Goal: Transaction & Acquisition: Book appointment/travel/reservation

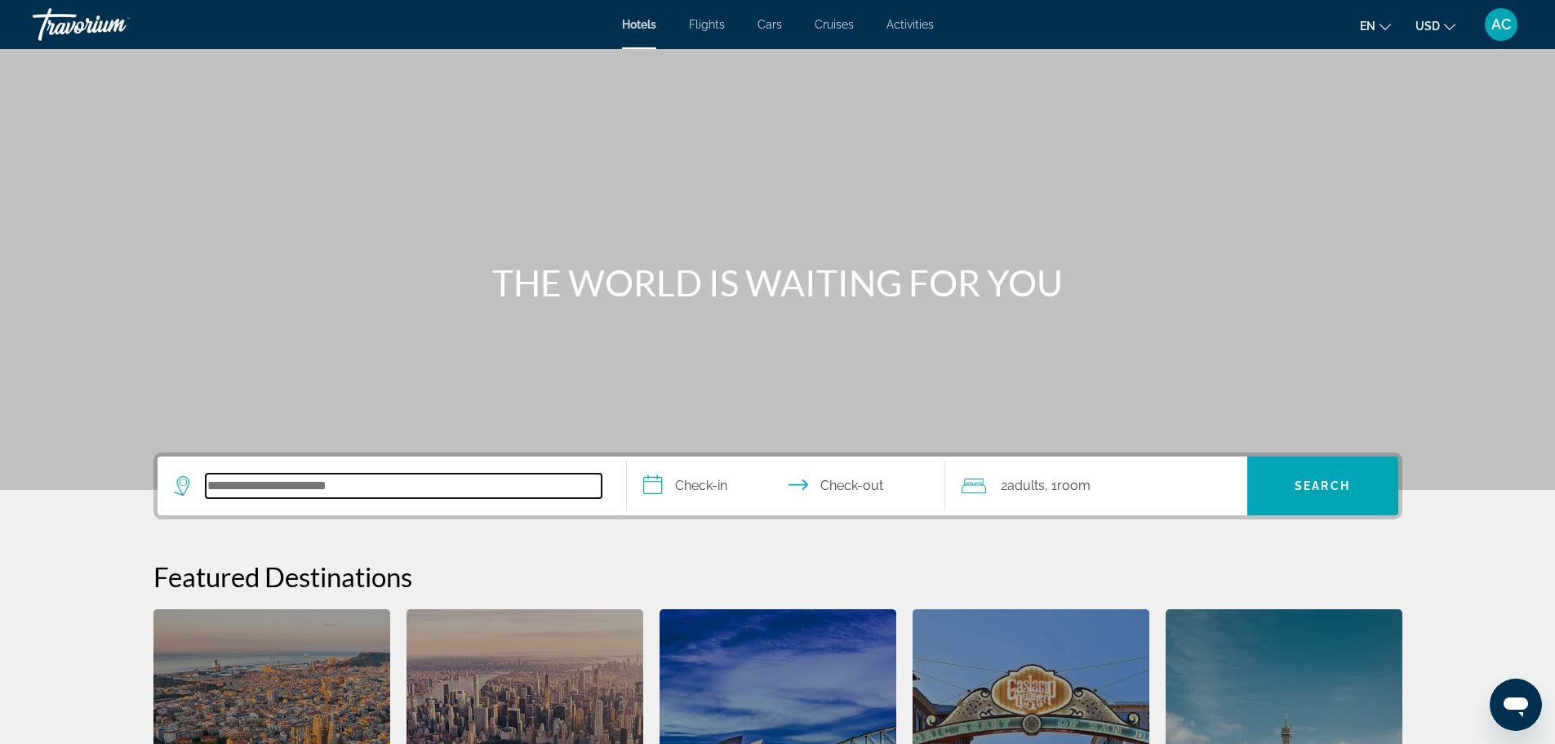
click at [448, 491] on input "Search hotel destination" at bounding box center [404, 485] width 396 height 24
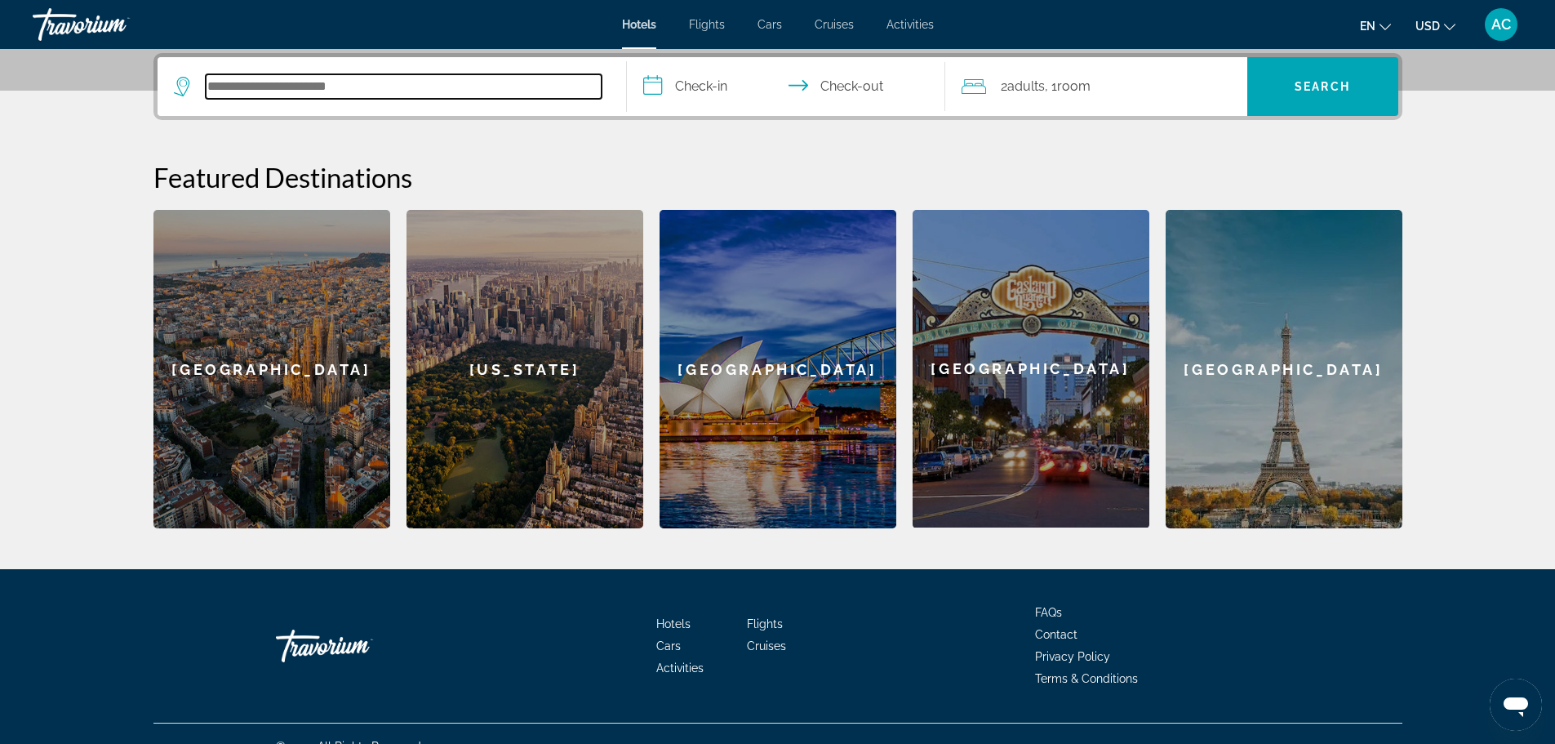
type input "*"
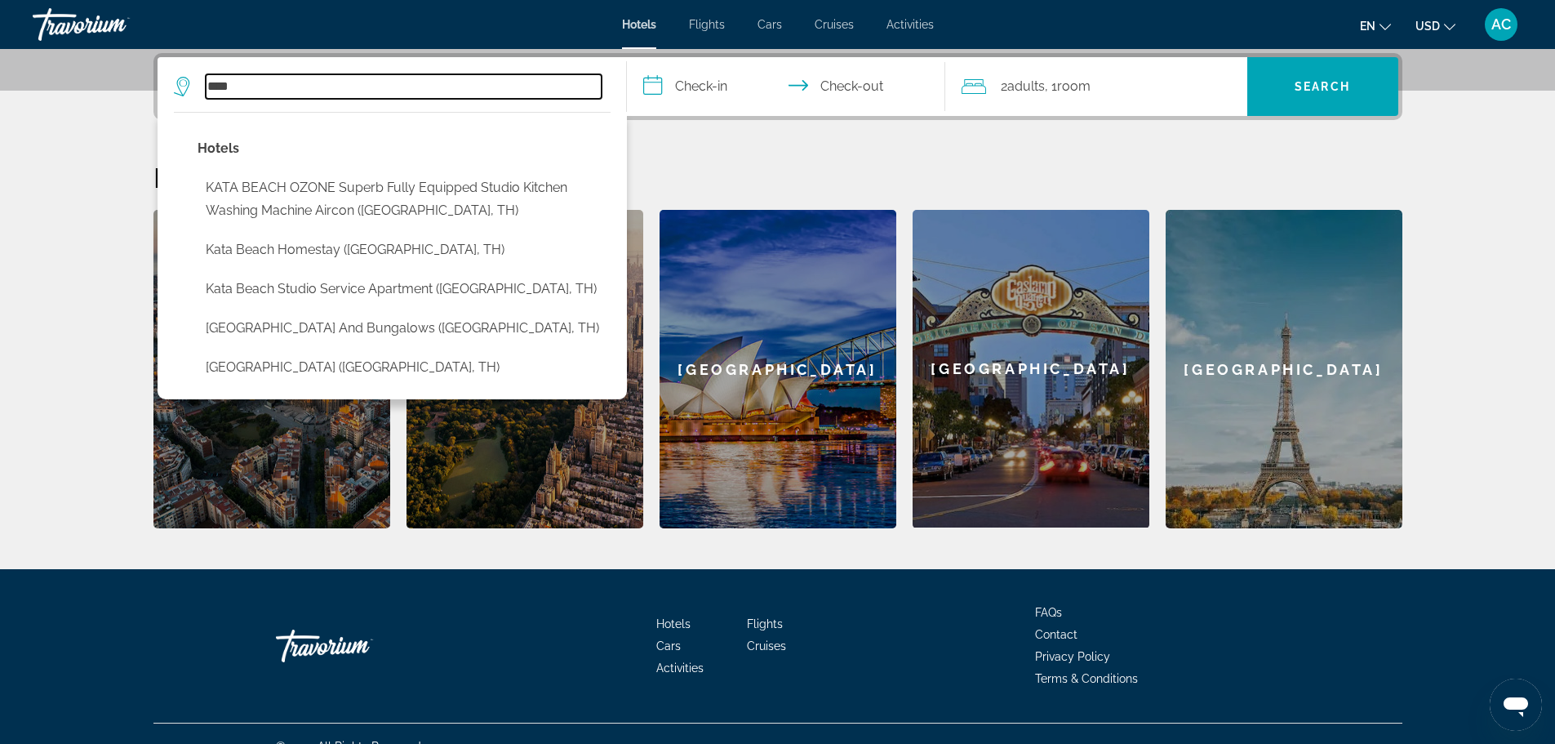
type input "*****"
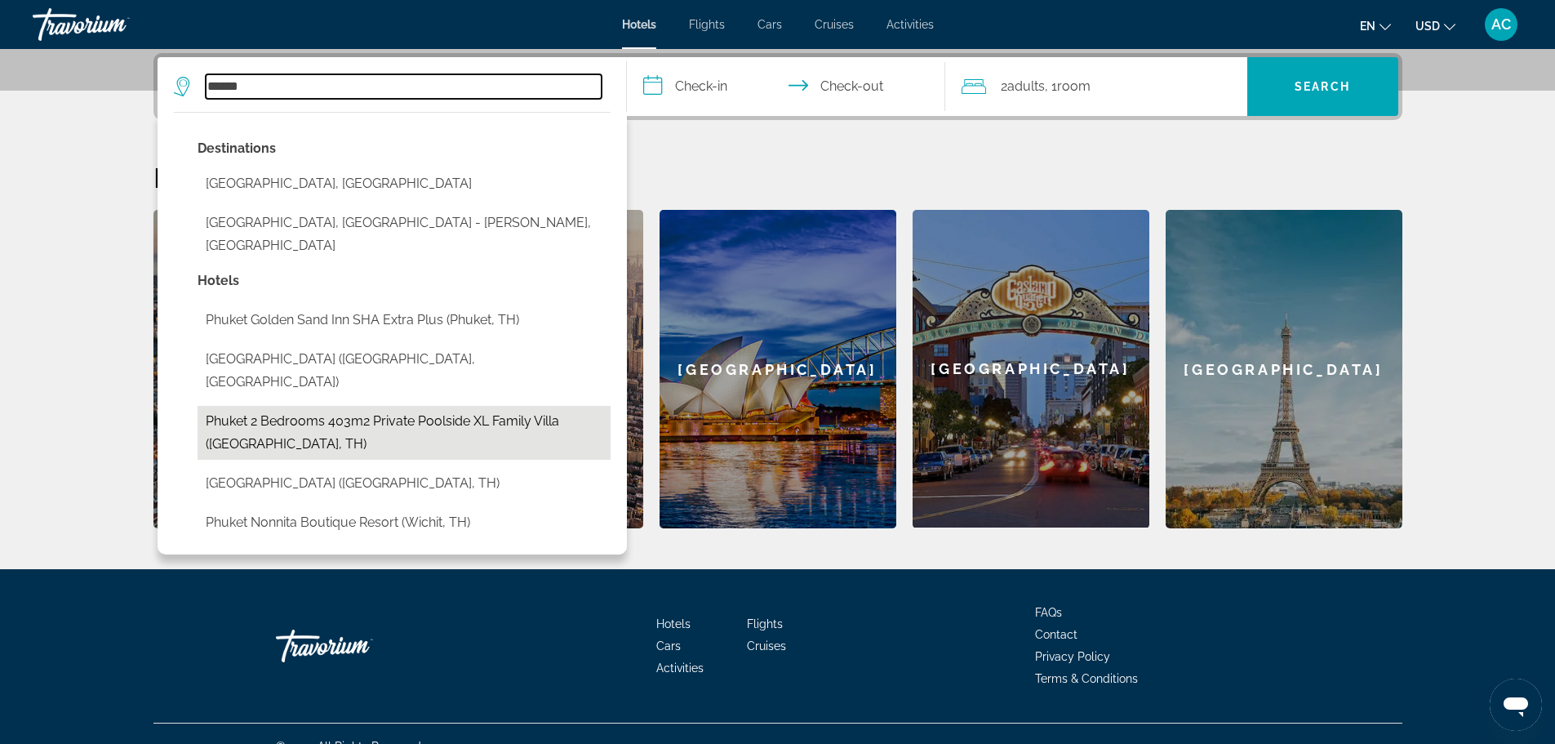
scroll to position [424, 0]
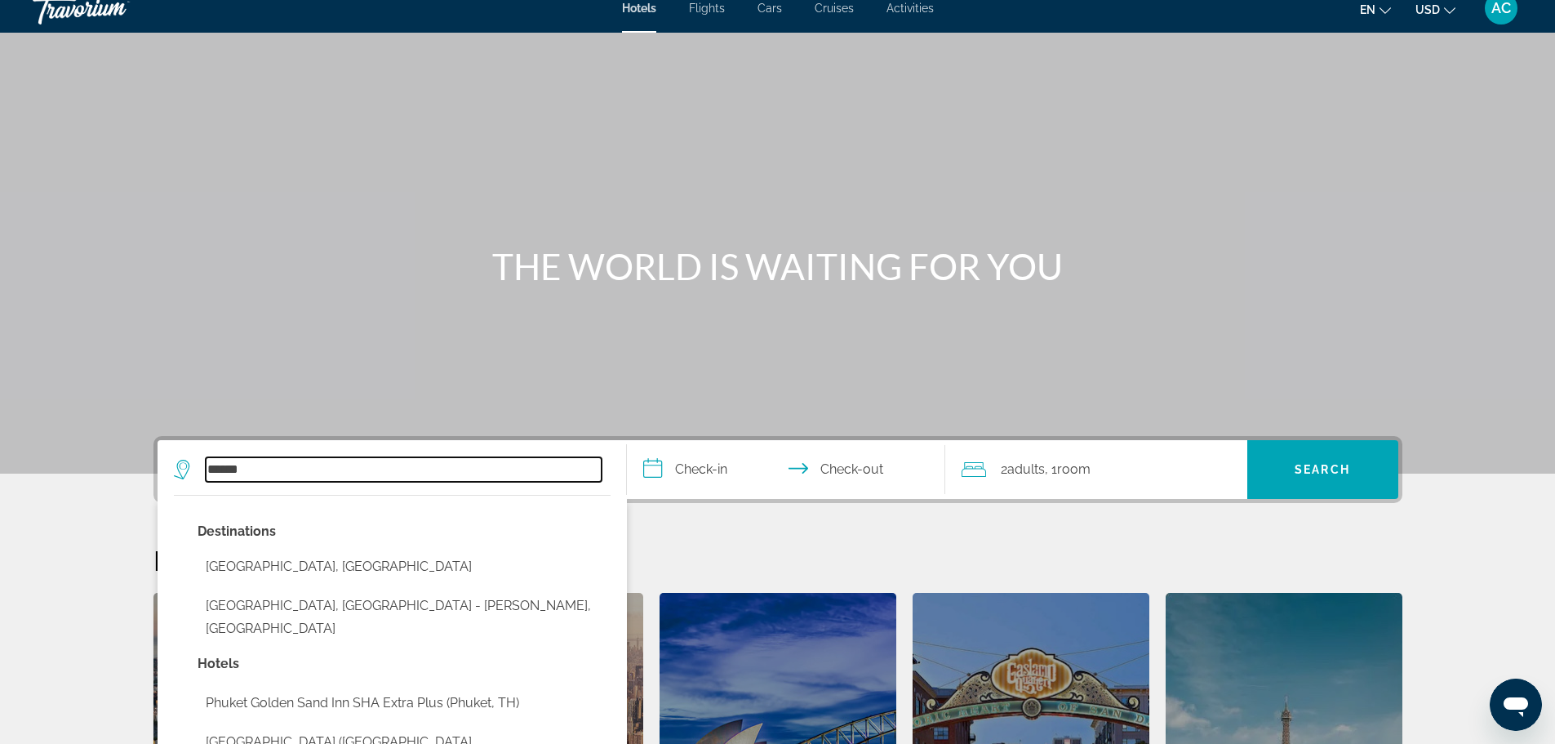
click at [381, 460] on input "******" at bounding box center [404, 469] width 396 height 24
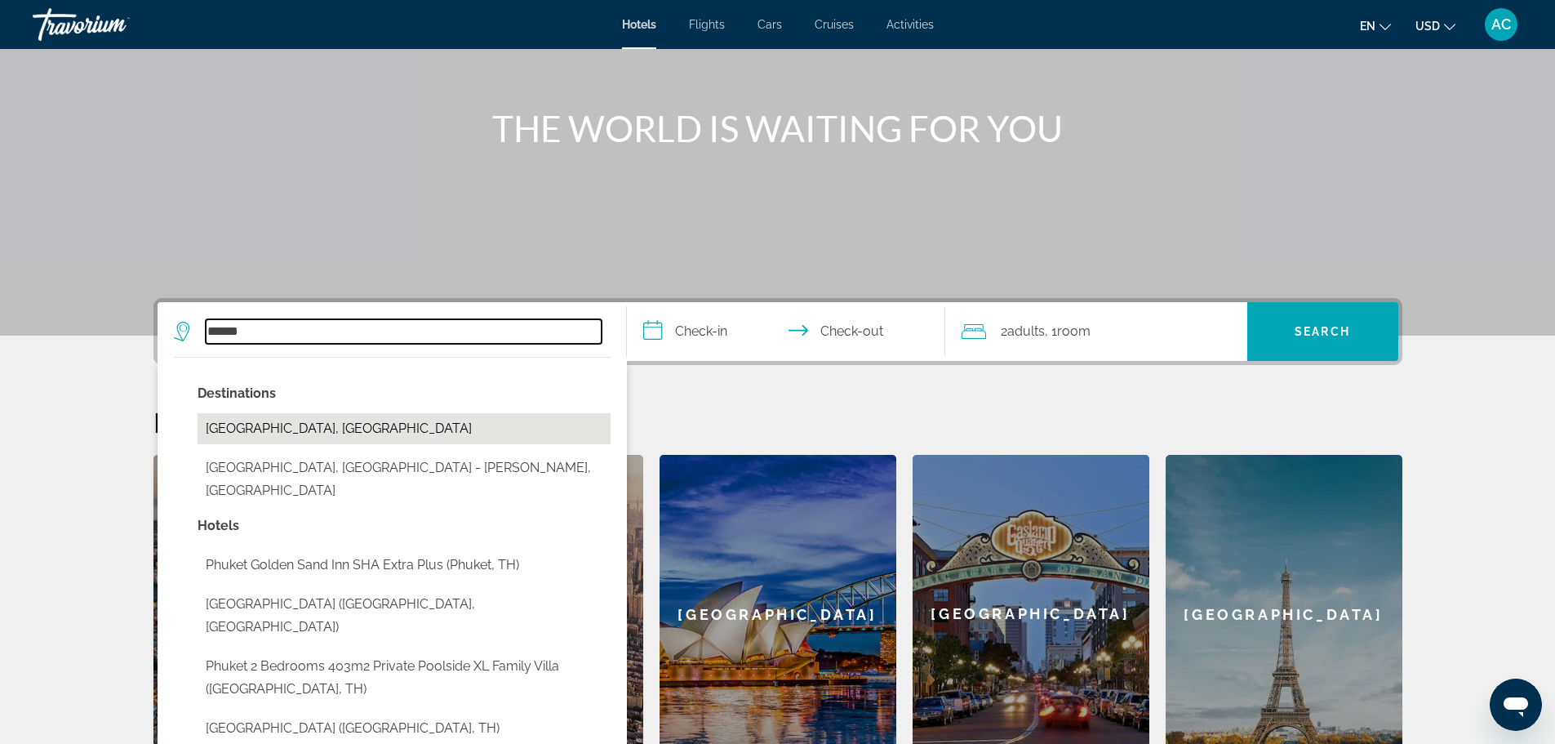
scroll to position [73, 0]
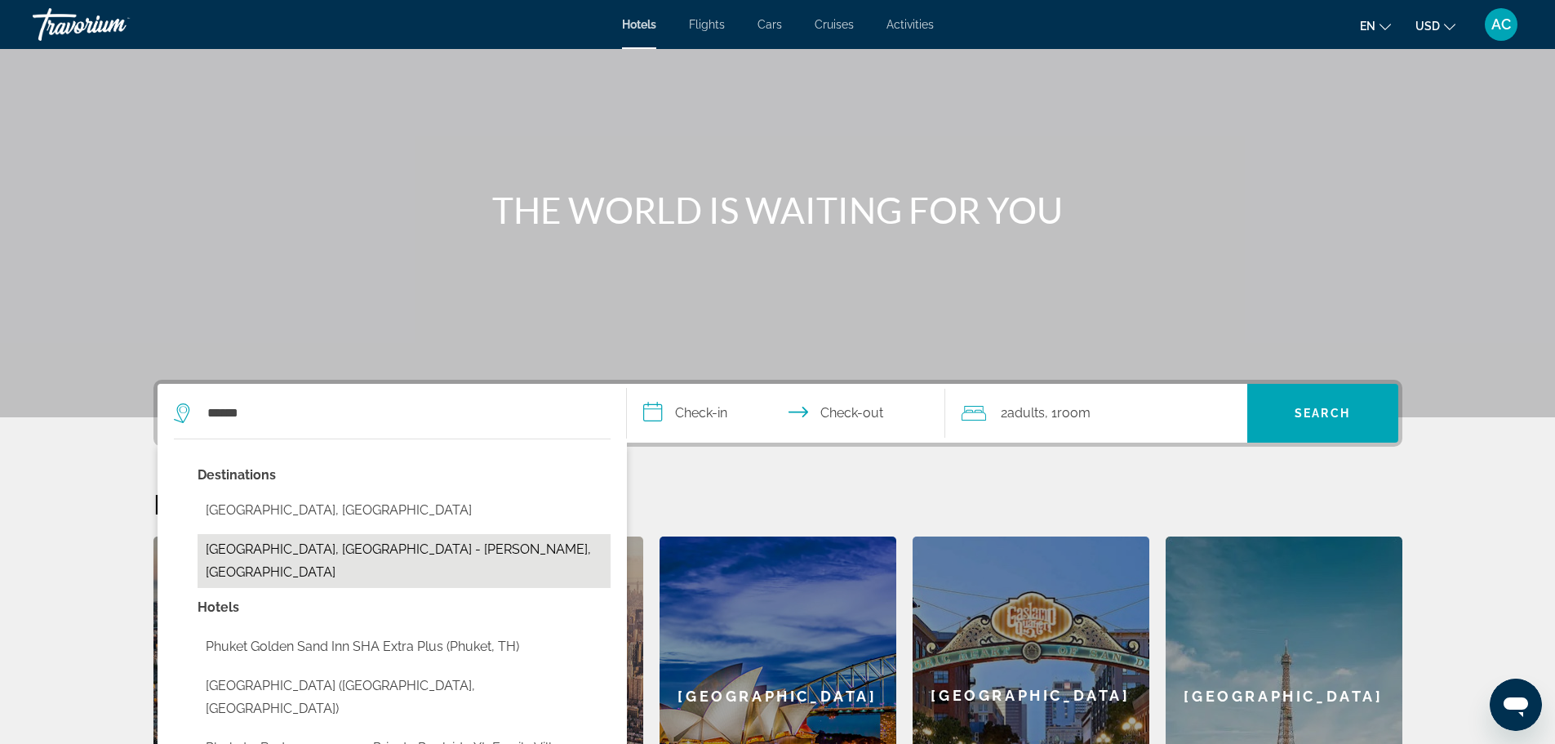
click at [375, 546] on button "[GEOGRAPHIC_DATA], [GEOGRAPHIC_DATA] - [PERSON_NAME], [GEOGRAPHIC_DATA]" at bounding box center [404, 561] width 413 height 54
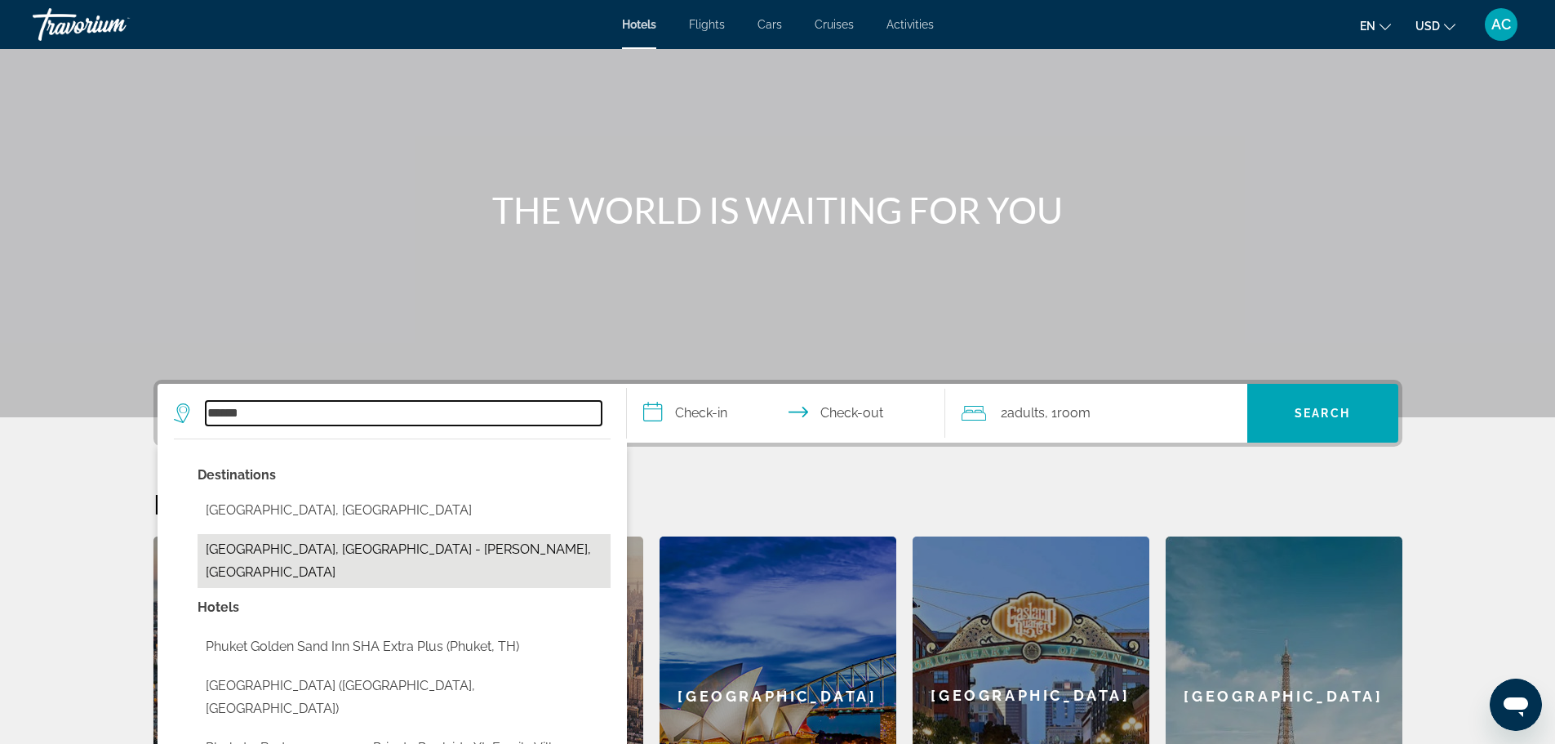
type input "**********"
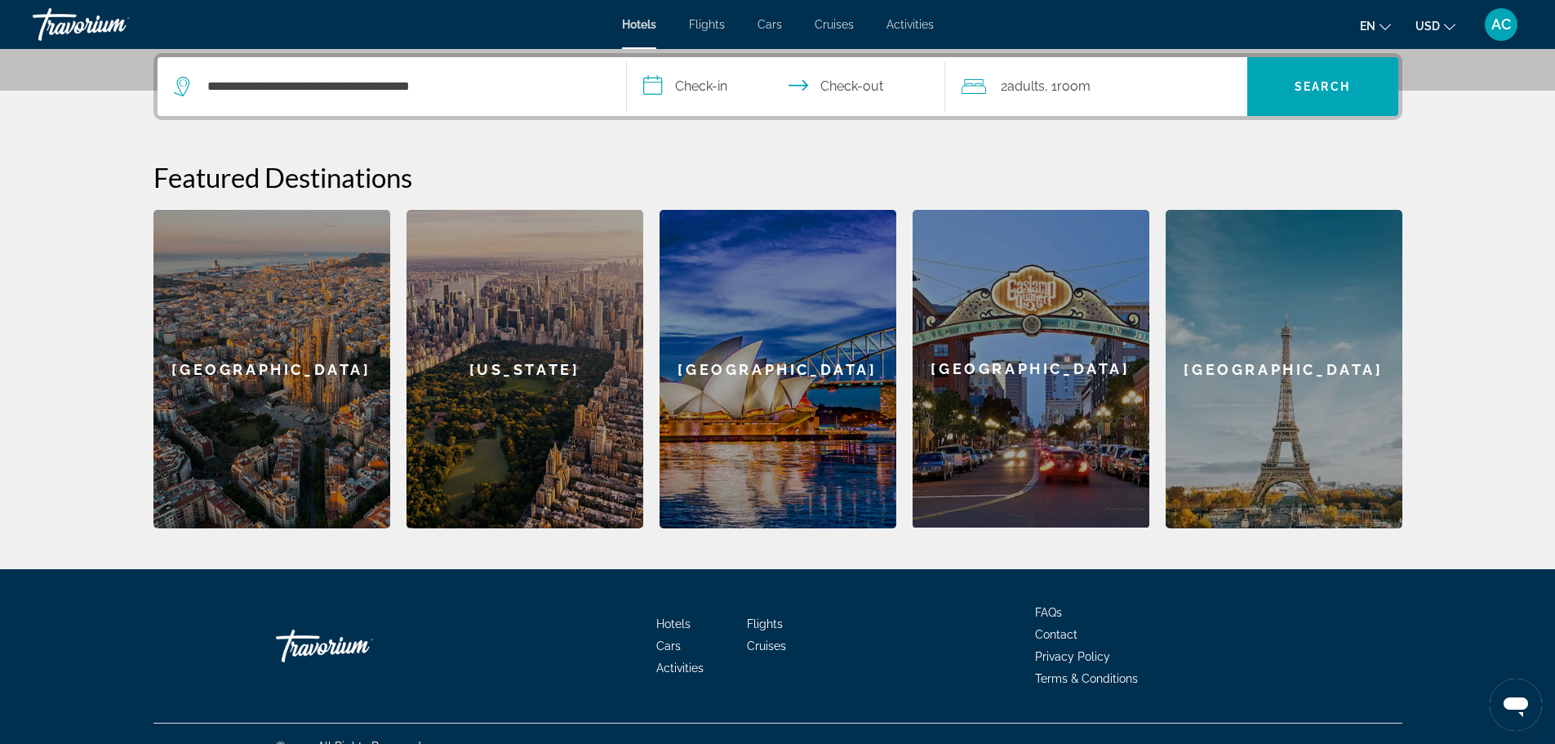
click at [730, 93] on input "**********" at bounding box center [789, 89] width 325 height 64
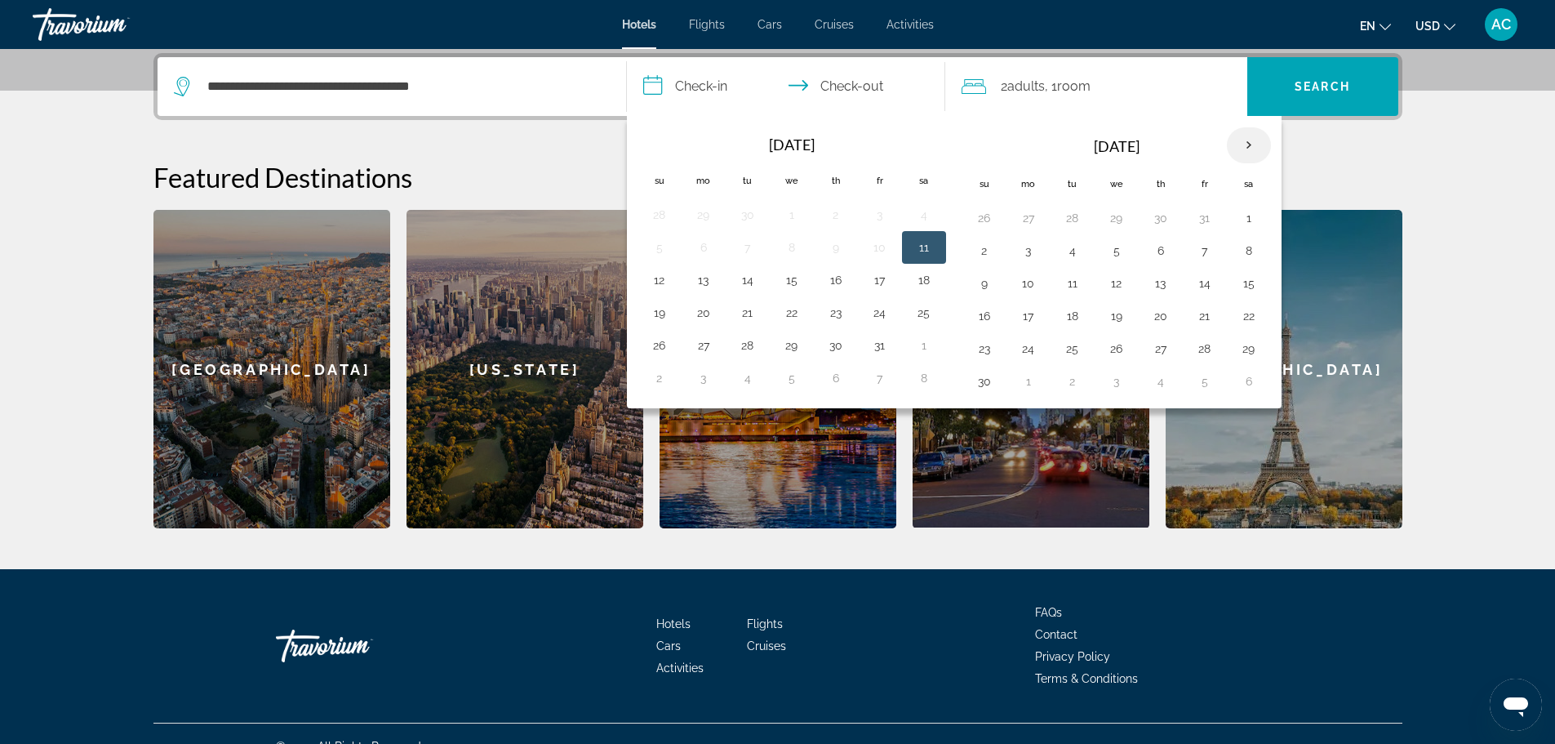
click at [1265, 146] on th "Next month" at bounding box center [1249, 145] width 44 height 36
click at [662, 345] on button "28" at bounding box center [659, 348] width 26 height 23
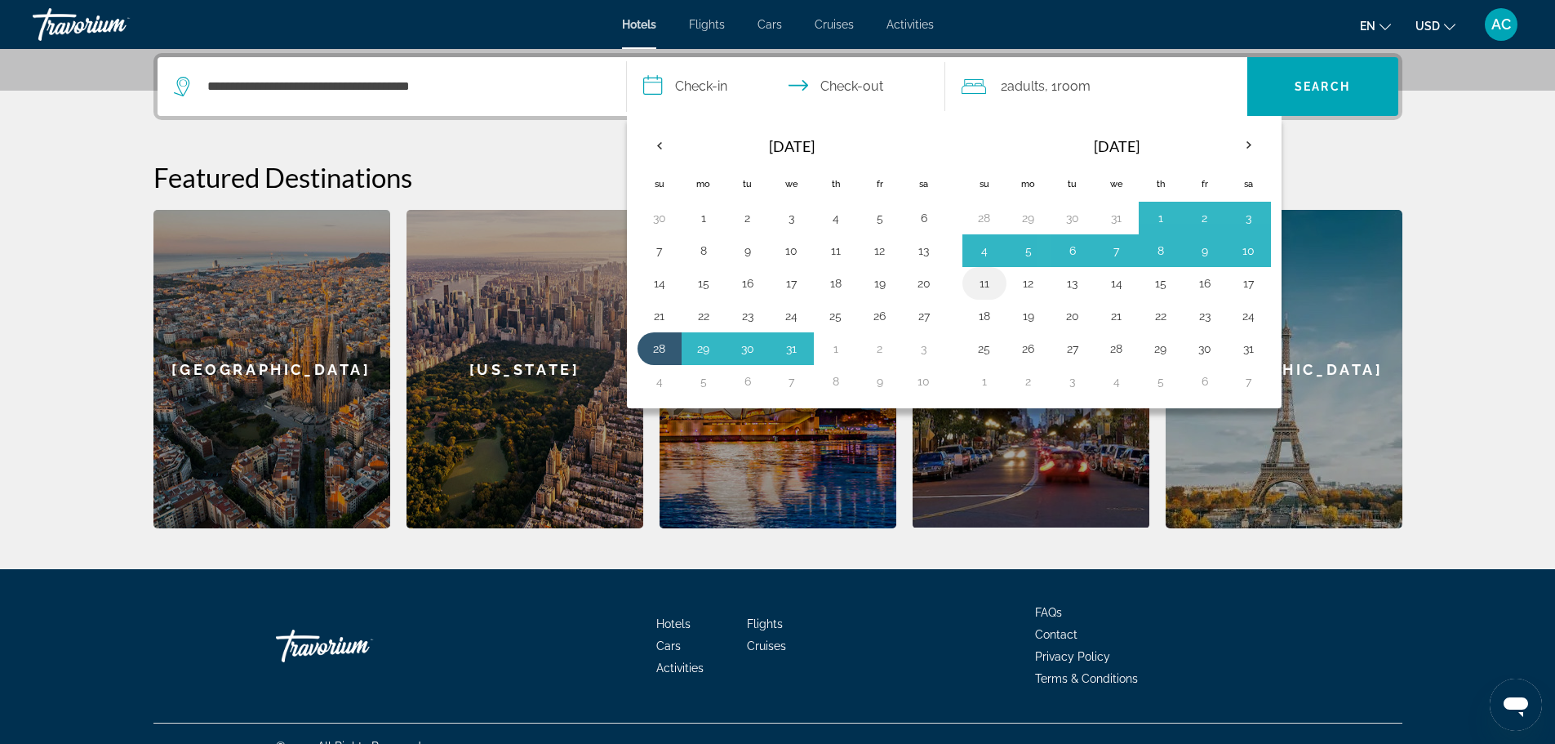
click at [995, 294] on button "11" at bounding box center [984, 283] width 26 height 23
type input "**********"
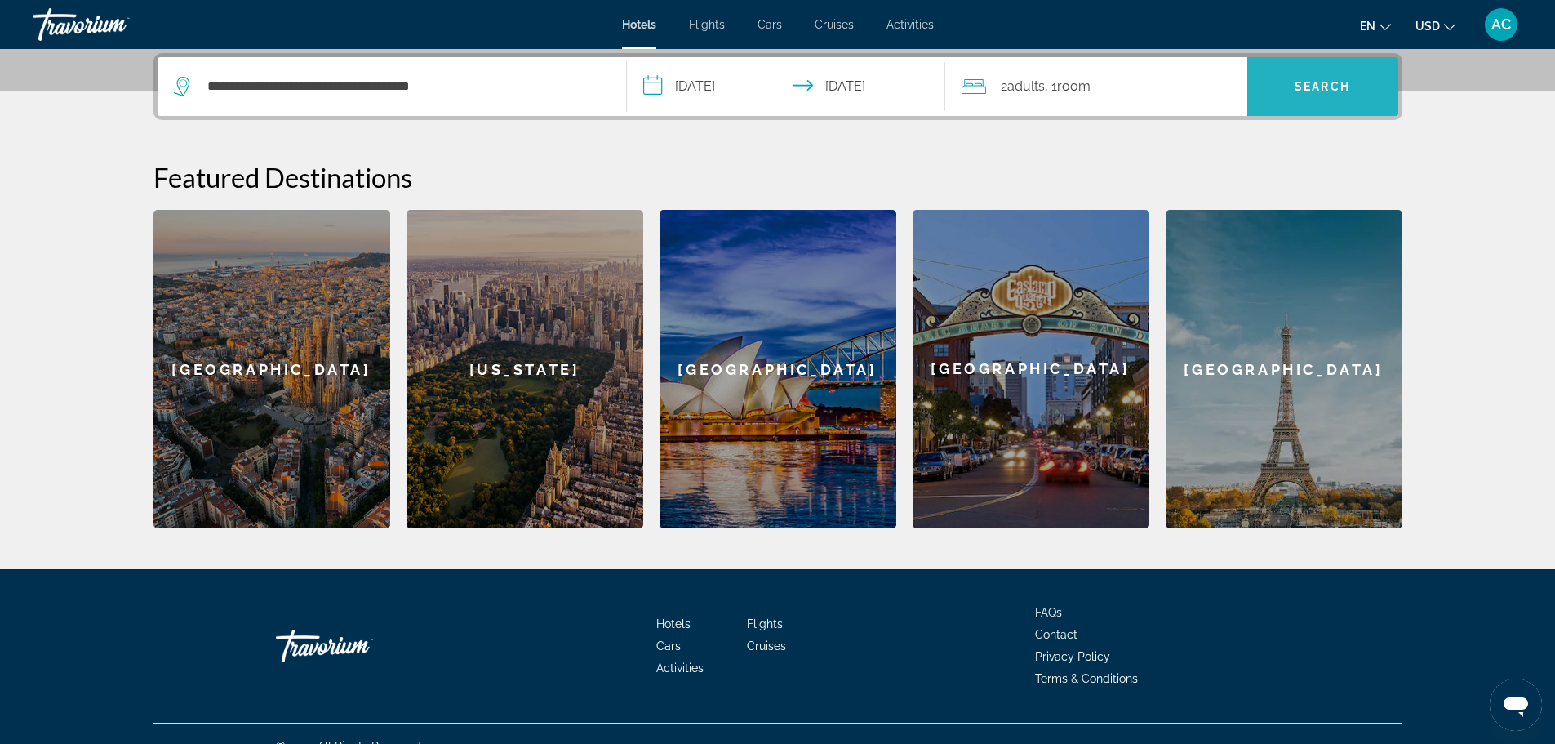
click at [1295, 96] on span "Search" at bounding box center [1322, 86] width 151 height 39
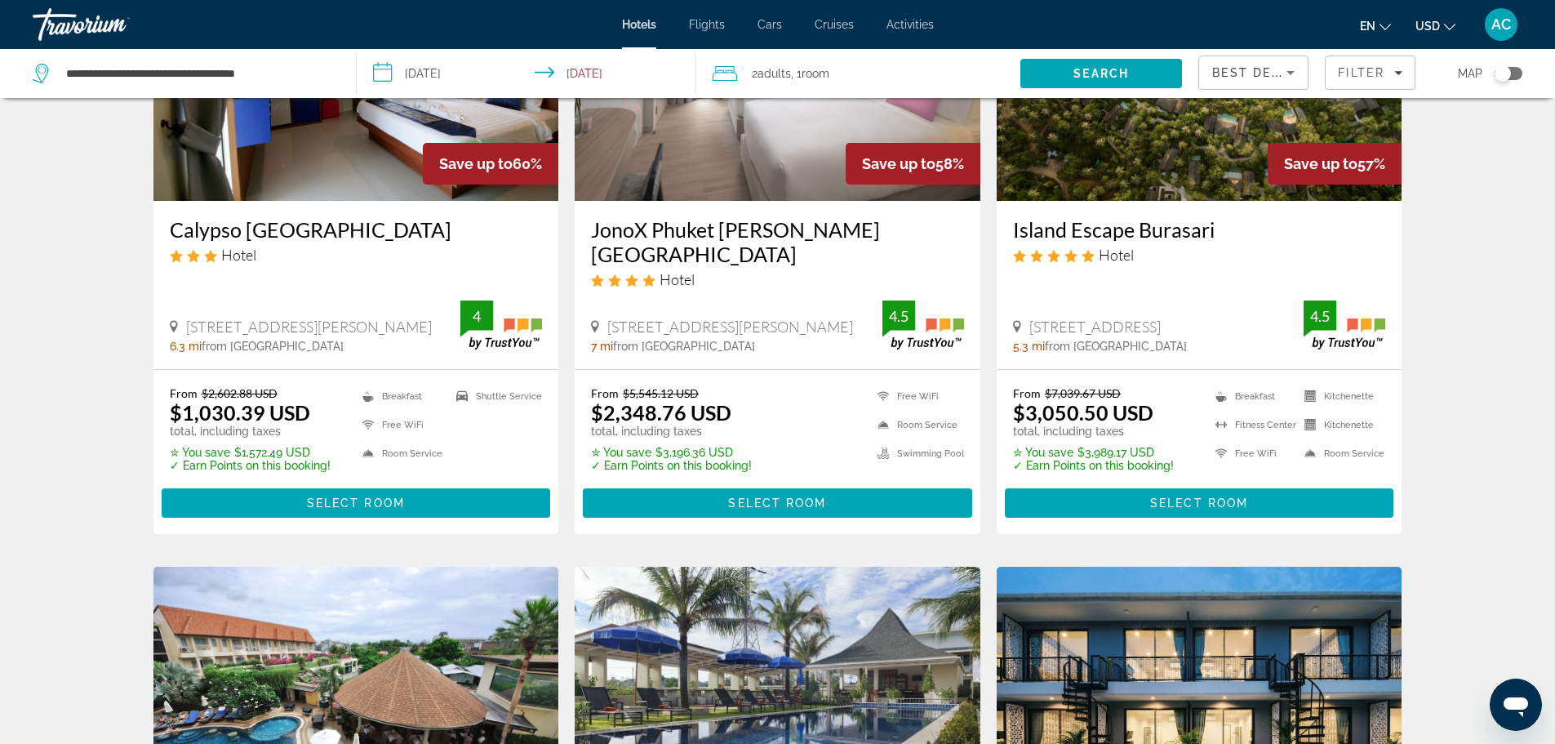
scroll to position [1388, 0]
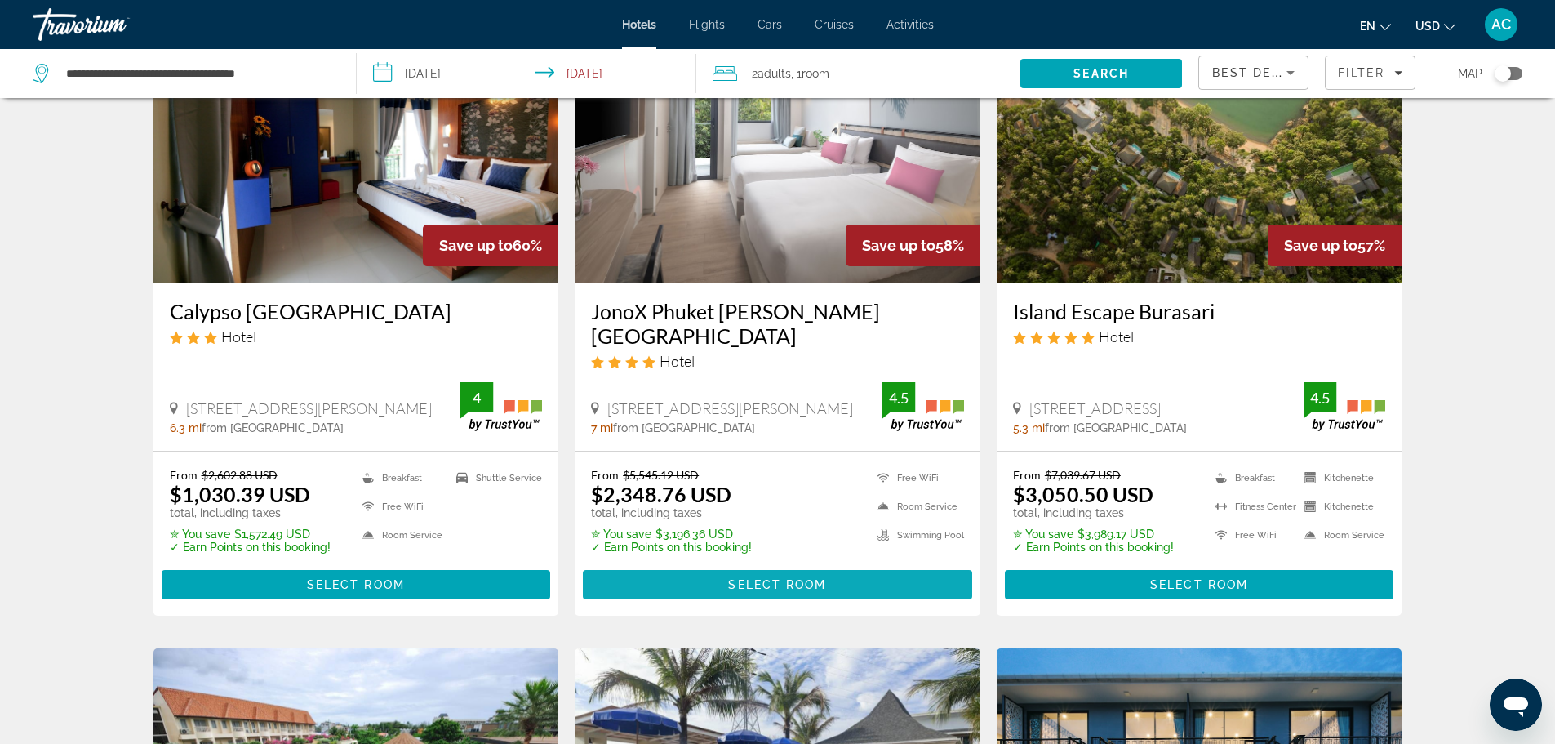
click at [842, 565] on span "Main content" at bounding box center [777, 584] width 389 height 39
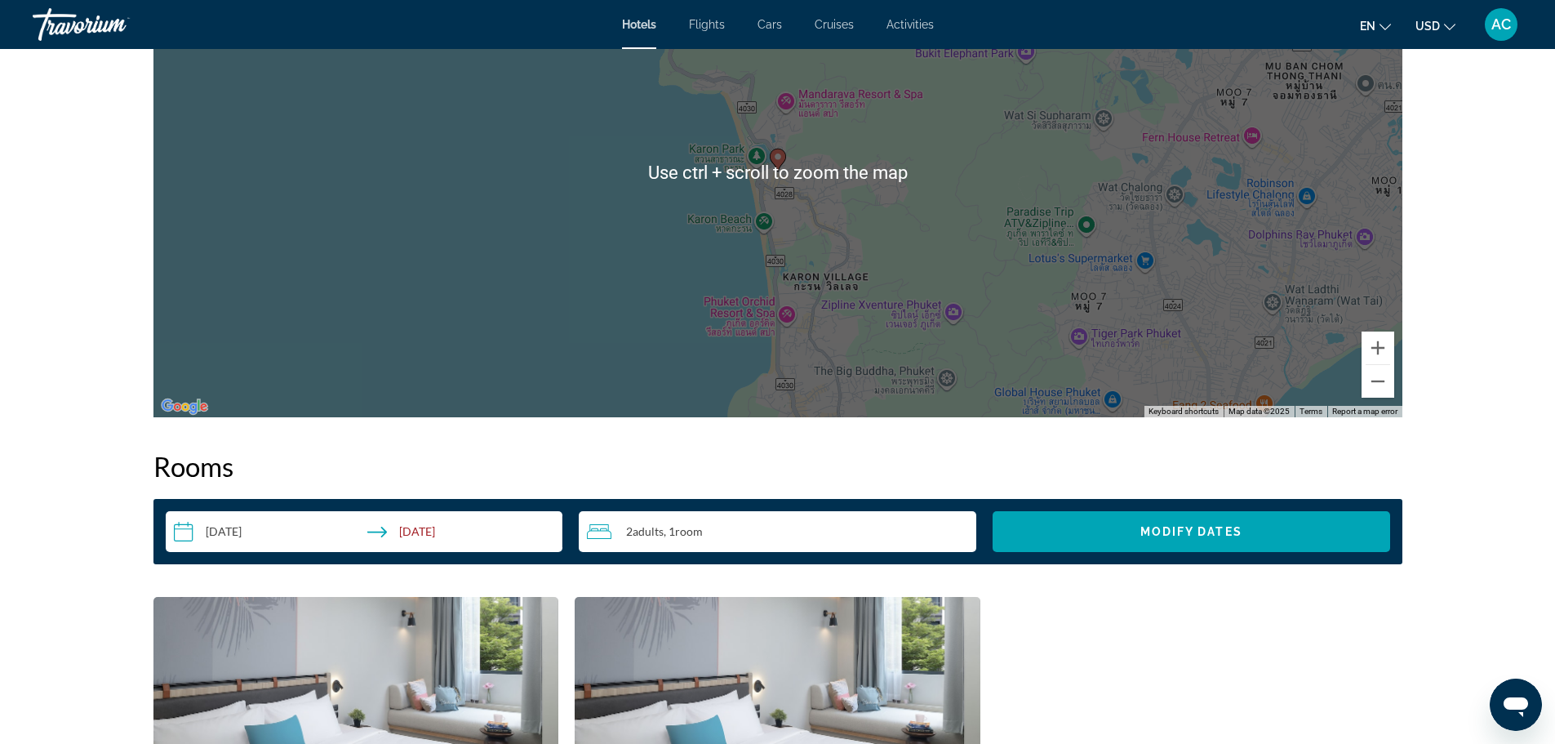
scroll to position [1388, 0]
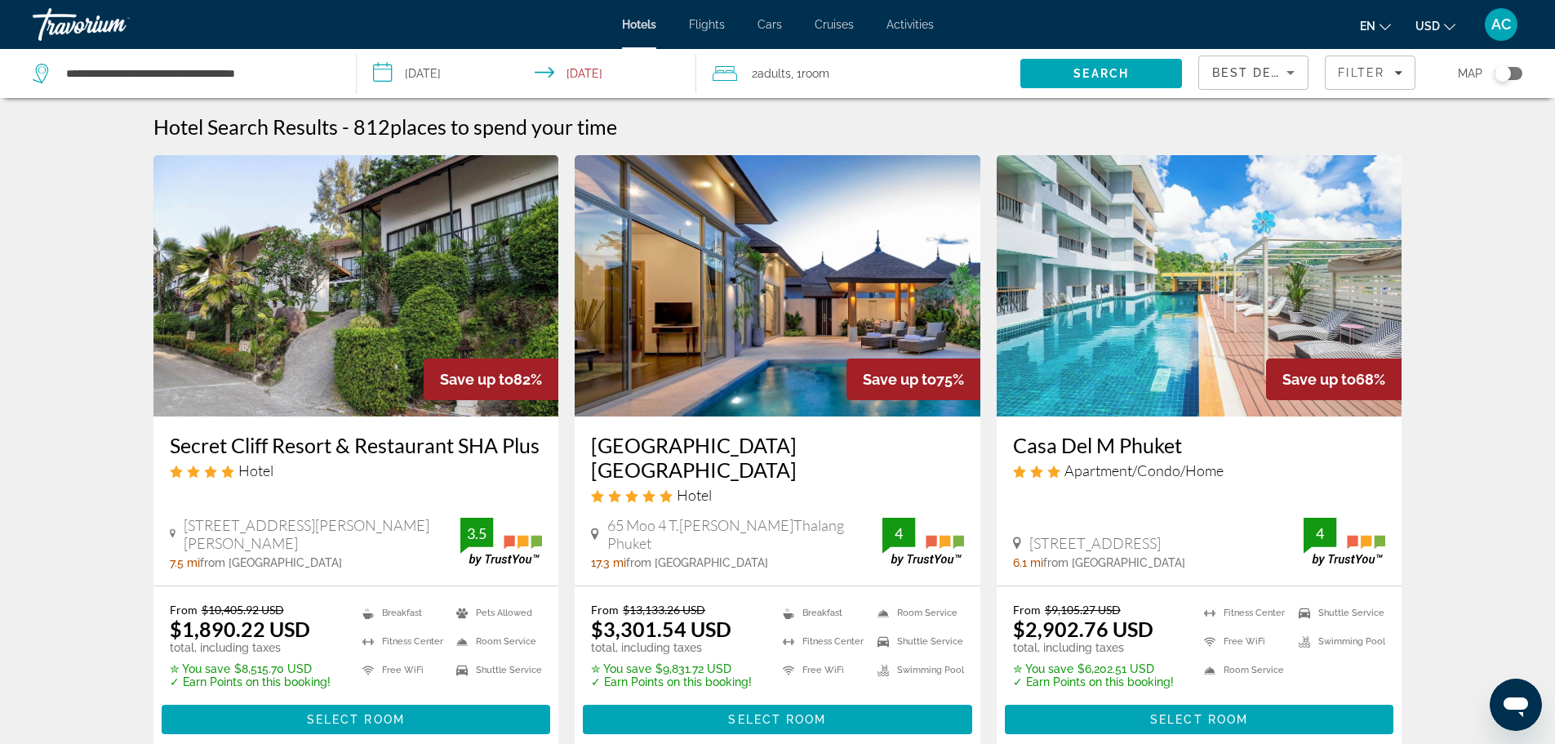
click at [1283, 68] on icon "Sort by" at bounding box center [1291, 73] width 20 height 20
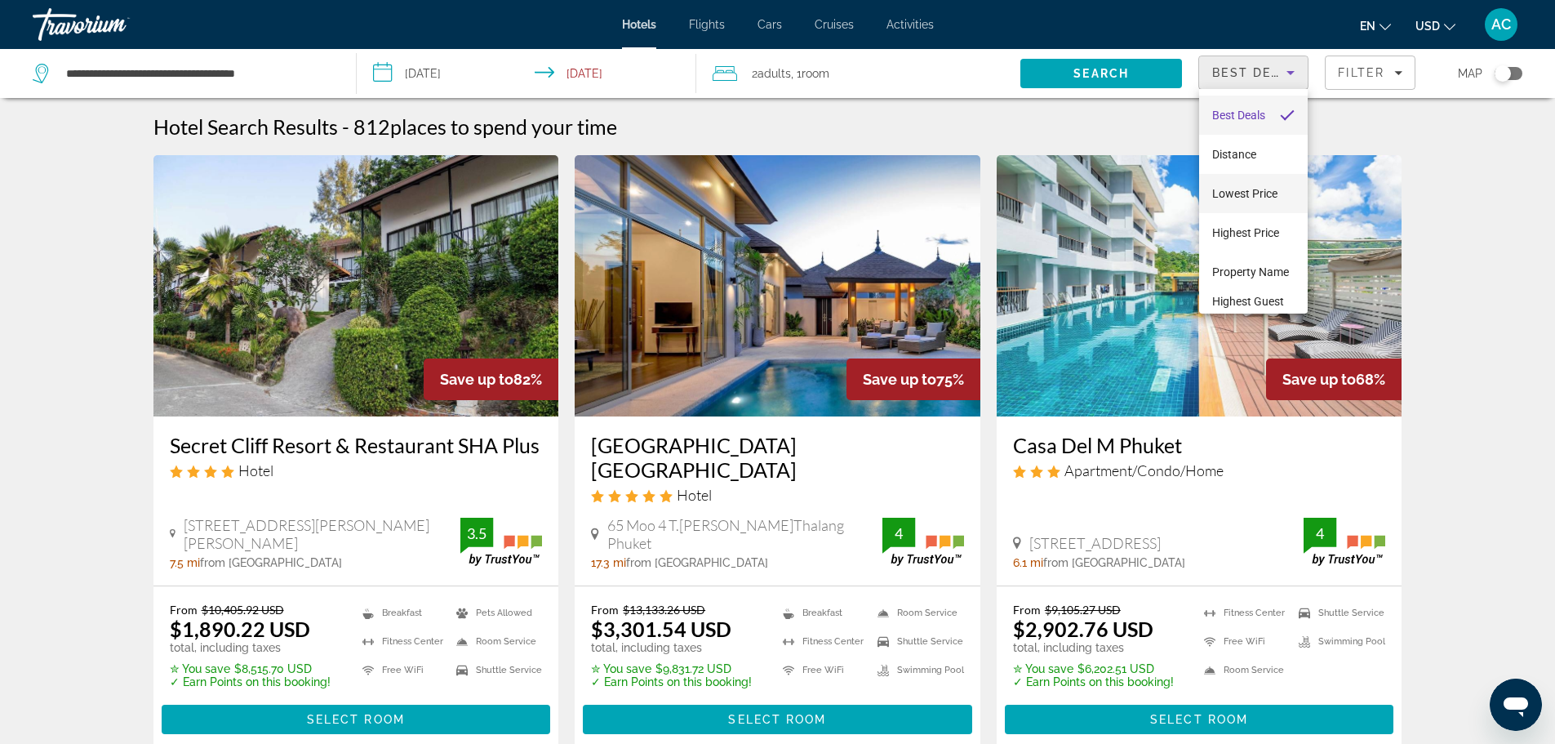
scroll to position [24, 0]
click at [1502, 153] on div at bounding box center [777, 372] width 1555 height 744
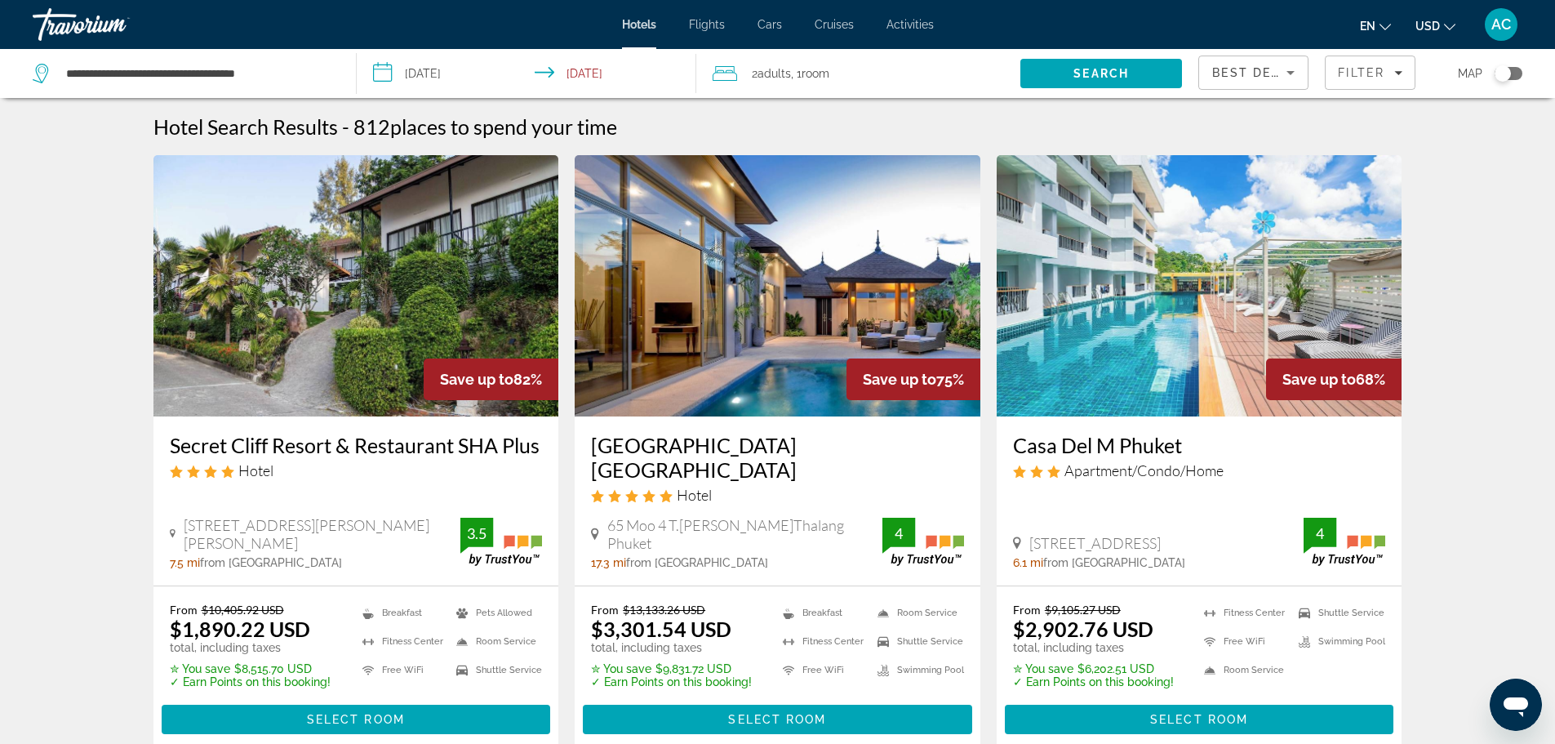
click at [1496, 64] on div "Map" at bounding box center [1477, 73] width 91 height 49
click at [1503, 70] on div "Toggle map" at bounding box center [1503, 73] width 16 height 16
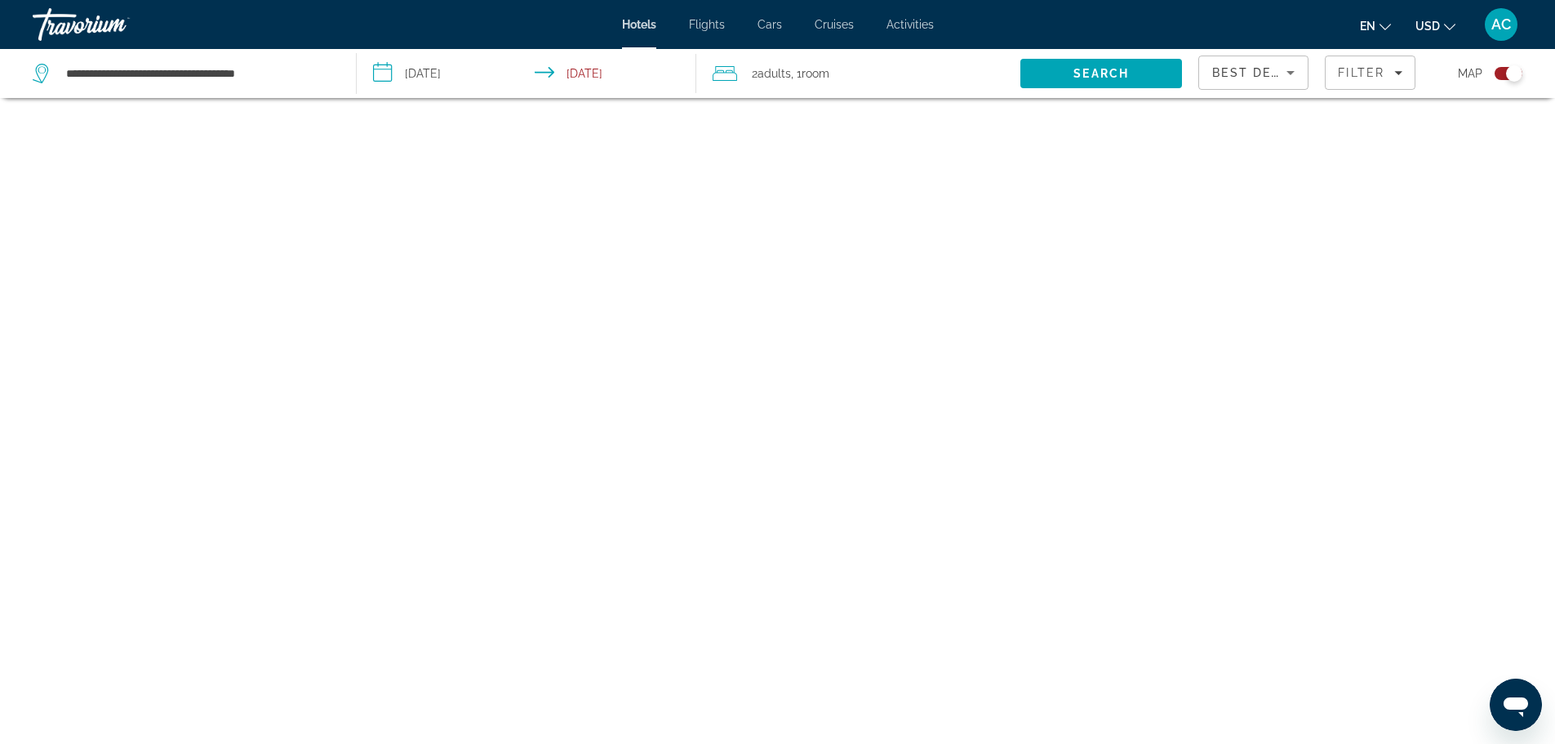
scroll to position [98, 0]
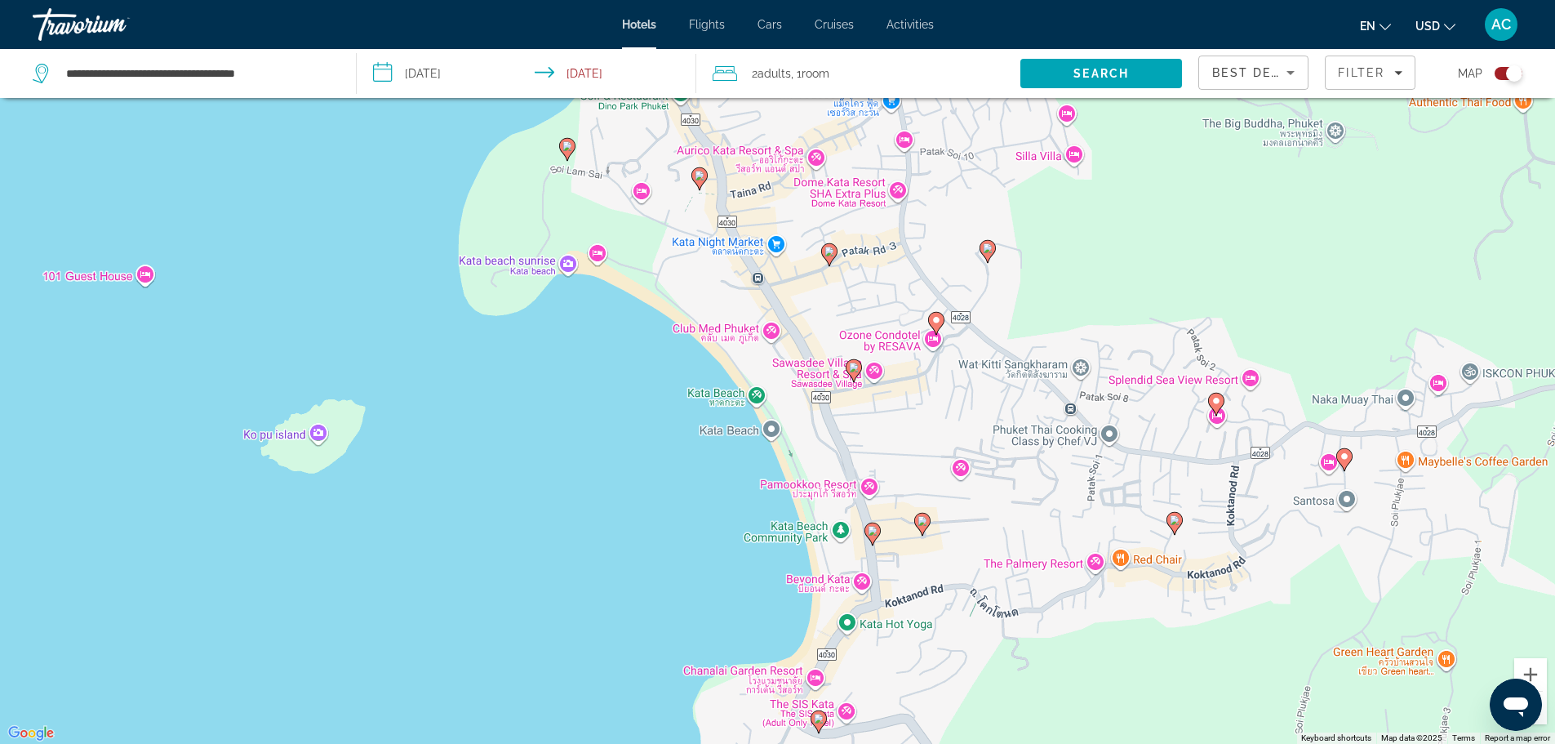
click at [872, 532] on image "Main content" at bounding box center [873, 531] width 10 height 10
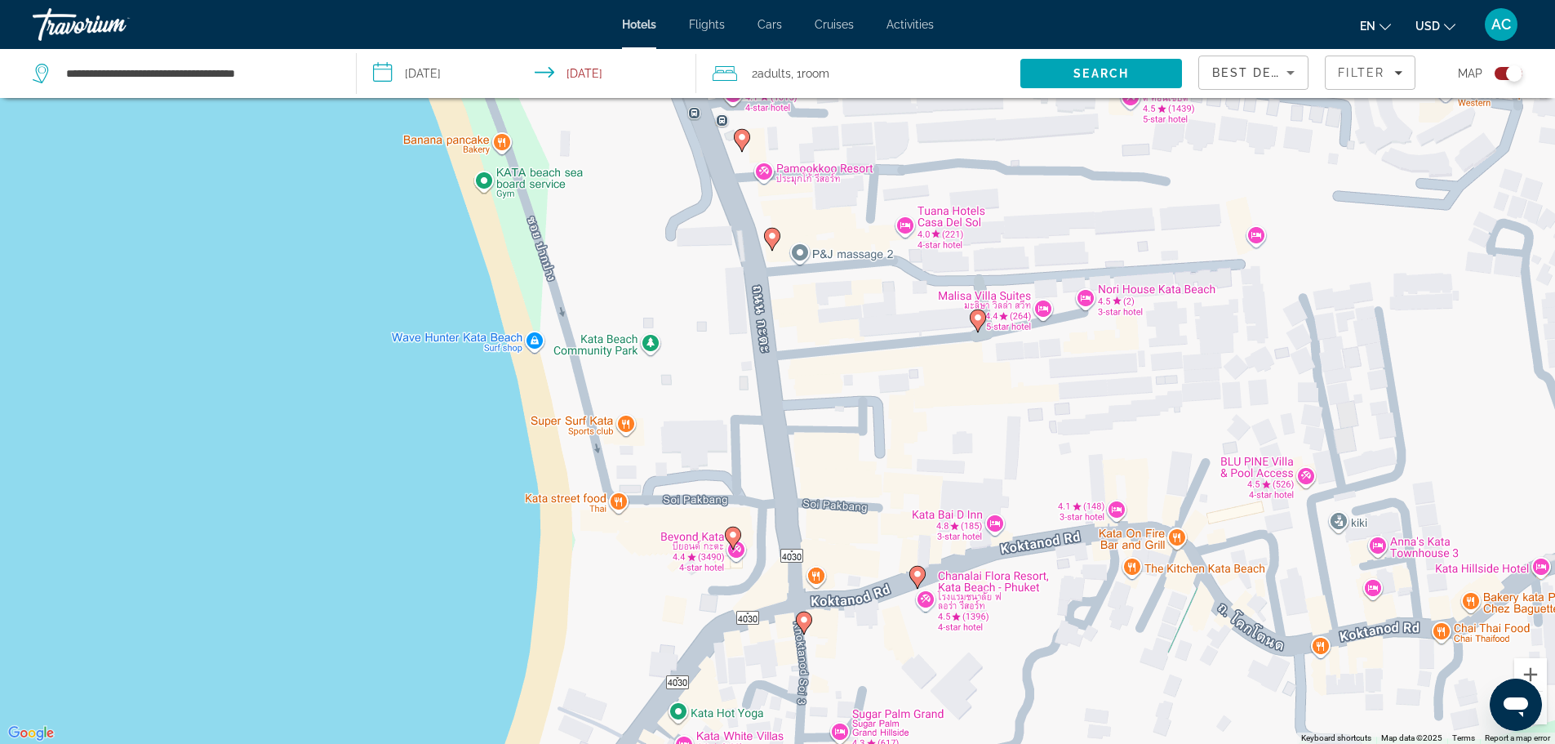
click at [775, 242] on icon "Main content" at bounding box center [771, 238] width 15 height 21
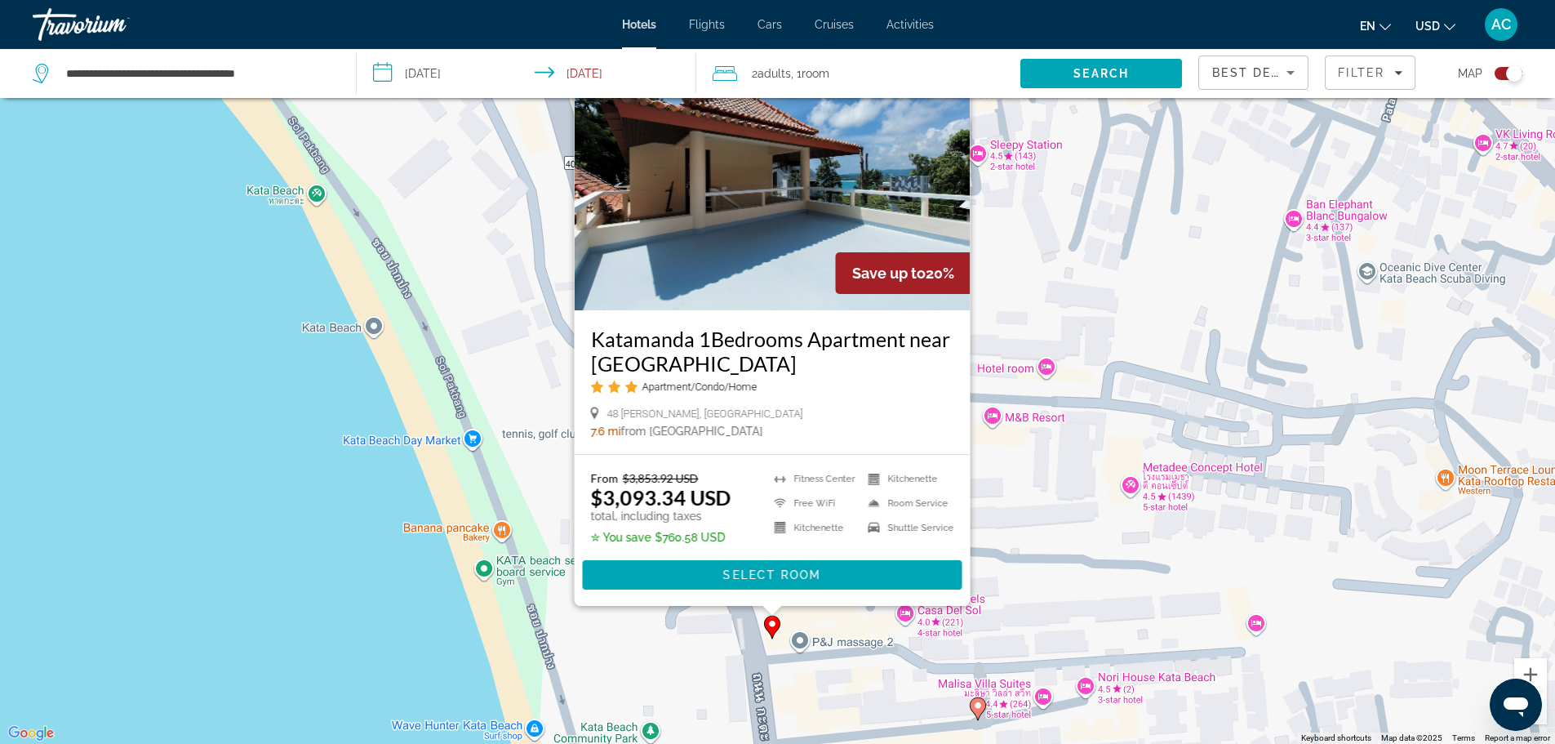
click at [479, 358] on div "To activate drag with keyboard, press Alt + Enter. Once in keyboard drag state,…" at bounding box center [777, 372] width 1555 height 744
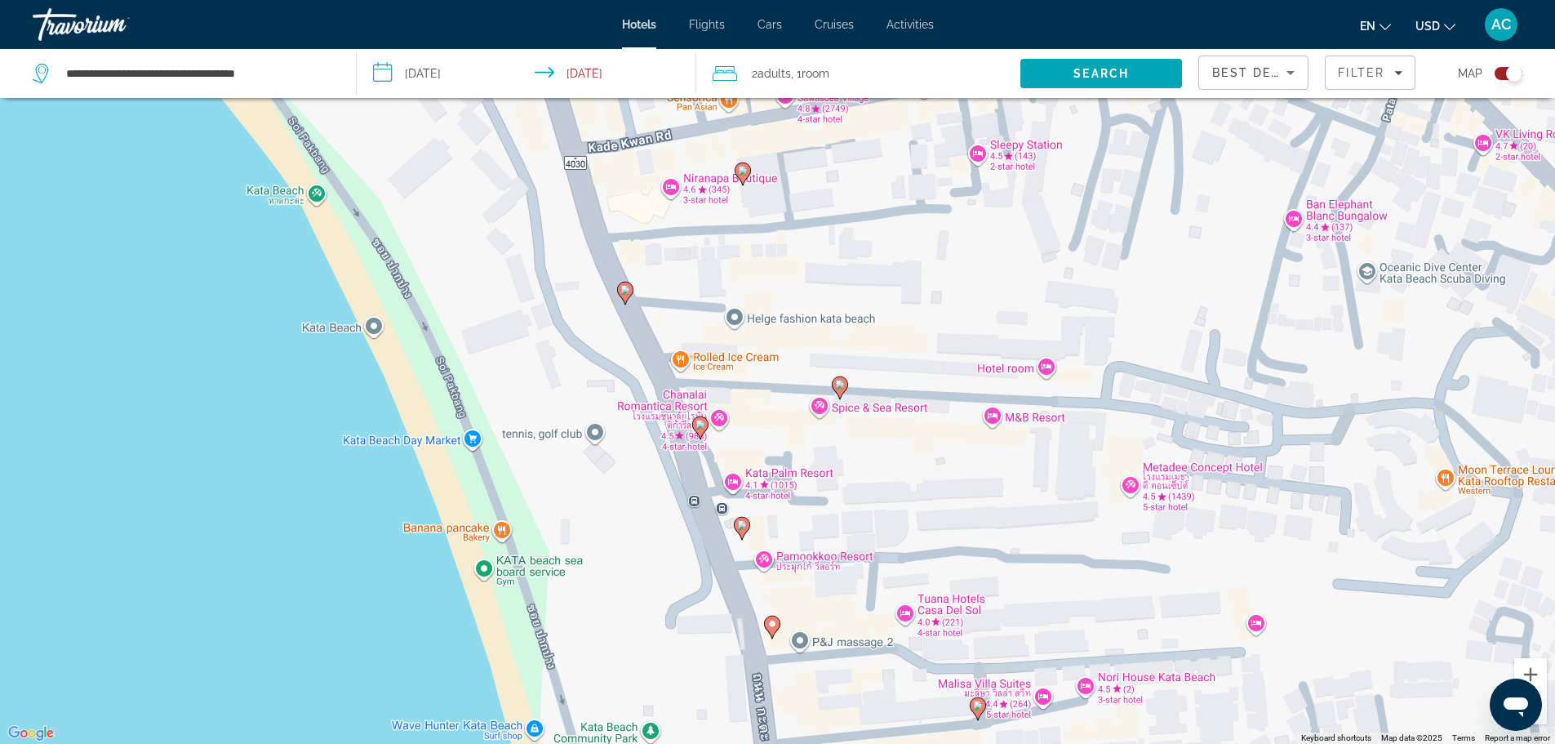
click at [744, 526] on image "Main content" at bounding box center [742, 525] width 10 height 10
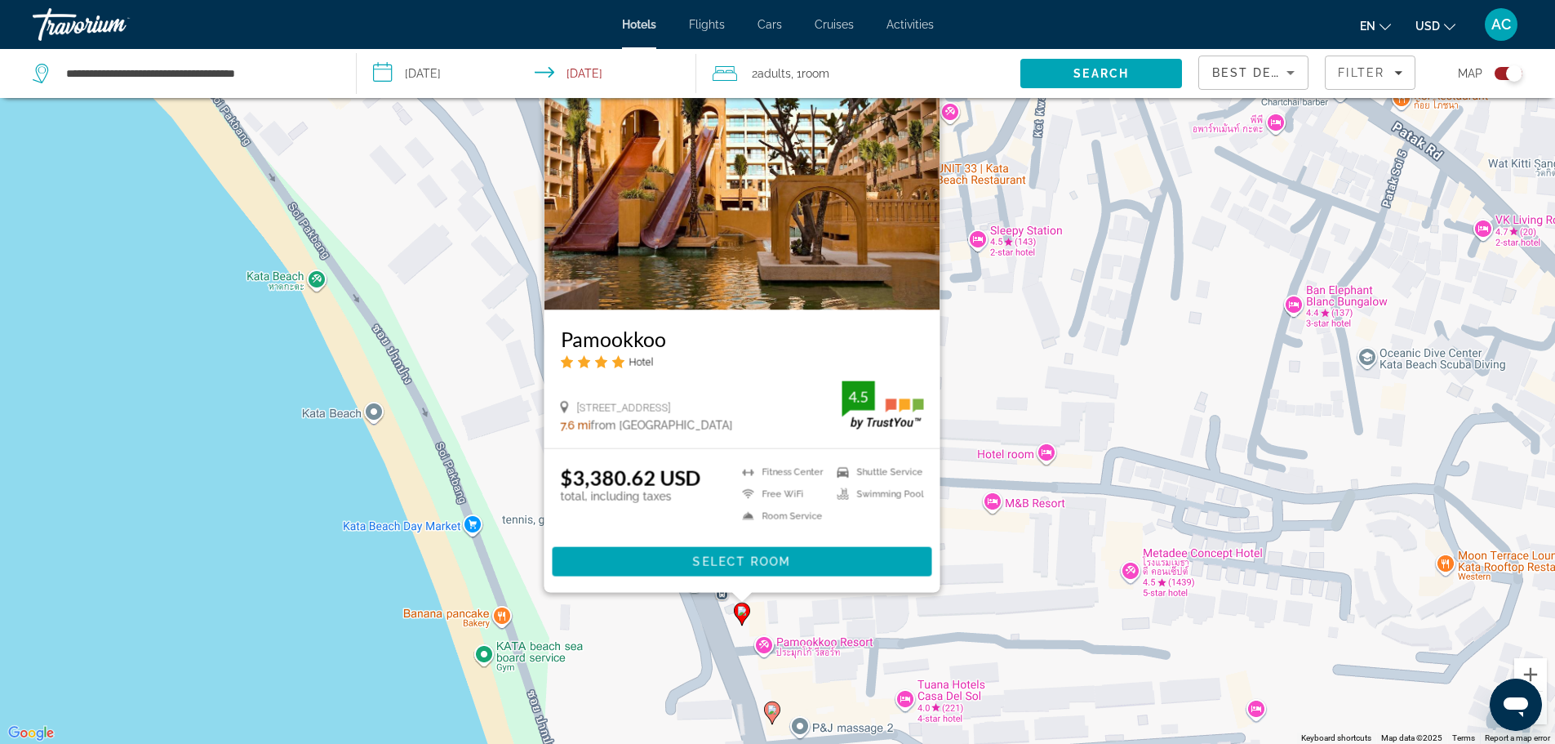
click at [517, 469] on div "To activate drag with keyboard, press Alt + Enter. Once in keyboard drag state,…" at bounding box center [777, 372] width 1555 height 744
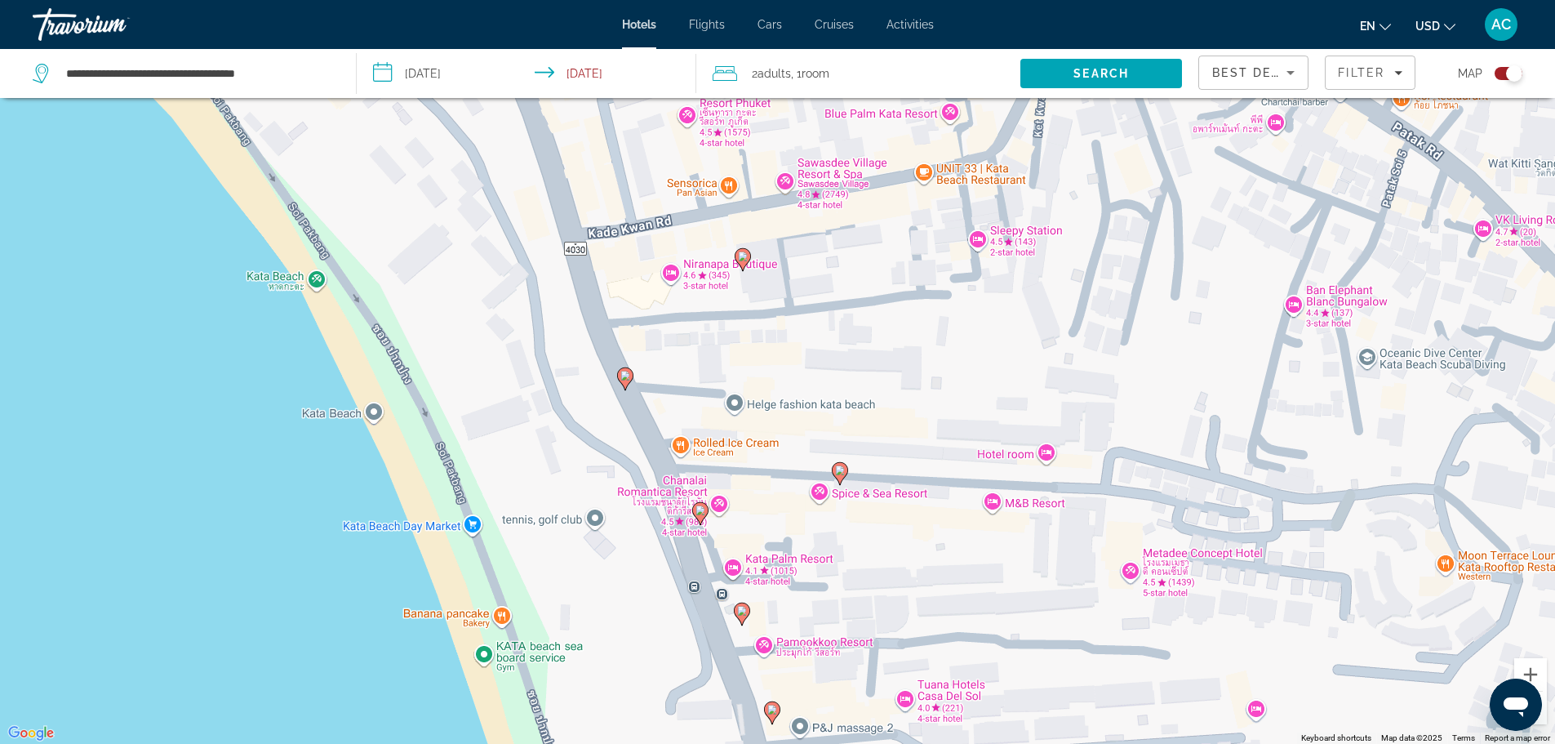
click at [620, 369] on gmp-advanced-marker "Main content" at bounding box center [625, 378] width 16 height 24
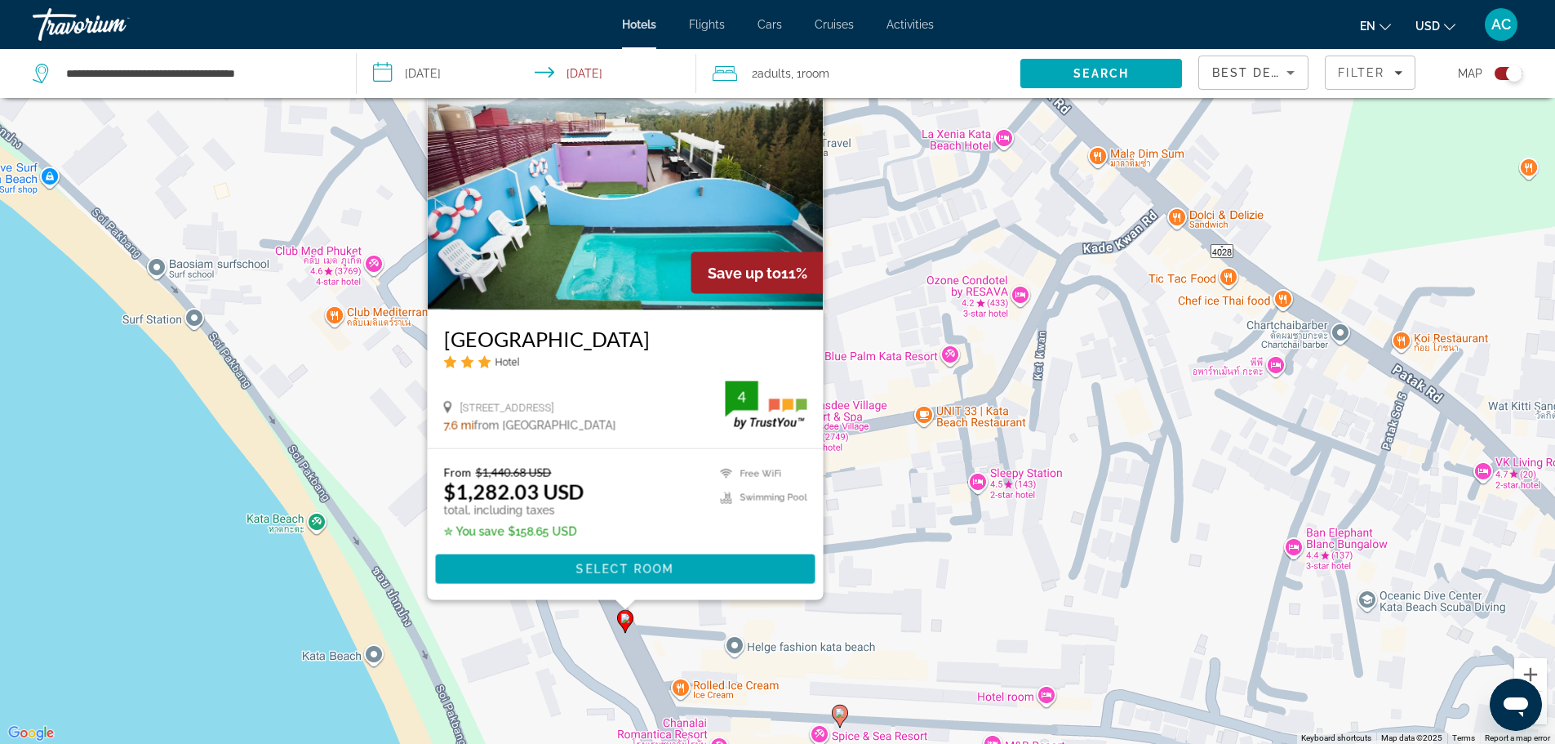
click at [483, 672] on div "To activate drag with keyboard, press Alt + Enter. Once in keyboard drag state,…" at bounding box center [777, 372] width 1555 height 744
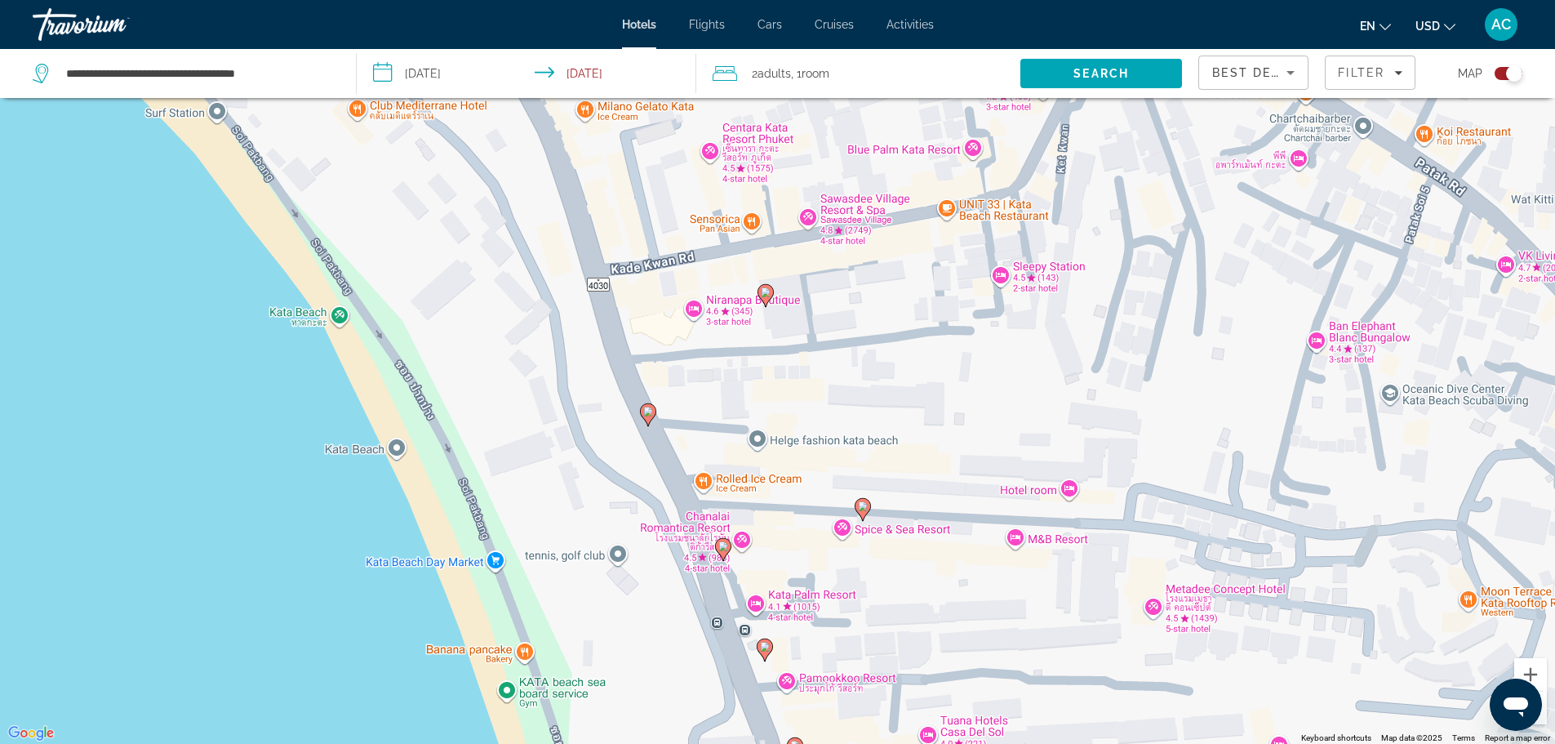
drag, startPoint x: 546, startPoint y: 572, endPoint x: 543, endPoint y: 461, distance: 111.1
click at [543, 461] on div "To activate drag with keyboard, press Alt + Enter. Once in keyboard drag state,…" at bounding box center [777, 372] width 1555 height 744
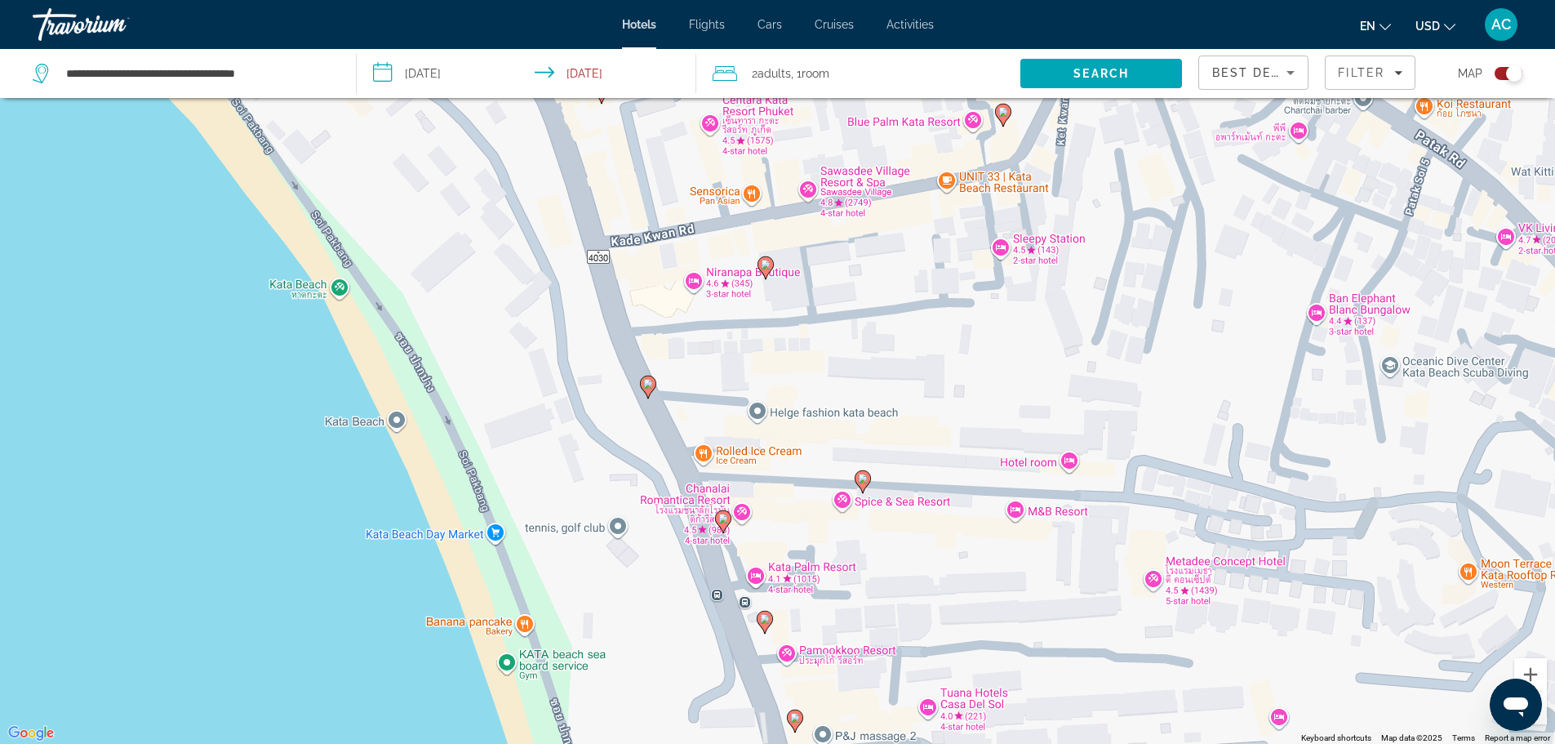
click at [763, 264] on image "Main content" at bounding box center [766, 265] width 10 height 10
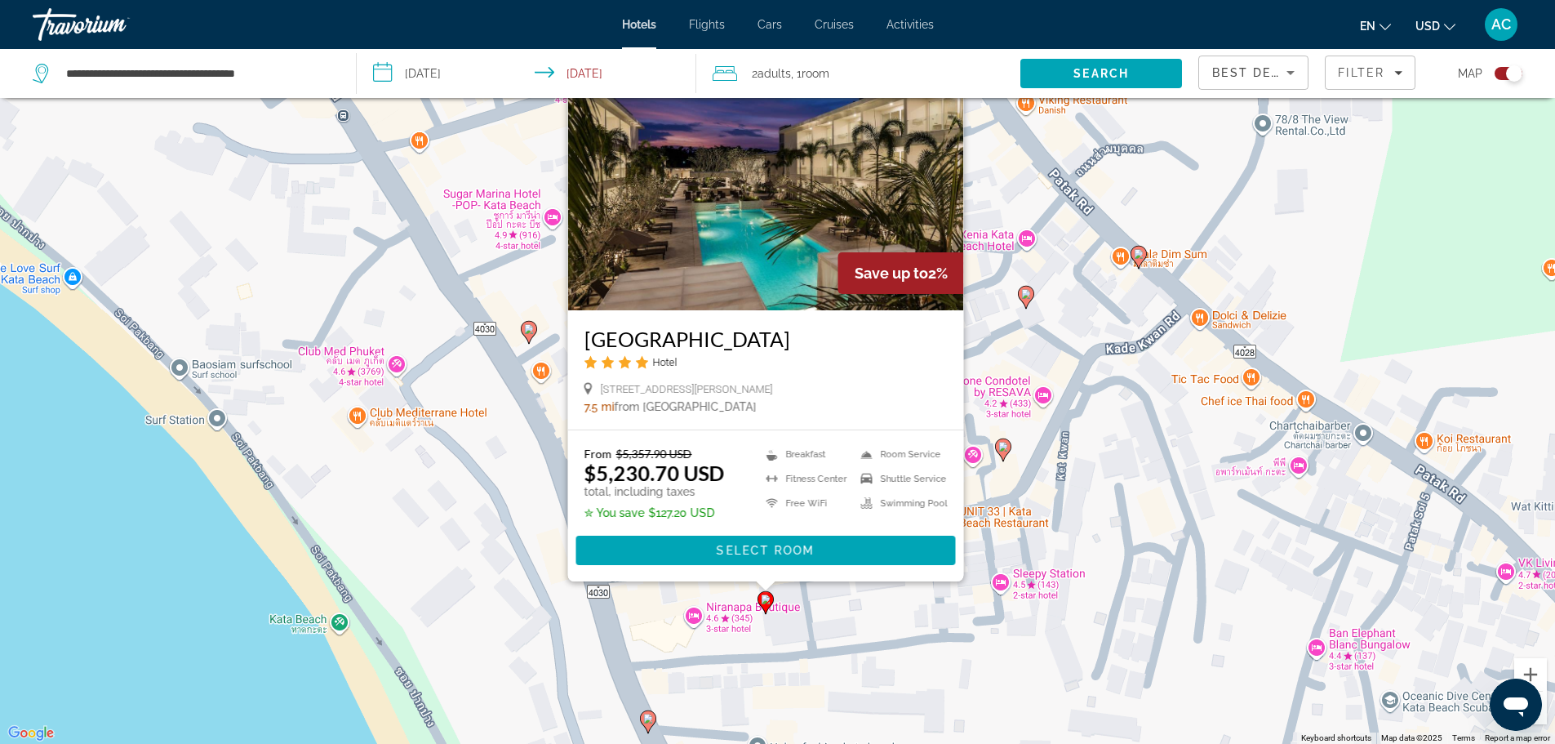
click at [455, 595] on div "To activate drag with keyboard, press Alt + Enter. Once in keyboard drag state,…" at bounding box center [777, 372] width 1555 height 744
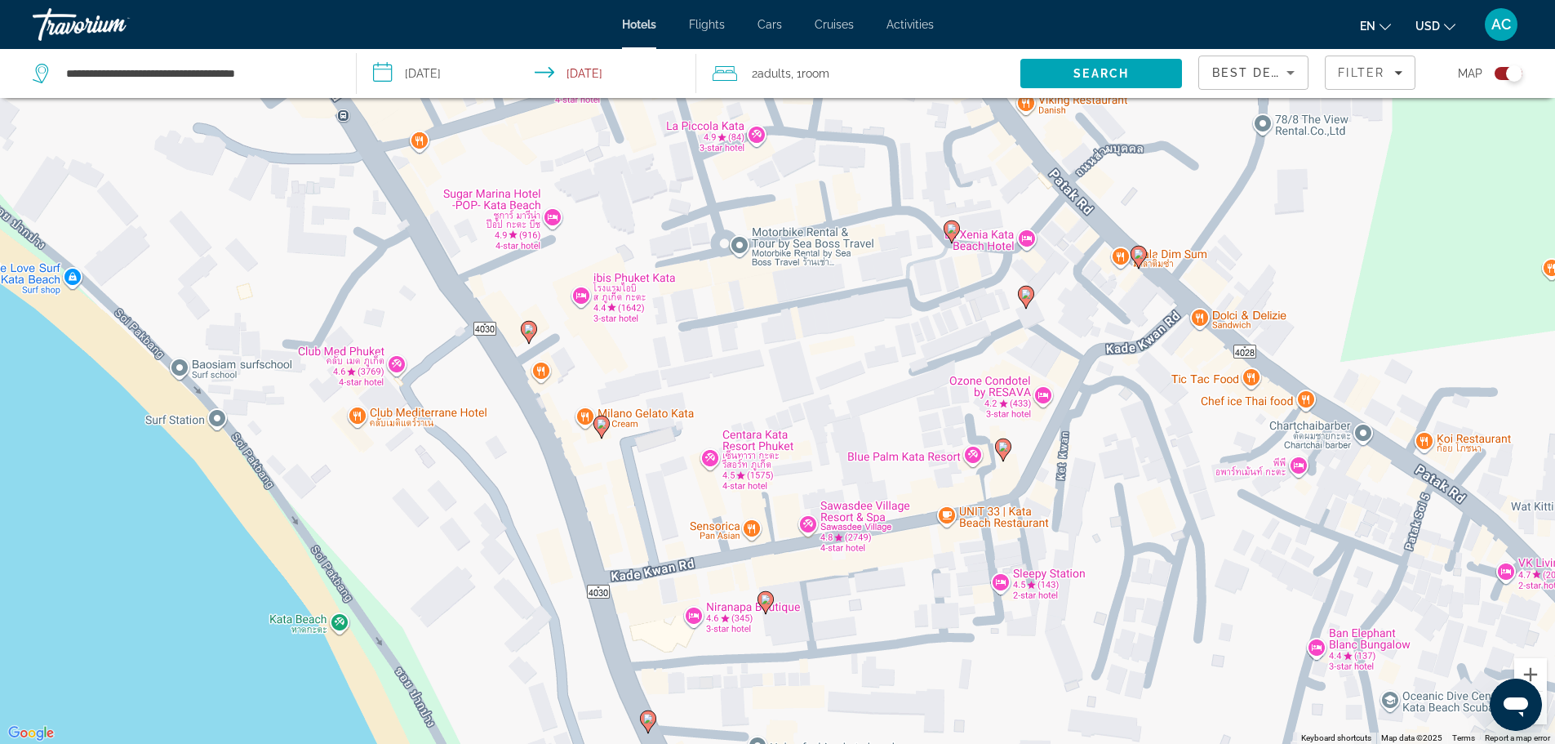
click at [608, 420] on icon "Main content" at bounding box center [600, 425] width 15 height 21
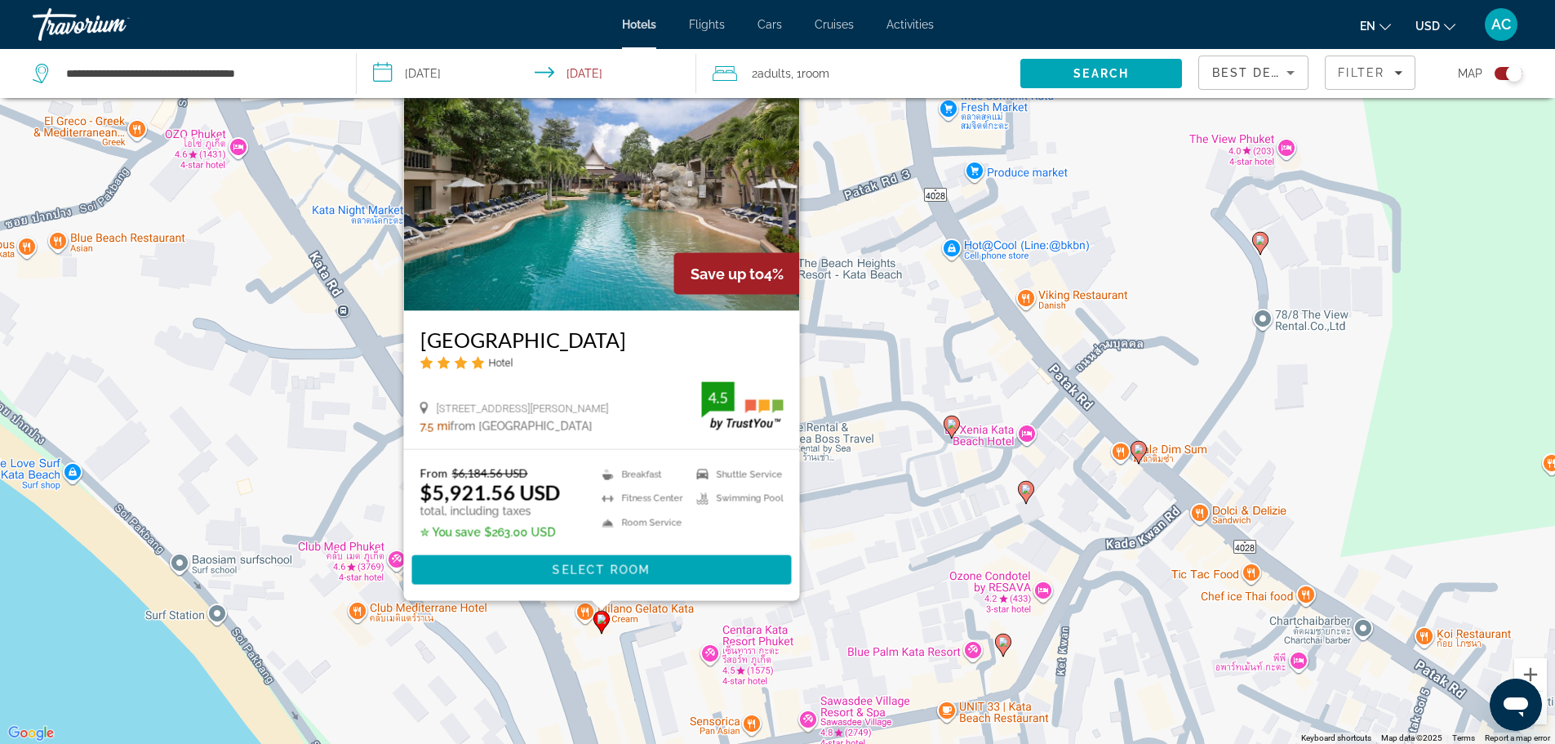
click at [304, 442] on div "To activate drag with keyboard, press Alt + Enter. Once in keyboard drag state,…" at bounding box center [777, 372] width 1555 height 744
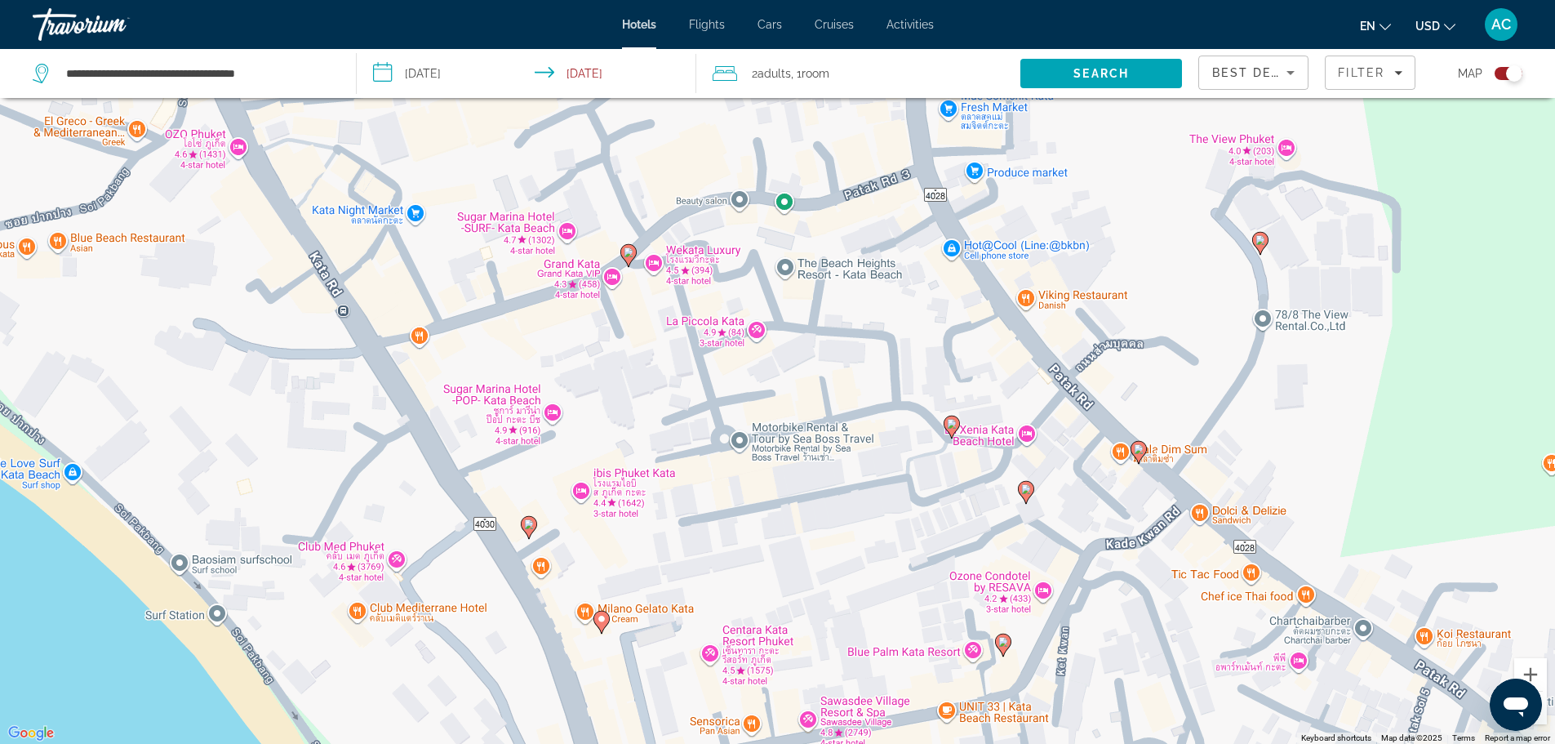
click at [526, 530] on icon "Main content" at bounding box center [528, 526] width 15 height 21
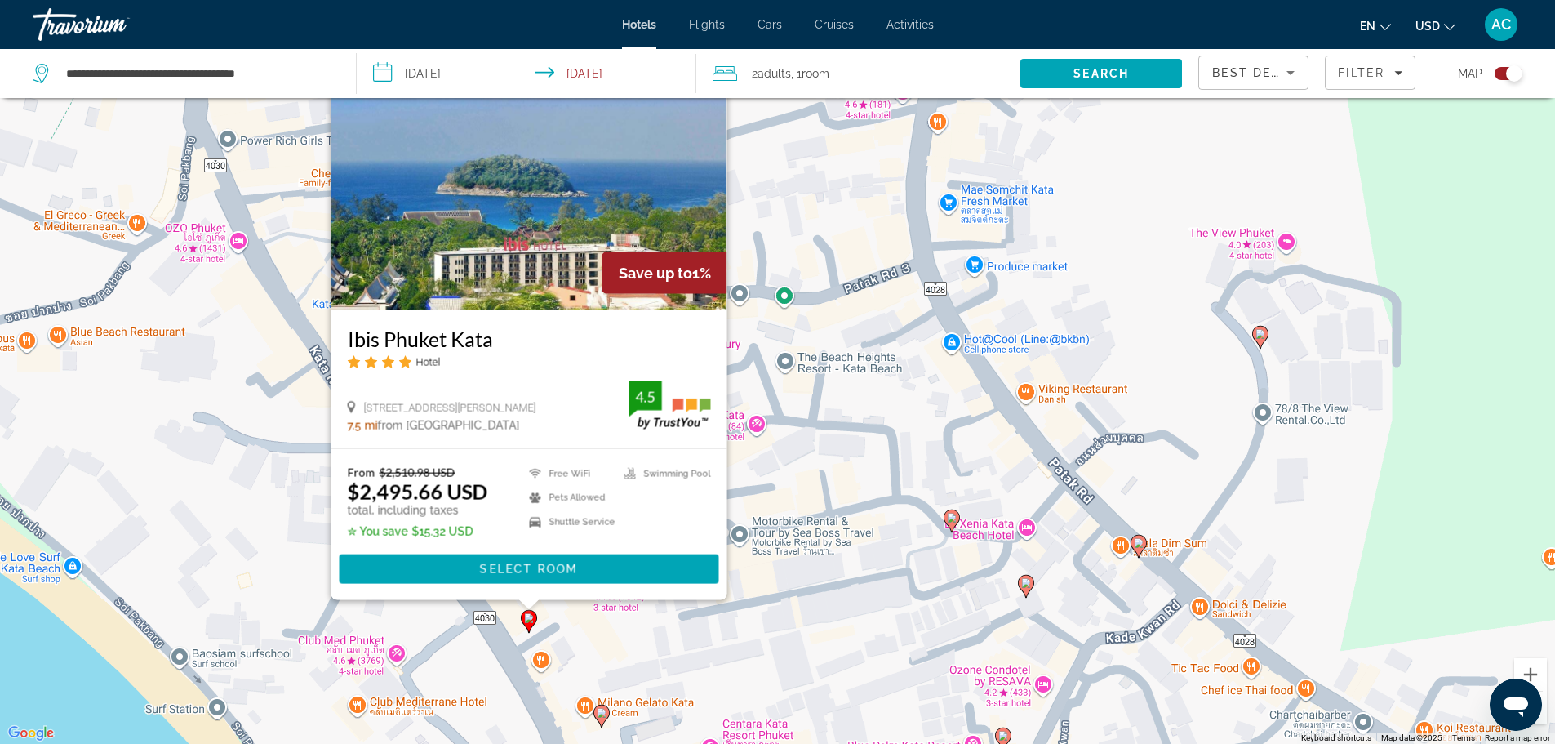
click at [278, 497] on div "To activate drag with keyboard, press Alt + Enter. Once in keyboard drag state,…" at bounding box center [777, 372] width 1555 height 744
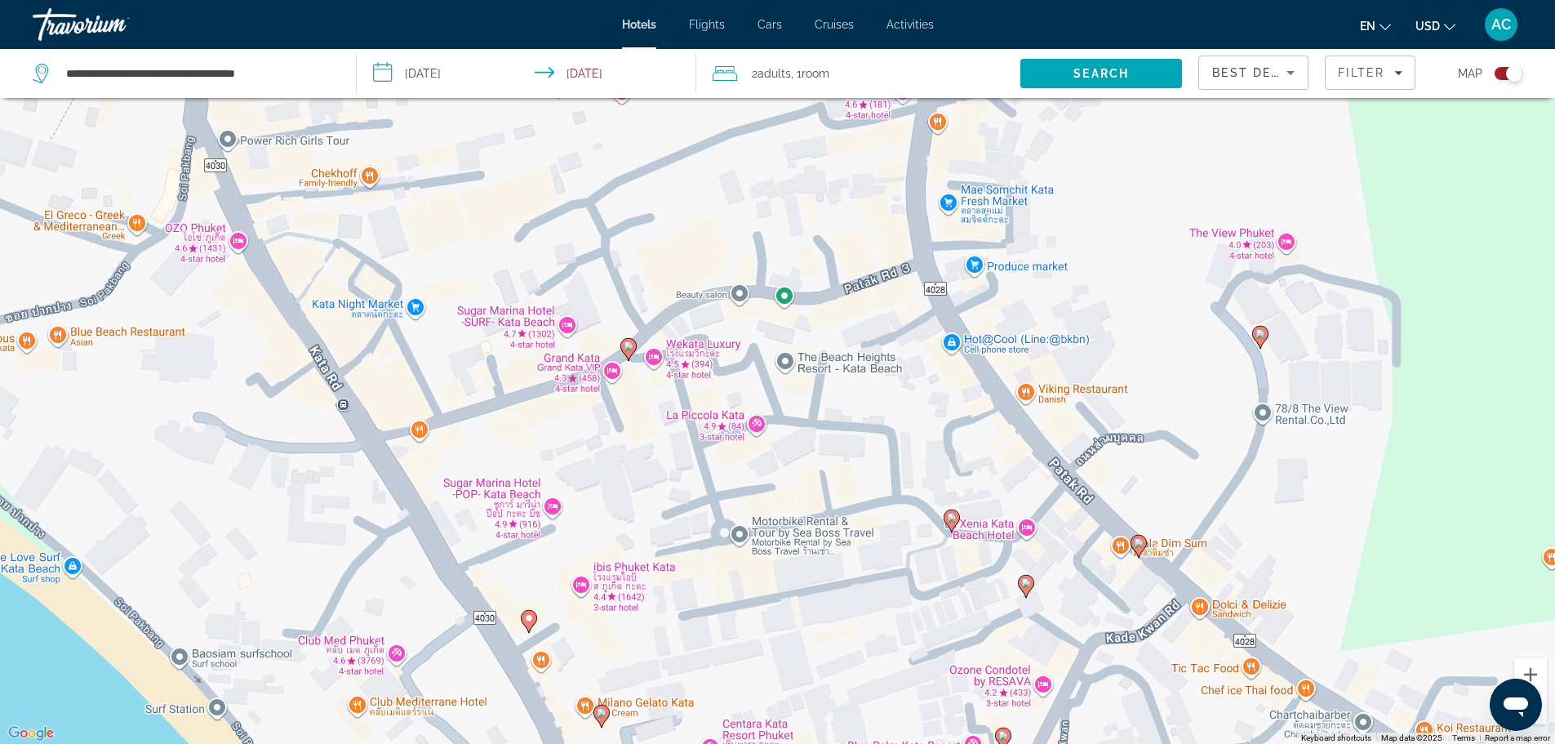
click at [427, 437] on div "To activate drag with keyboard, press Alt + Enter. Once in keyboard drag state,…" at bounding box center [777, 372] width 1555 height 744
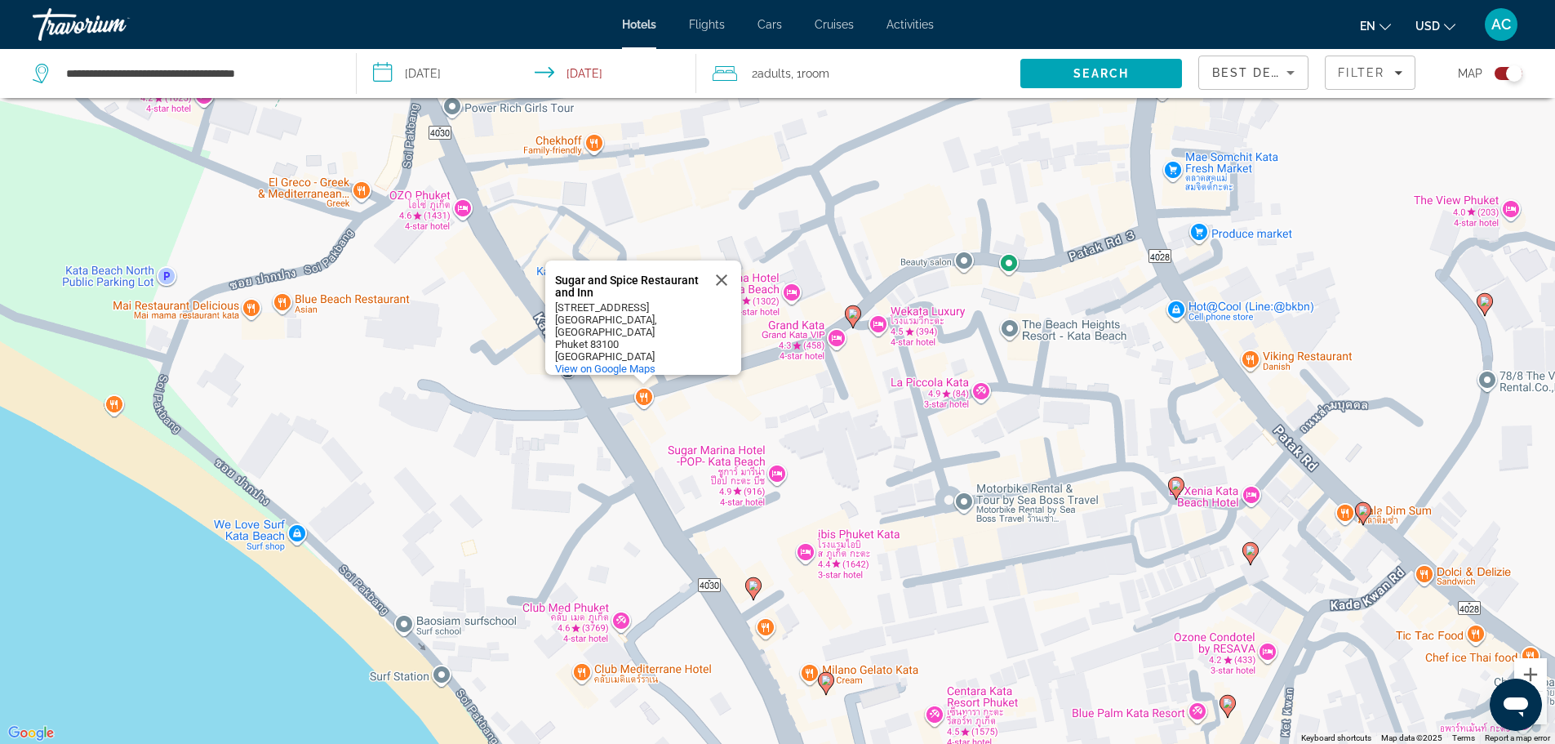
drag, startPoint x: 236, startPoint y: 547, endPoint x: 482, endPoint y: 509, distance: 248.7
click at [482, 509] on div "To activate drag with keyboard, press Alt + Enter. Once in keyboard drag state,…" at bounding box center [777, 372] width 1555 height 744
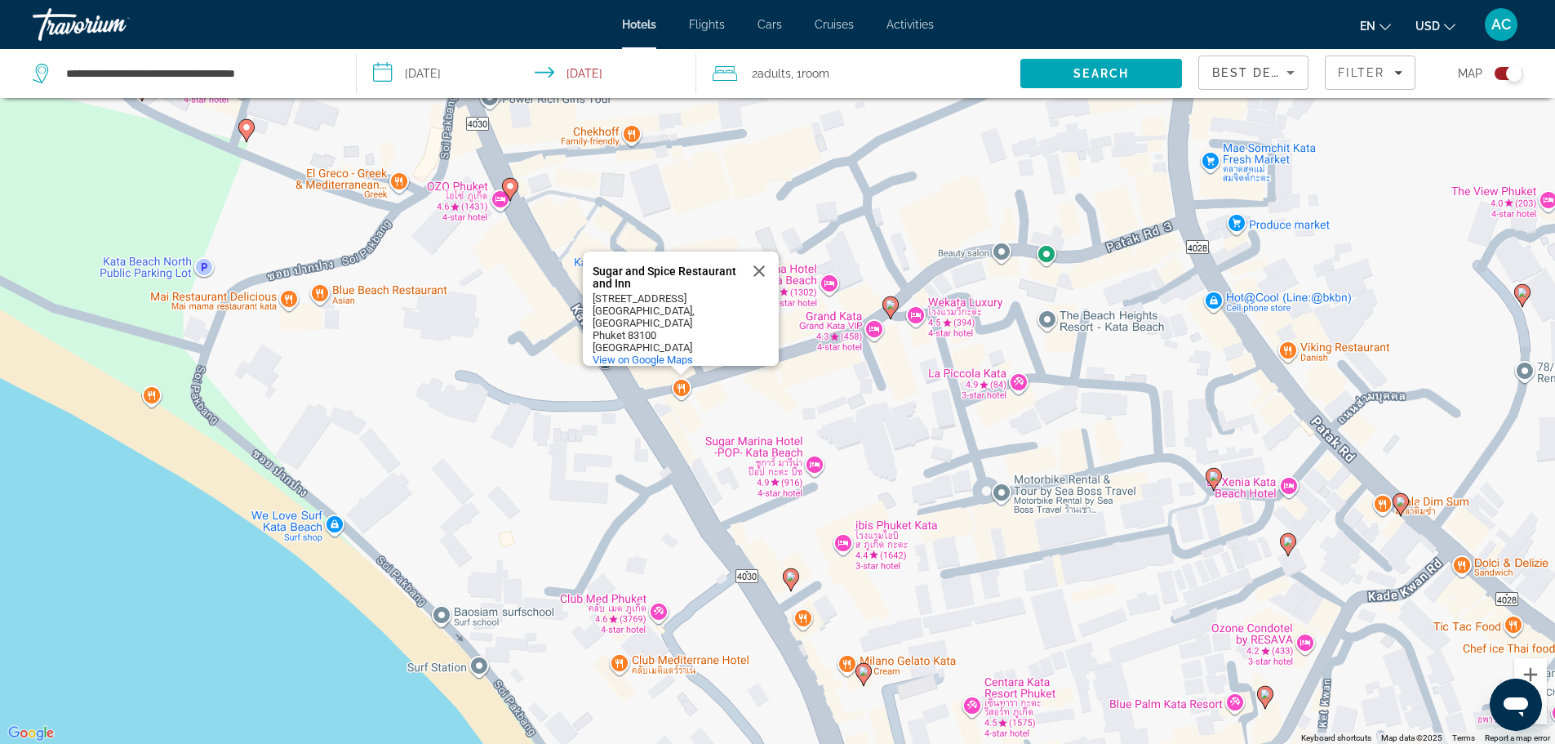
click at [891, 302] on image "Main content" at bounding box center [891, 305] width 10 height 10
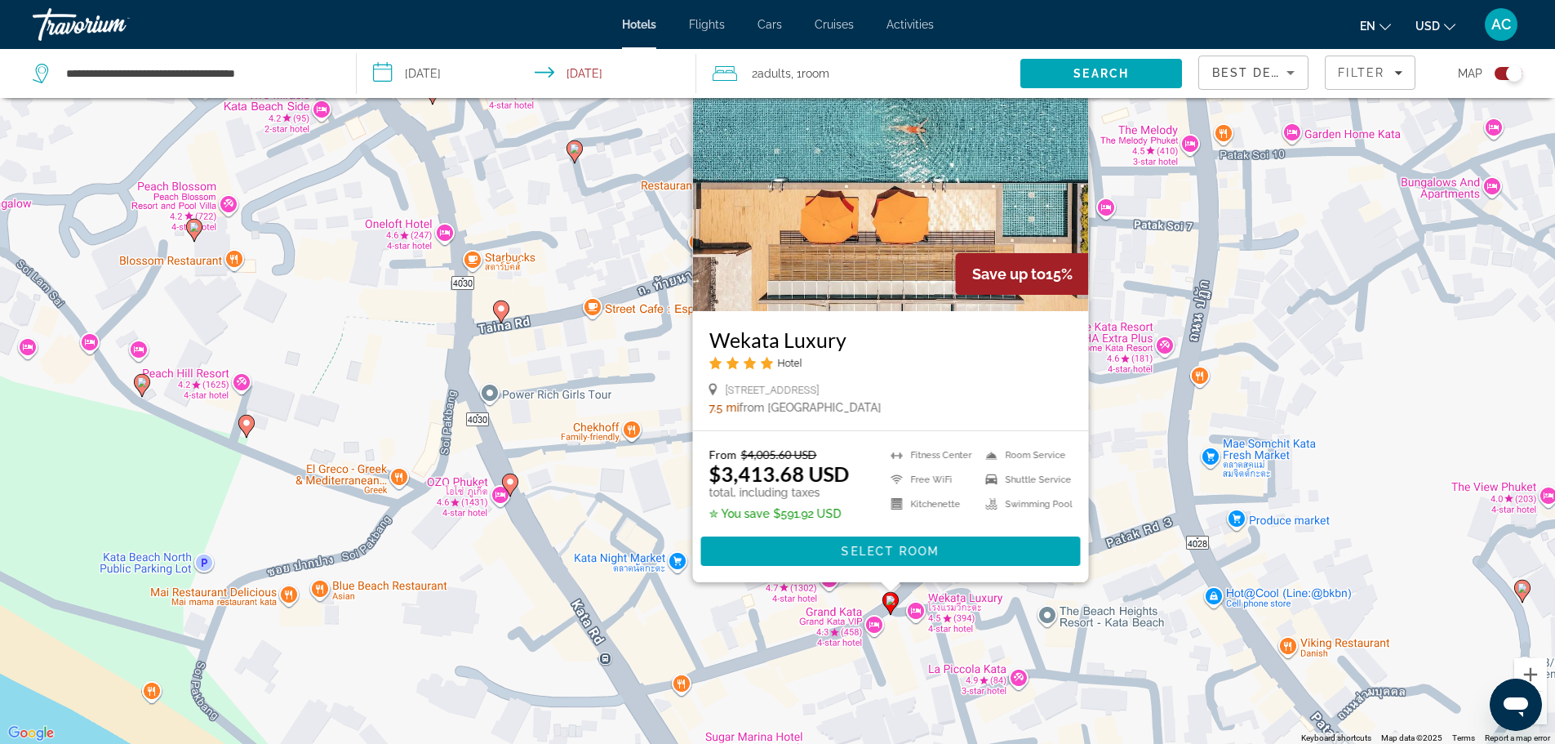
click at [512, 477] on icon "Main content" at bounding box center [509, 483] width 15 height 21
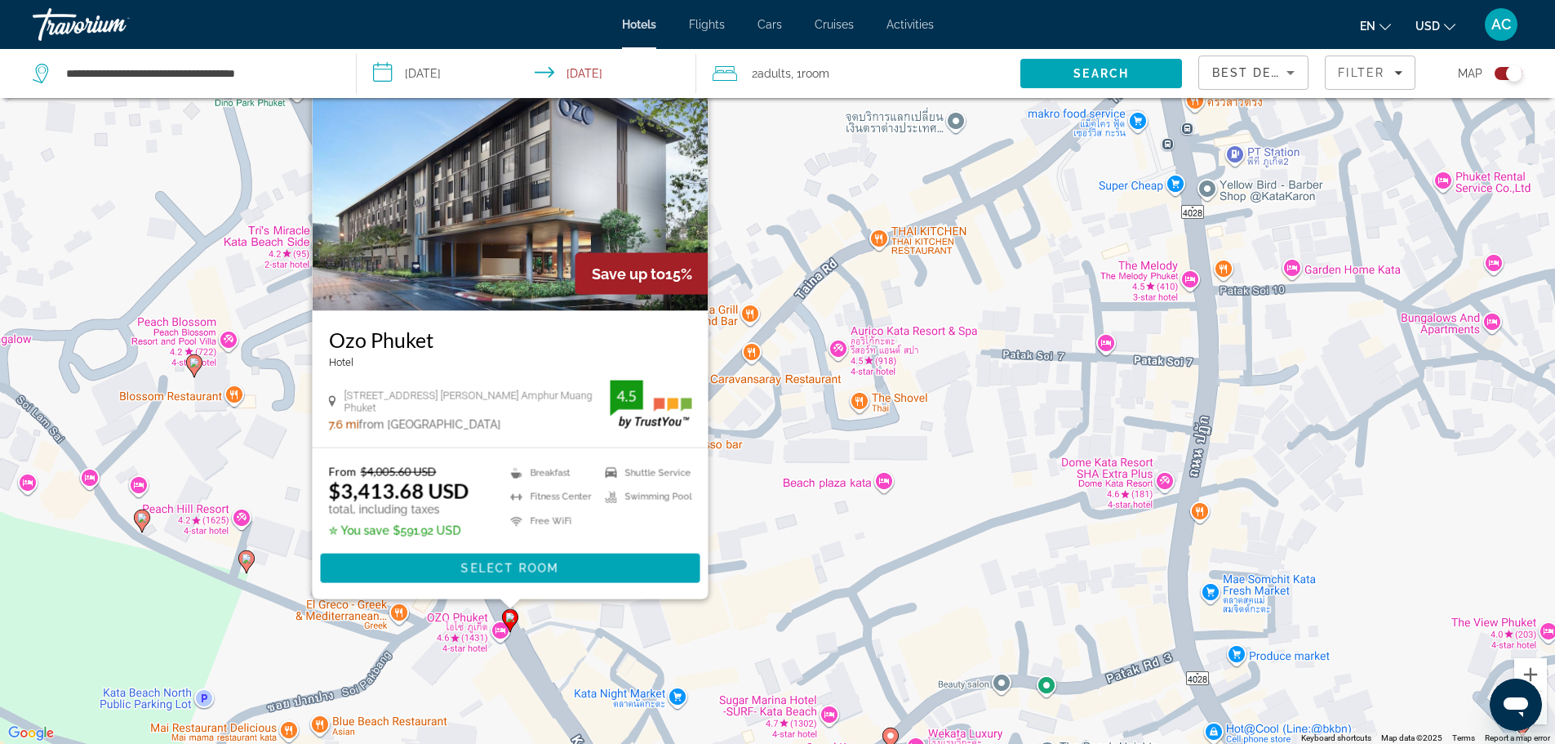
click at [193, 366] on image "Main content" at bounding box center [194, 363] width 10 height 10
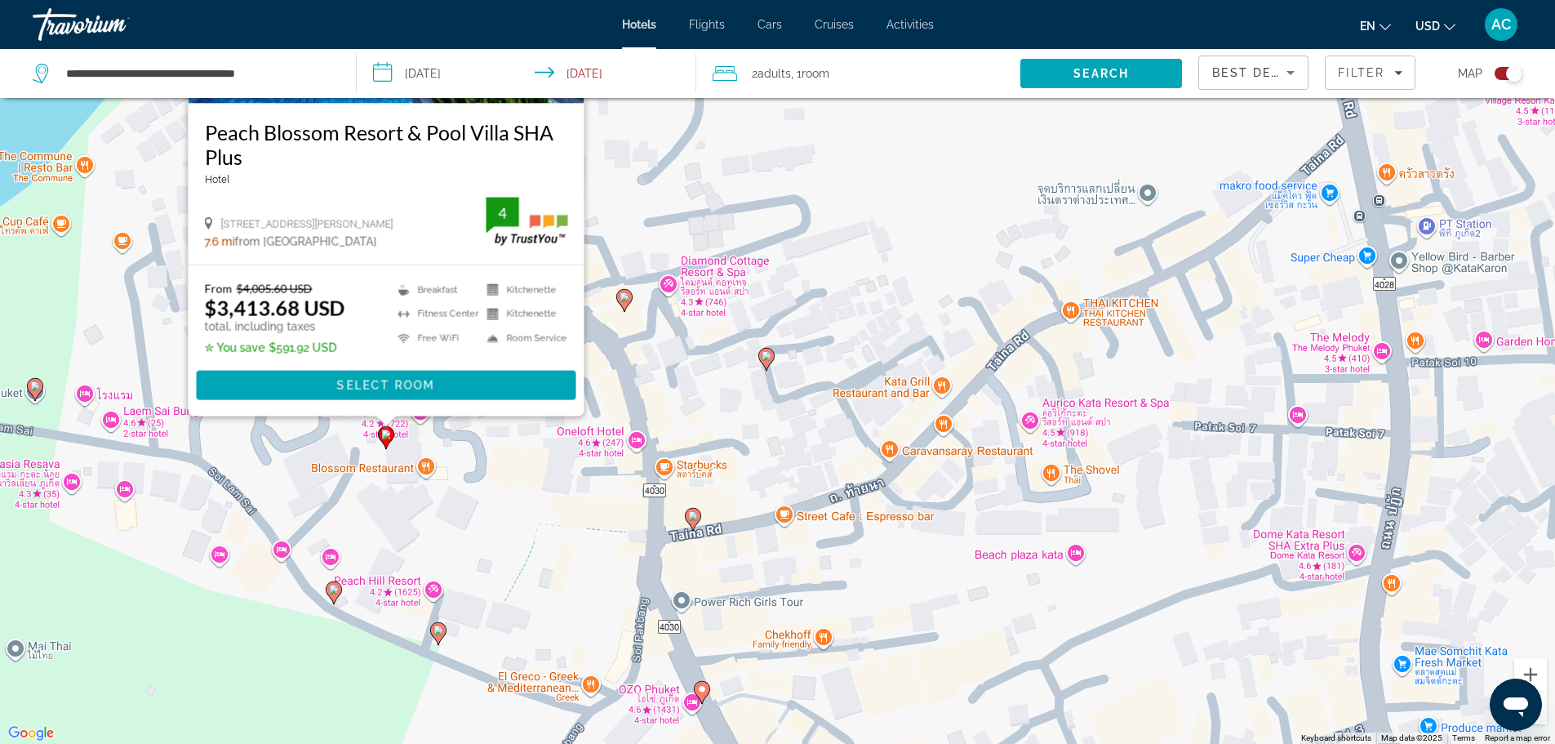
drag, startPoint x: 395, startPoint y: 714, endPoint x: 534, endPoint y: 504, distance: 252.2
click at [534, 504] on div "To activate drag with keyboard, press Alt + Enter. Once in keyboard drag state,…" at bounding box center [777, 372] width 1555 height 744
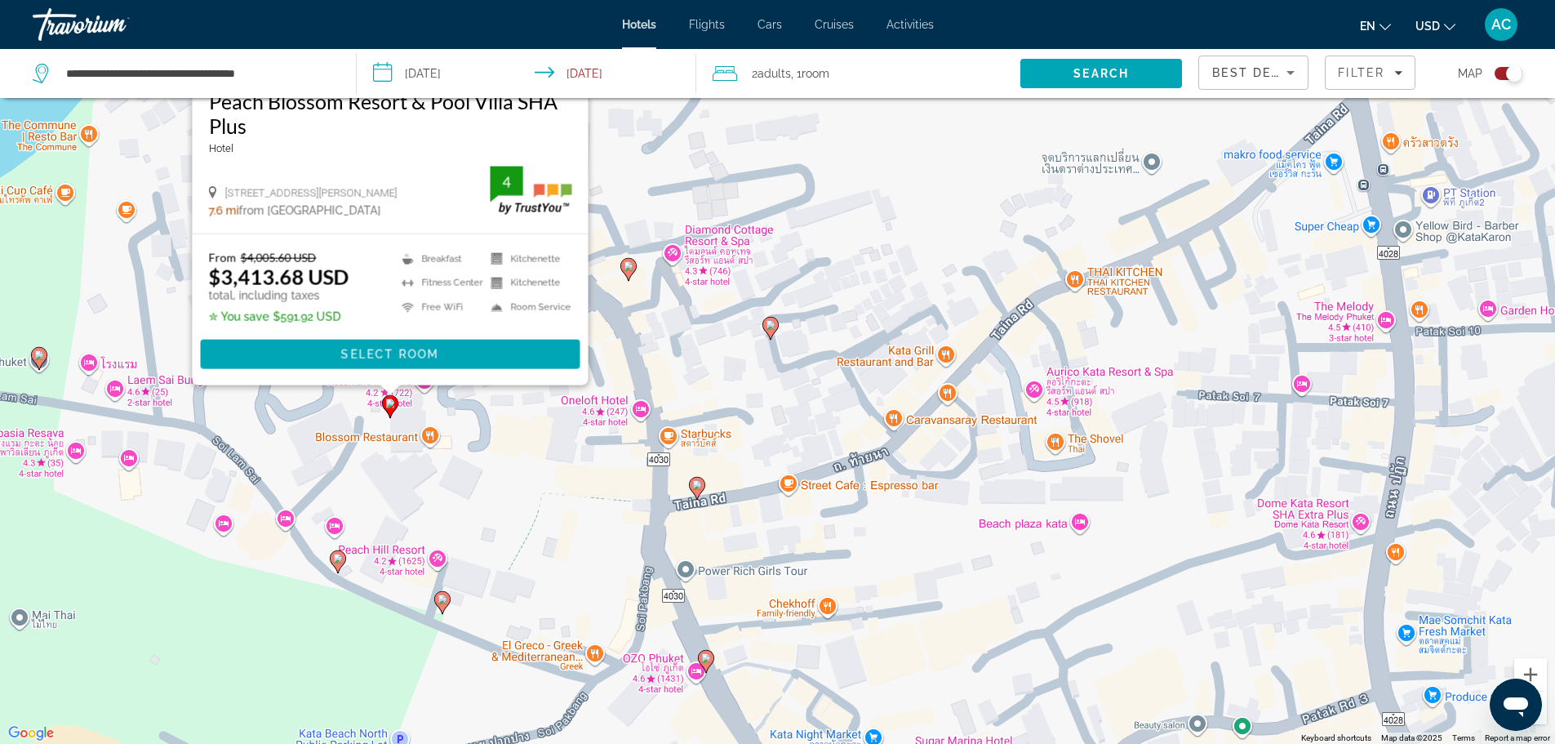
click at [334, 563] on icon "Main content" at bounding box center [337, 560] width 15 height 21
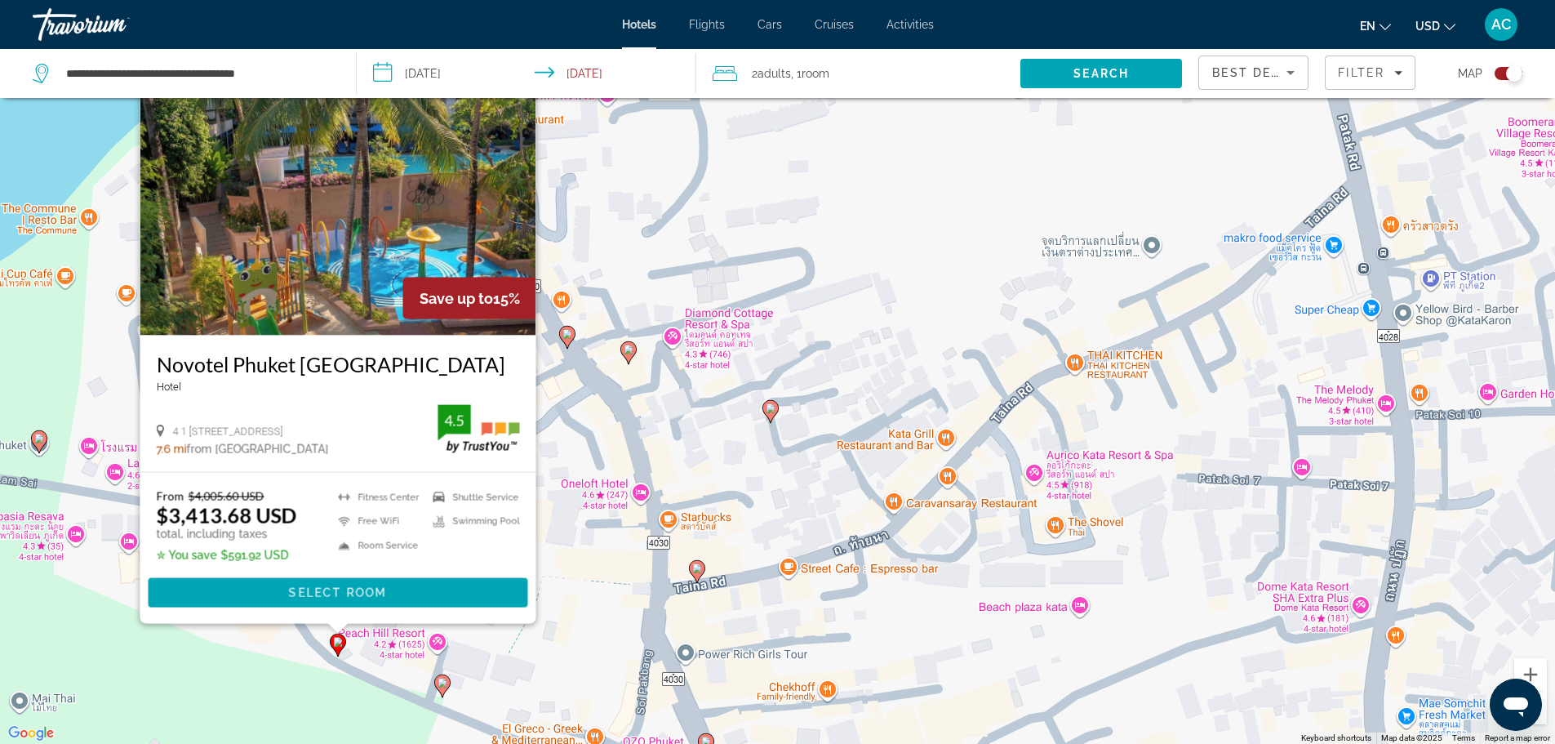
drag, startPoint x: 664, startPoint y: 540, endPoint x: 748, endPoint y: 437, distance: 132.8
click at [735, 449] on div "To activate drag with keyboard, press Alt + Enter. Once in keyboard drag state,…" at bounding box center [777, 372] width 1555 height 744
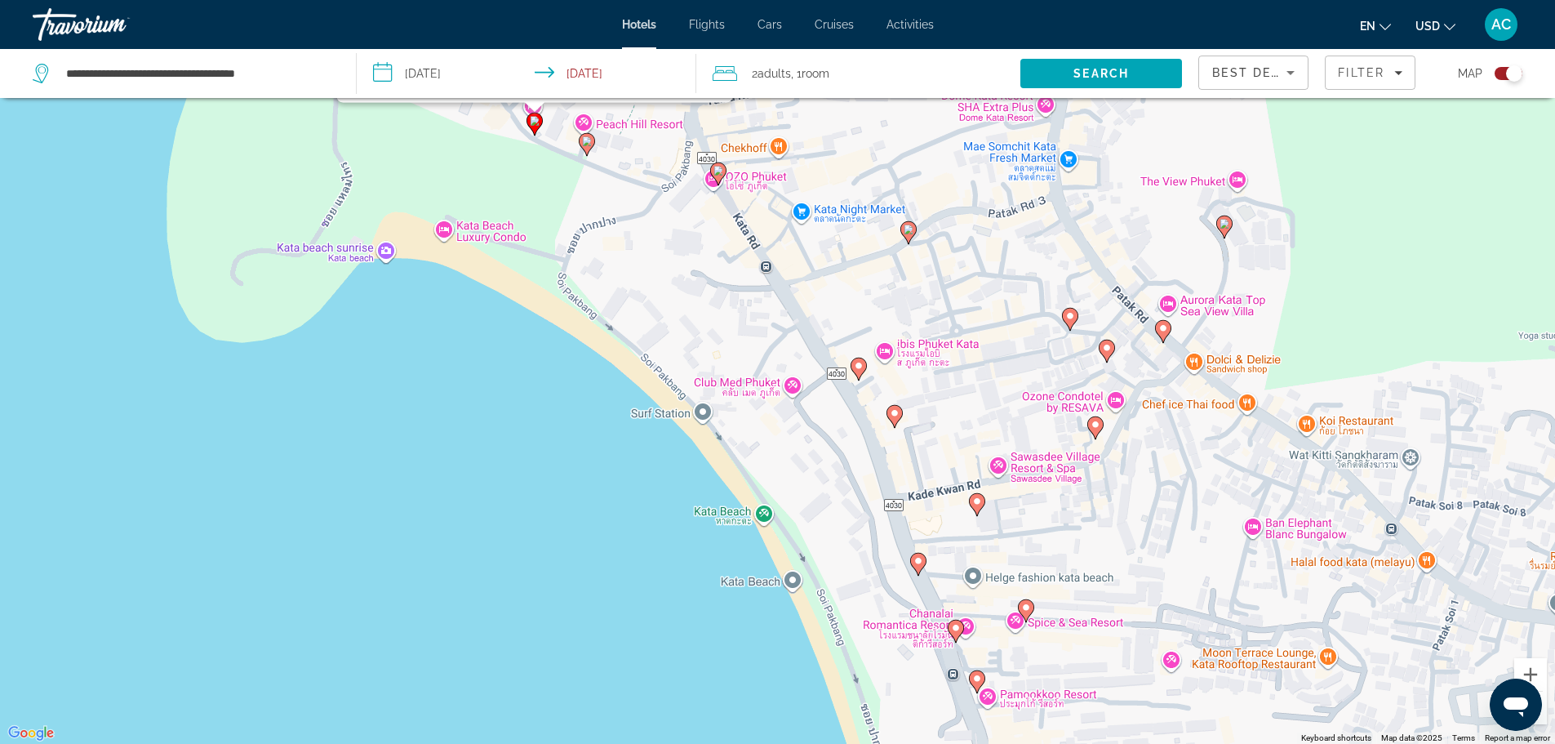
drag, startPoint x: 815, startPoint y: 492, endPoint x: 744, endPoint y: 398, distance: 117.7
click at [702, 297] on div "To activate drag with keyboard, press Alt + Enter. Once in keyboard drag state,…" at bounding box center [777, 372] width 1555 height 744
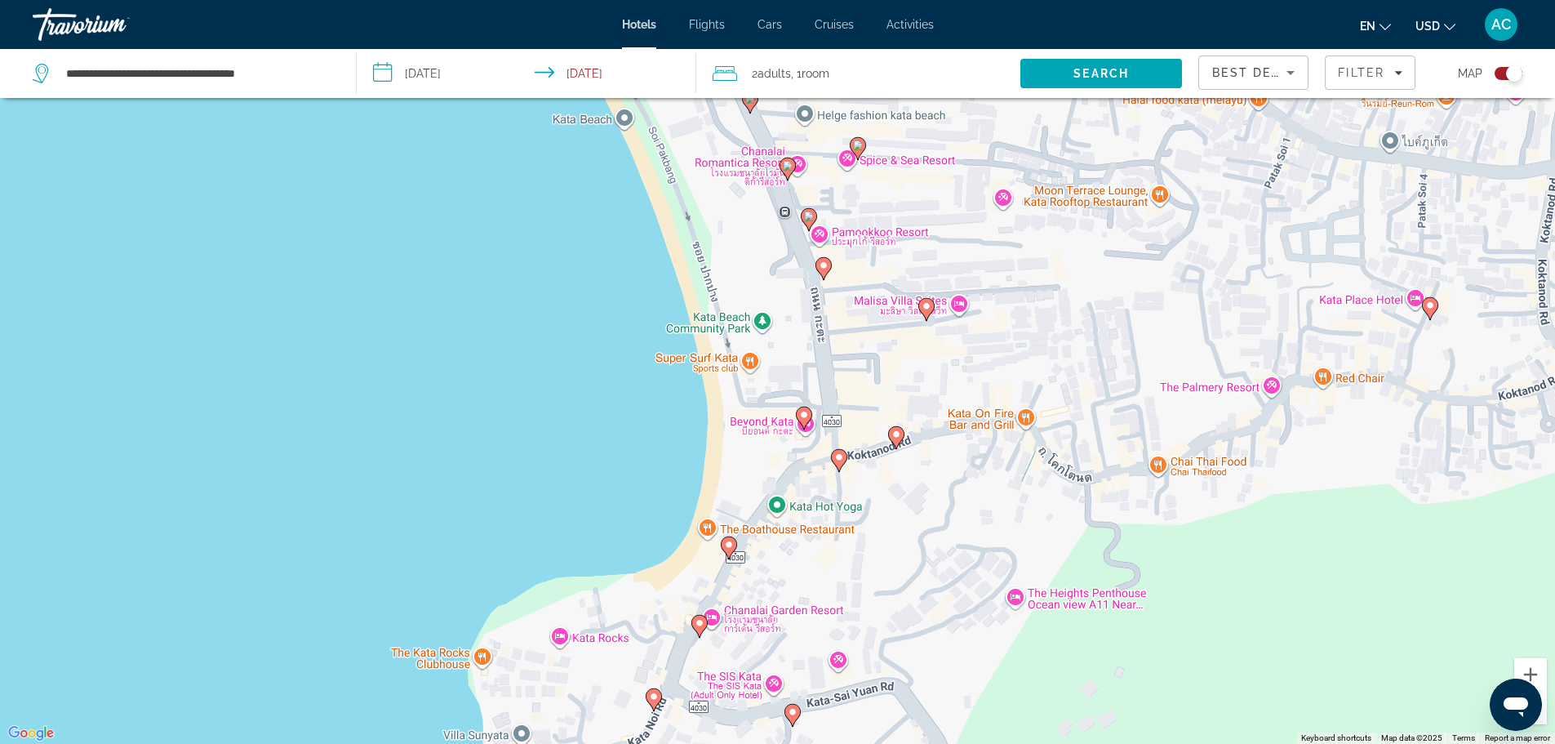
drag, startPoint x: 760, startPoint y: 592, endPoint x: 697, endPoint y: 309, distance: 290.1
click at [710, 316] on div "To activate drag with keyboard, press Alt + Enter. Once in keyboard drag state,…" at bounding box center [777, 372] width 1555 height 744
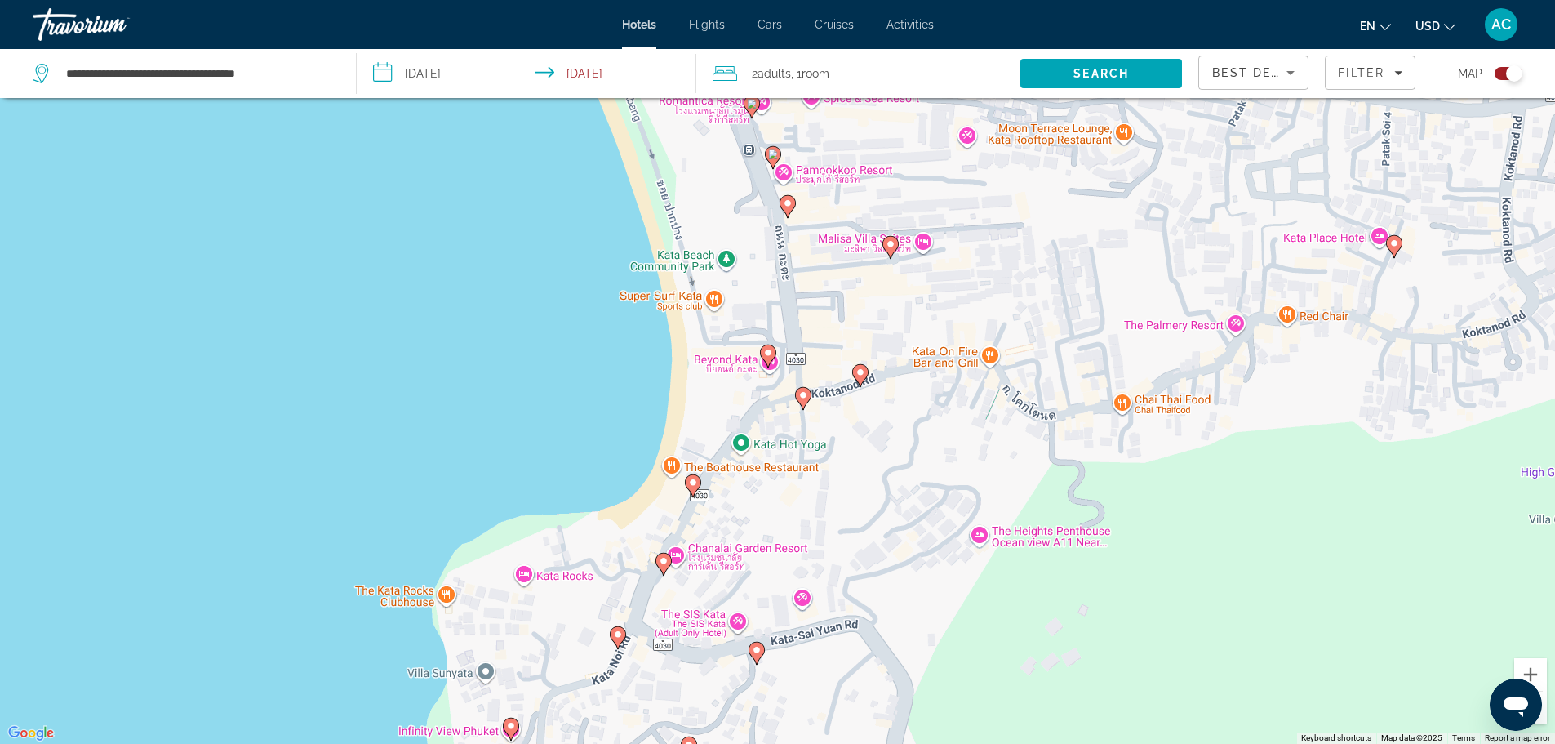
click at [806, 400] on icon "Main content" at bounding box center [802, 397] width 15 height 21
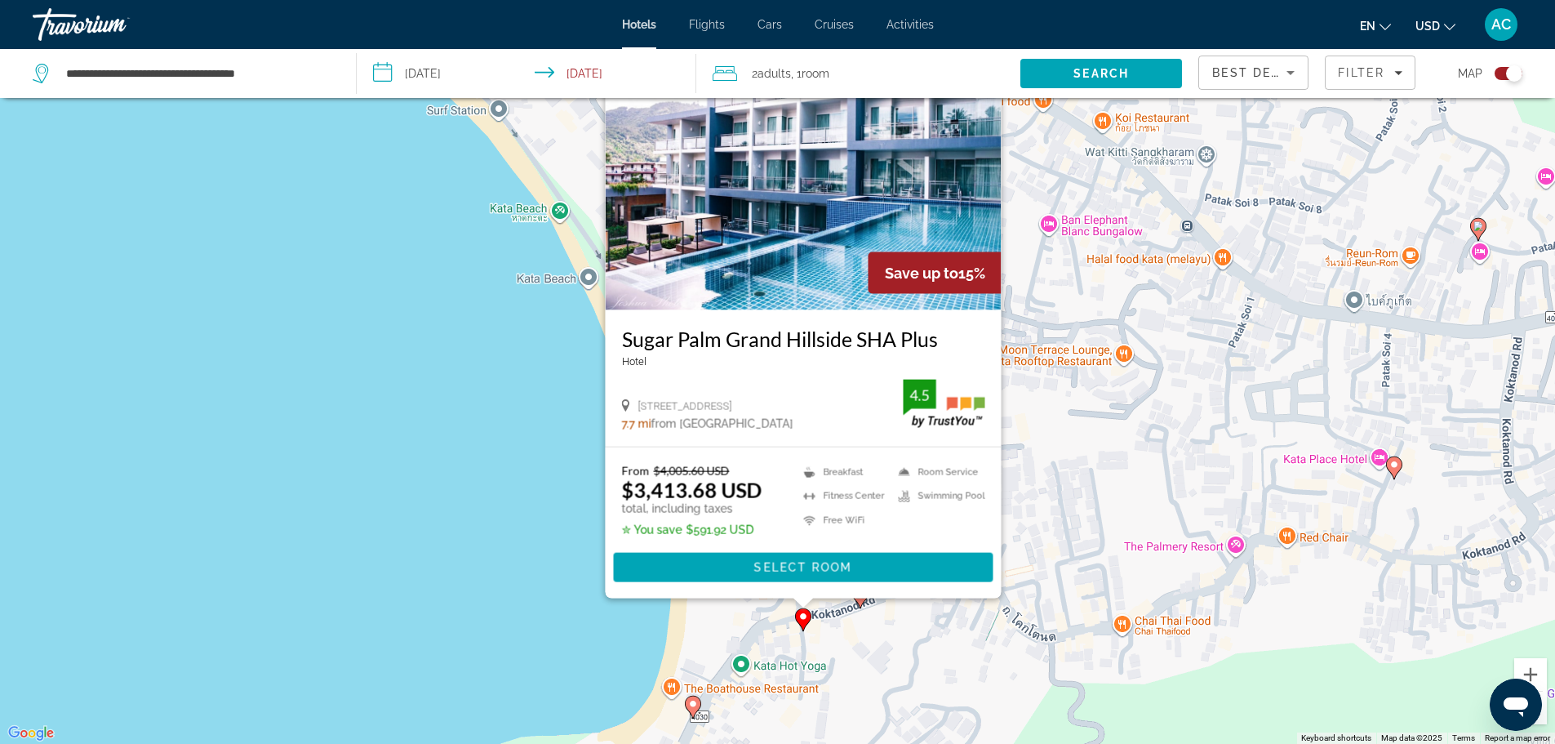
click at [878, 660] on div "To activate drag with keyboard, press Alt + Enter. Once in keyboard drag state,…" at bounding box center [777, 372] width 1555 height 744
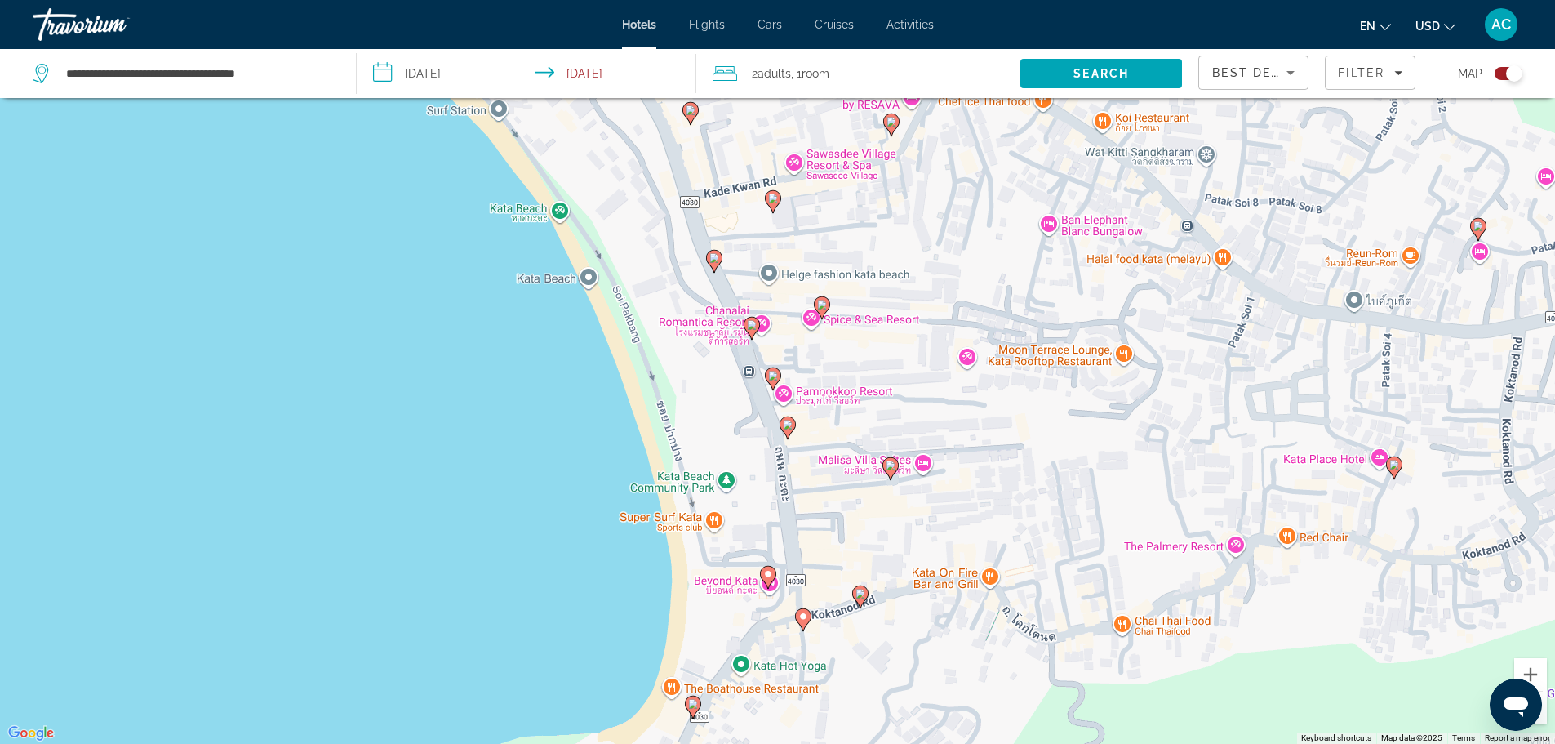
click at [860, 597] on image "Main content" at bounding box center [860, 593] width 10 height 10
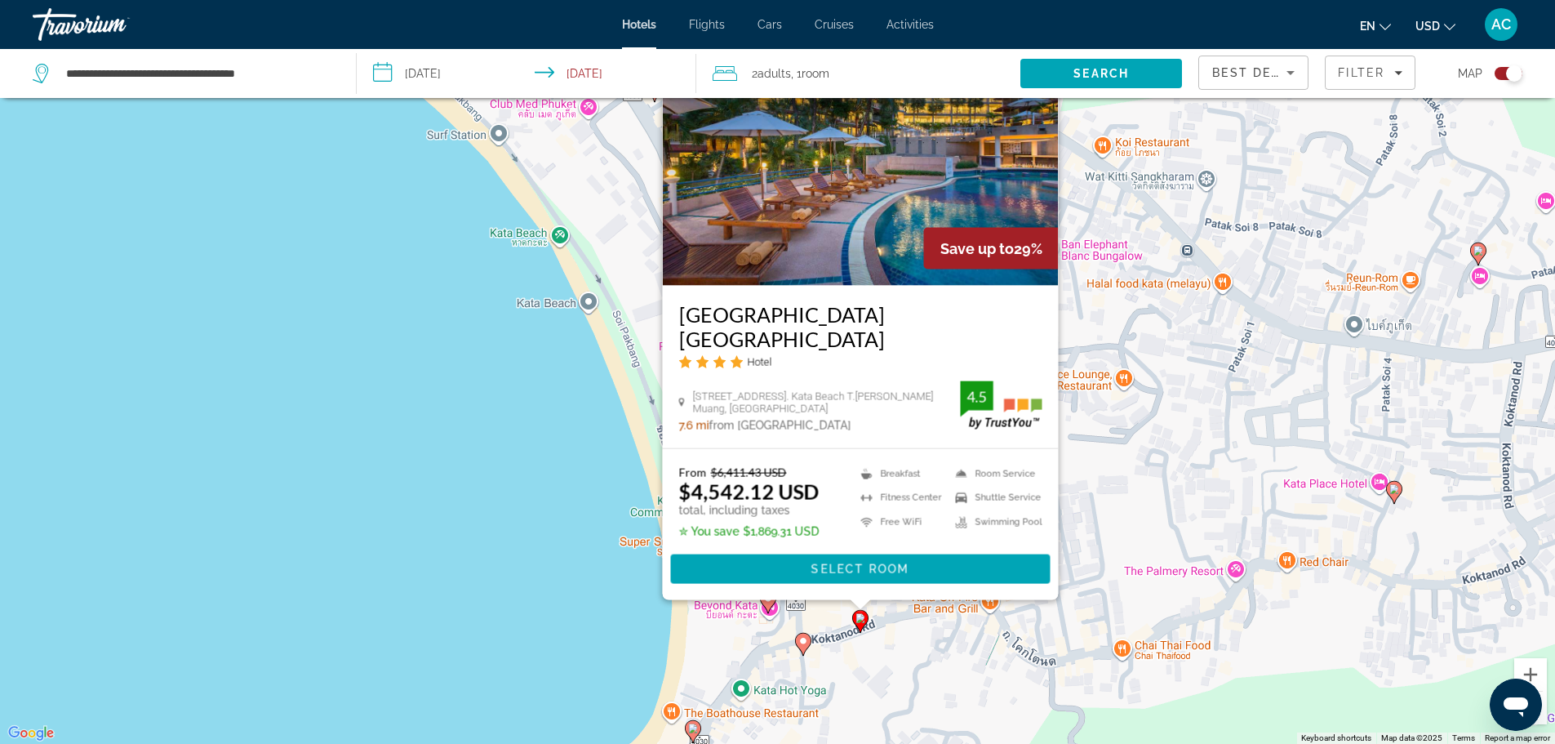
click at [868, 686] on div "To activate drag with keyboard, press Alt + Enter. Once in keyboard drag state,…" at bounding box center [777, 372] width 1555 height 744
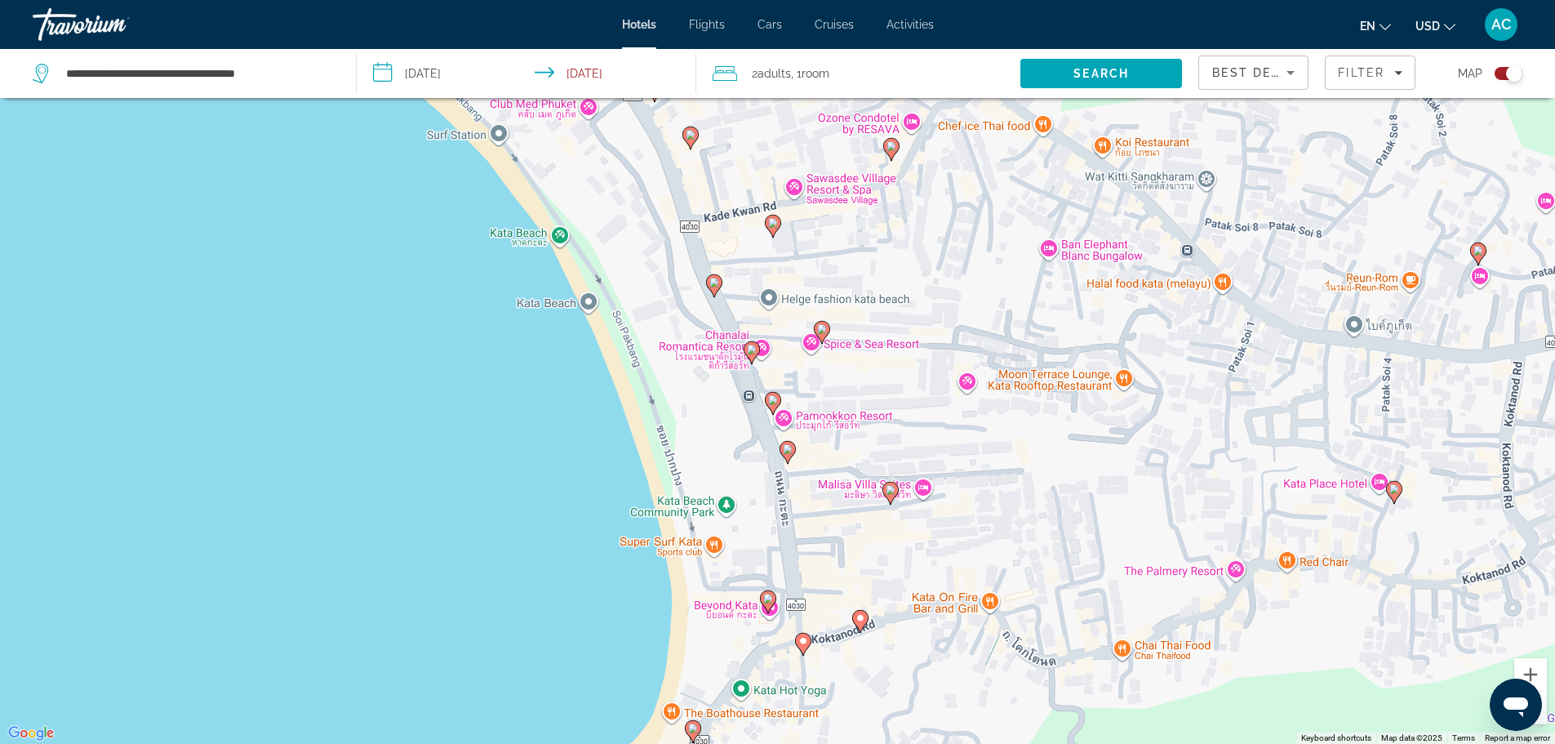
click at [766, 597] on image "Main content" at bounding box center [768, 598] width 10 height 10
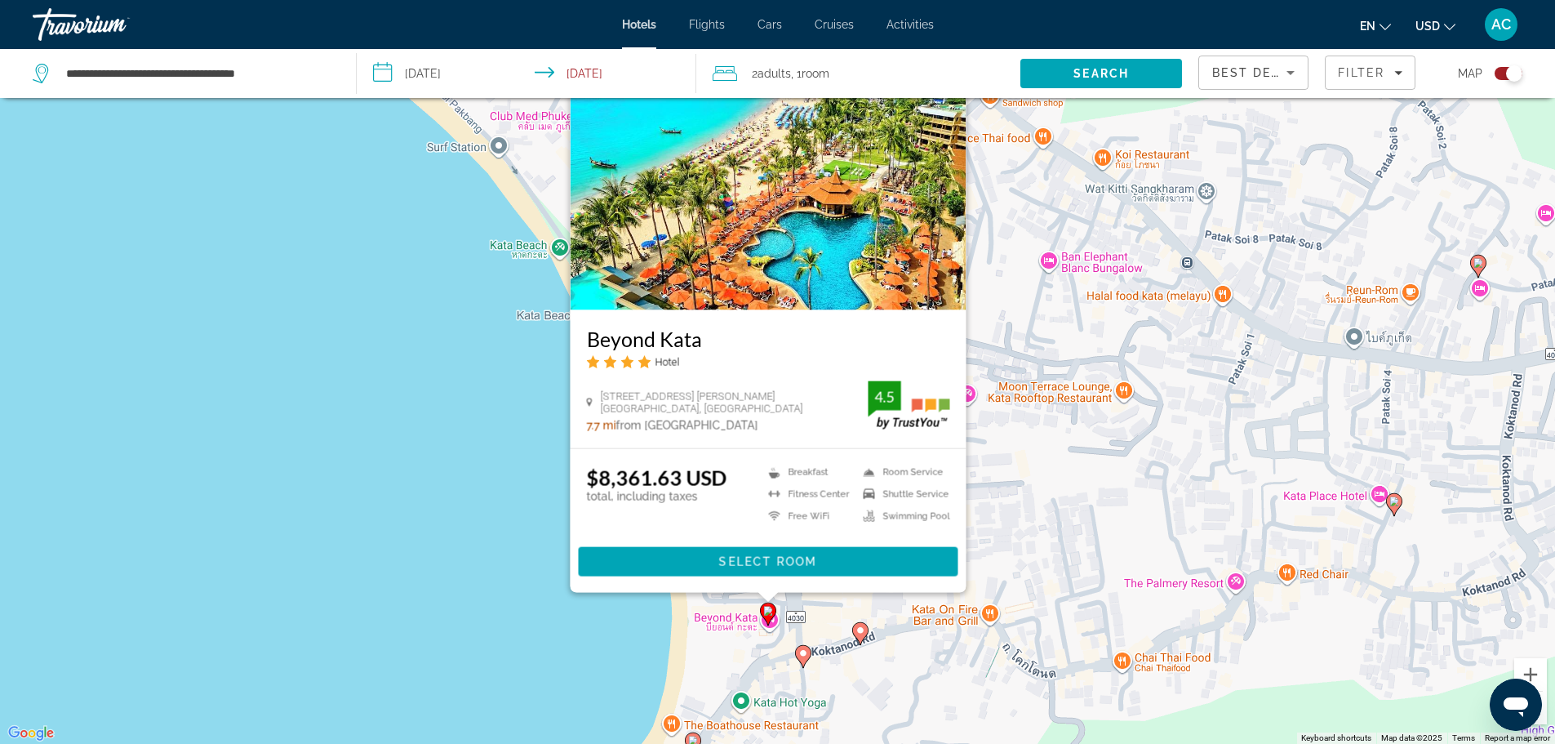
click at [567, 636] on div "To activate drag with keyboard, press Alt + Enter. Once in keyboard drag state,…" at bounding box center [777, 372] width 1555 height 744
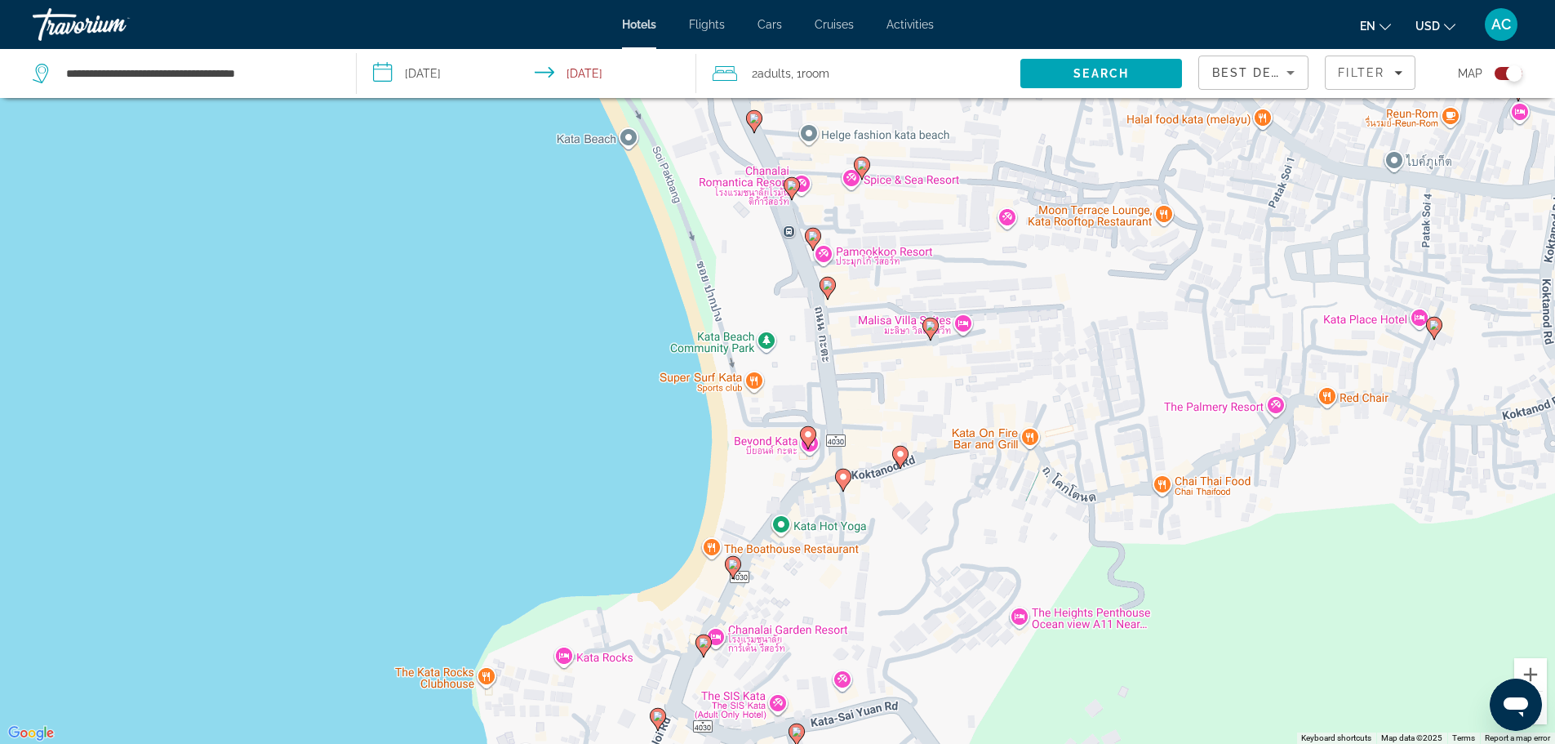
drag, startPoint x: 597, startPoint y: 654, endPoint x: 631, endPoint y: 486, distance: 171.4
click at [631, 486] on div "To activate drag with keyboard, press Alt + Enter. Once in keyboard drag state,…" at bounding box center [777, 372] width 1555 height 744
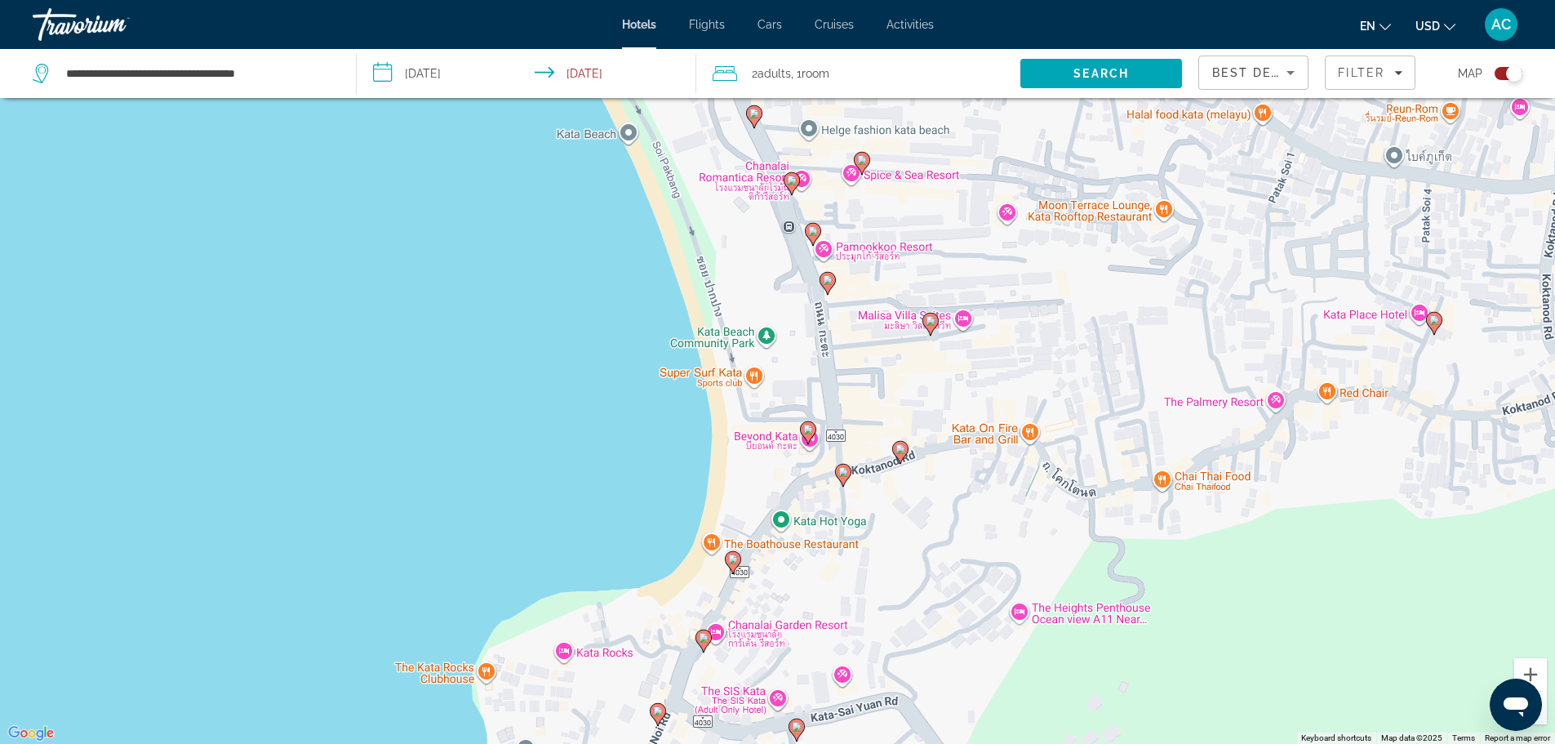
click at [935, 323] on icon "Main content" at bounding box center [929, 323] width 15 height 21
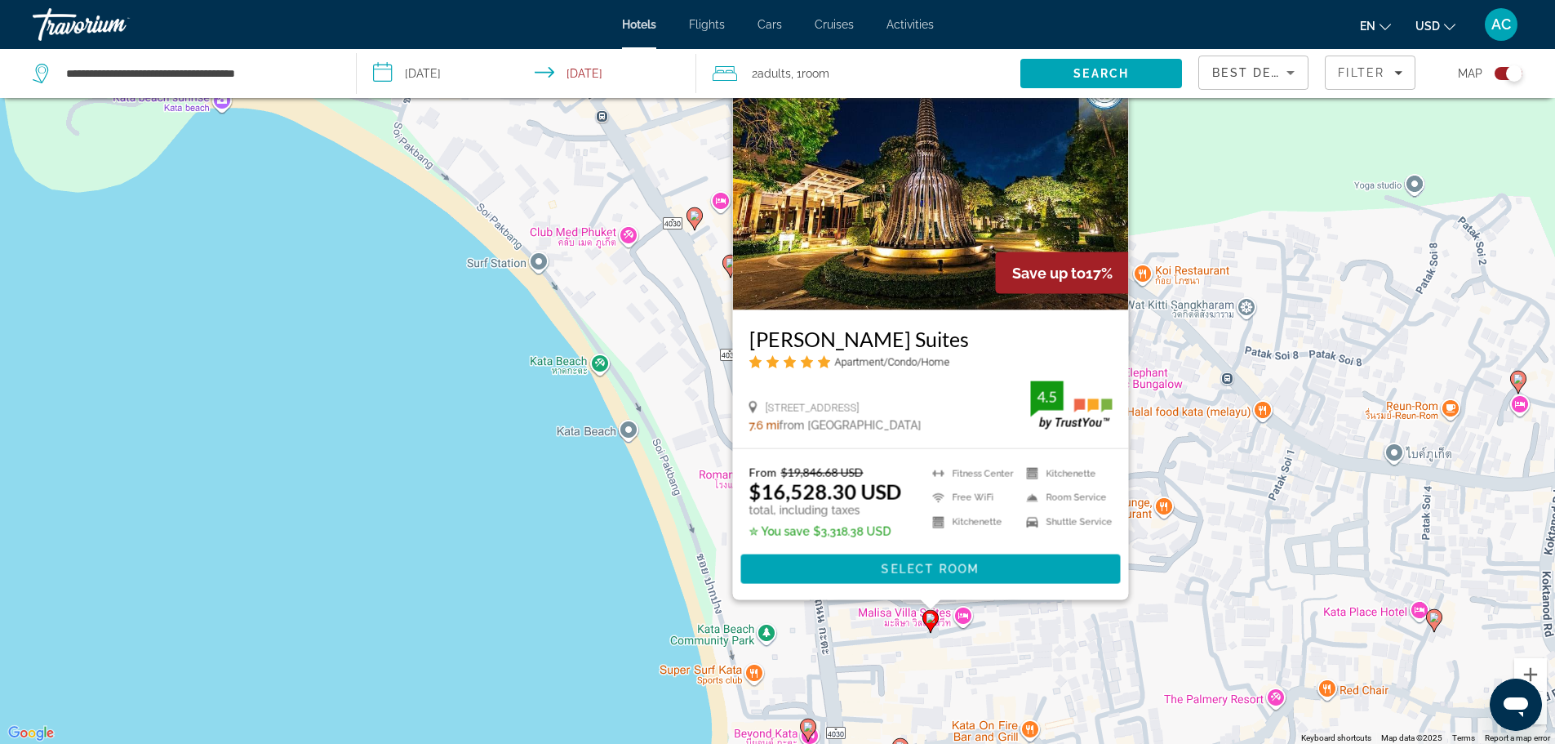
click at [520, 576] on div "To activate drag with keyboard, press Alt + Enter. Once in keyboard drag state,…" at bounding box center [777, 372] width 1555 height 744
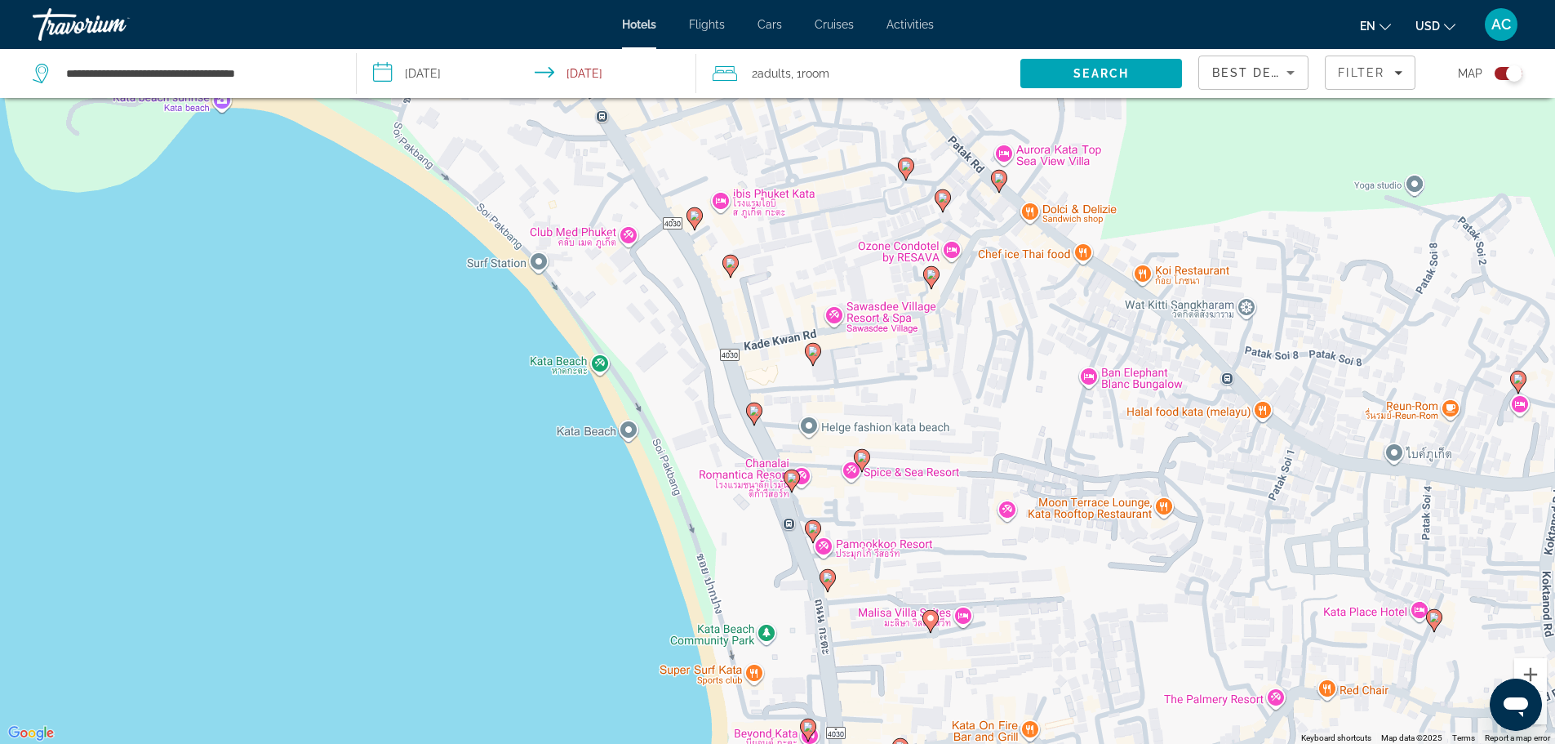
click at [833, 580] on icon "Main content" at bounding box center [826, 579] width 15 height 21
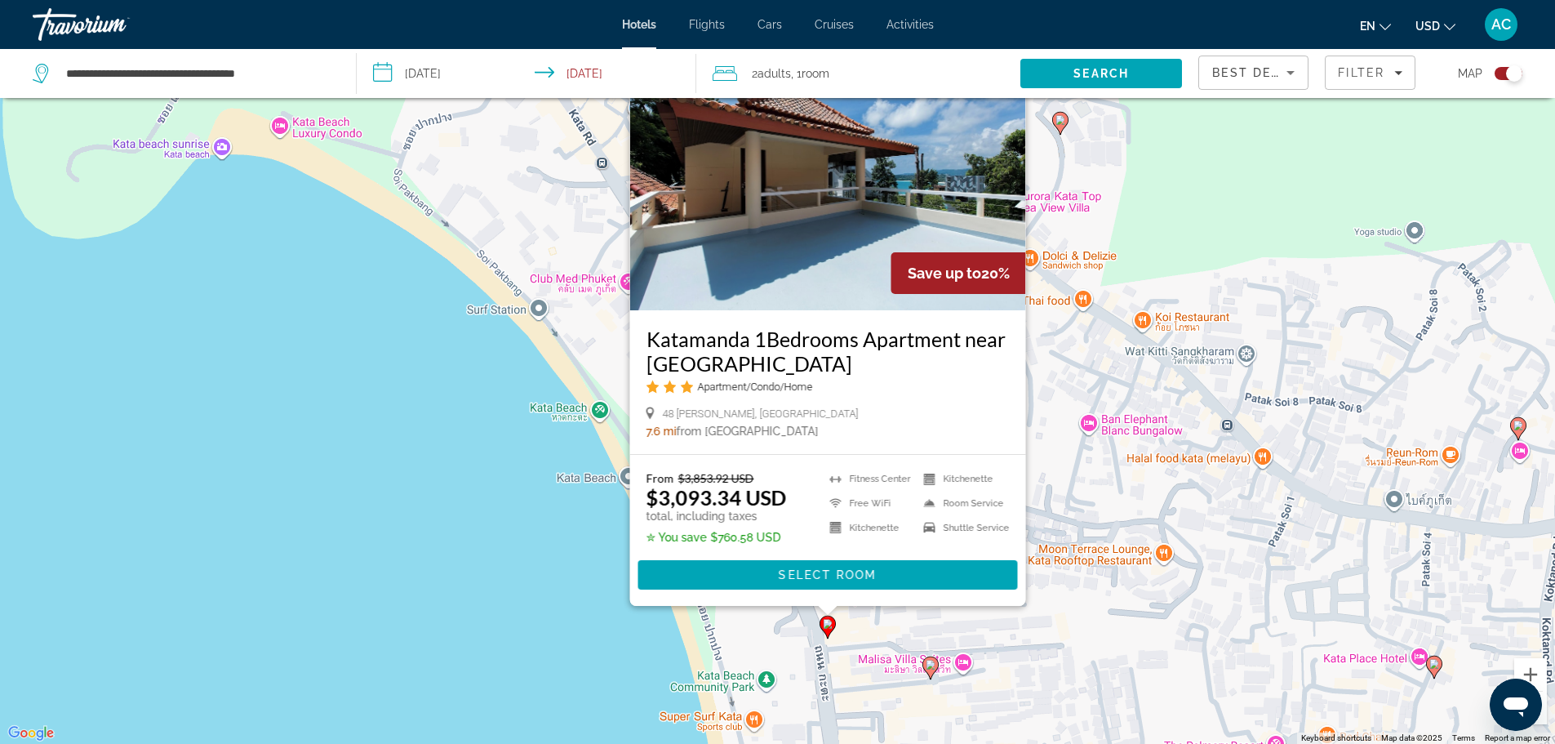
click at [509, 570] on div "To activate drag with keyboard, press Alt + Enter. Once in keyboard drag state,…" at bounding box center [777, 372] width 1555 height 744
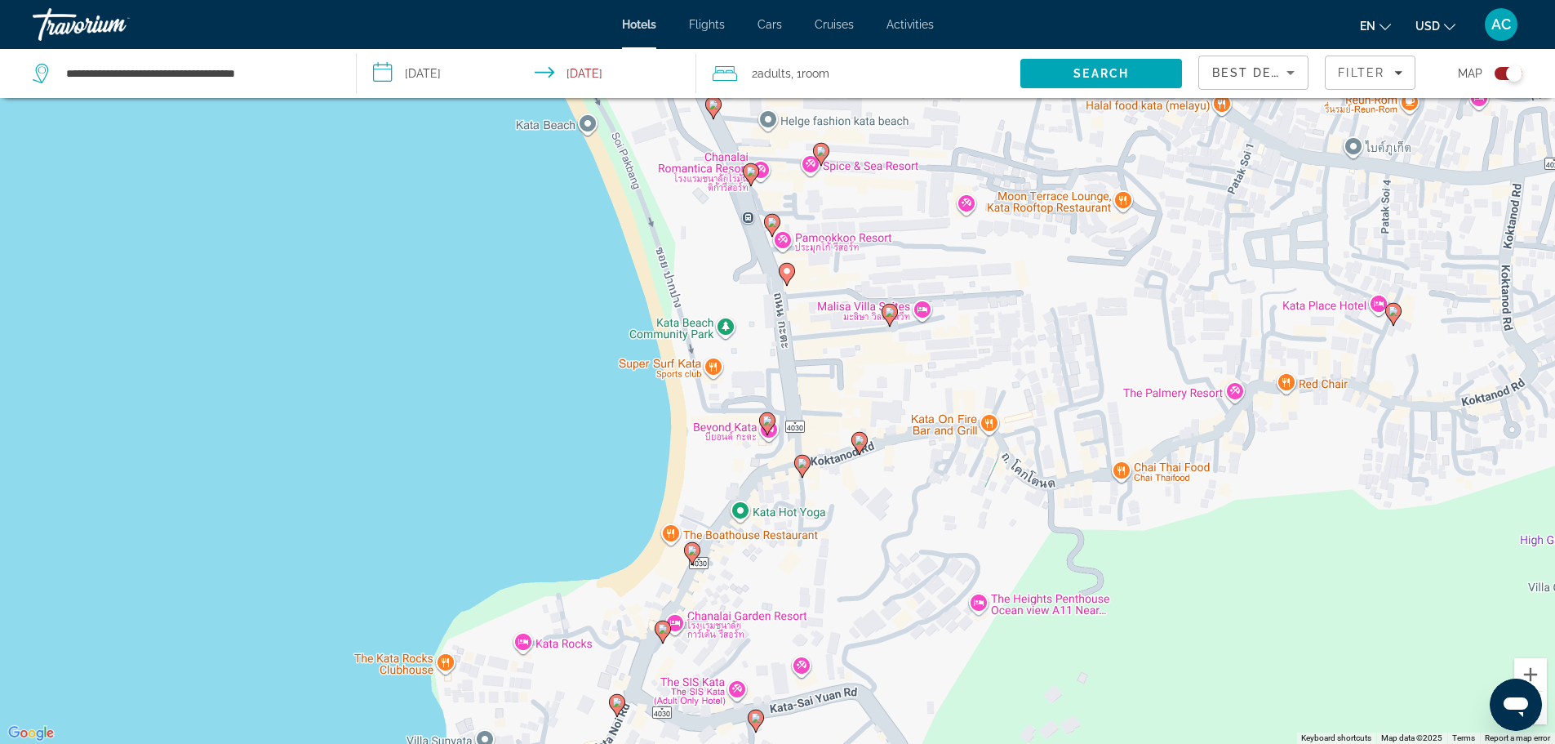
drag, startPoint x: 608, startPoint y: 641, endPoint x: 571, endPoint y: 269, distance: 374.0
click at [571, 271] on div "To activate drag with keyboard, press Alt + Enter. Once in keyboard drag state,…" at bounding box center [777, 372] width 1555 height 744
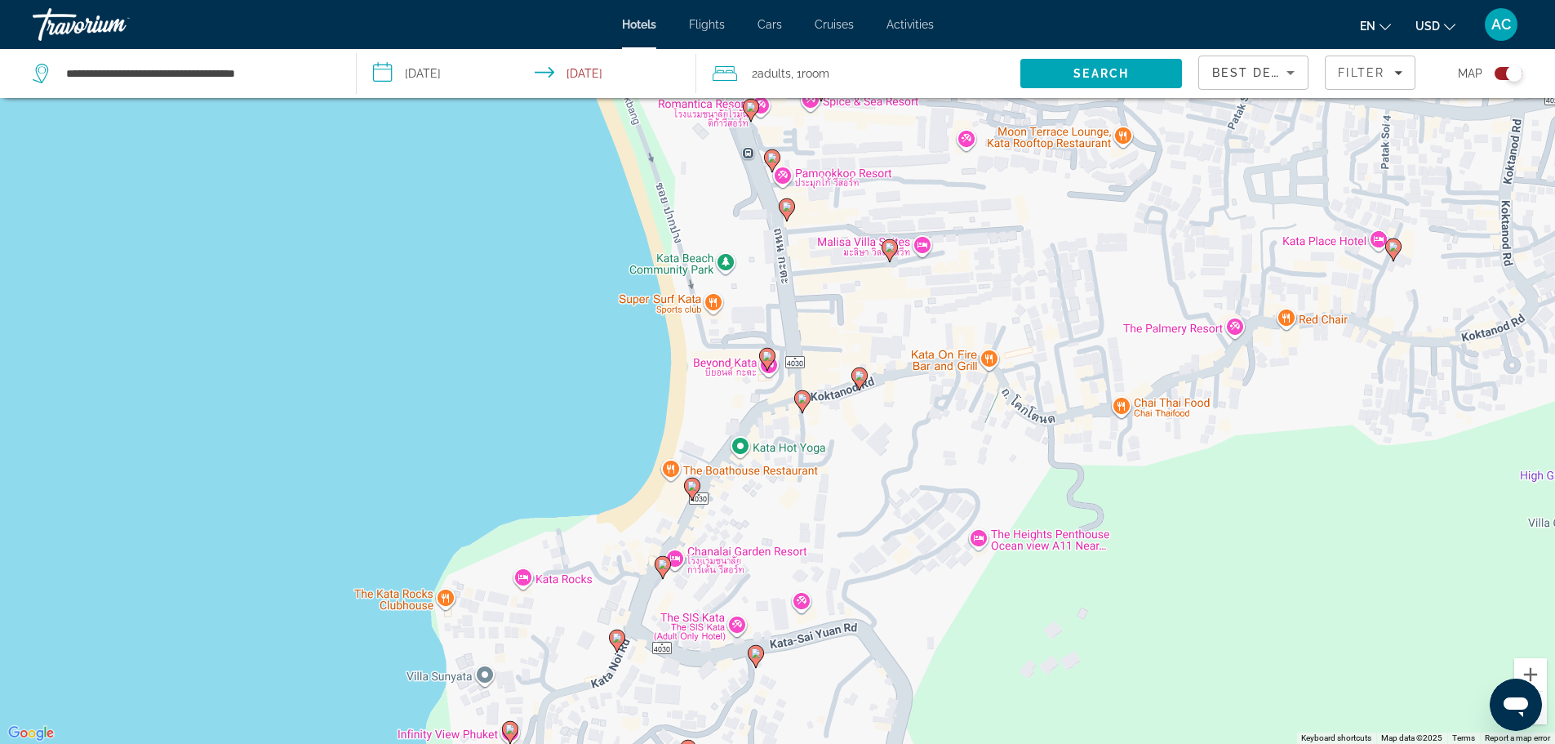
click at [696, 488] on image "Main content" at bounding box center [692, 486] width 10 height 10
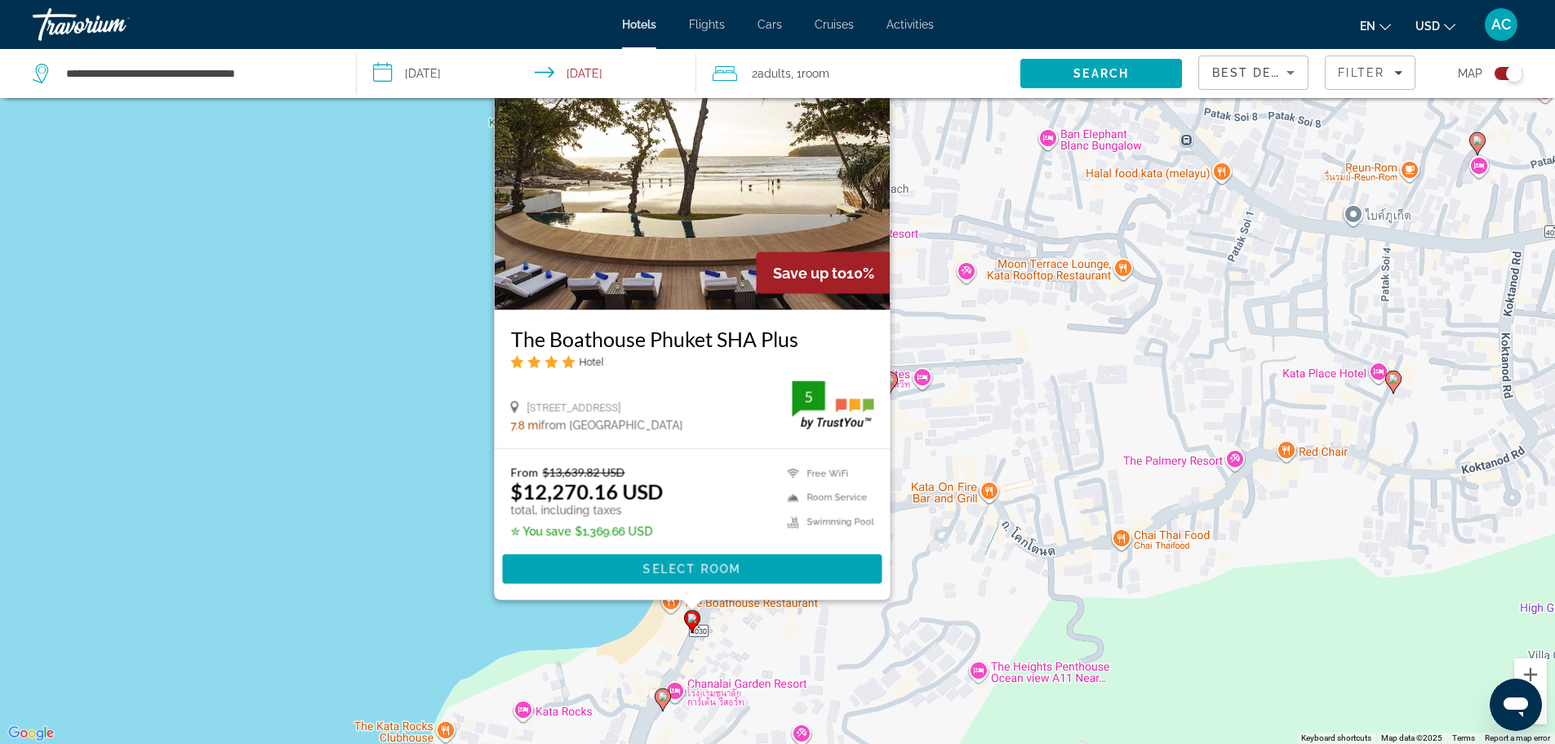
click at [661, 691] on icon "Main content" at bounding box center [662, 698] width 15 height 21
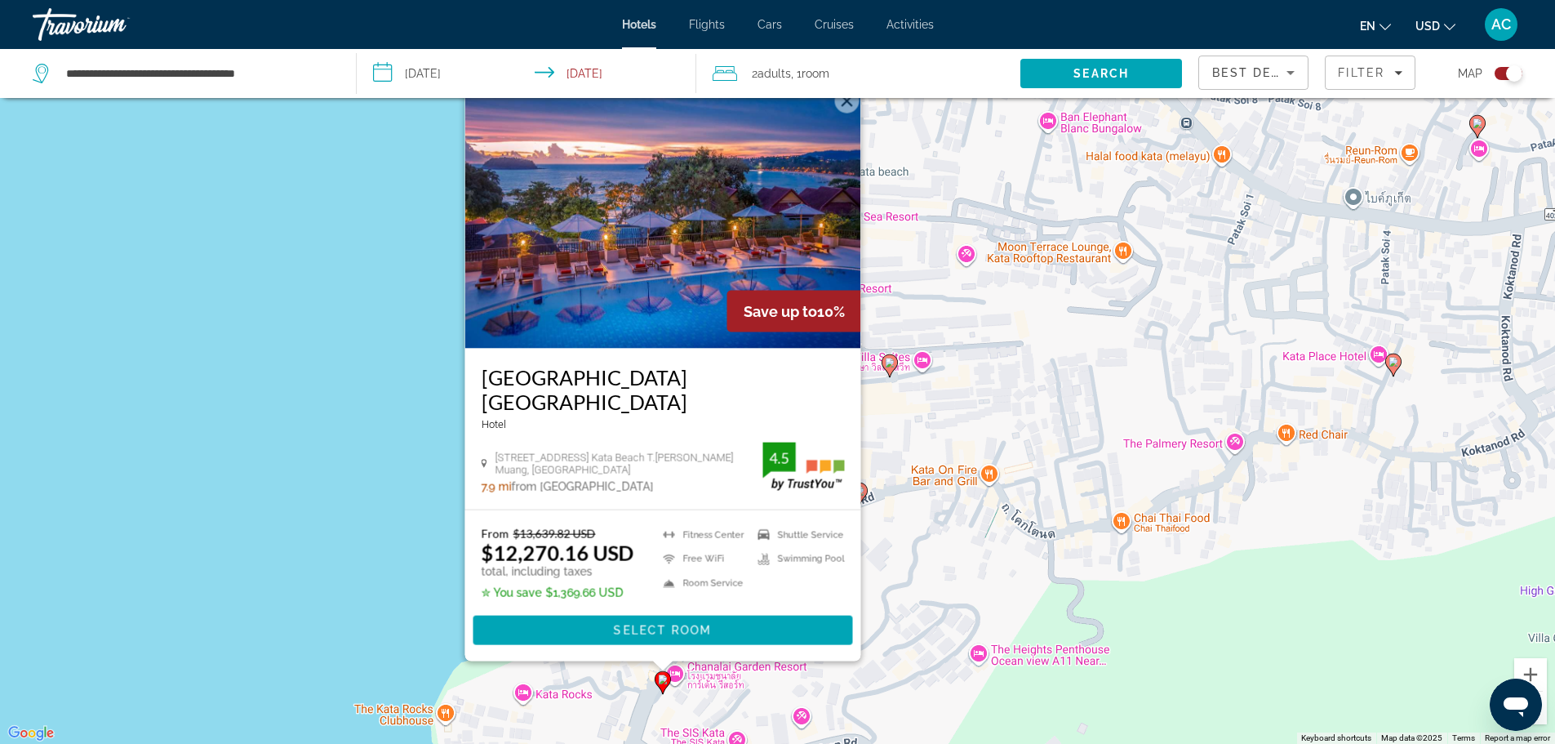
click at [335, 557] on div "To activate drag with keyboard, press Alt + Enter. Once in keyboard drag state,…" at bounding box center [777, 372] width 1555 height 744
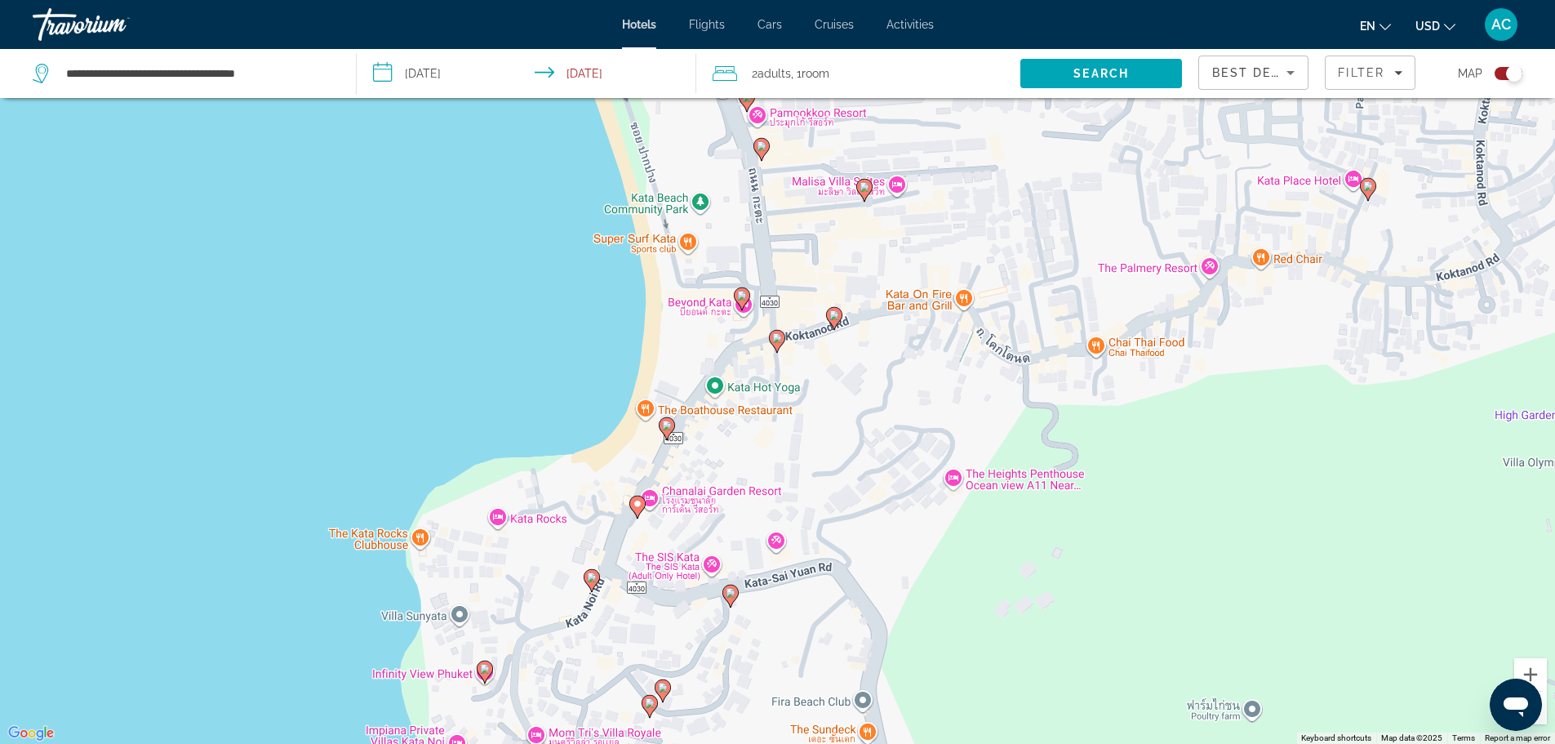
drag, startPoint x: 426, startPoint y: 536, endPoint x: 341, endPoint y: 286, distance: 264.6
click at [341, 286] on div "To activate drag with keyboard, press Alt + Enter. Once in keyboard drag state,…" at bounding box center [777, 372] width 1555 height 744
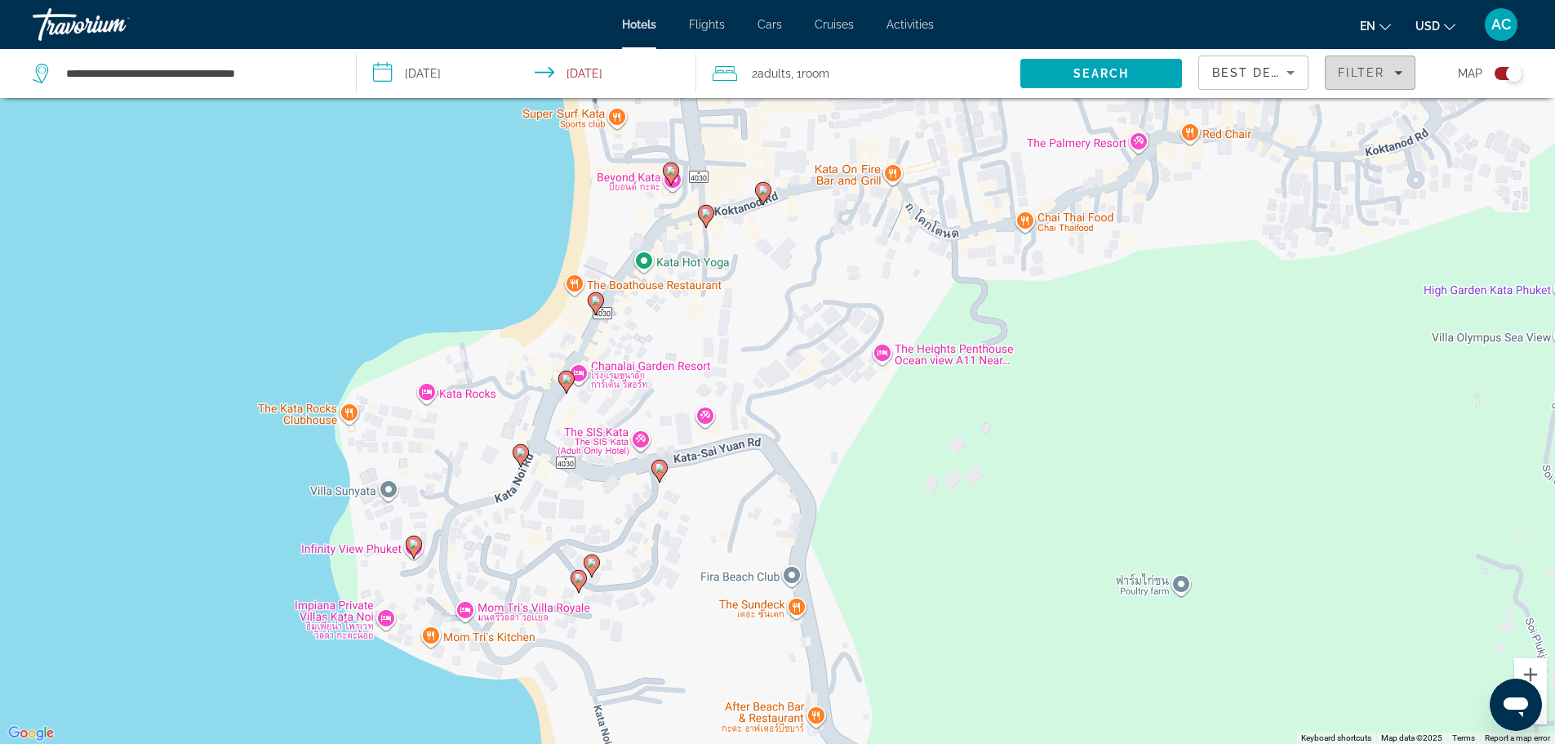
click at [1389, 68] on div "Filter" at bounding box center [1370, 72] width 64 height 13
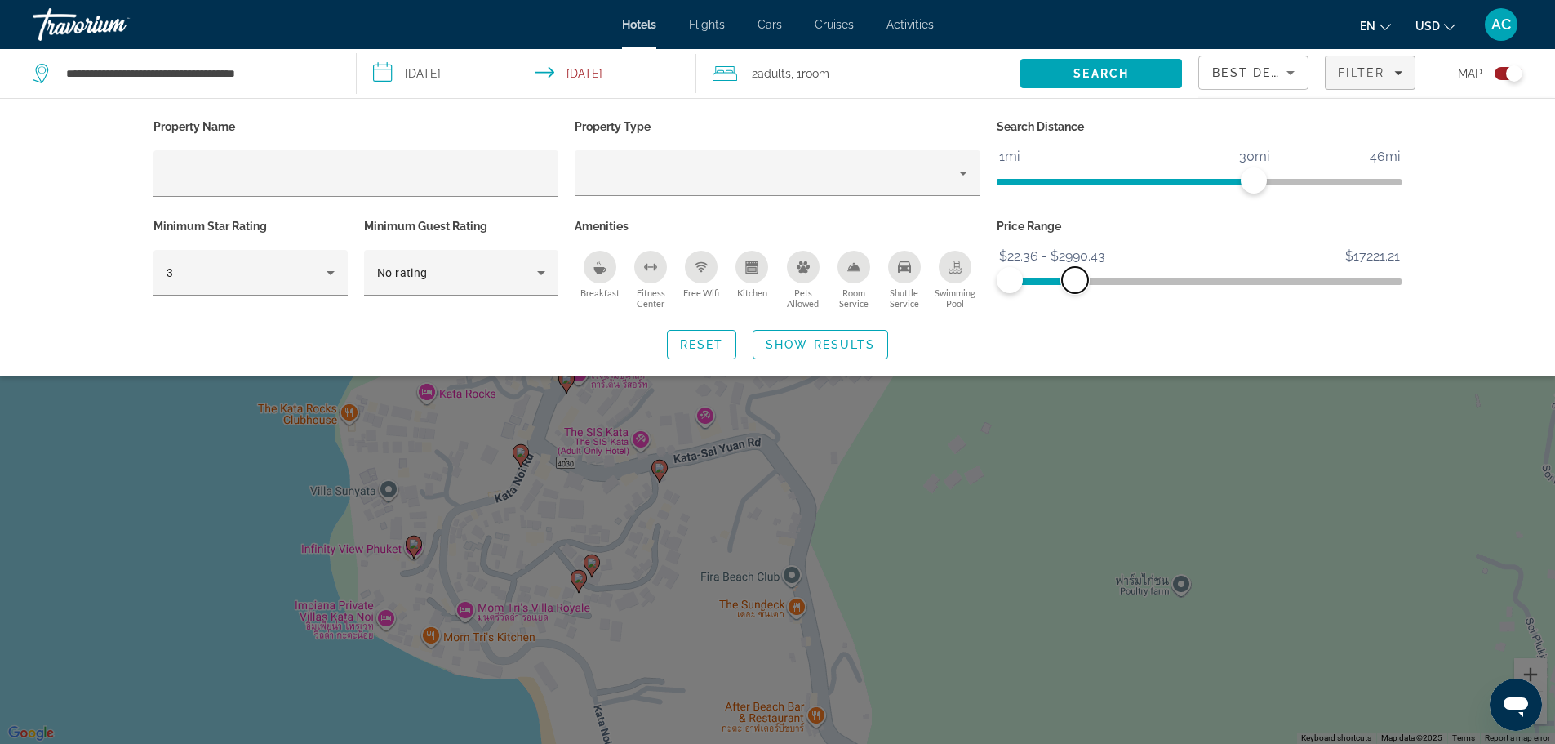
drag, startPoint x: 1396, startPoint y: 270, endPoint x: 1075, endPoint y: 300, distance: 322.2
click at [1075, 300] on div "Price Range $22.36 $17221.21 $22.36 $2990.43 $22.36 - $2990.43" at bounding box center [1199, 264] width 422 height 99
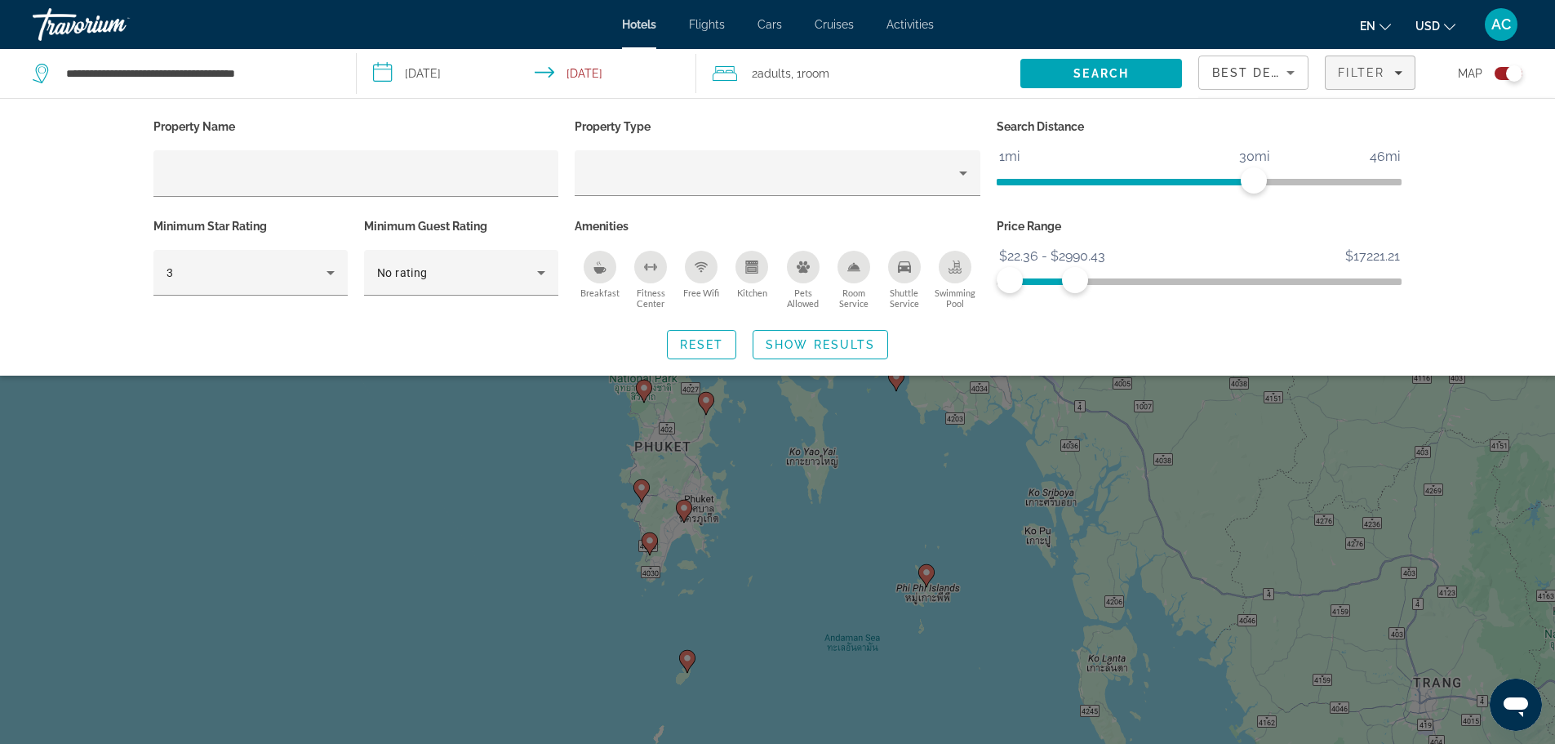
click at [793, 540] on div "Search widget" at bounding box center [777, 494] width 1555 height 499
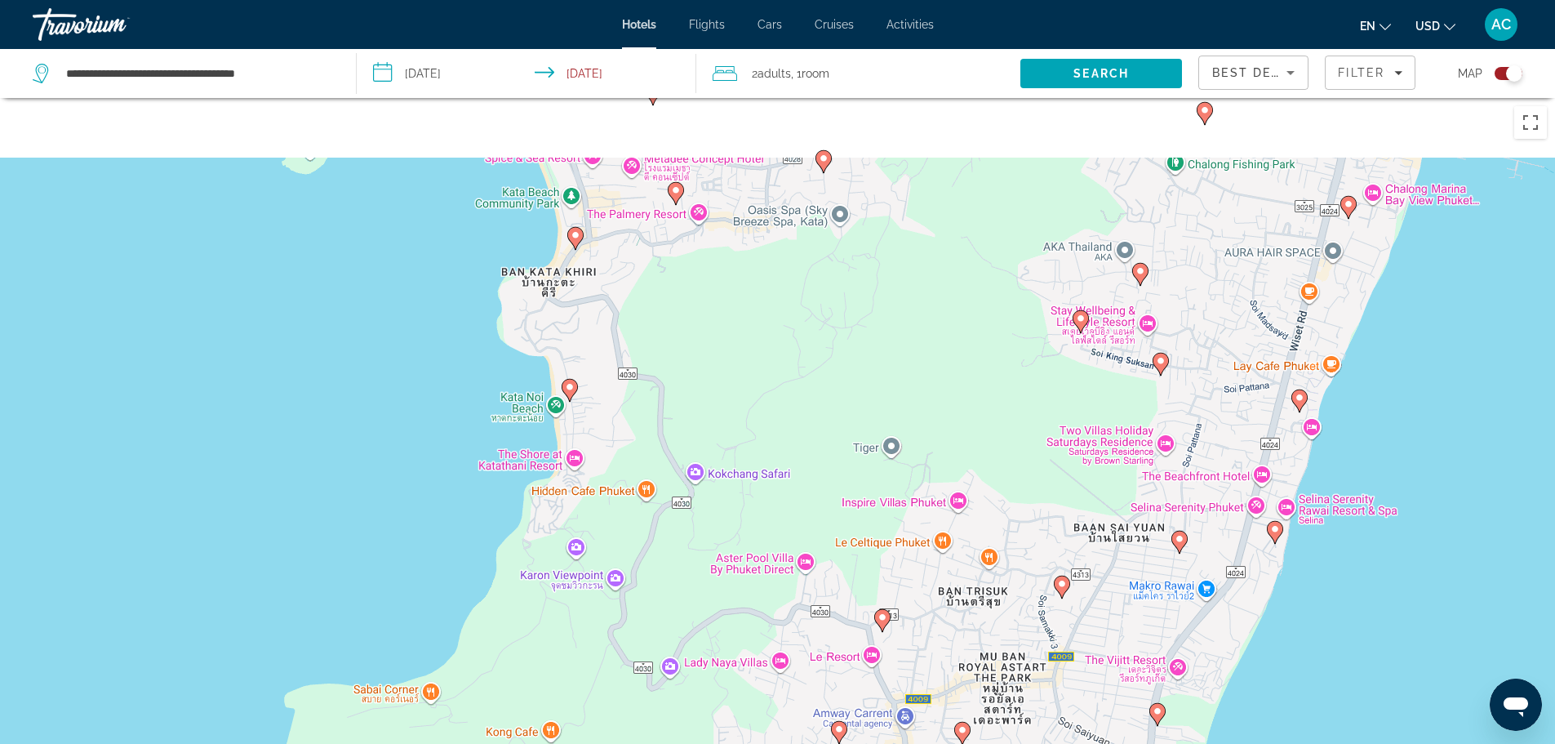
drag, startPoint x: 640, startPoint y: 321, endPoint x: 732, endPoint y: 508, distance: 208.4
click at [732, 510] on div "To activate drag with keyboard, press Alt + Enter. Once in keyboard drag state,…" at bounding box center [777, 470] width 1555 height 744
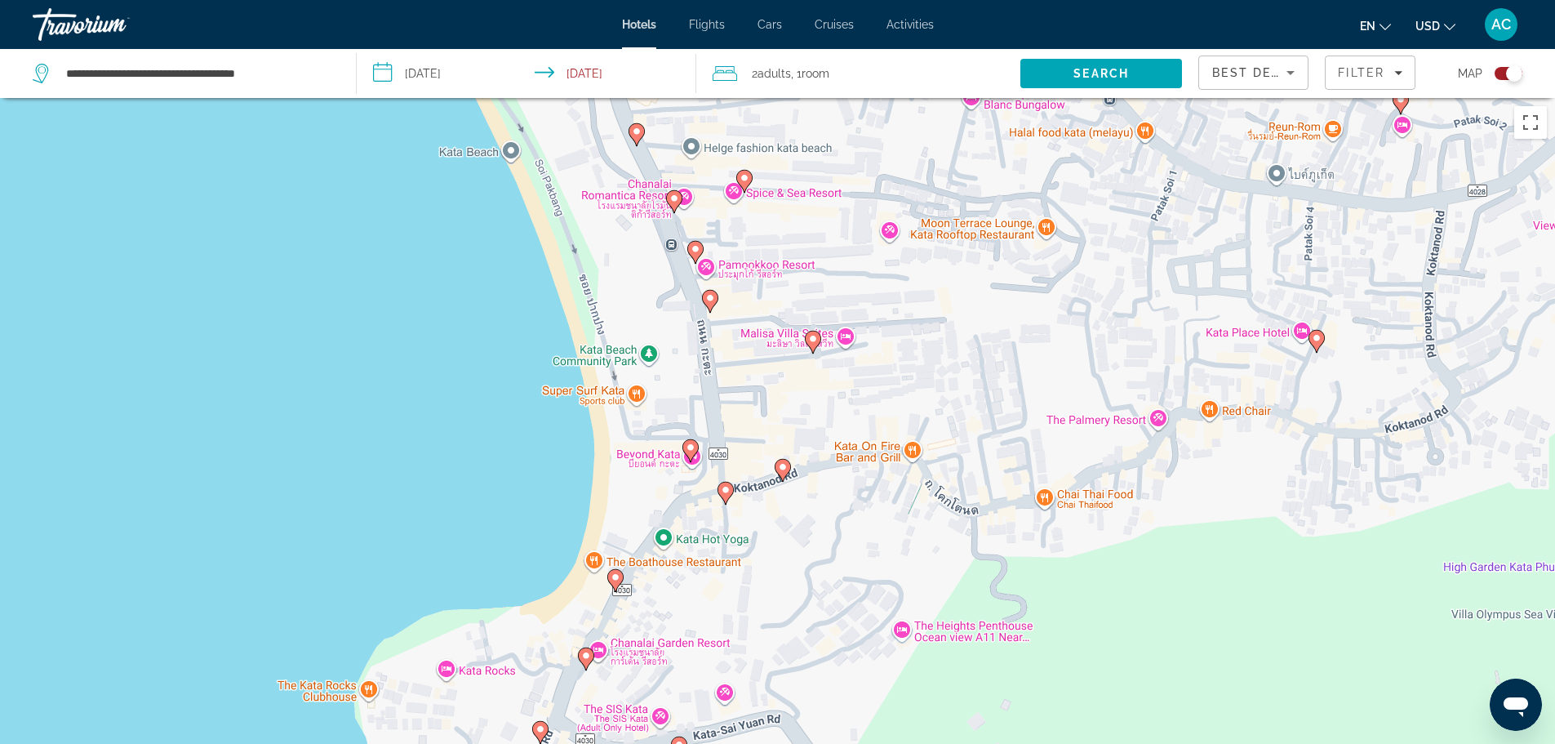
click at [693, 442] on icon "Main content" at bounding box center [689, 449] width 15 height 21
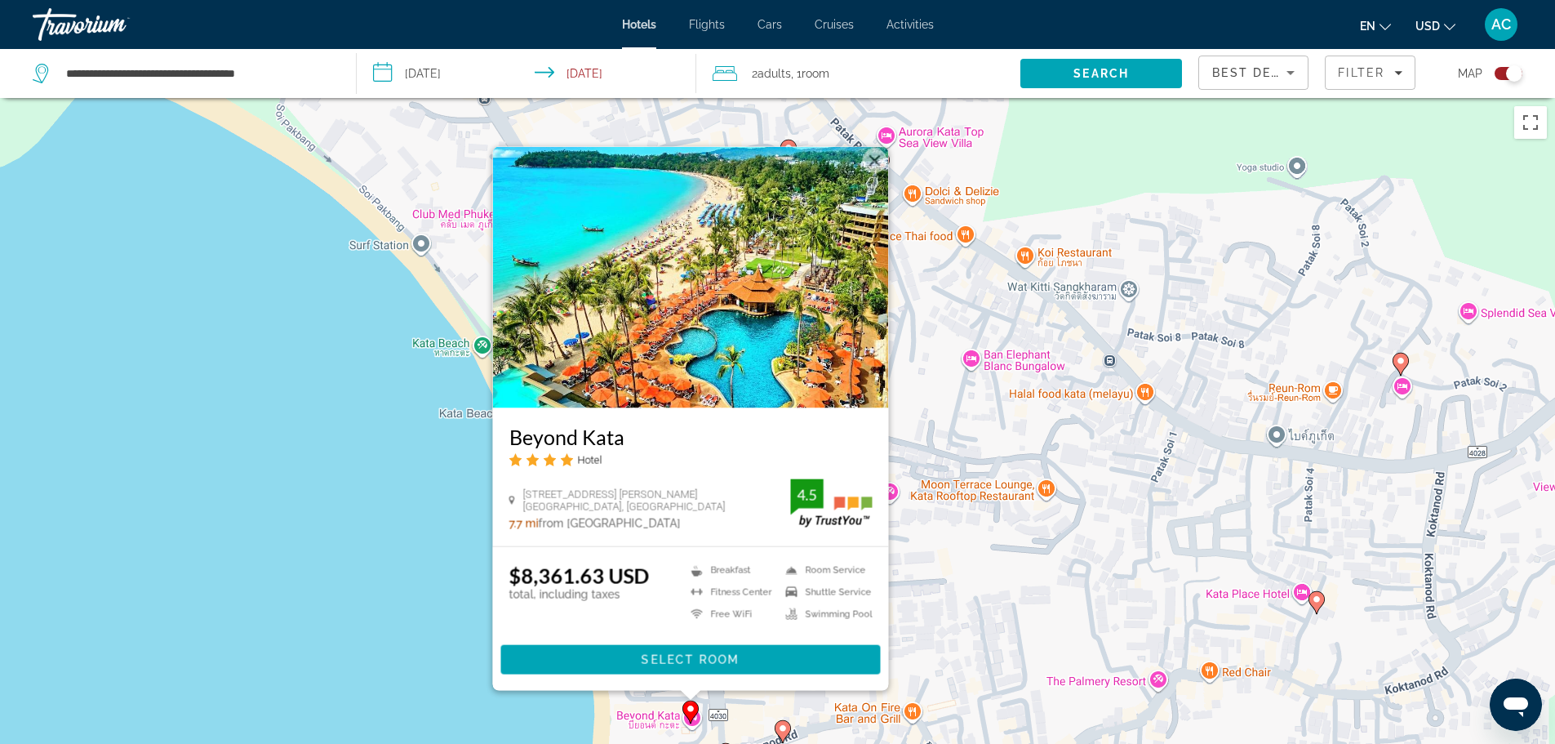
click at [1264, 81] on div "Best Deals" at bounding box center [1249, 73] width 74 height 20
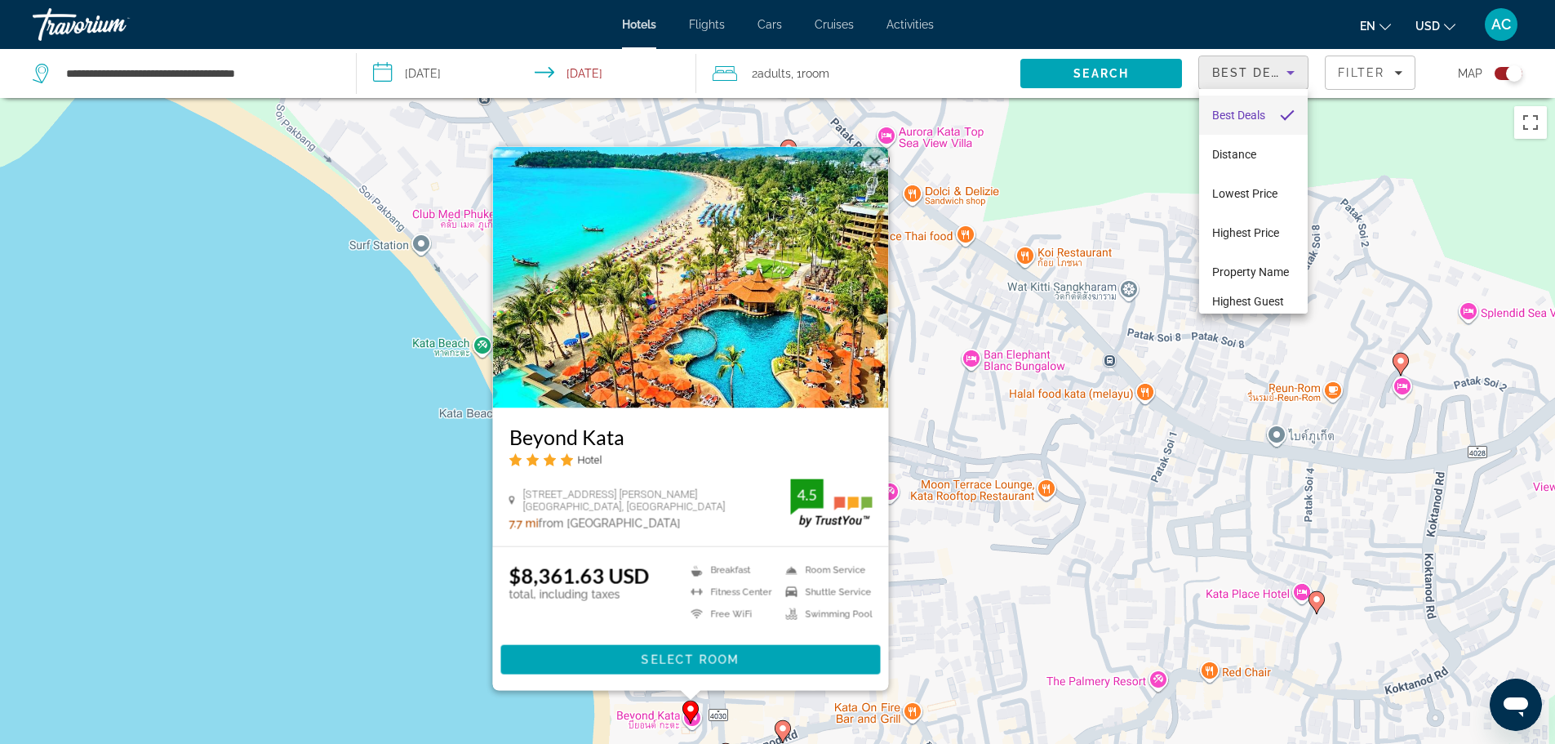
click at [1397, 83] on div at bounding box center [777, 372] width 1555 height 744
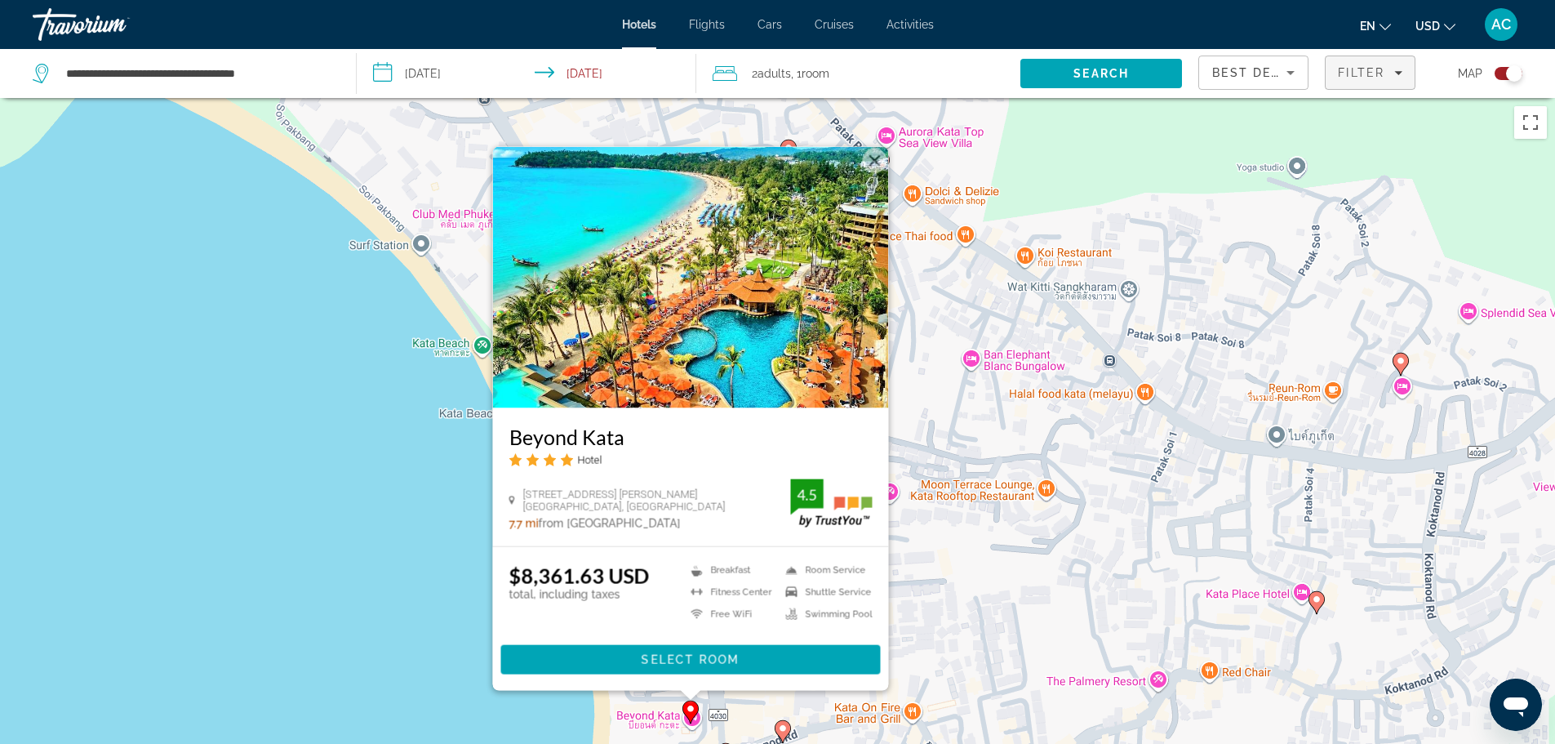
click at [1388, 78] on div "Filter" at bounding box center [1370, 72] width 64 height 13
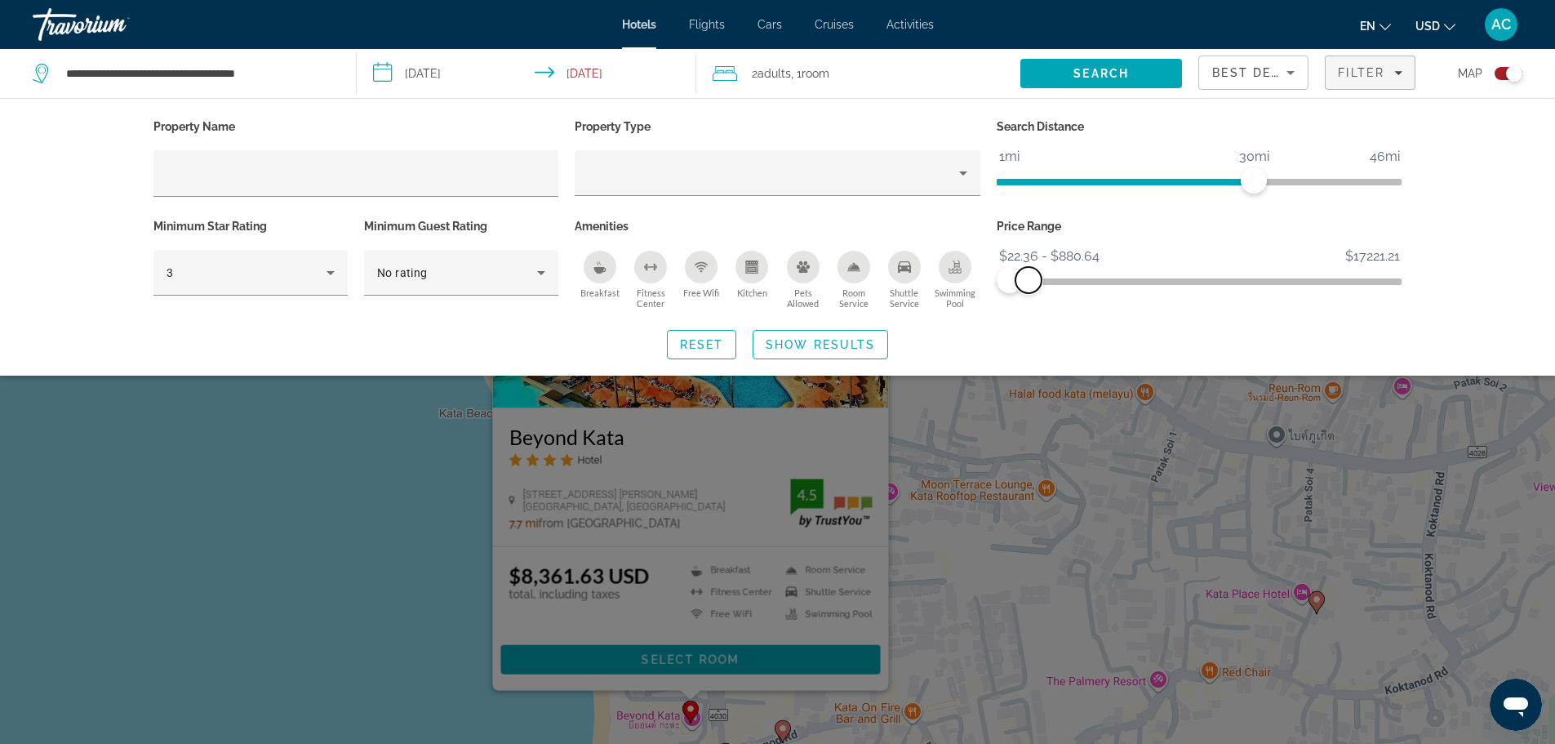
drag, startPoint x: 1068, startPoint y: 276, endPoint x: 1028, endPoint y: 280, distance: 39.4
click at [1028, 280] on span "ngx-slider-max" at bounding box center [1028, 280] width 26 height 26
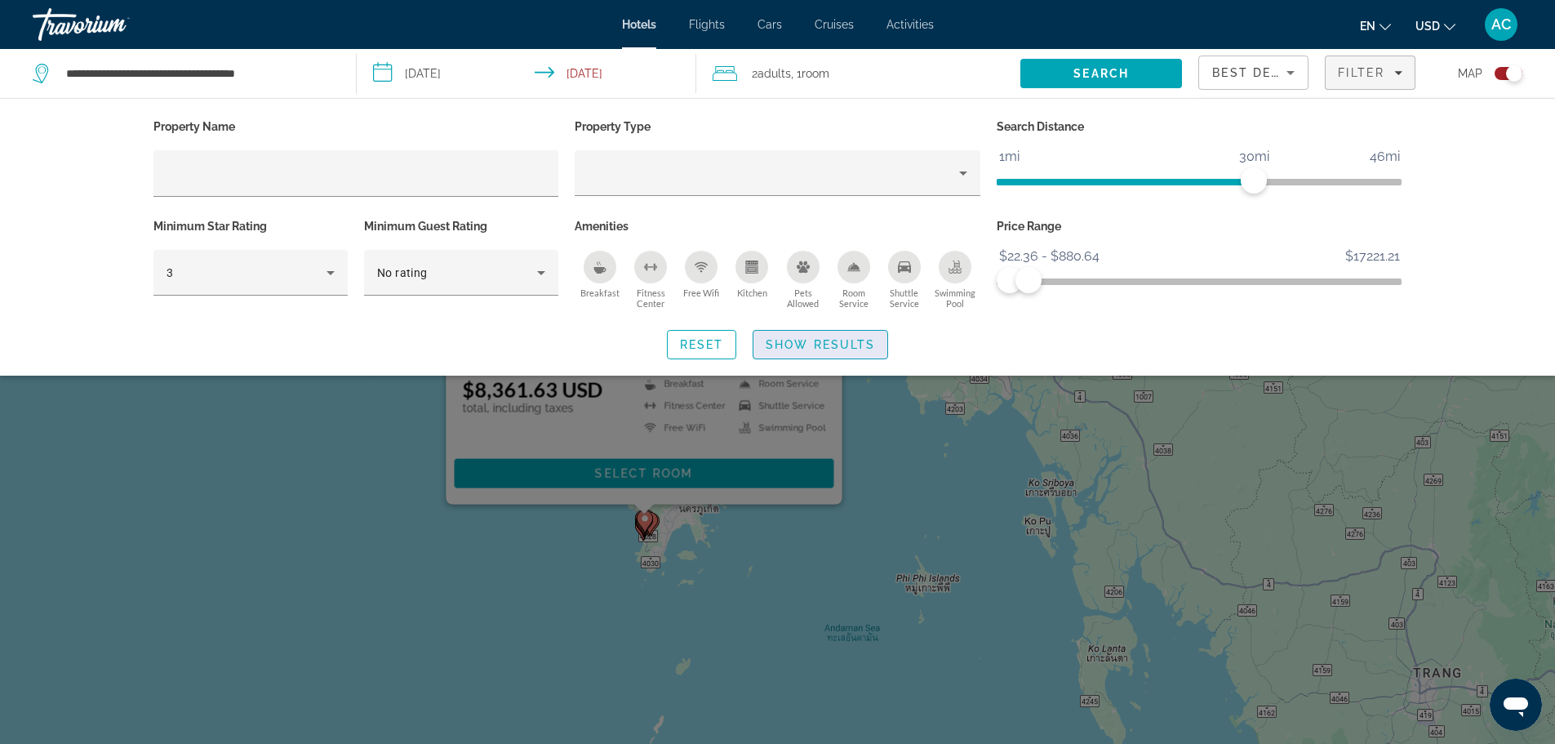
click at [809, 348] on span "Show Results" at bounding box center [820, 344] width 109 height 13
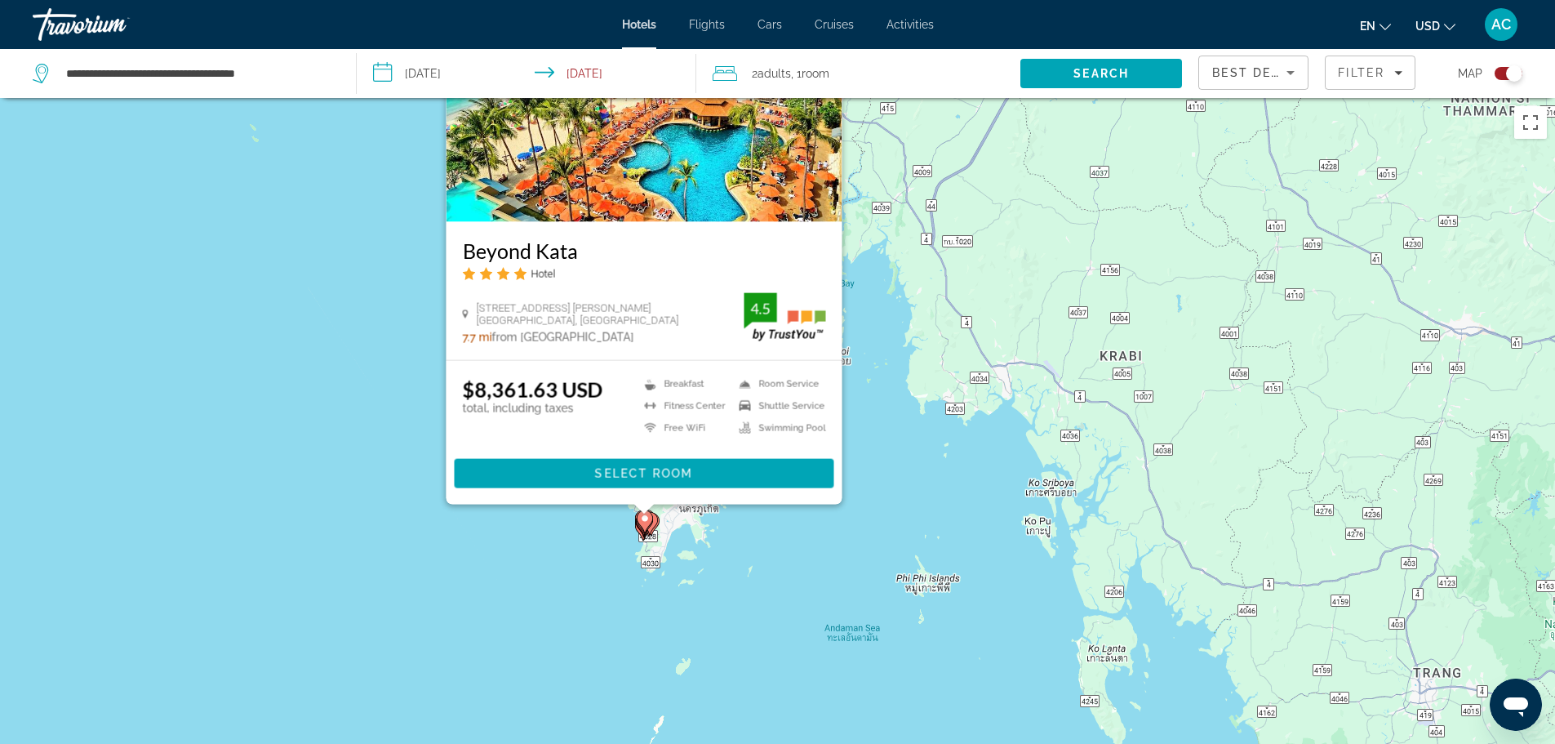
click at [596, 562] on div "To activate drag with keyboard, press Alt + Enter. Once in keyboard drag state,…" at bounding box center [777, 470] width 1555 height 744
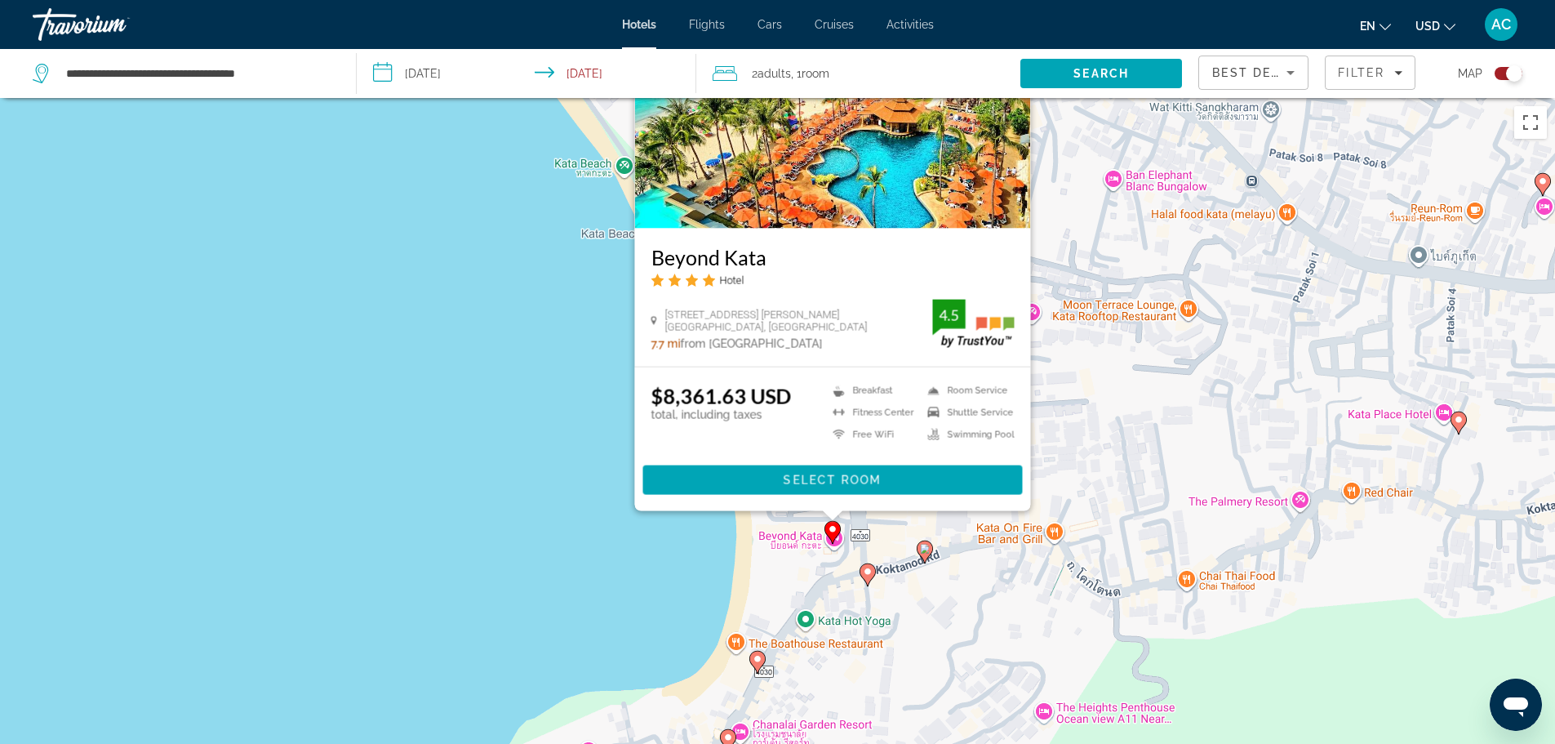
click at [479, 458] on div "To activate drag with keyboard, press Alt + Enter. Once in keyboard drag state,…" at bounding box center [777, 470] width 1555 height 744
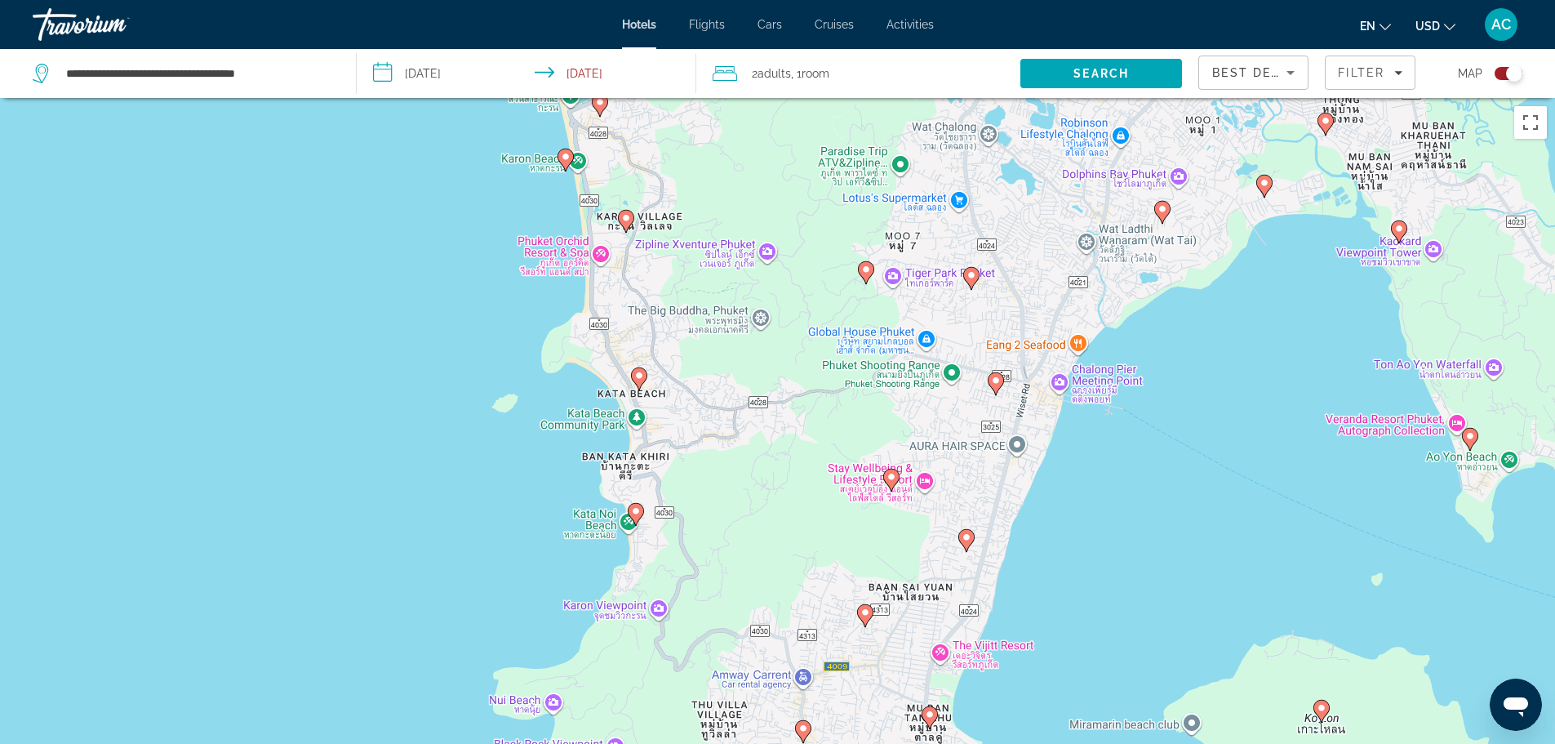
drag, startPoint x: 446, startPoint y: 438, endPoint x: 523, endPoint y: 575, distance: 156.8
click at [523, 575] on div "To activate drag with keyboard, press Alt + Enter. Once in keyboard drag state,…" at bounding box center [777, 470] width 1555 height 744
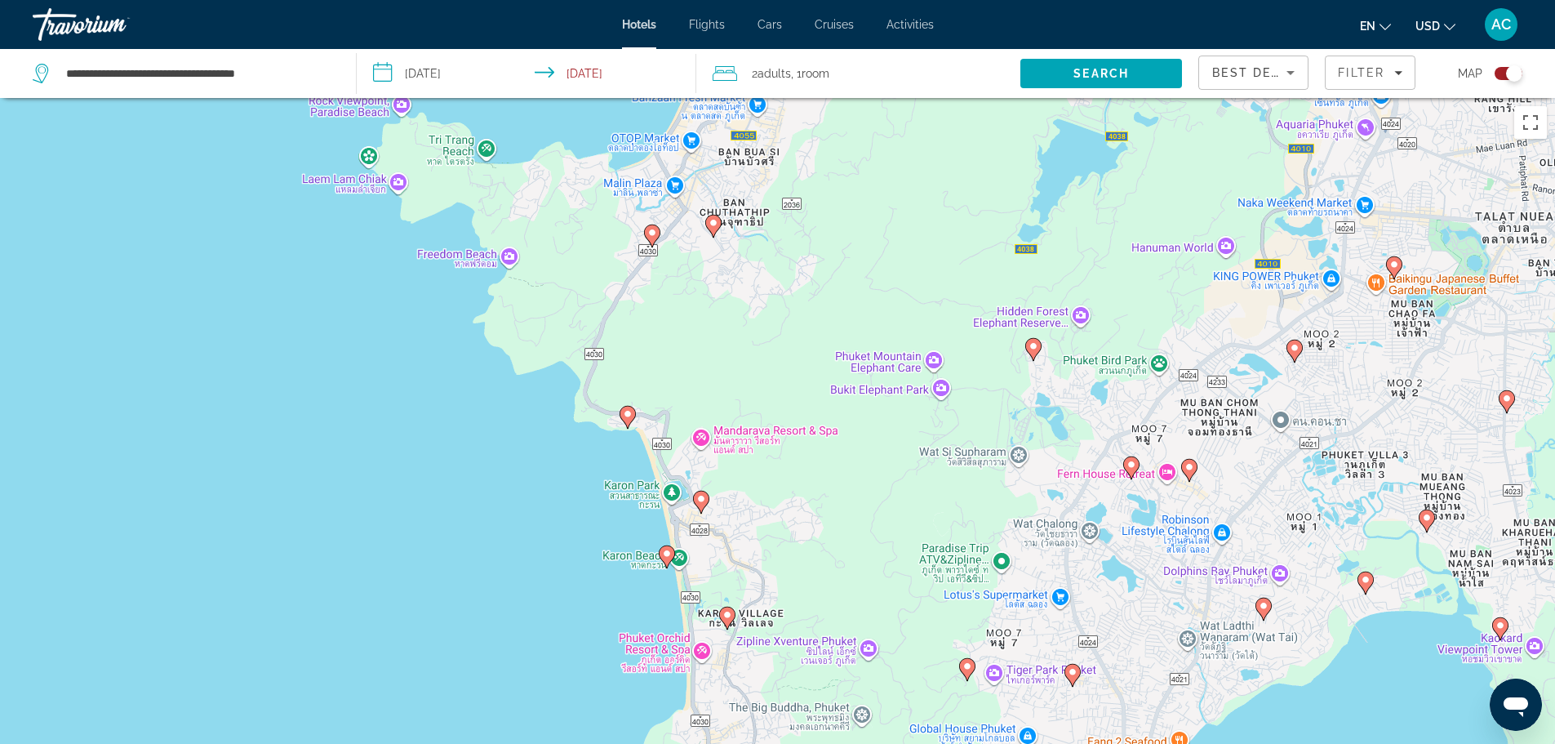
drag, startPoint x: 493, startPoint y: 277, endPoint x: 628, endPoint y: 604, distance: 354.2
click at [631, 609] on div "To activate drag with keyboard, press Alt + Enter. Once in keyboard drag state,…" at bounding box center [777, 470] width 1555 height 744
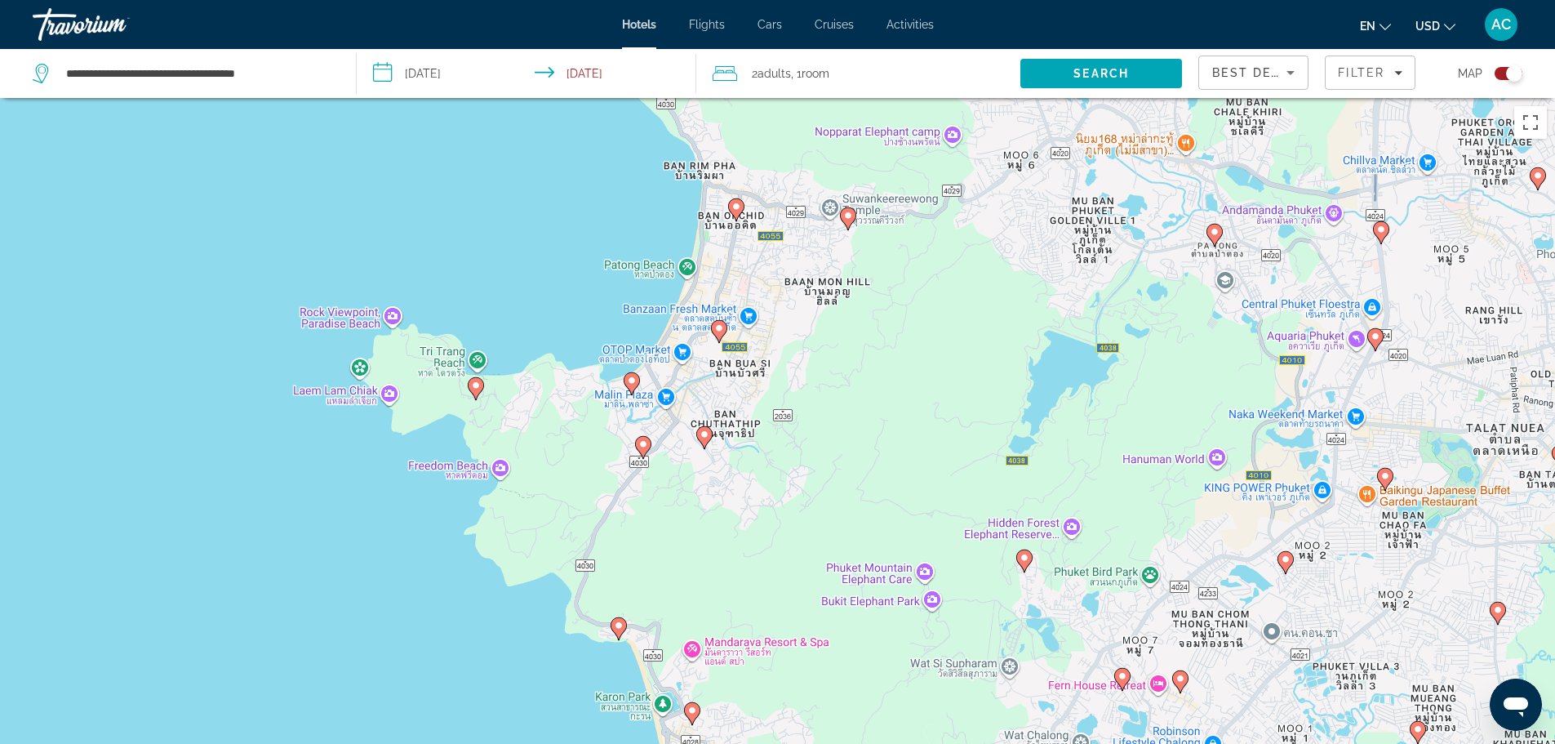
drag, startPoint x: 542, startPoint y: 503, endPoint x: 482, endPoint y: 599, distance: 113.7
click at [491, 604] on div "To activate drag with keyboard, press Alt + Enter. Once in keyboard drag state,…" at bounding box center [777, 470] width 1555 height 744
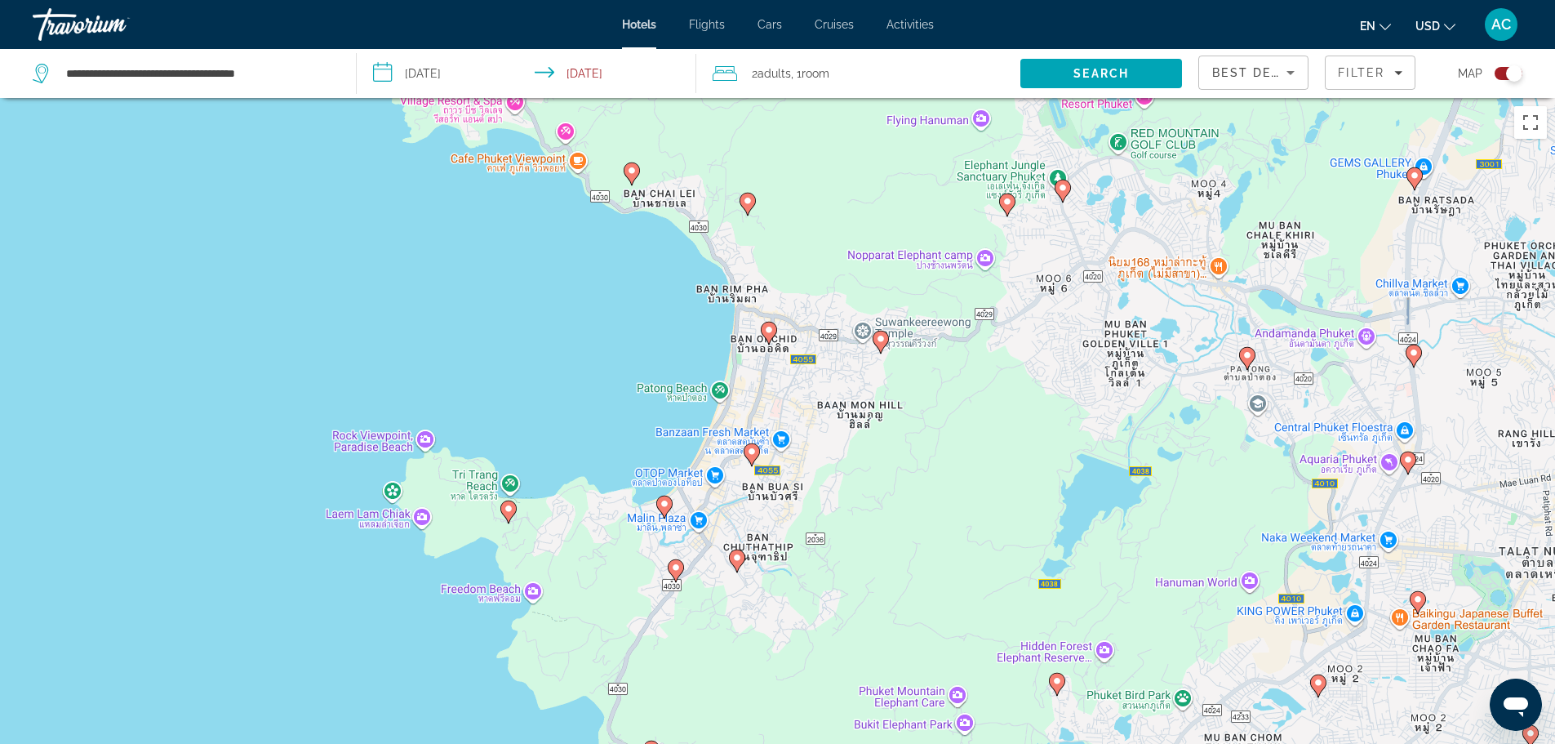
drag, startPoint x: 588, startPoint y: 181, endPoint x: 626, endPoint y: 312, distance: 136.1
click at [626, 312] on div "To activate drag with keyboard, press Alt + Enter. Once in keyboard drag state,…" at bounding box center [777, 470] width 1555 height 744
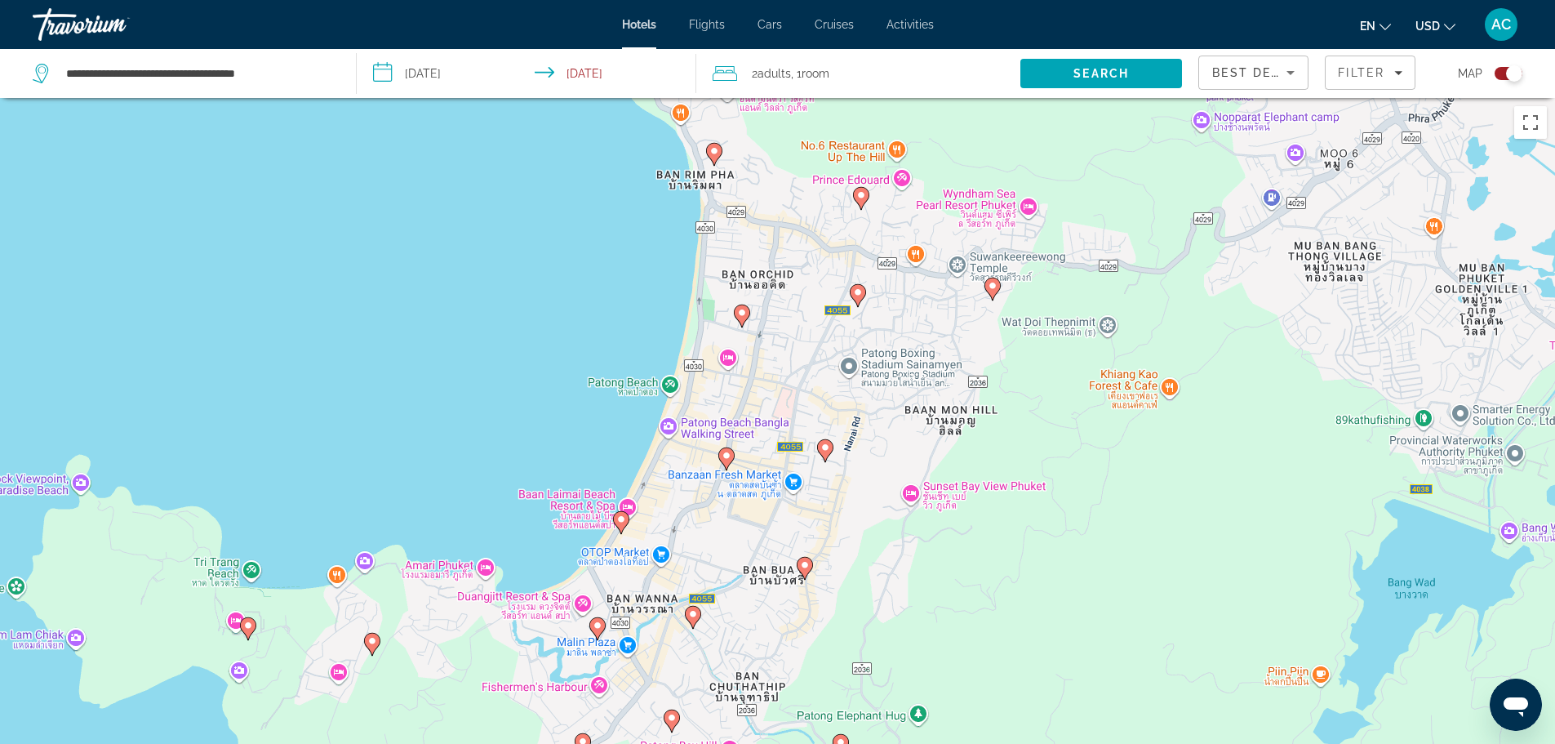
click at [674, 383] on div "To activate drag with keyboard, press Alt + Enter. Once in keyboard drag state,…" at bounding box center [777, 470] width 1555 height 744
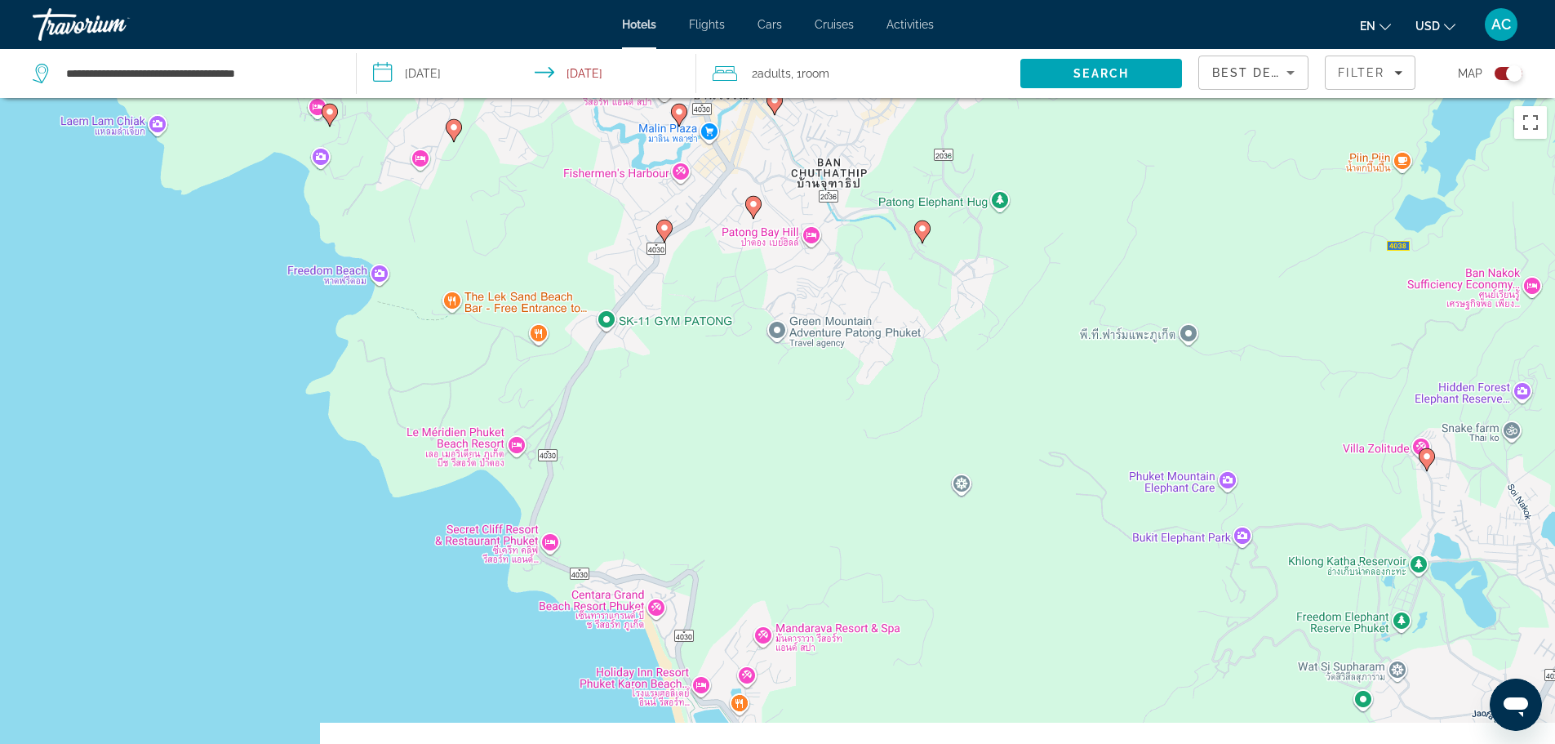
drag, startPoint x: 975, startPoint y: 643, endPoint x: 1066, endPoint y: 94, distance: 556.9
click at [1062, 103] on div "To activate drag with keyboard, press Alt + Enter. Once in keyboard drag state,…" at bounding box center [777, 470] width 1555 height 744
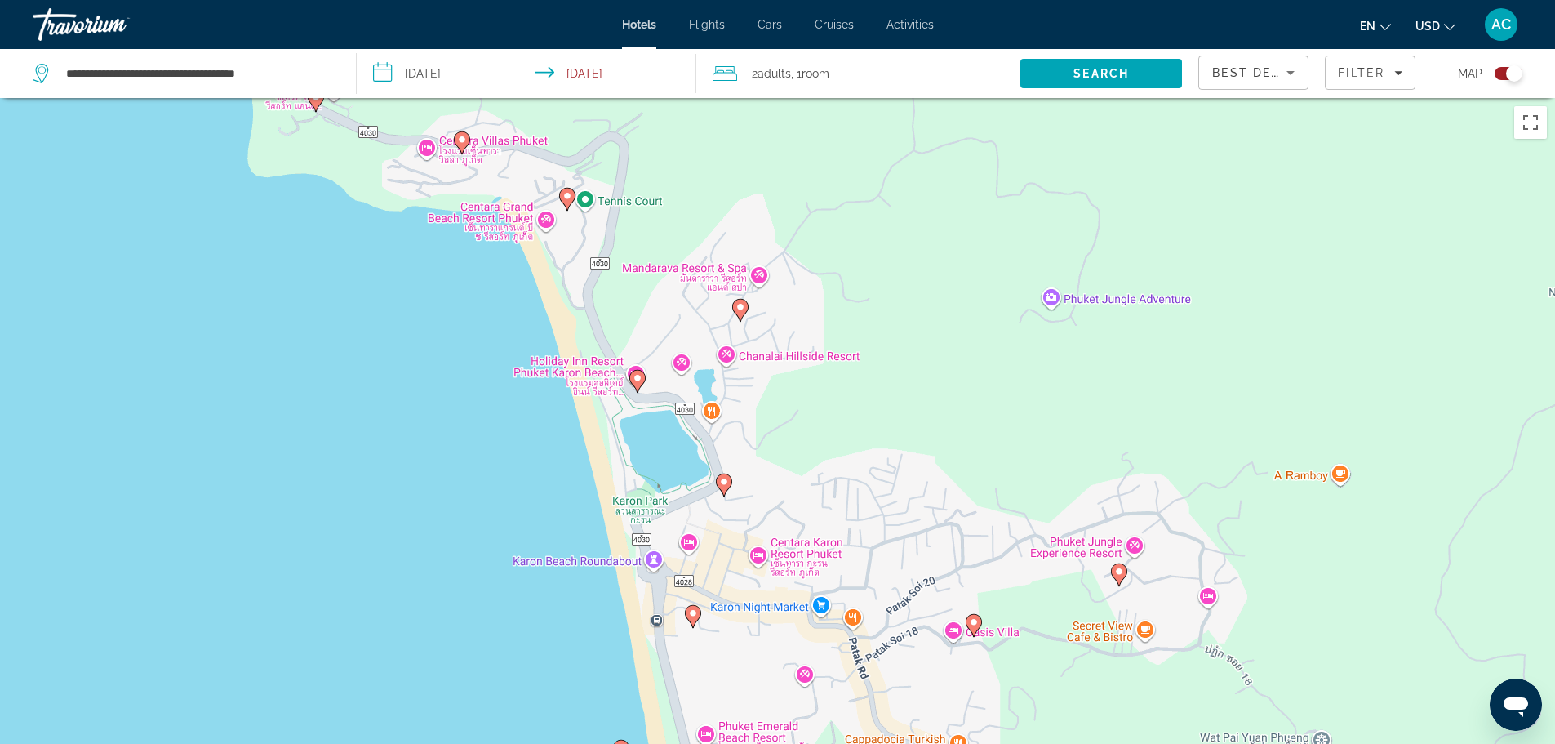
drag, startPoint x: 833, startPoint y: 583, endPoint x: 789, endPoint y: 251, distance: 334.2
click at [791, 246] on div "To activate drag with keyboard, press Alt + Enter. Once in keyboard drag state,…" at bounding box center [777, 470] width 1555 height 744
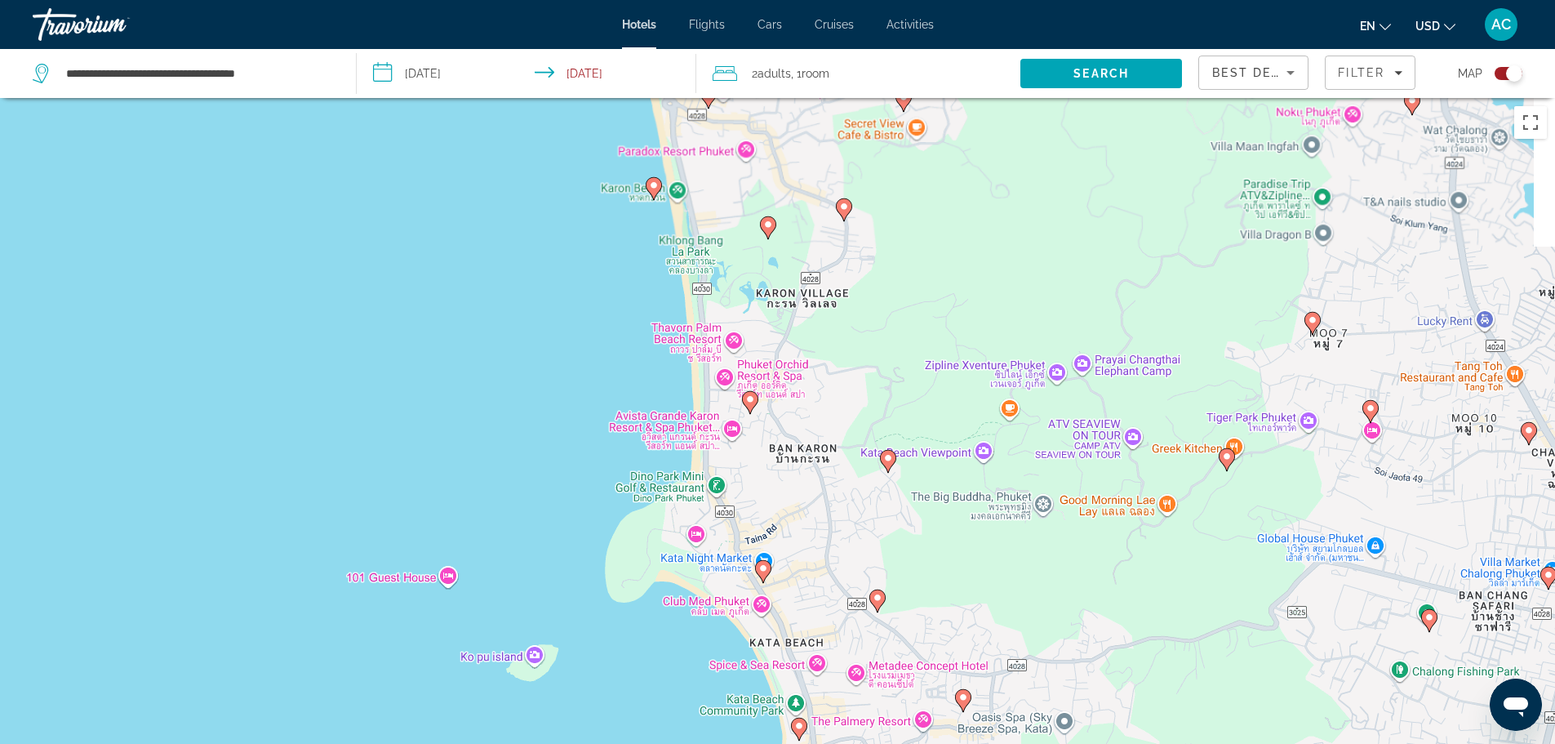
drag, startPoint x: 835, startPoint y: 511, endPoint x: 802, endPoint y: 282, distance: 231.0
click at [811, 296] on div "To activate drag with keyboard, press Alt + Enter. Once in keyboard drag state,…" at bounding box center [777, 470] width 1555 height 744
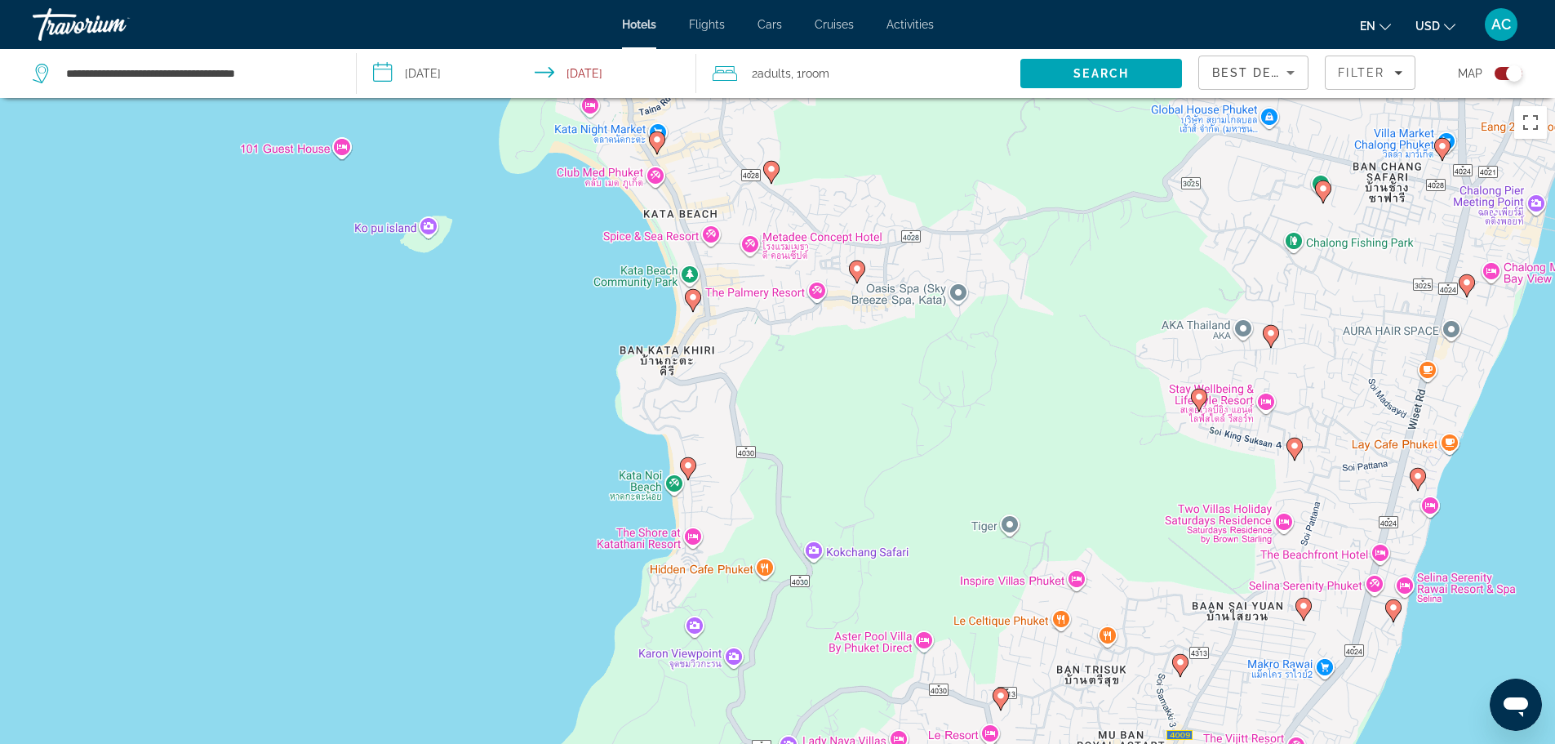
drag, startPoint x: 842, startPoint y: 335, endPoint x: 790, endPoint y: 568, distance: 239.0
click at [790, 568] on div "To activate drag with keyboard, press Alt + Enter. Once in keyboard drag state,…" at bounding box center [777, 470] width 1555 height 744
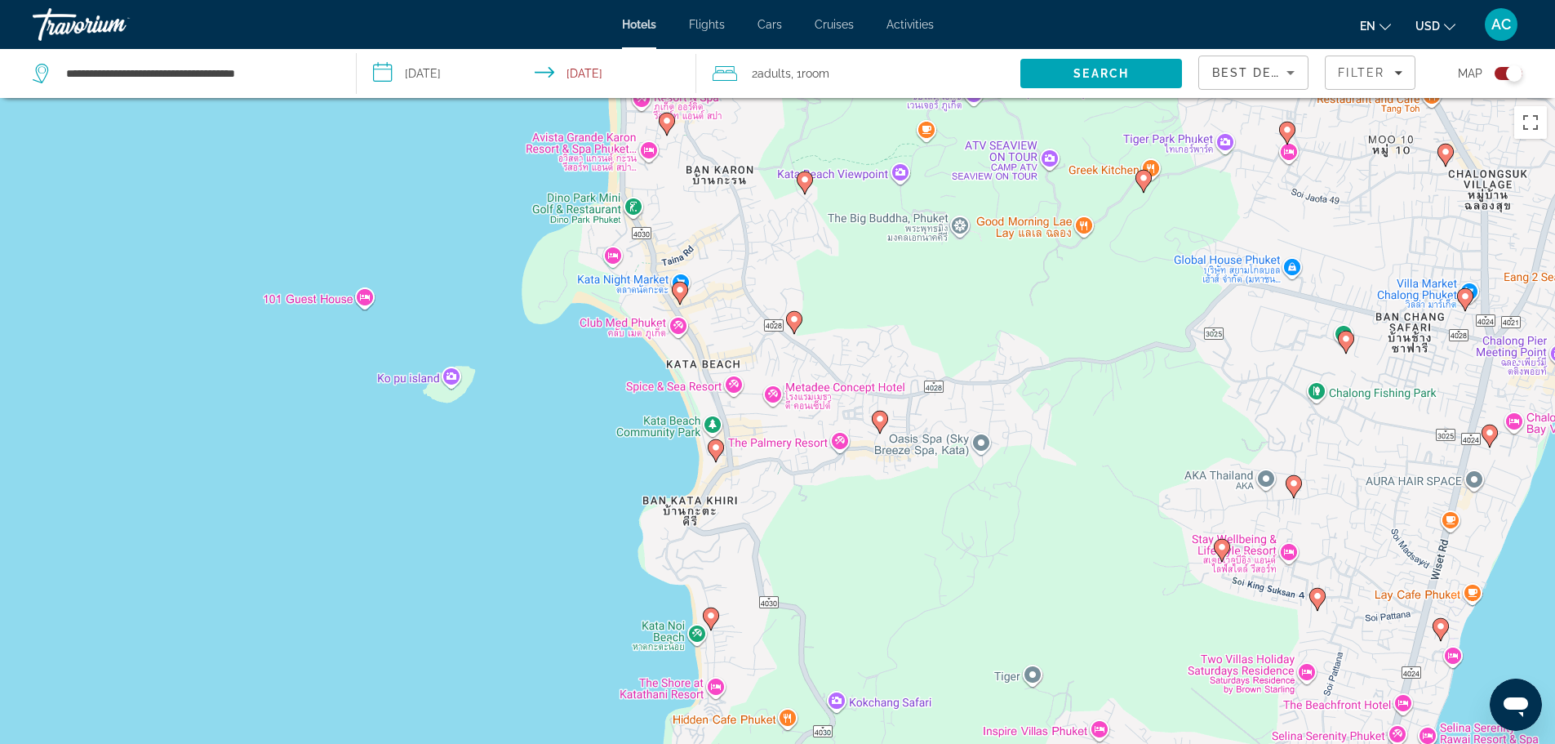
drag, startPoint x: 786, startPoint y: 389, endPoint x: 809, endPoint y: 449, distance: 63.8
click at [809, 449] on div "To activate drag with keyboard, press Alt + Enter. Once in keyboard drag state,…" at bounding box center [777, 470] width 1555 height 744
click at [677, 298] on icon "Main content" at bounding box center [679, 292] width 15 height 21
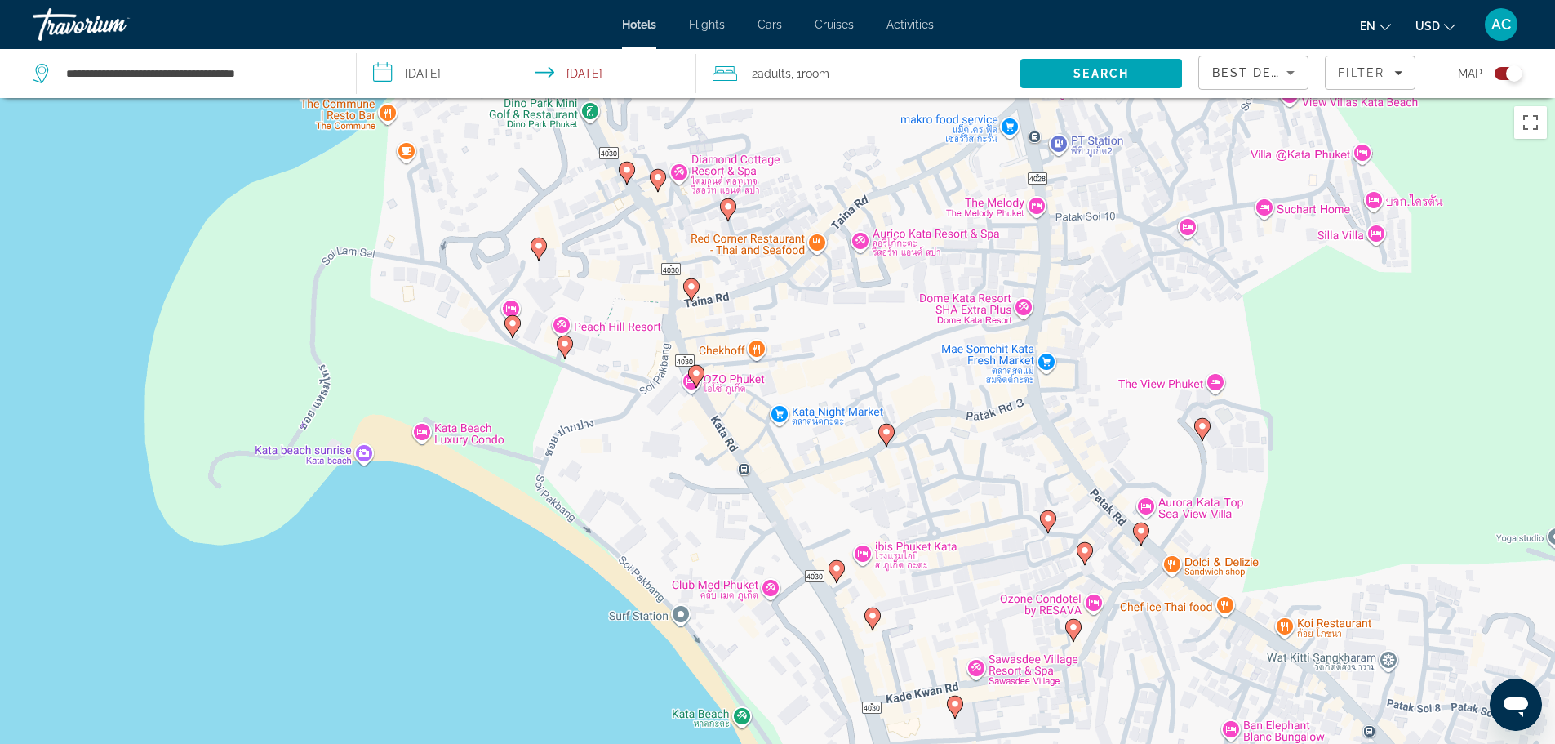
click at [889, 426] on icon "Main content" at bounding box center [885, 434] width 15 height 21
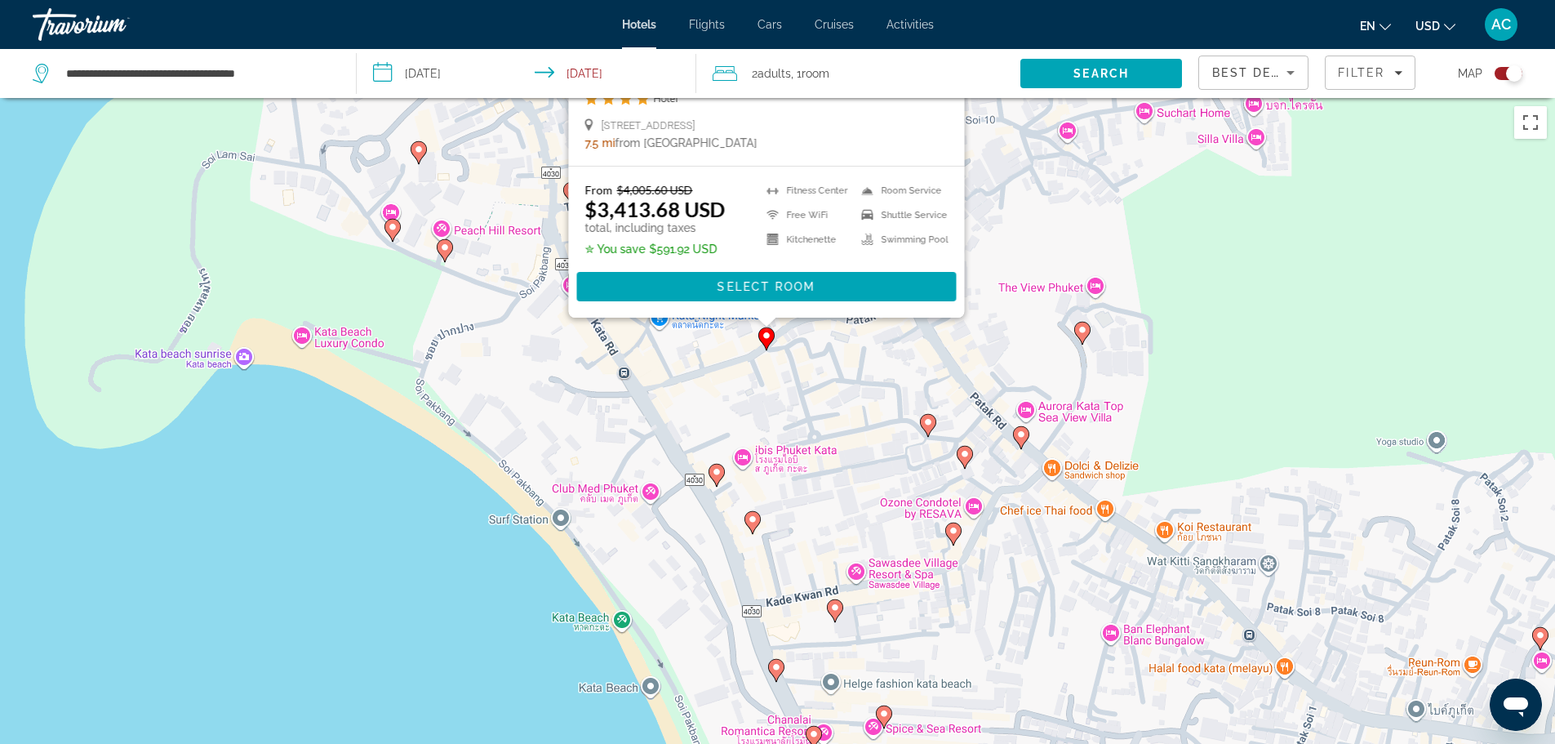
drag, startPoint x: 1251, startPoint y: 626, endPoint x: 1094, endPoint y: 196, distance: 458.1
click at [1094, 195] on div "To activate drag with keyboard, press Alt + Enter. Once in keyboard drag state,…" at bounding box center [777, 470] width 1555 height 744
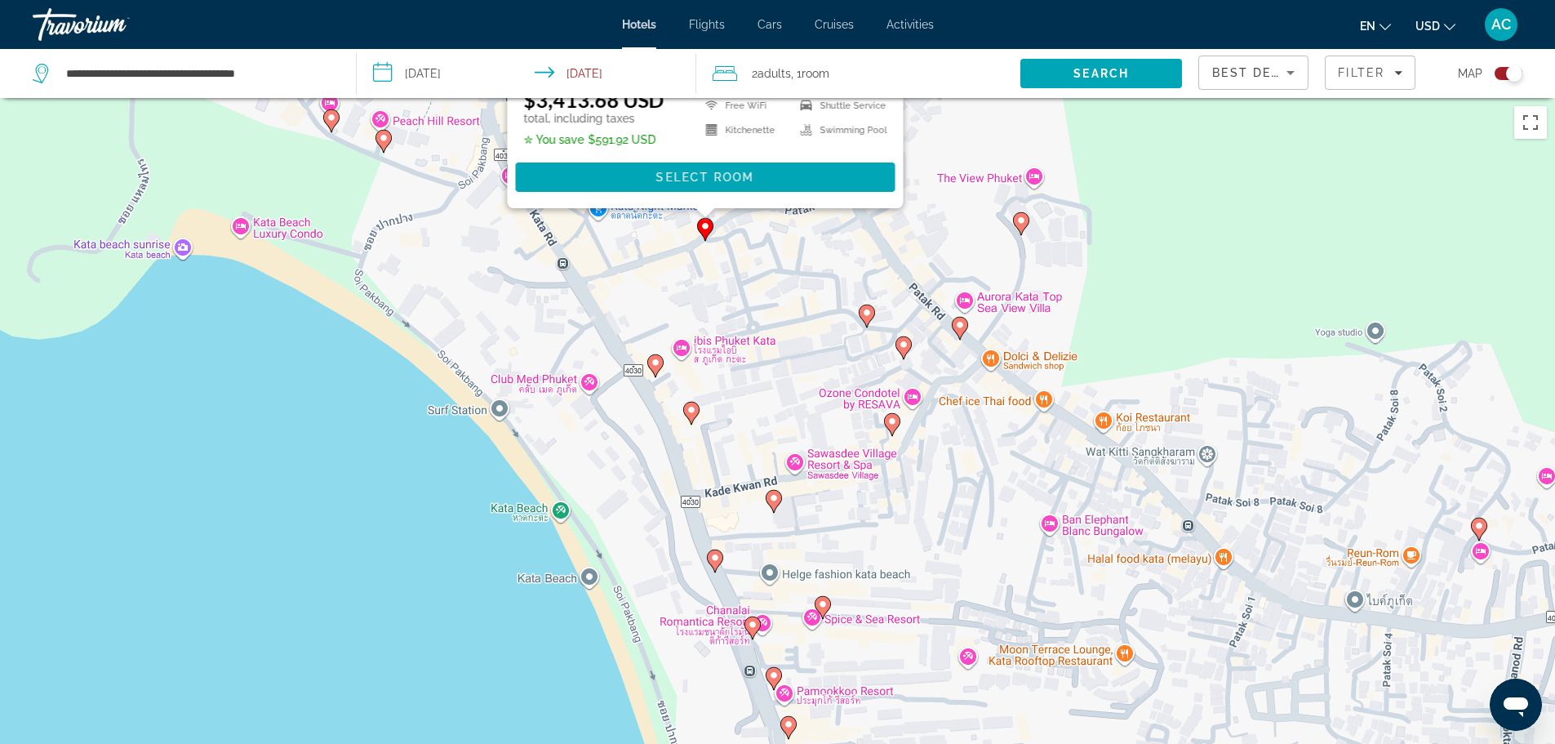
click at [1019, 217] on image "Main content" at bounding box center [1021, 220] width 10 height 10
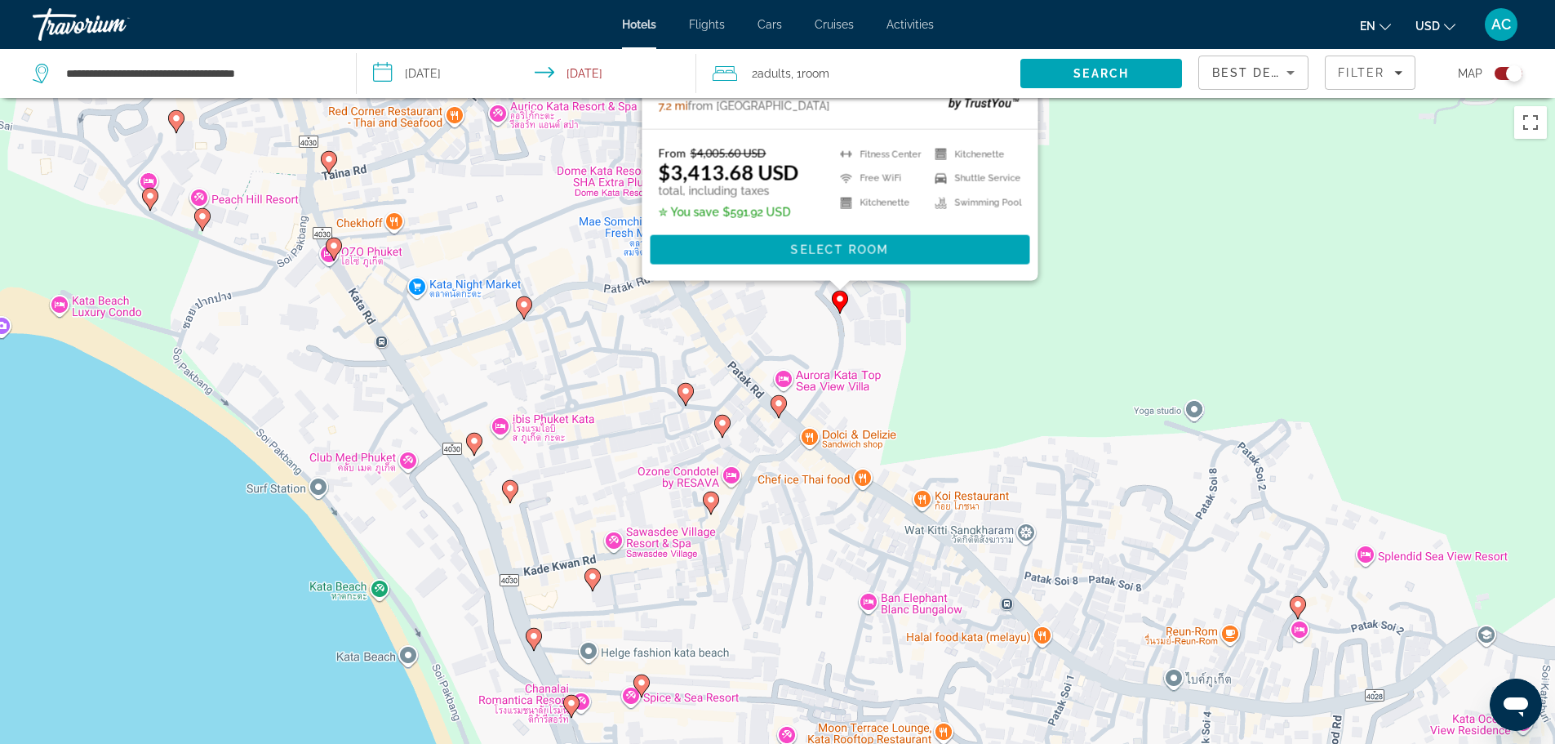
drag, startPoint x: 1383, startPoint y: 673, endPoint x: 1144, endPoint y: 180, distance: 547.6
click at [1144, 180] on div "To activate drag with keyboard, press Alt + Enter. Once in keyboard drag state,…" at bounding box center [777, 470] width 1555 height 744
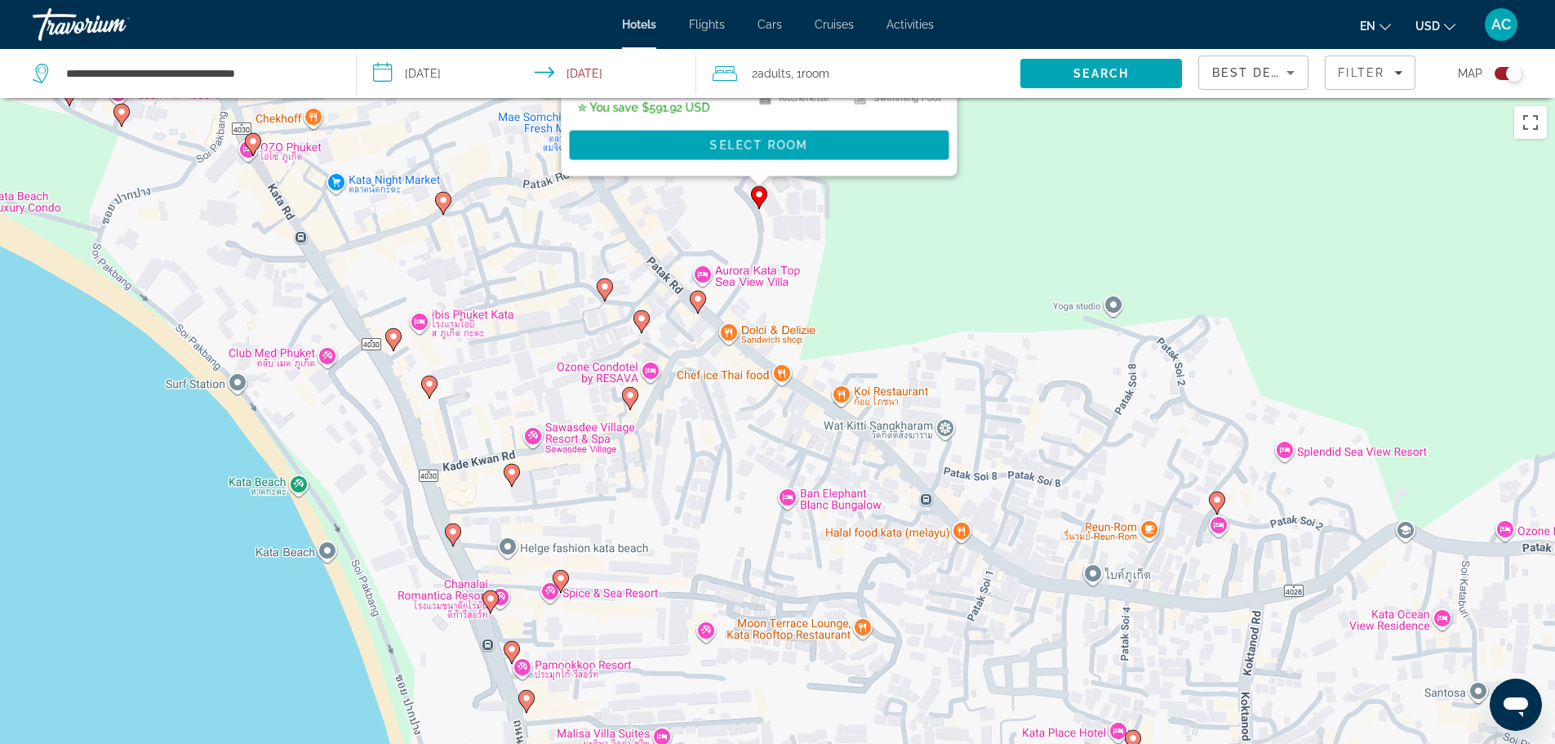
click at [706, 309] on div "To activate drag with keyboard, press Alt + Enter. Once in keyboard drag state,…" at bounding box center [777, 470] width 1555 height 744
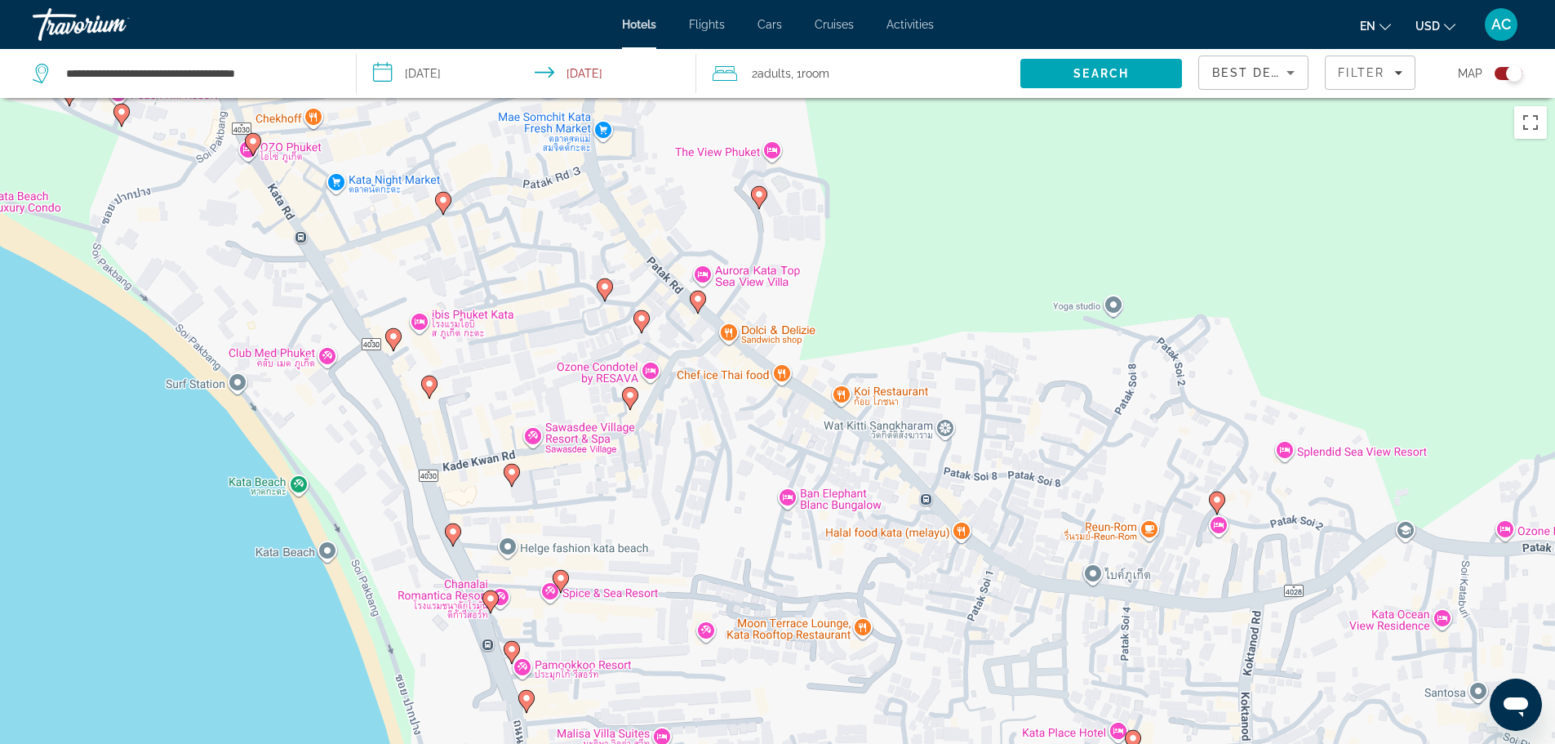
click at [700, 309] on icon "Main content" at bounding box center [697, 301] width 15 height 21
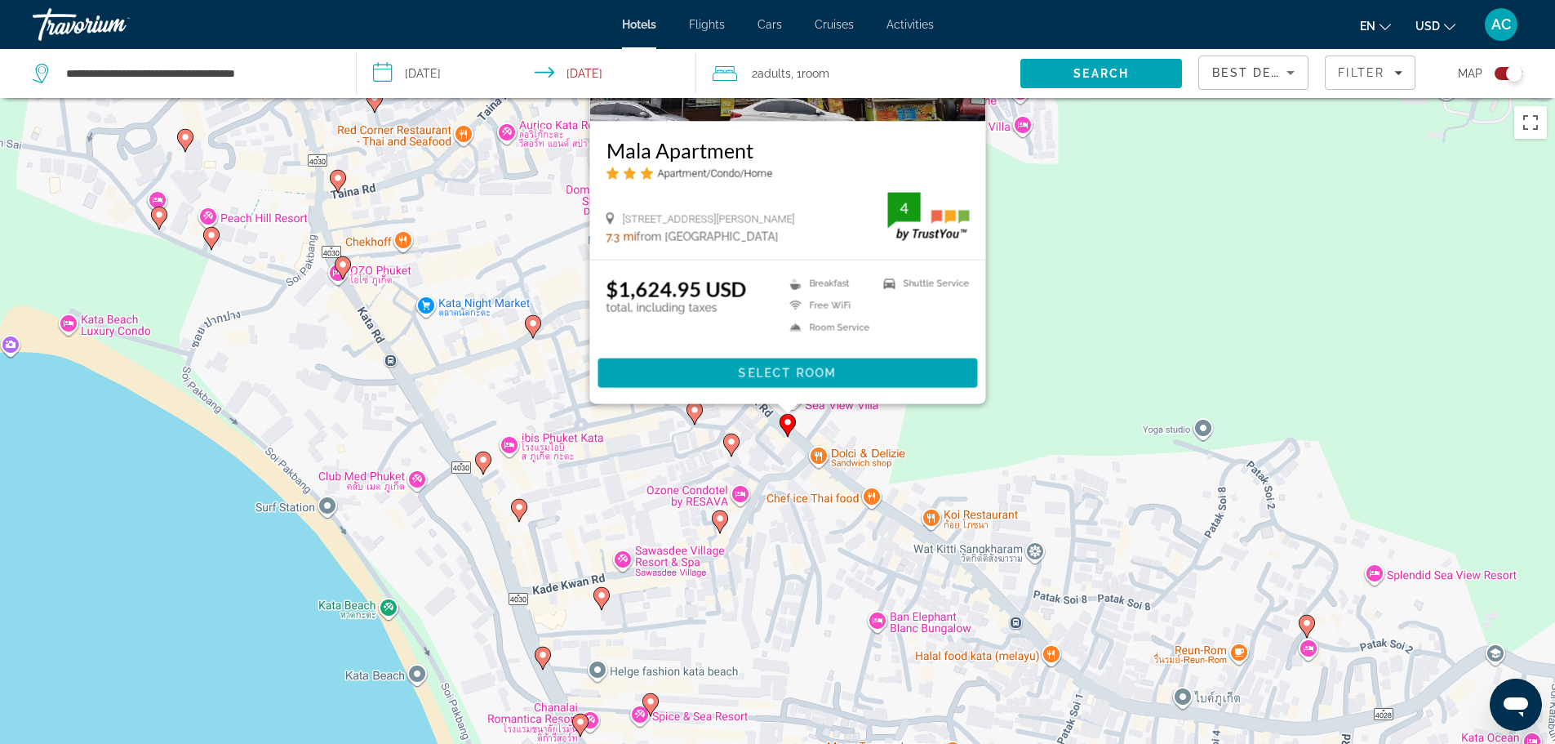
drag, startPoint x: 1121, startPoint y: 482, endPoint x: 1155, endPoint y: 331, distance: 155.5
click at [1179, 302] on div "To activate drag with keyboard, press Alt + Enter. Once in keyboard drag state,…" at bounding box center [777, 470] width 1555 height 744
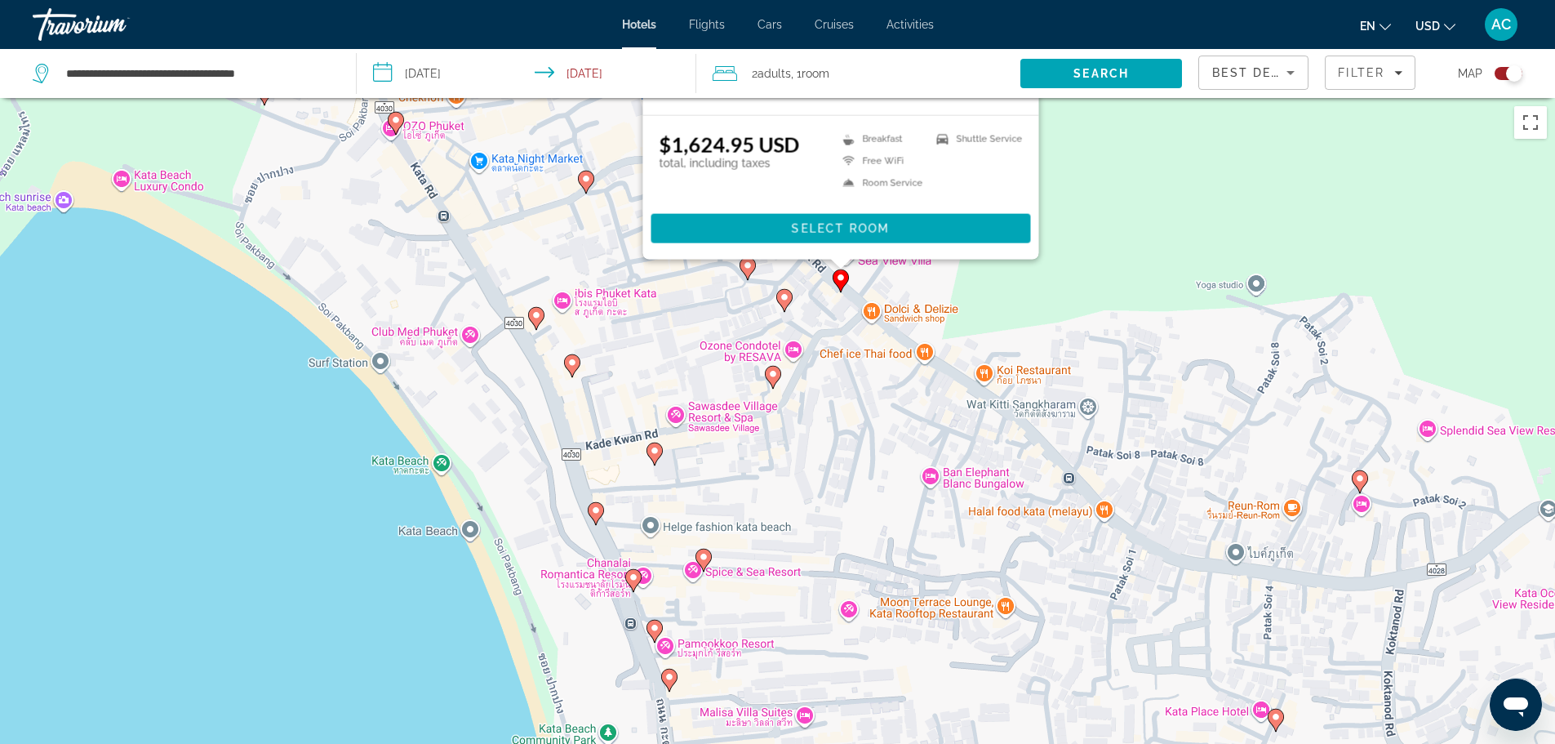
drag, startPoint x: 843, startPoint y: 545, endPoint x: 964, endPoint y: 444, distance: 157.6
click at [964, 445] on div "To activate drag with keyboard, press Alt + Enter. Once in keyboard drag state,…" at bounding box center [777, 470] width 1555 height 744
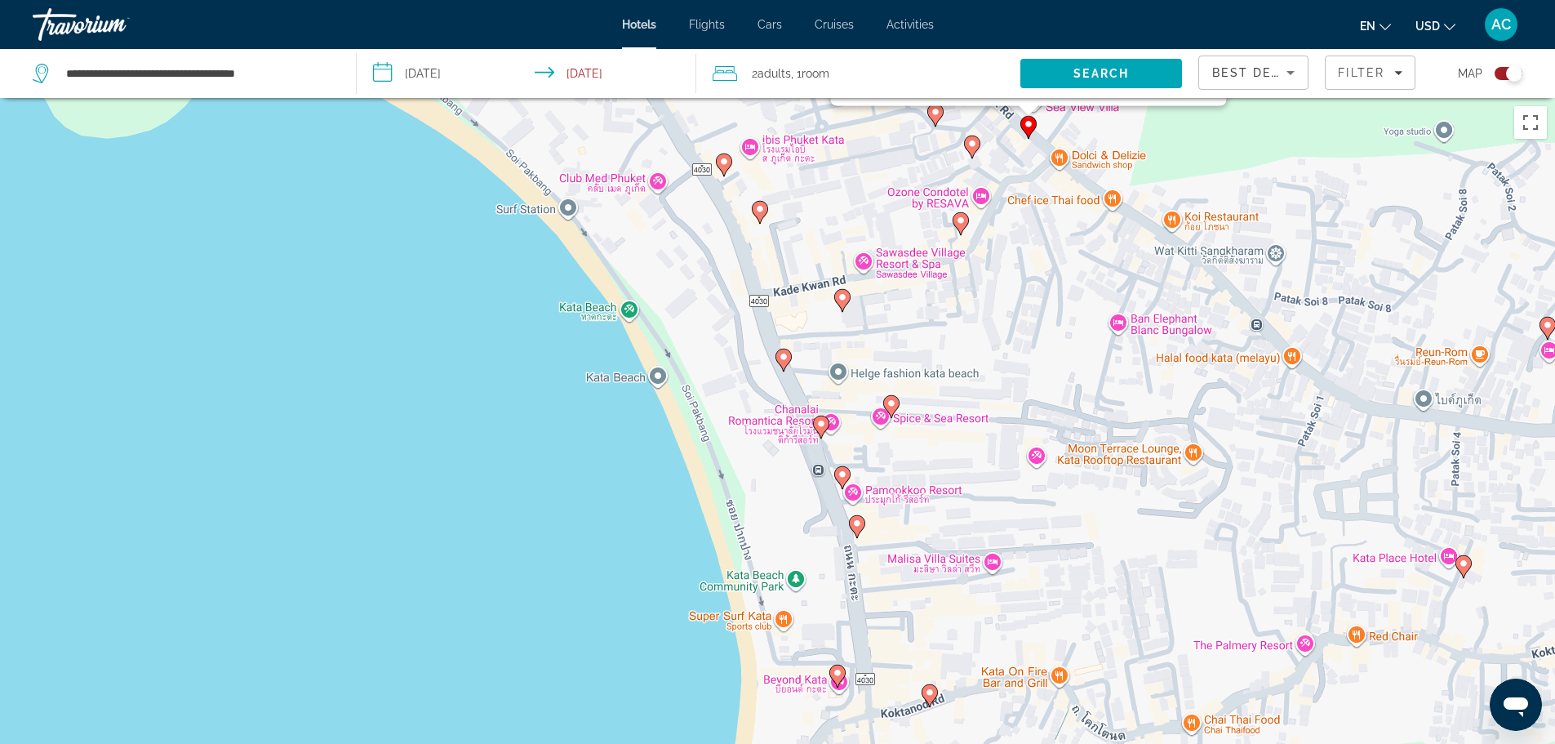
click at [842, 304] on icon "Main content" at bounding box center [841, 299] width 15 height 21
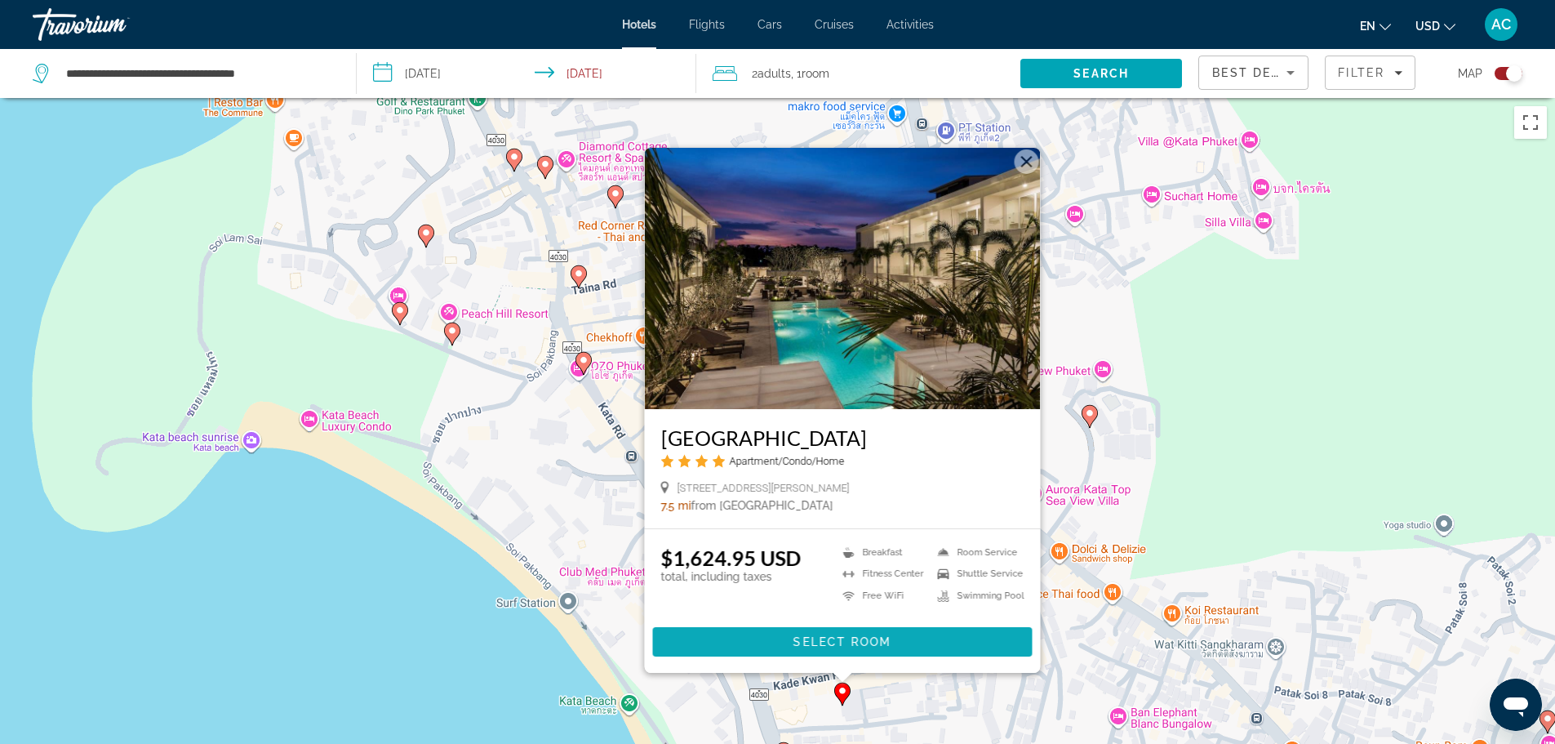
click at [850, 641] on span "Select Room" at bounding box center [842, 641] width 98 height 13
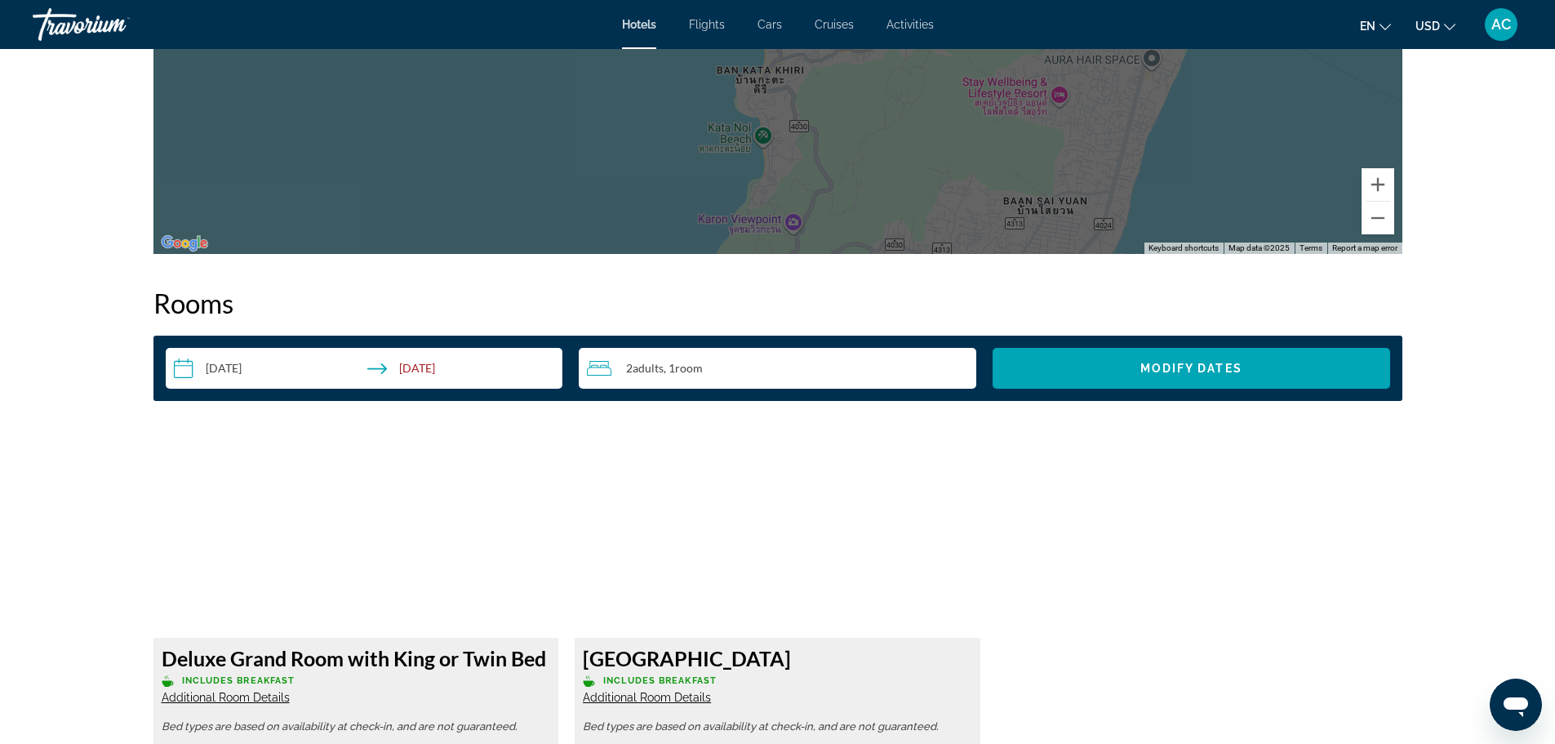
scroll to position [2285, 0]
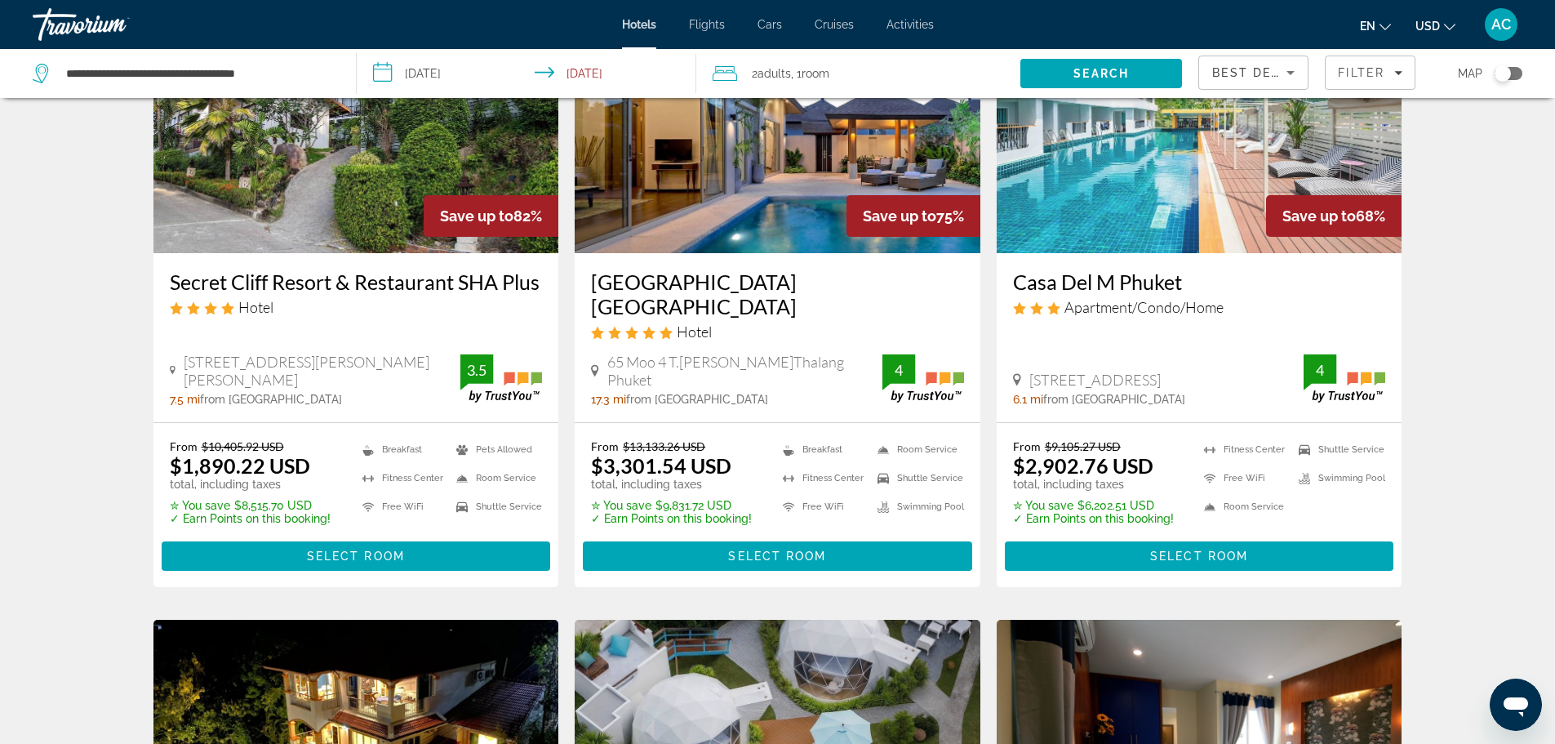
scroll to position [82, 0]
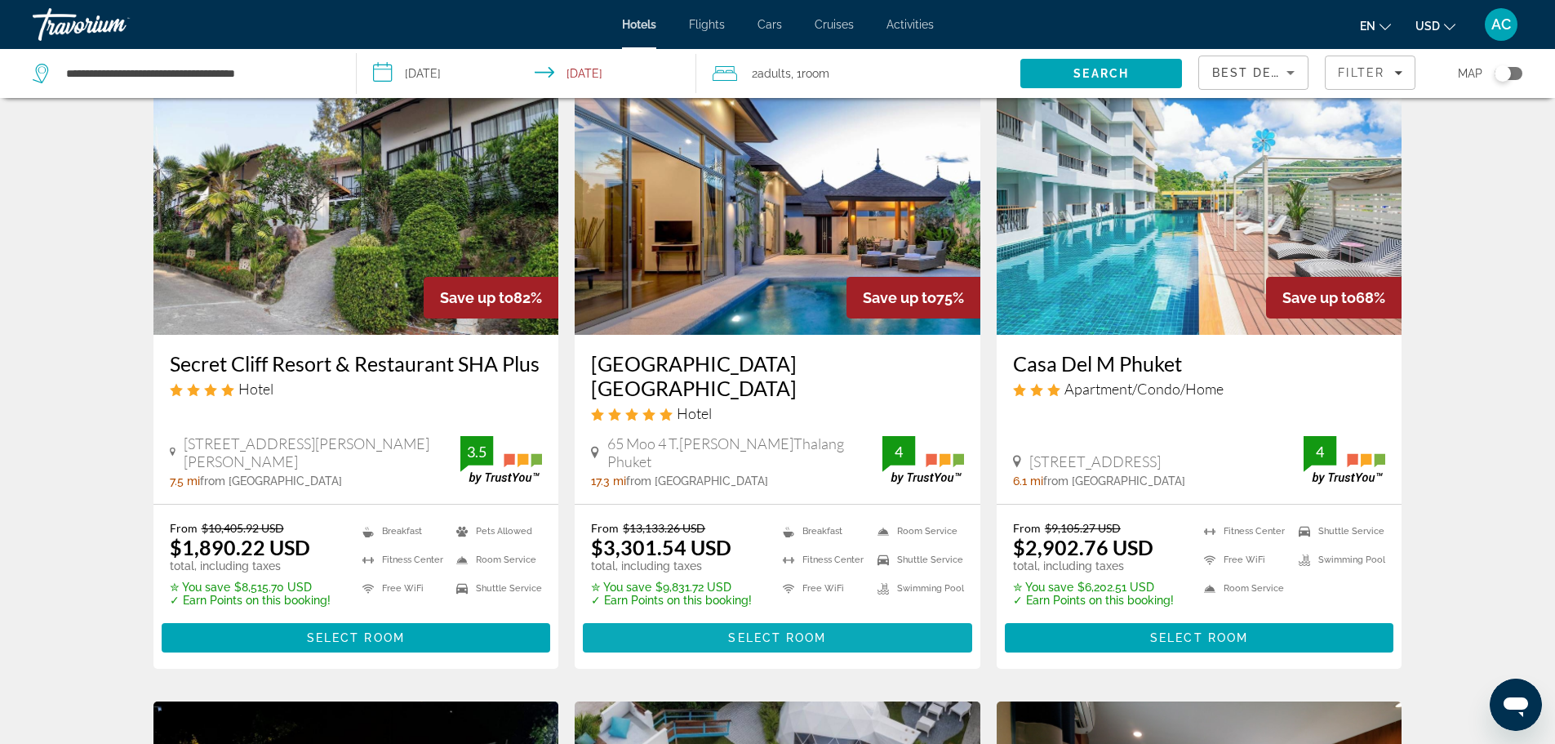
click at [769, 631] on span "Select Room" at bounding box center [777, 637] width 98 height 13
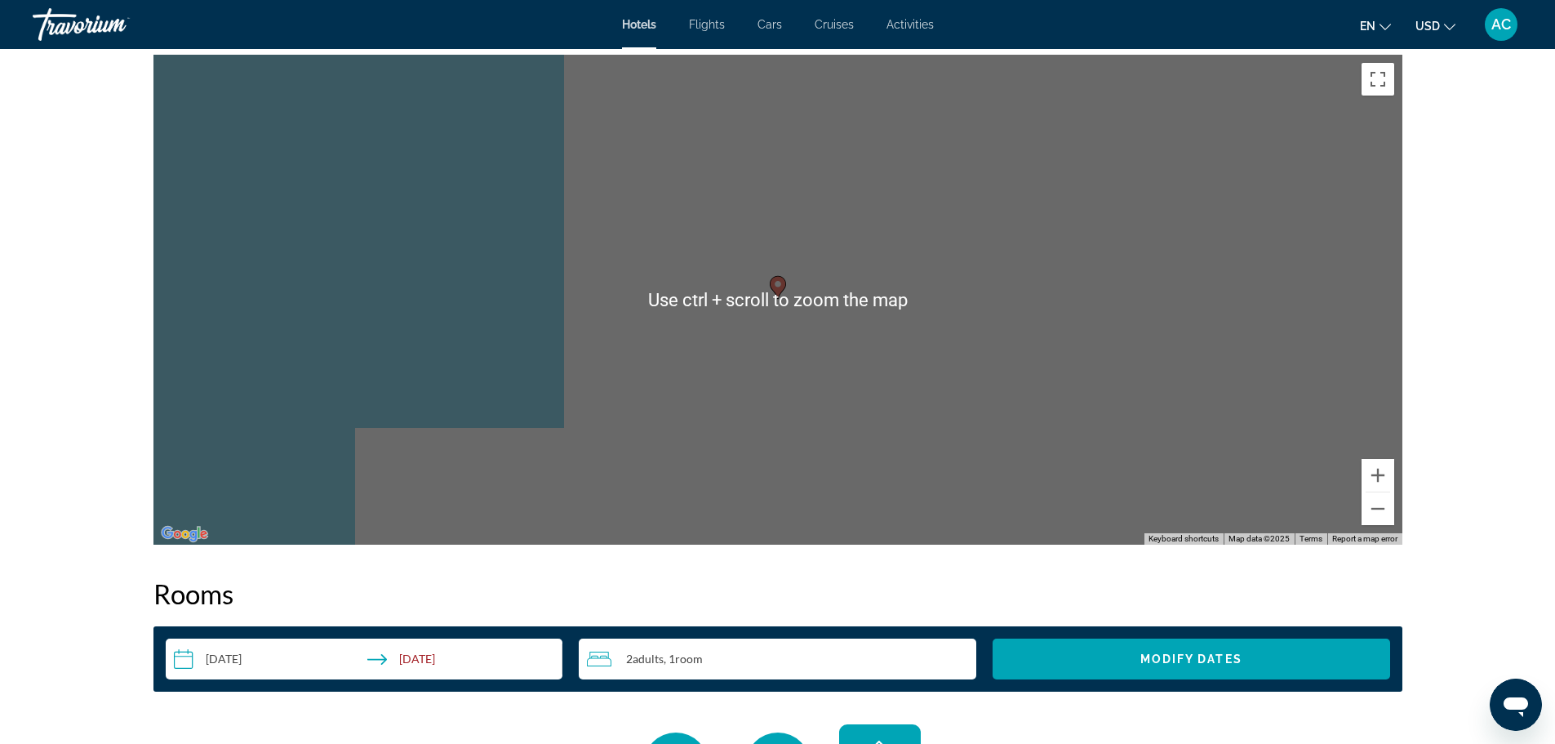
scroll to position [1877, 0]
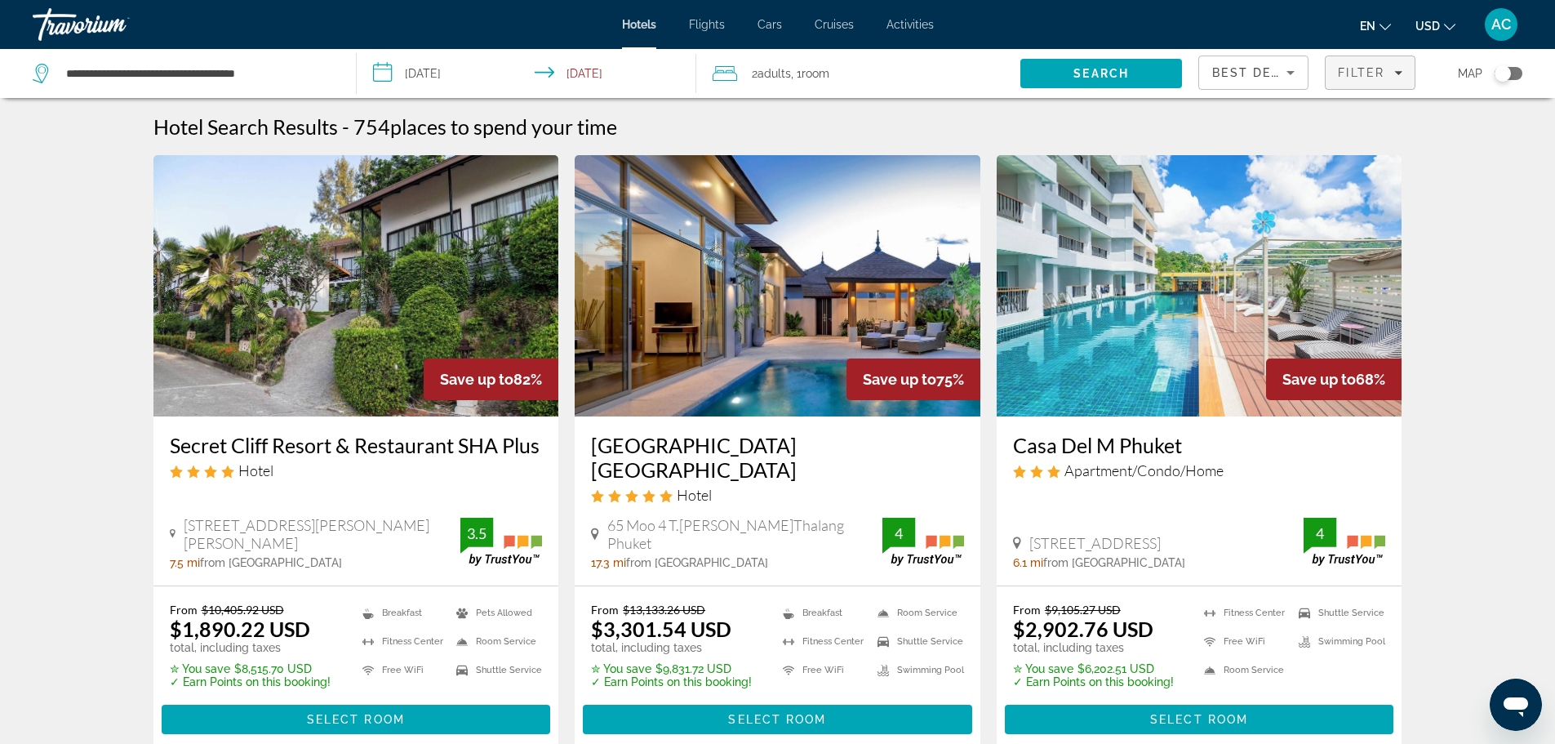
click at [1370, 68] on span "Filter" at bounding box center [1361, 72] width 47 height 13
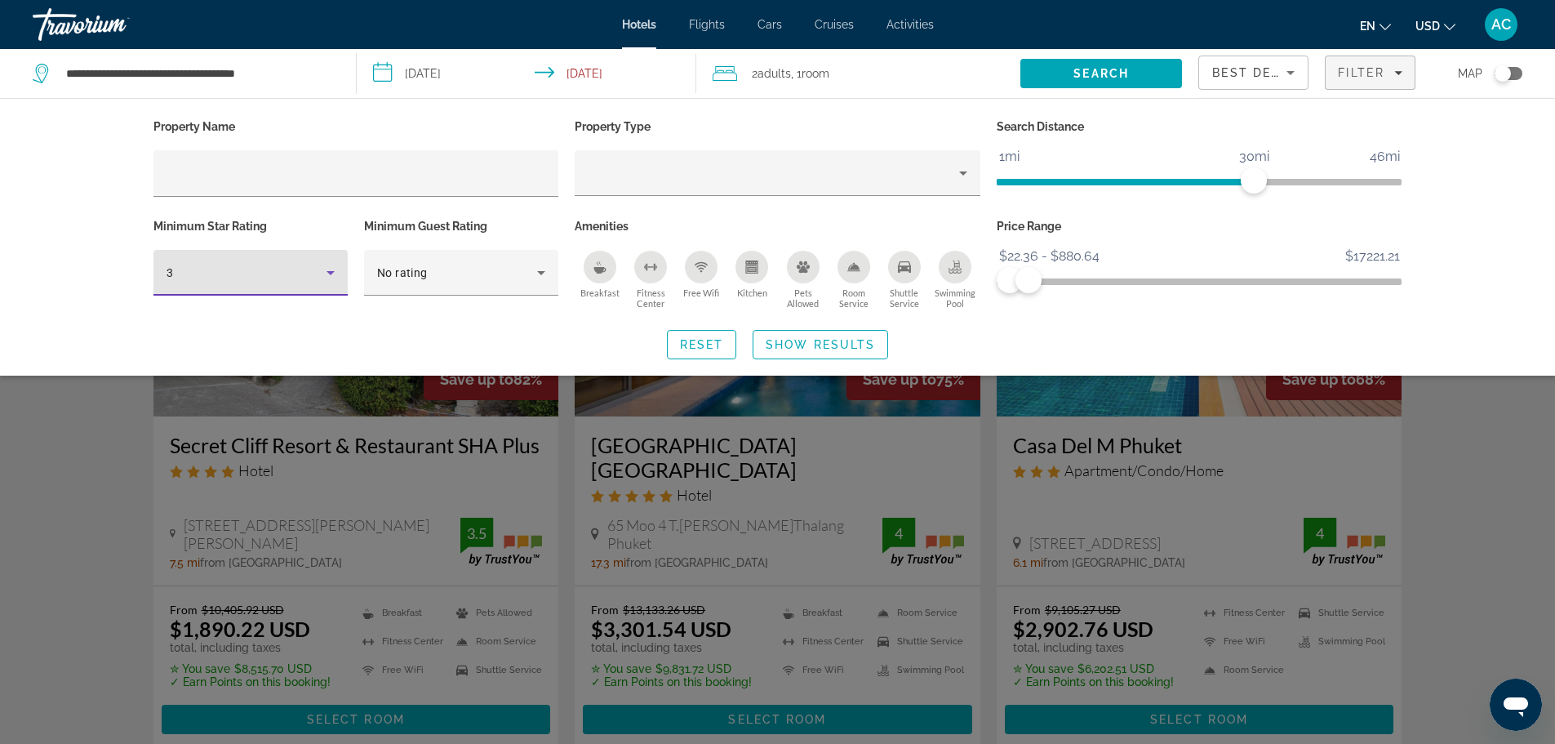
click at [331, 271] on icon "Hotel Filters" at bounding box center [330, 273] width 8 height 4
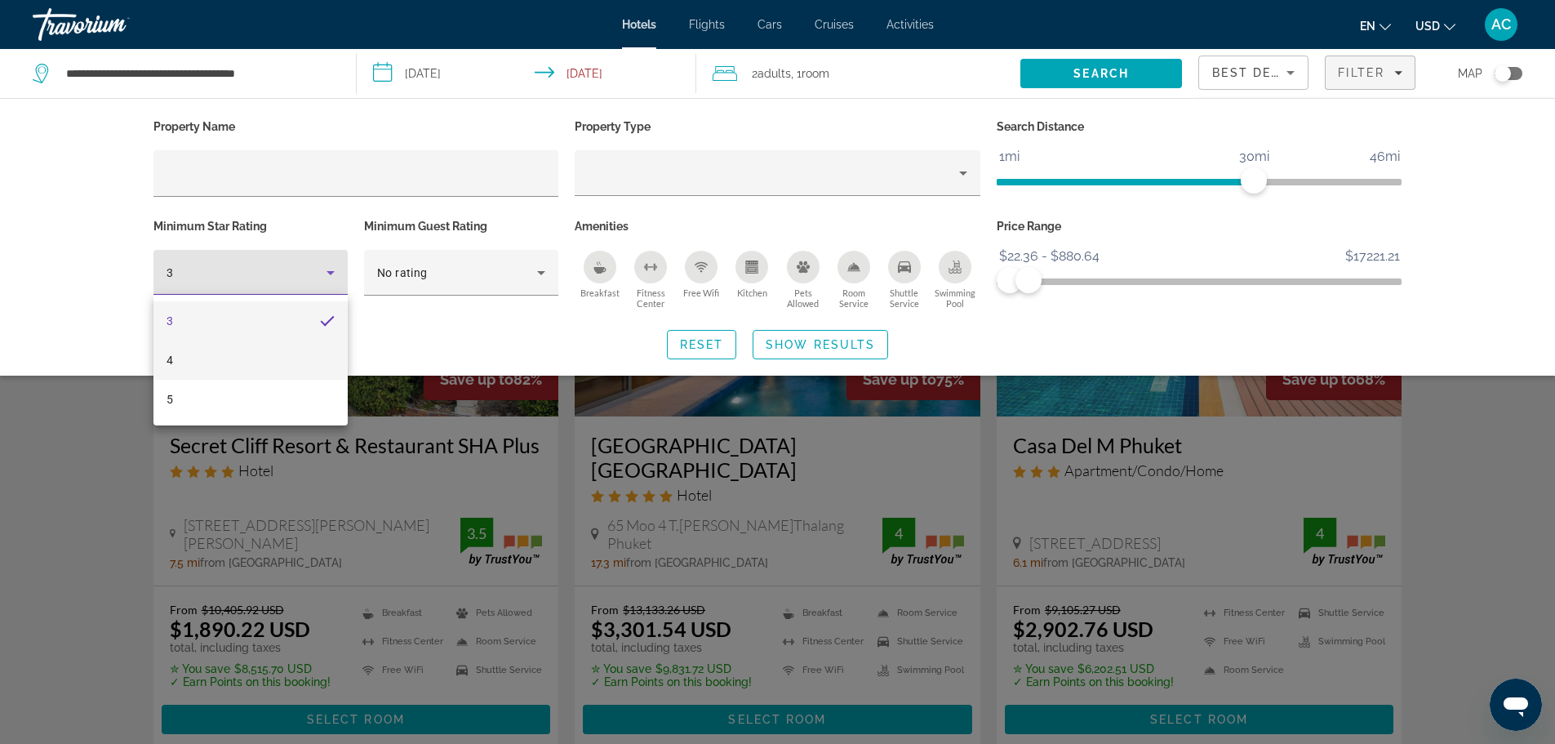
click at [217, 344] on mat-option "4" at bounding box center [250, 359] width 194 height 39
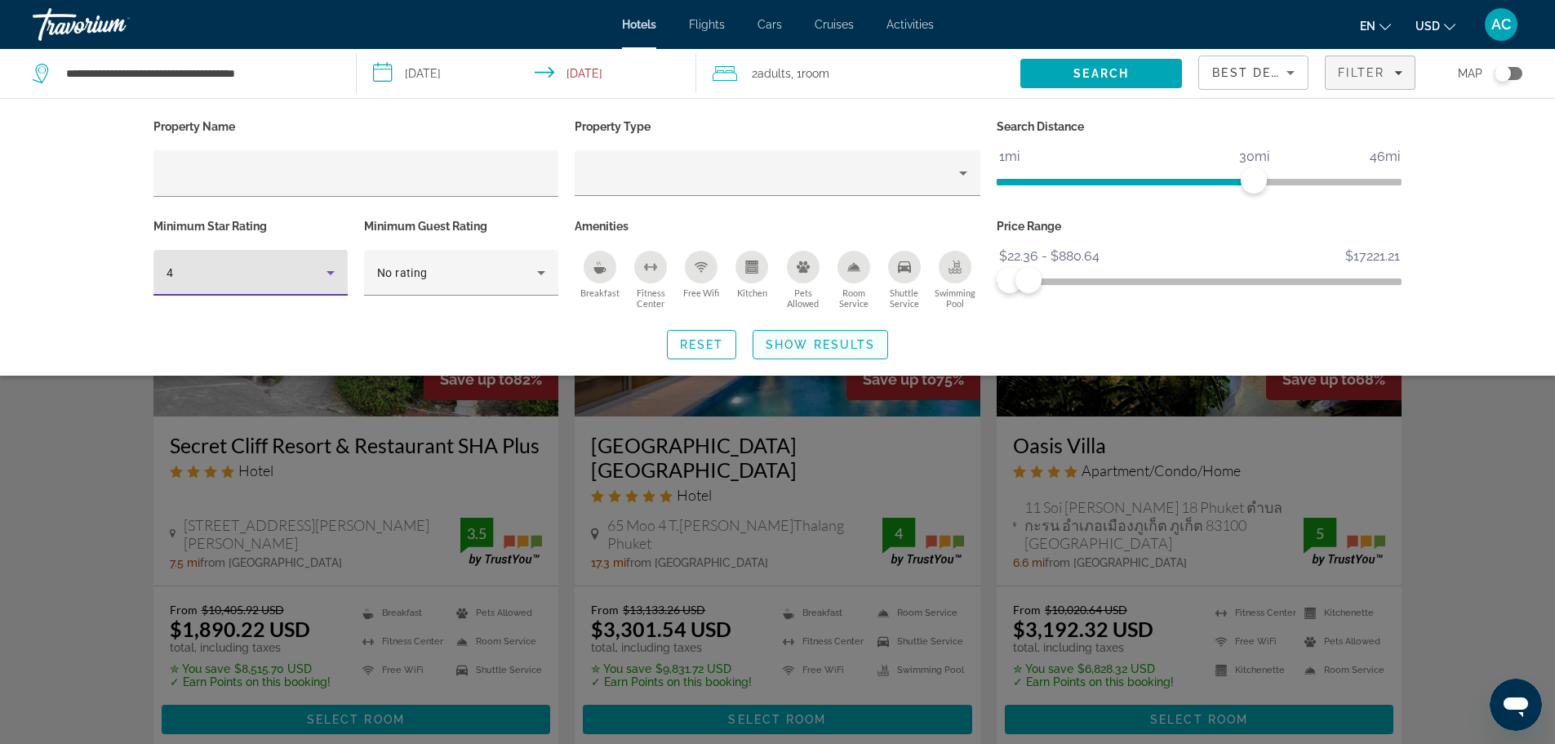
click at [829, 346] on span "Show Results" at bounding box center [820, 344] width 109 height 13
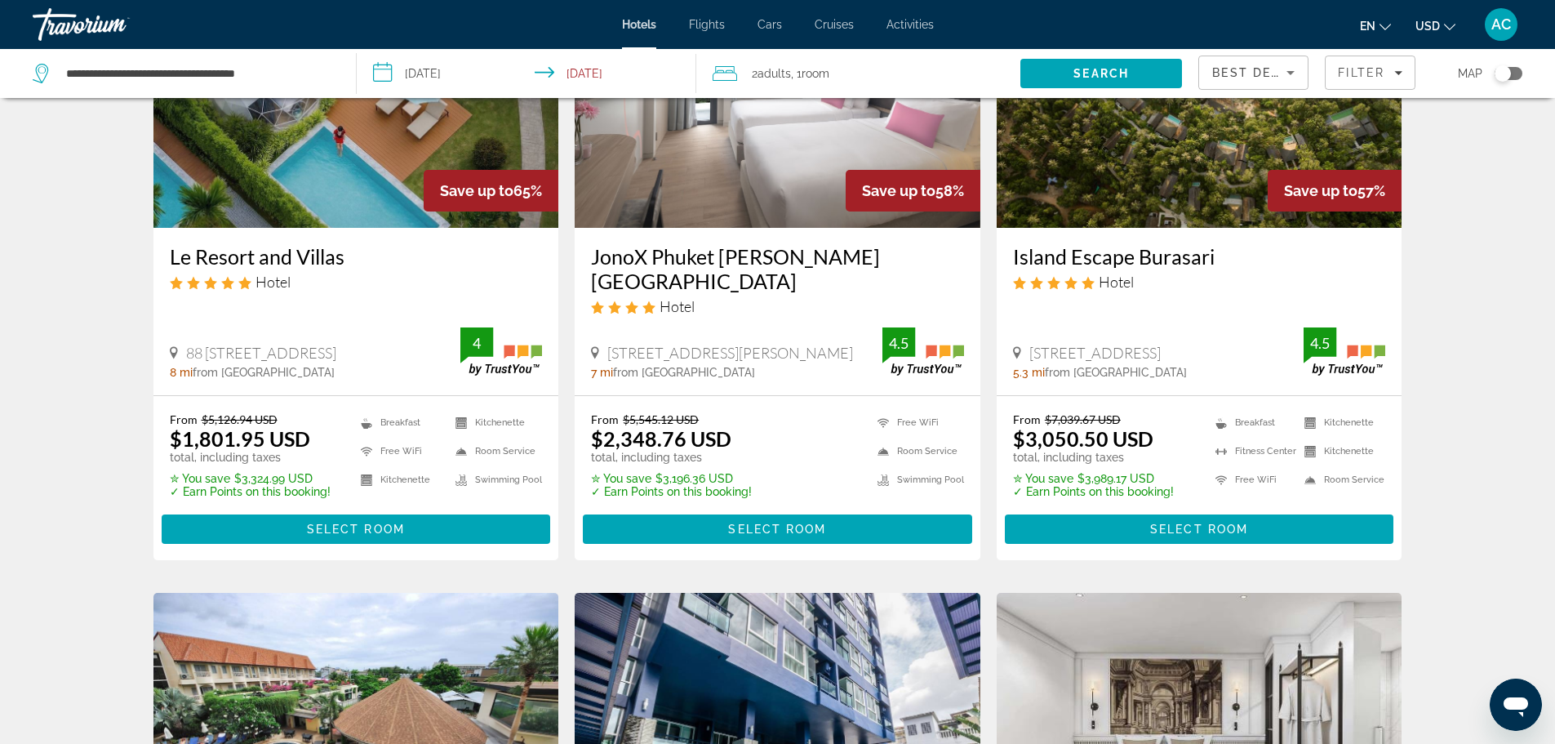
scroll to position [653, 0]
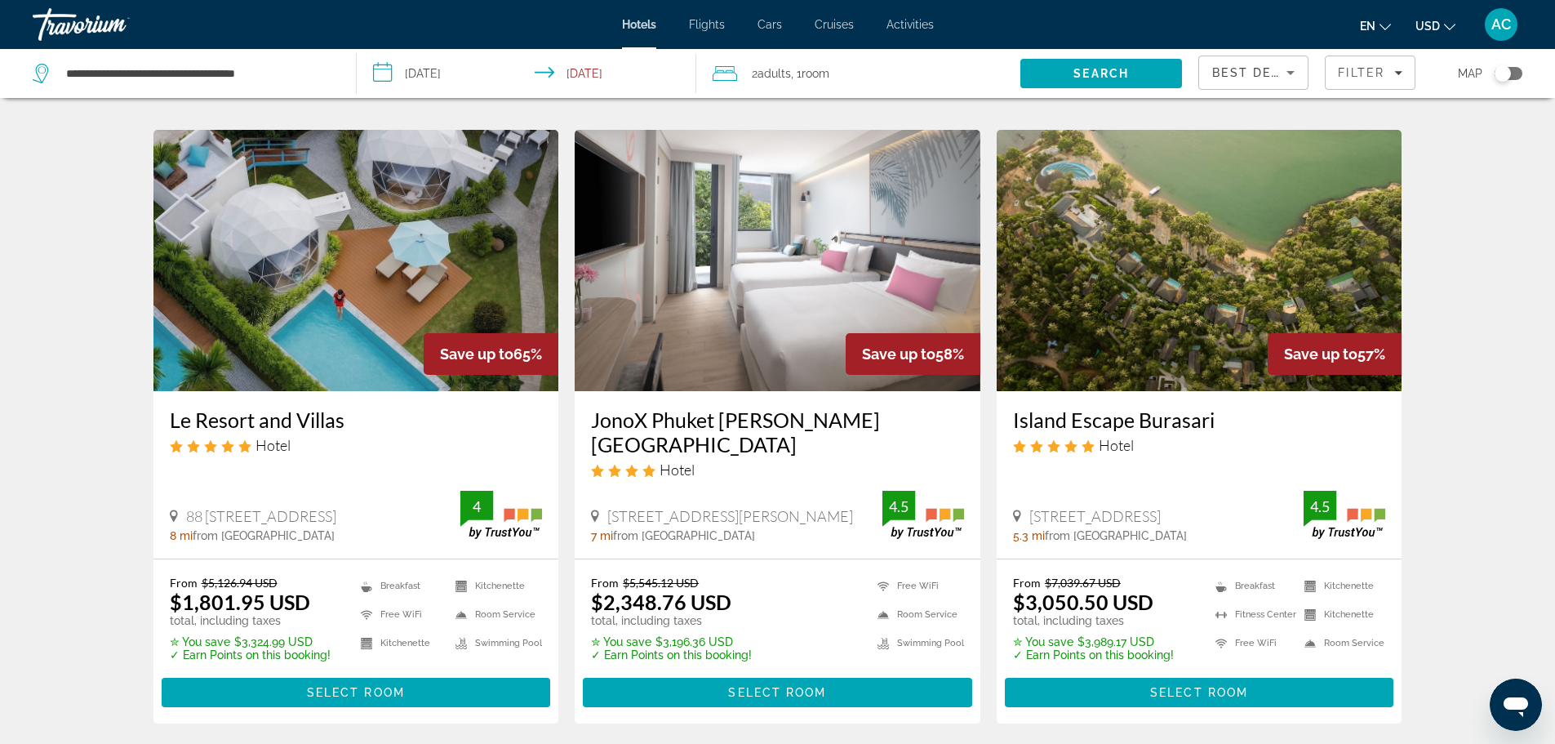
click at [786, 356] on img "Main content" at bounding box center [778, 260] width 406 height 261
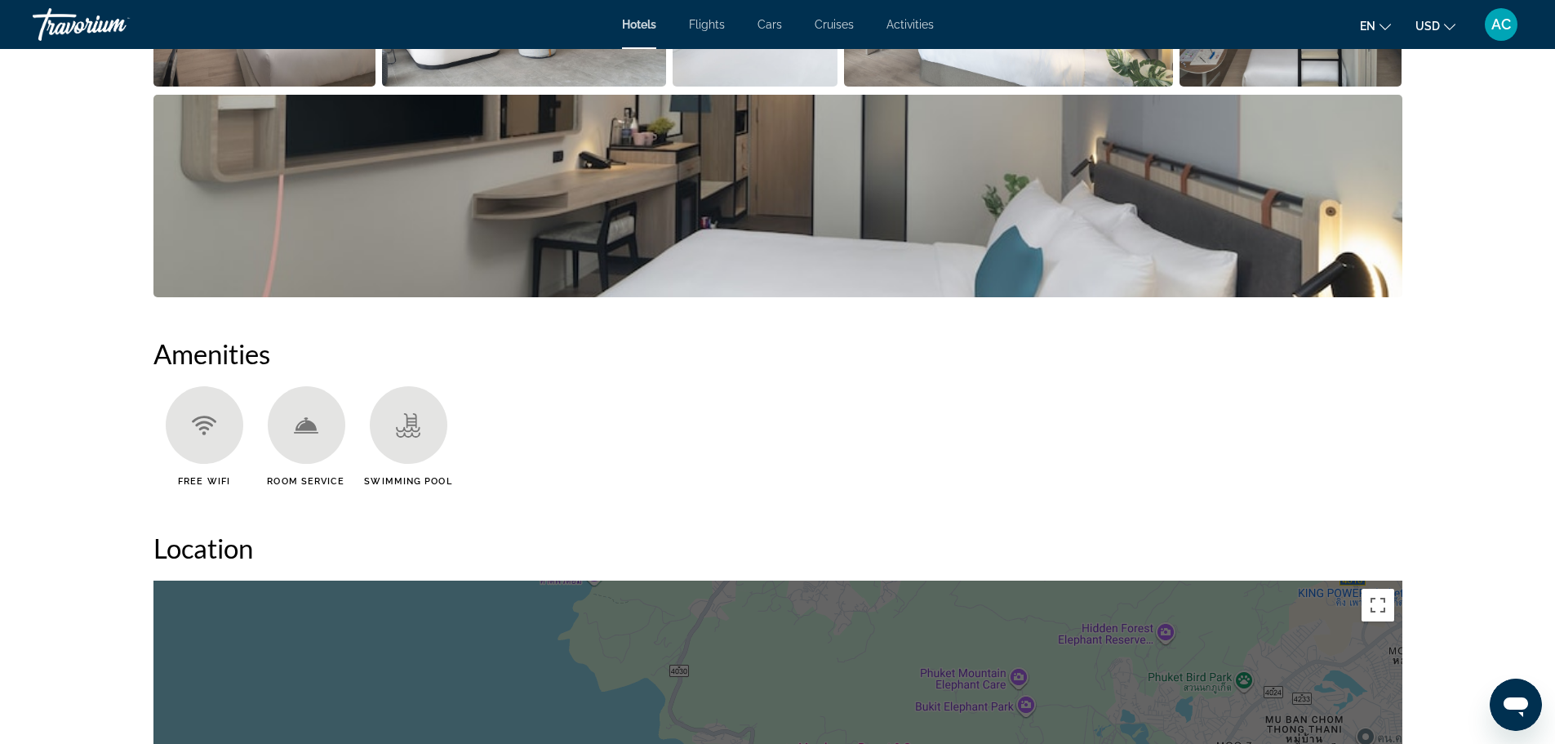
scroll to position [979, 0]
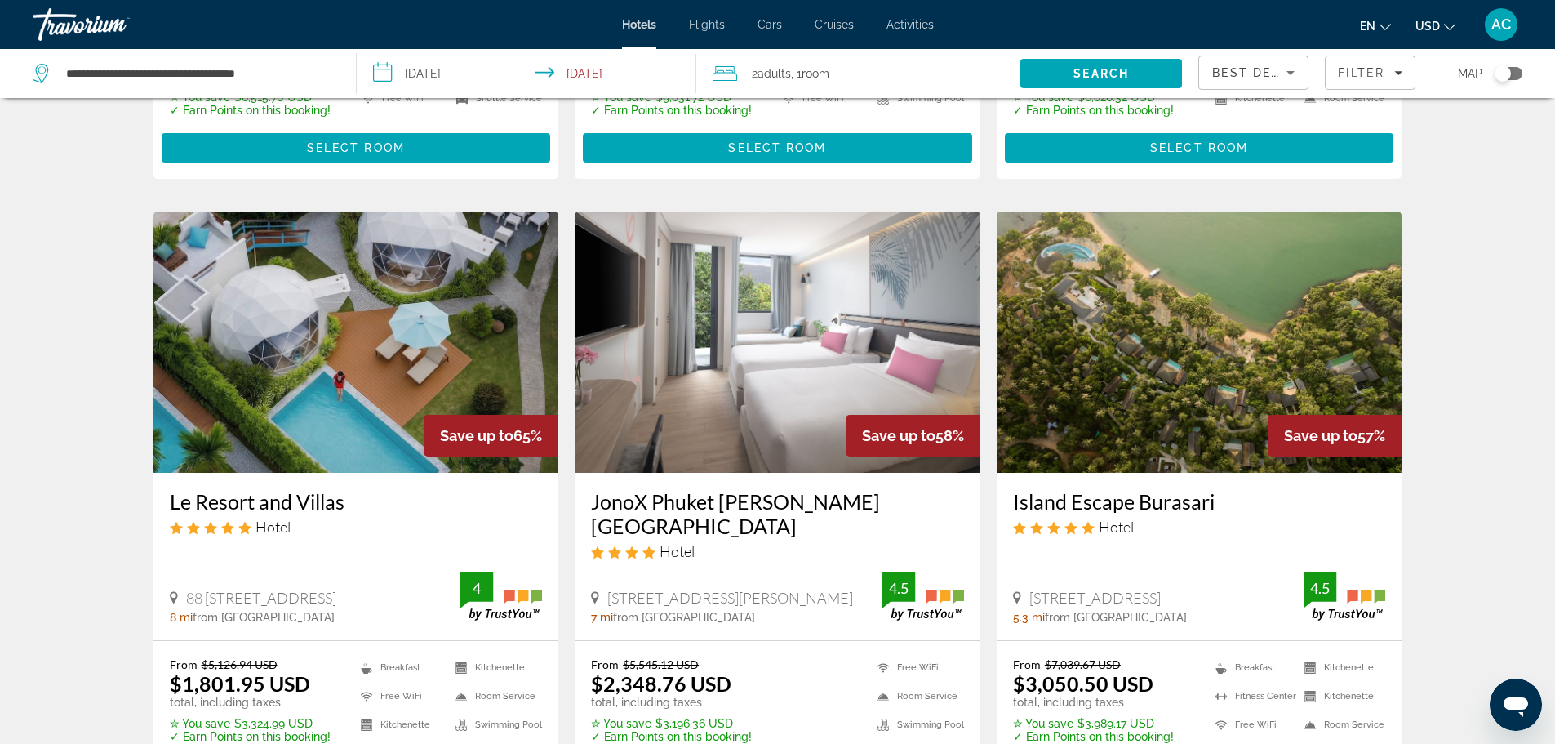
scroll to position [408, 0]
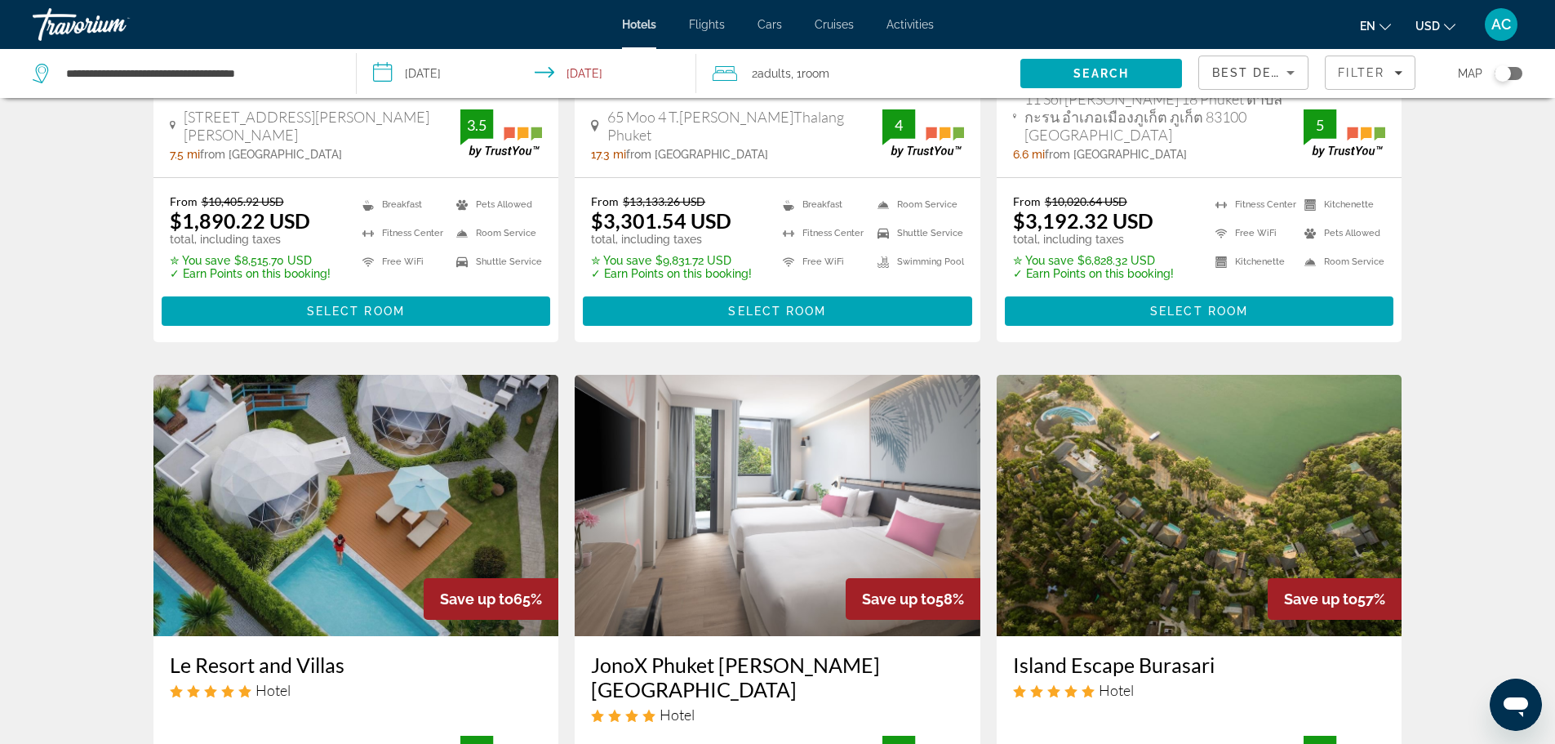
click at [1281, 66] on icon "Sort by" at bounding box center [1291, 73] width 20 height 20
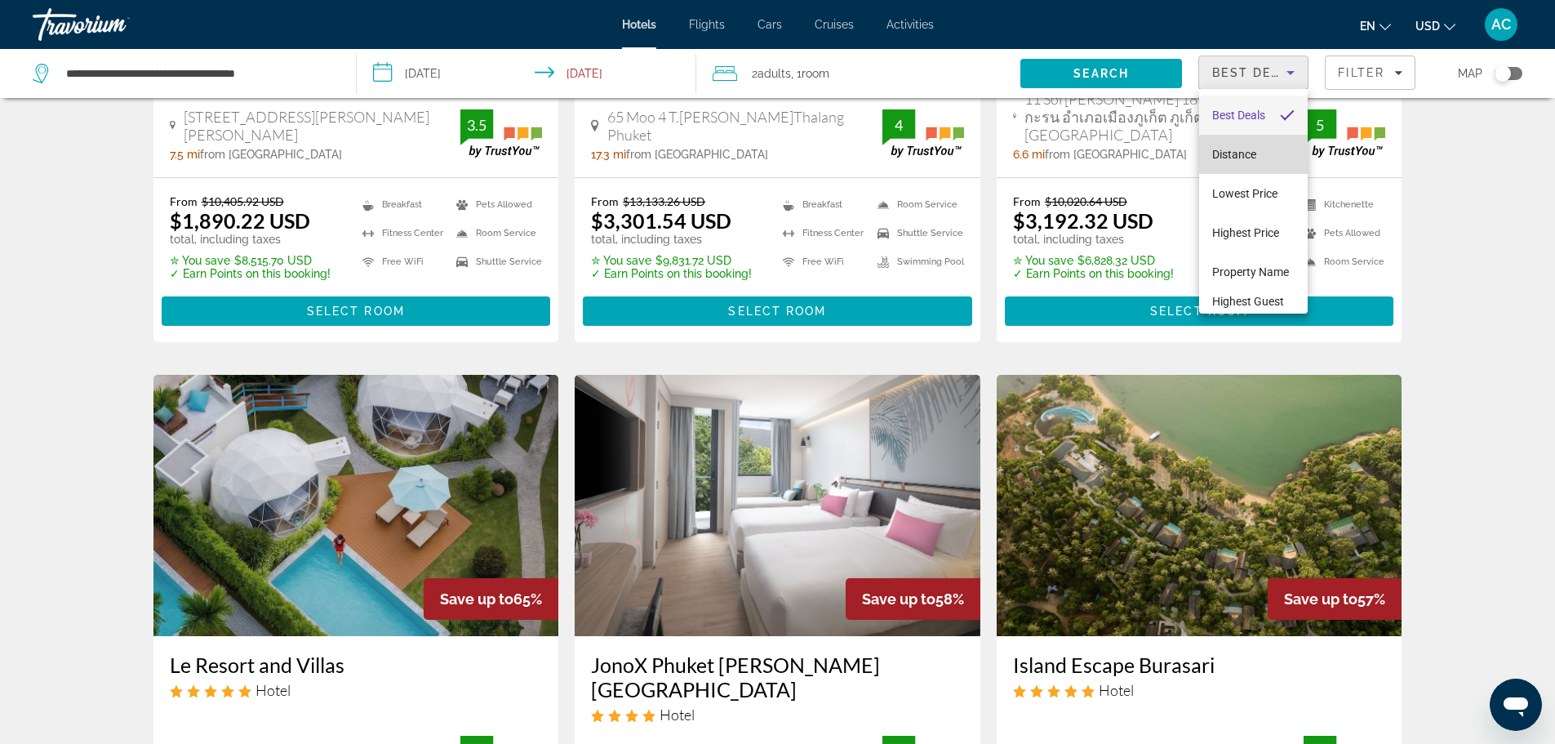
click at [1261, 163] on mat-option "Distance" at bounding box center [1253, 154] width 109 height 39
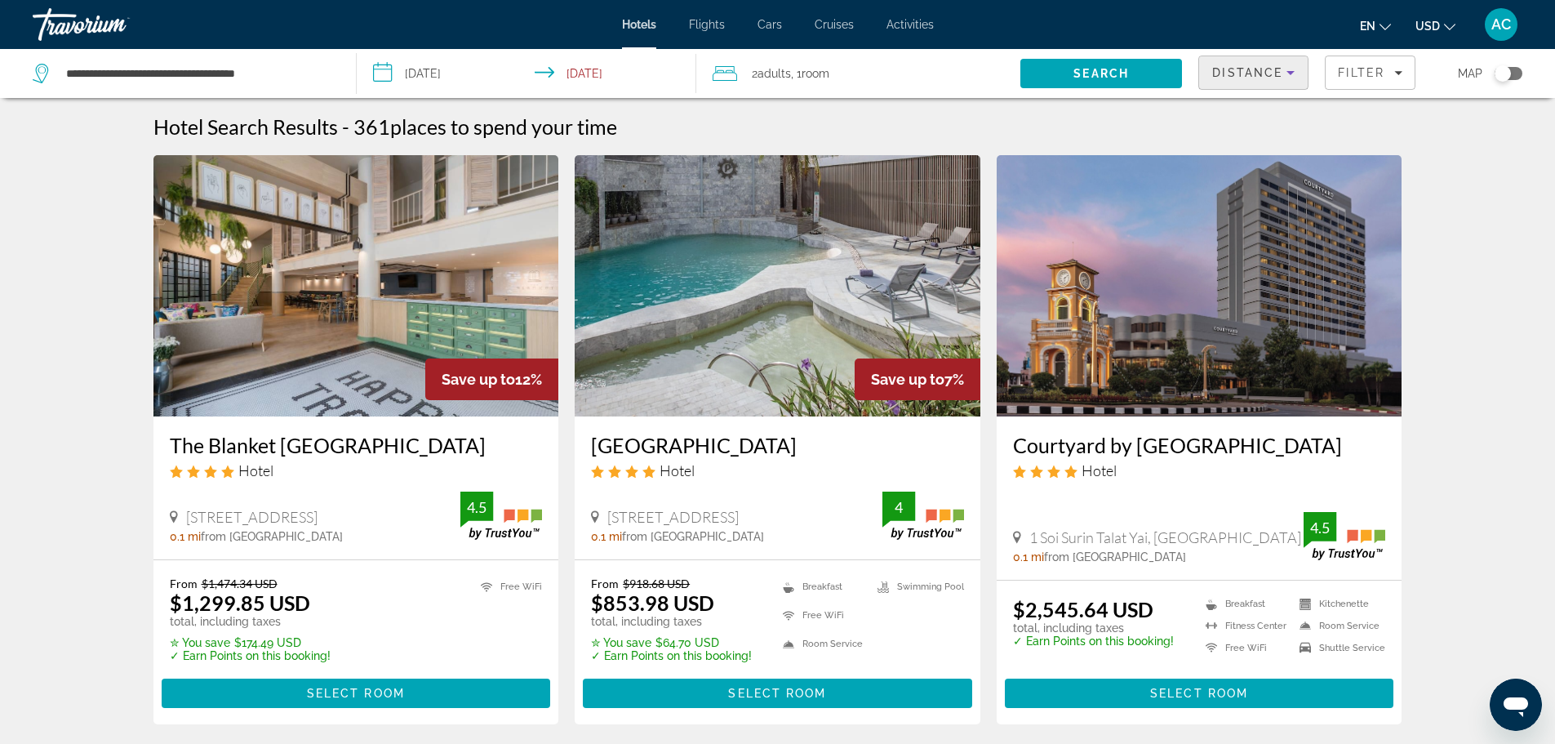
click at [1499, 74] on div "Toggle map" at bounding box center [1503, 73] width 16 height 16
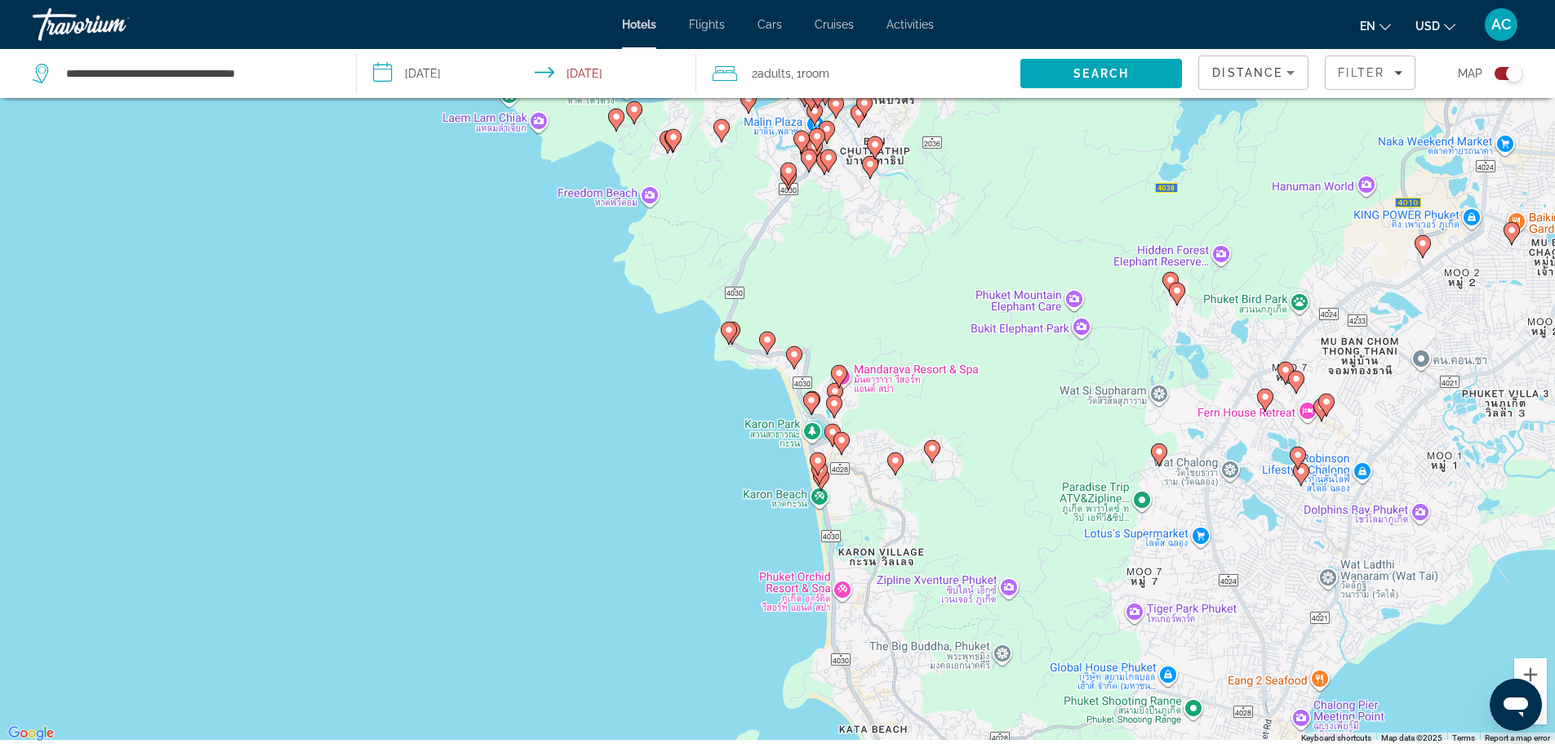
drag, startPoint x: 960, startPoint y: 731, endPoint x: 906, endPoint y: 143, distance: 590.1
click at [909, 133] on div "To activate drag with keyboard, press Alt + Enter. Once in keyboard drag state,…" at bounding box center [777, 372] width 1555 height 744
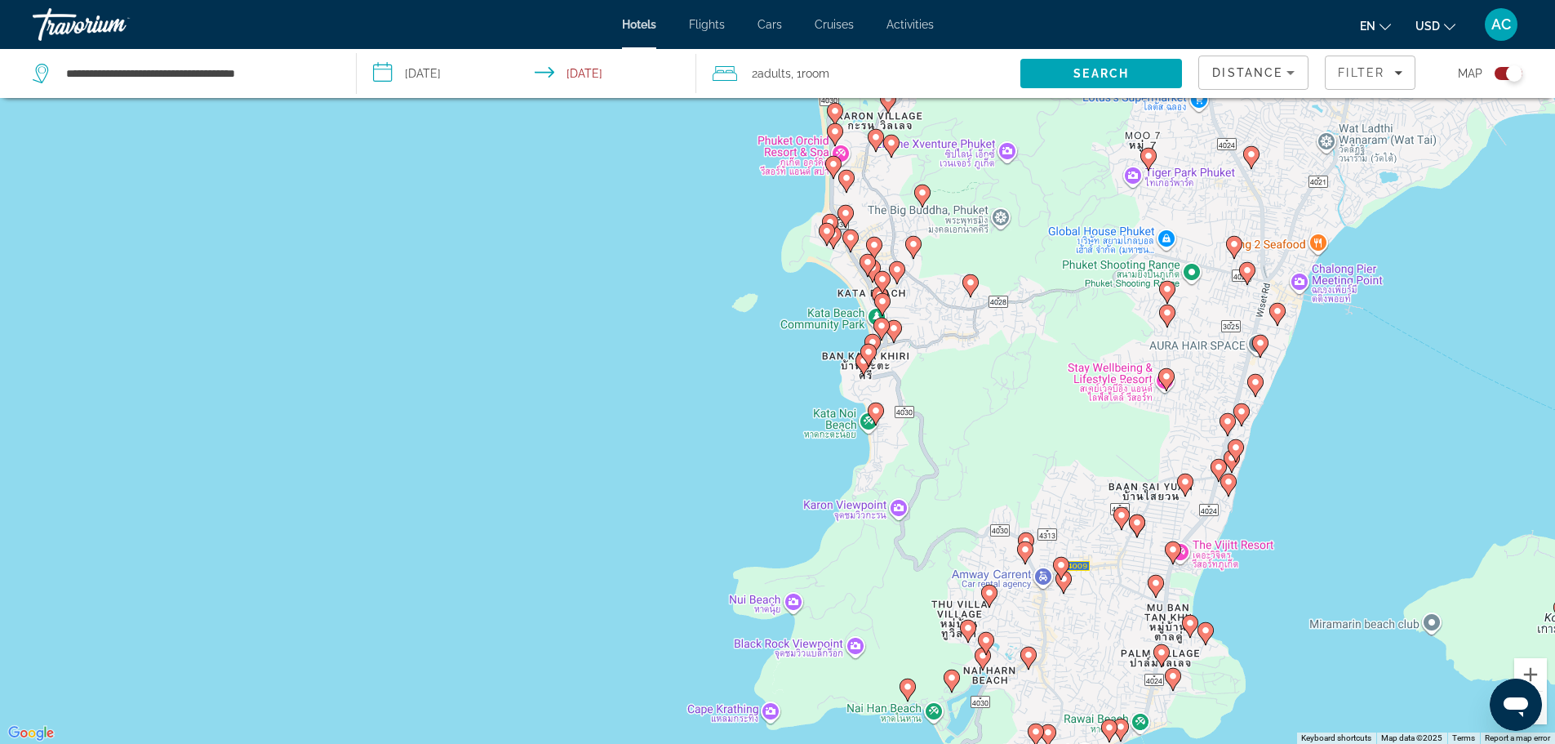
drag, startPoint x: 917, startPoint y: 431, endPoint x: 1000, endPoint y: 429, distance: 82.5
click at [1000, 429] on div "To activate drag with keyboard, press Alt + Enter. Once in keyboard drag state,…" at bounding box center [777, 372] width 1555 height 744
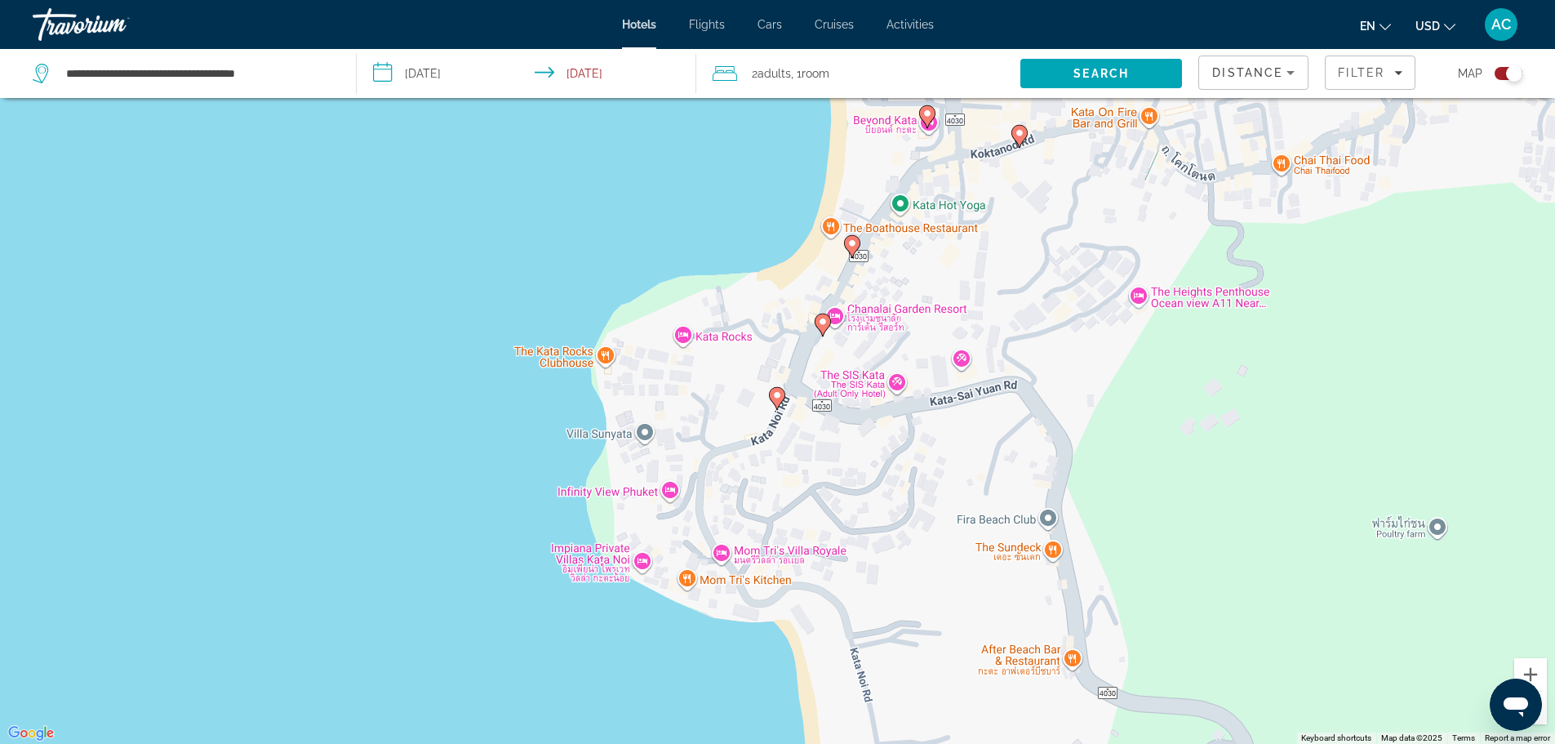
drag, startPoint x: 1032, startPoint y: 591, endPoint x: 1028, endPoint y: 414, distance: 177.2
click at [1028, 411] on div "To activate drag with keyboard, press Alt + Enter. Once in keyboard drag state,…" at bounding box center [777, 372] width 1555 height 744
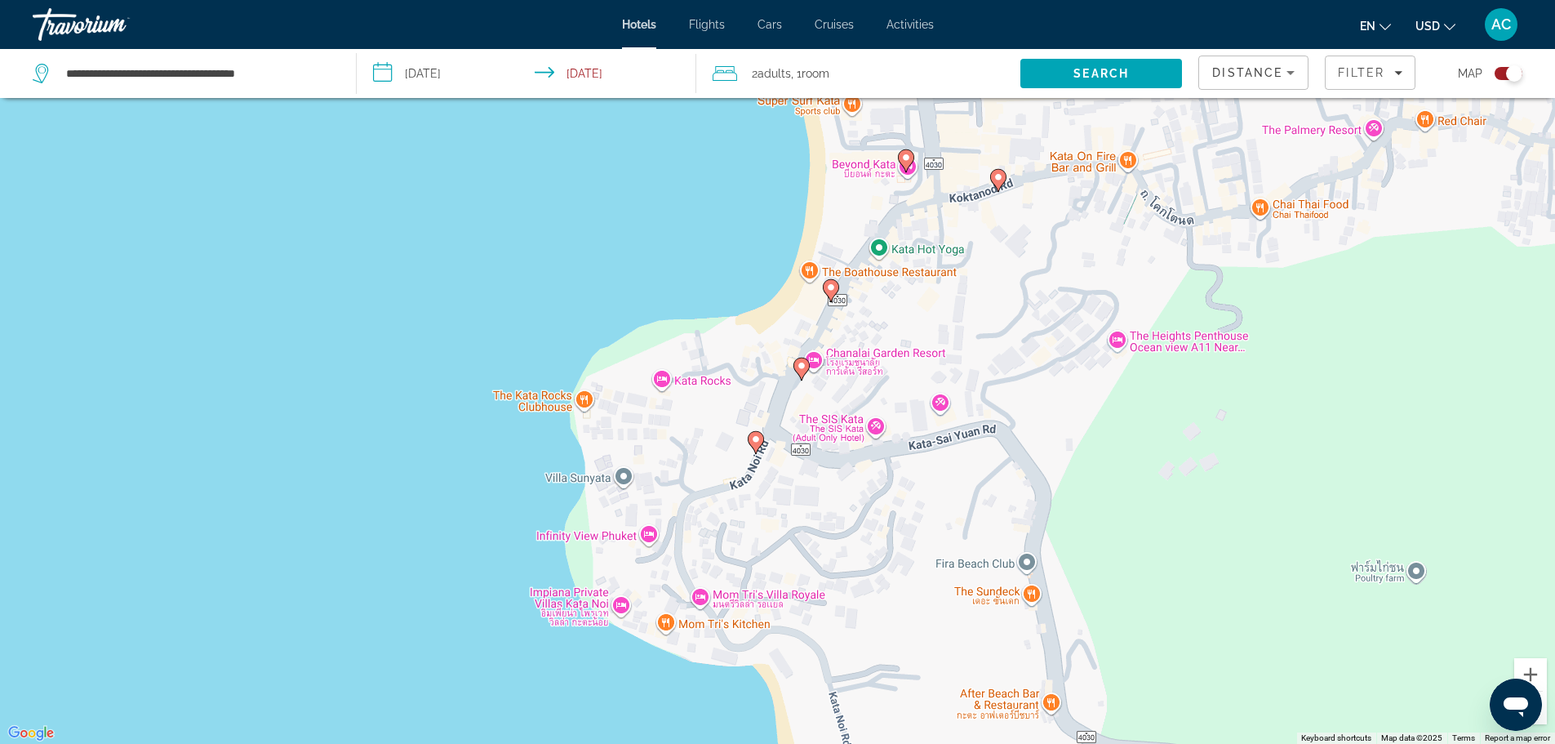
click at [754, 437] on image "Main content" at bounding box center [756, 439] width 10 height 10
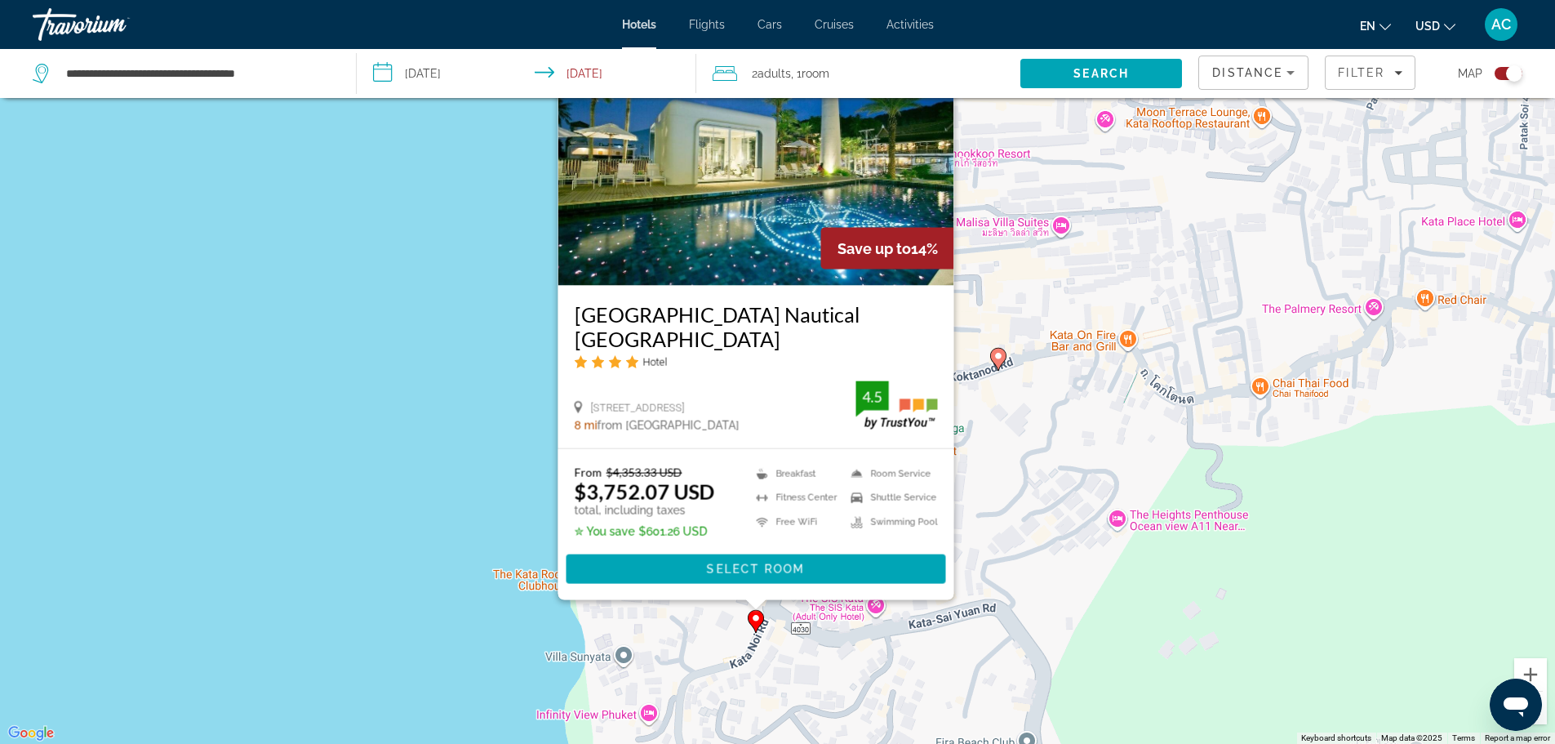
click at [1106, 689] on div "To activate drag with keyboard, press Alt + Enter. Once in keyboard drag state,…" at bounding box center [777, 372] width 1555 height 744
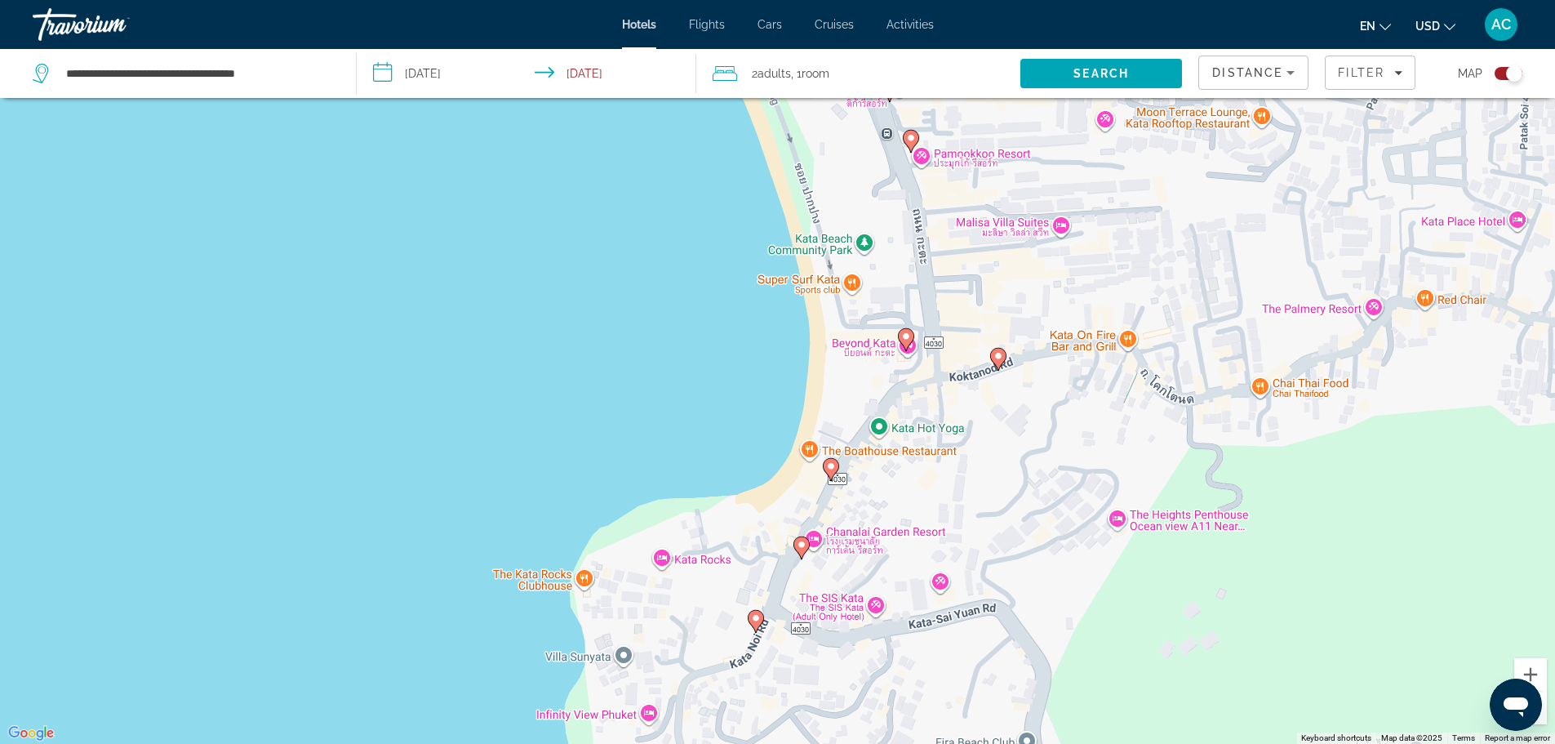
click at [803, 548] on image "Main content" at bounding box center [802, 545] width 10 height 10
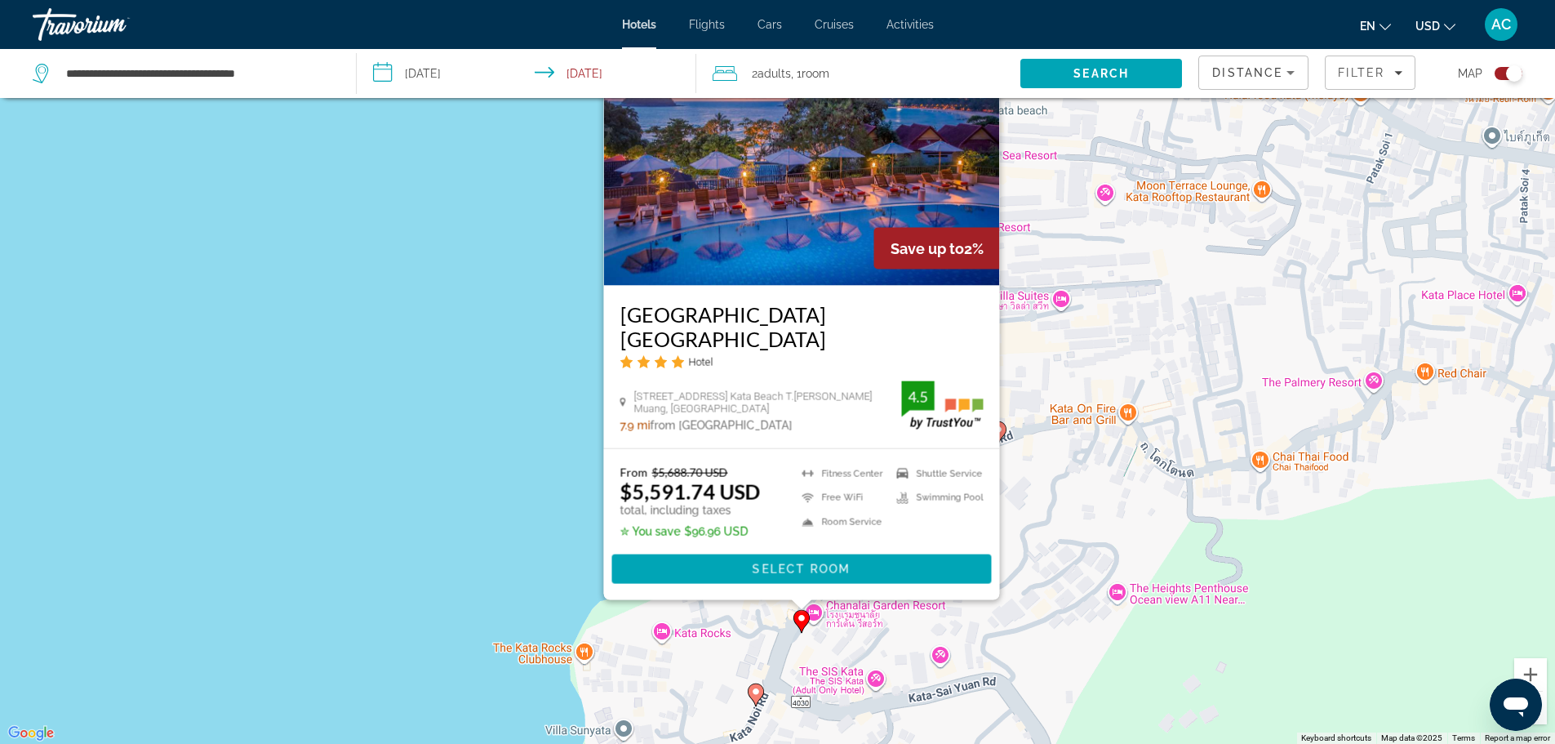
click at [1080, 676] on div "To activate drag with keyboard, press Alt + Enter. Once in keyboard drag state,…" at bounding box center [777, 372] width 1555 height 744
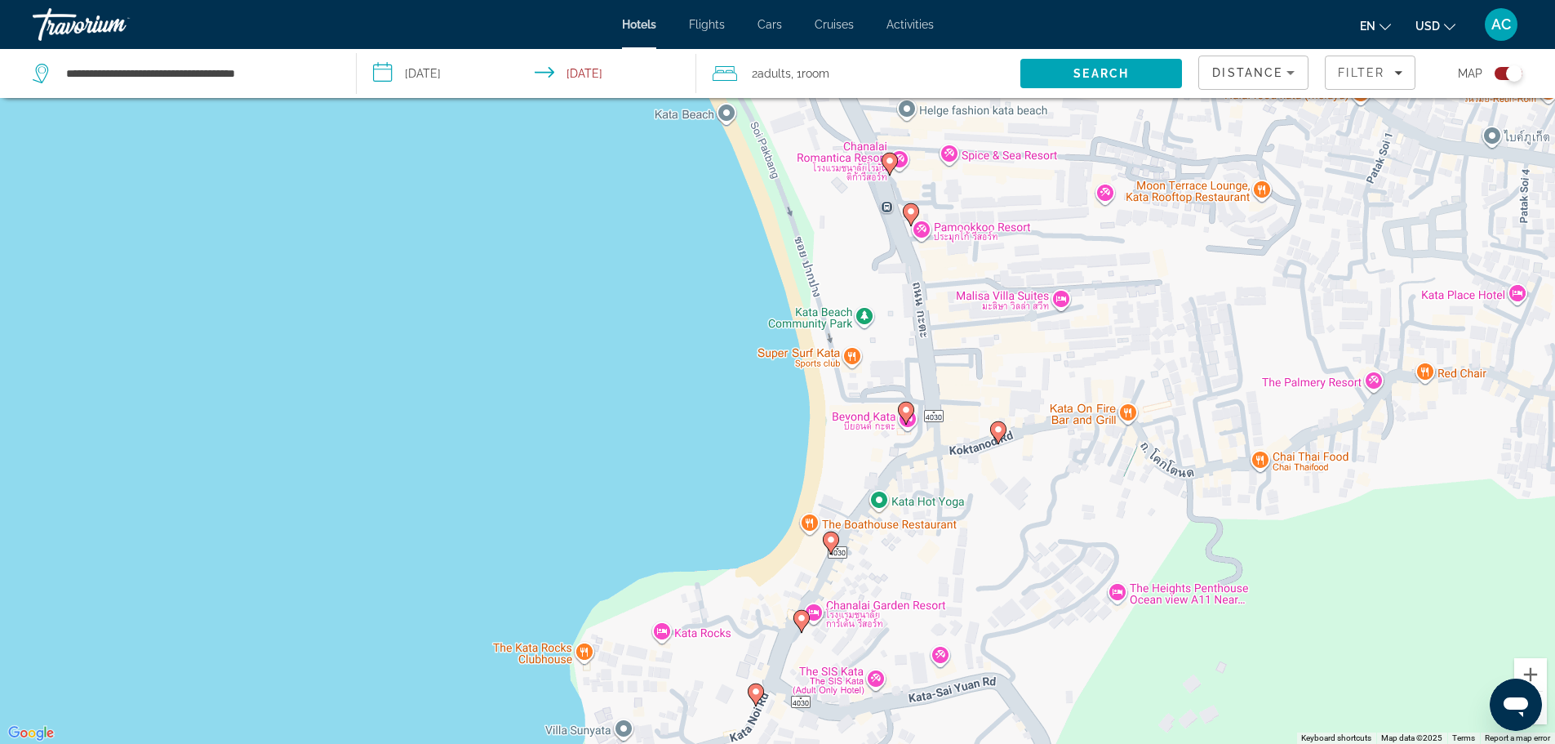
click at [836, 551] on gmp-advanced-marker "Main content" at bounding box center [831, 543] width 16 height 24
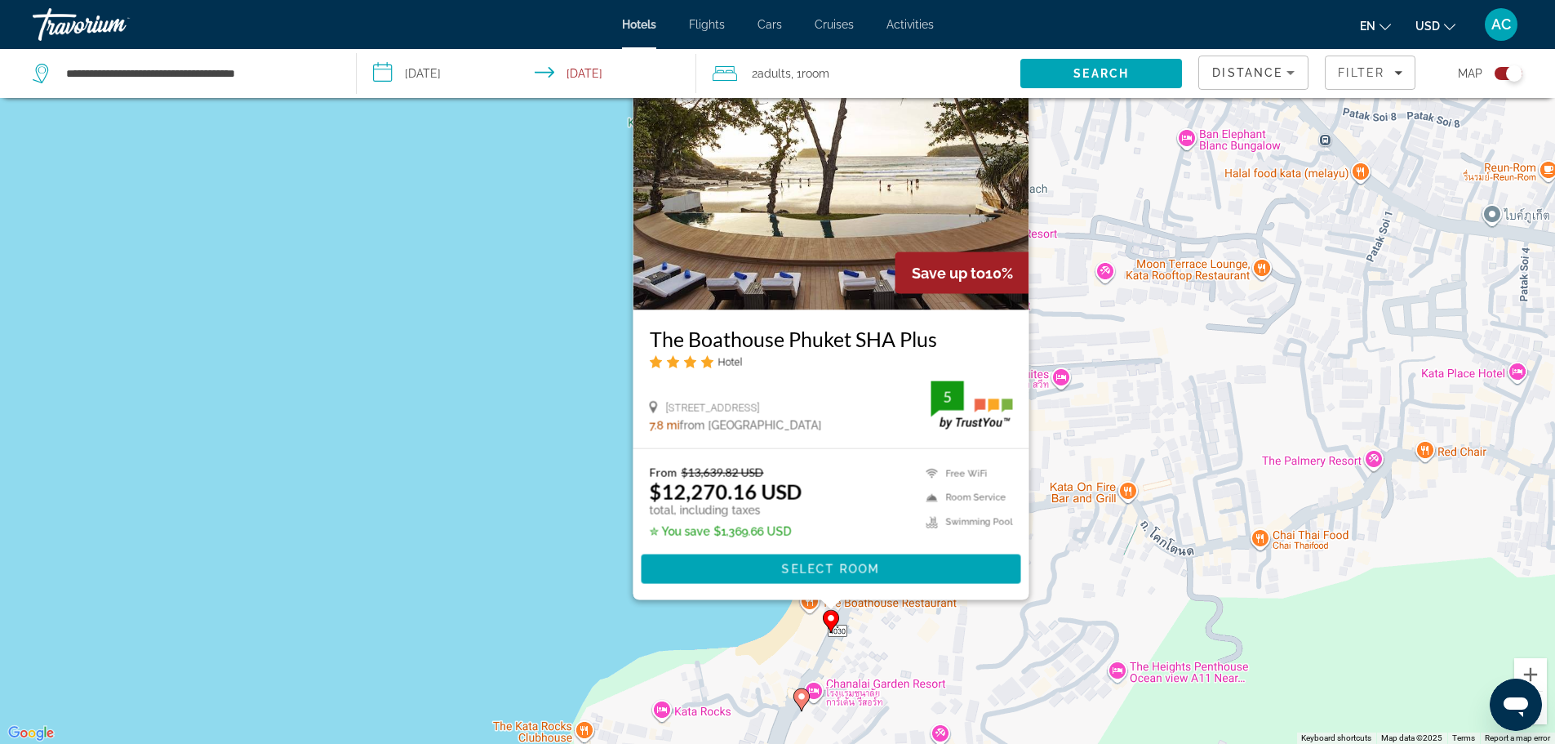
click at [1016, 691] on div "To activate drag with keyboard, press Alt + Enter. Once in keyboard drag state,…" at bounding box center [777, 372] width 1555 height 744
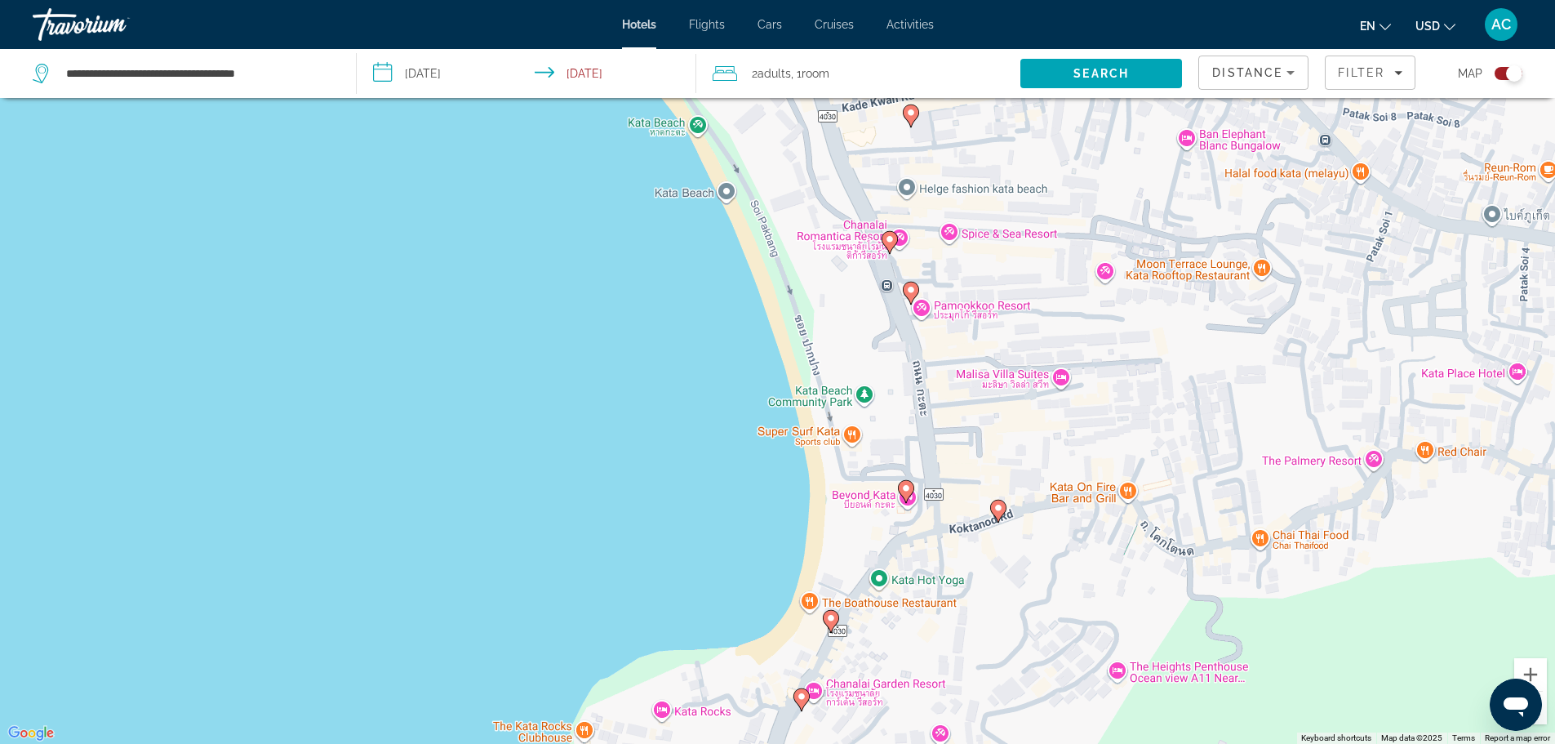
click at [1006, 517] on gmp-advanced-marker "Main content" at bounding box center [998, 511] width 16 height 24
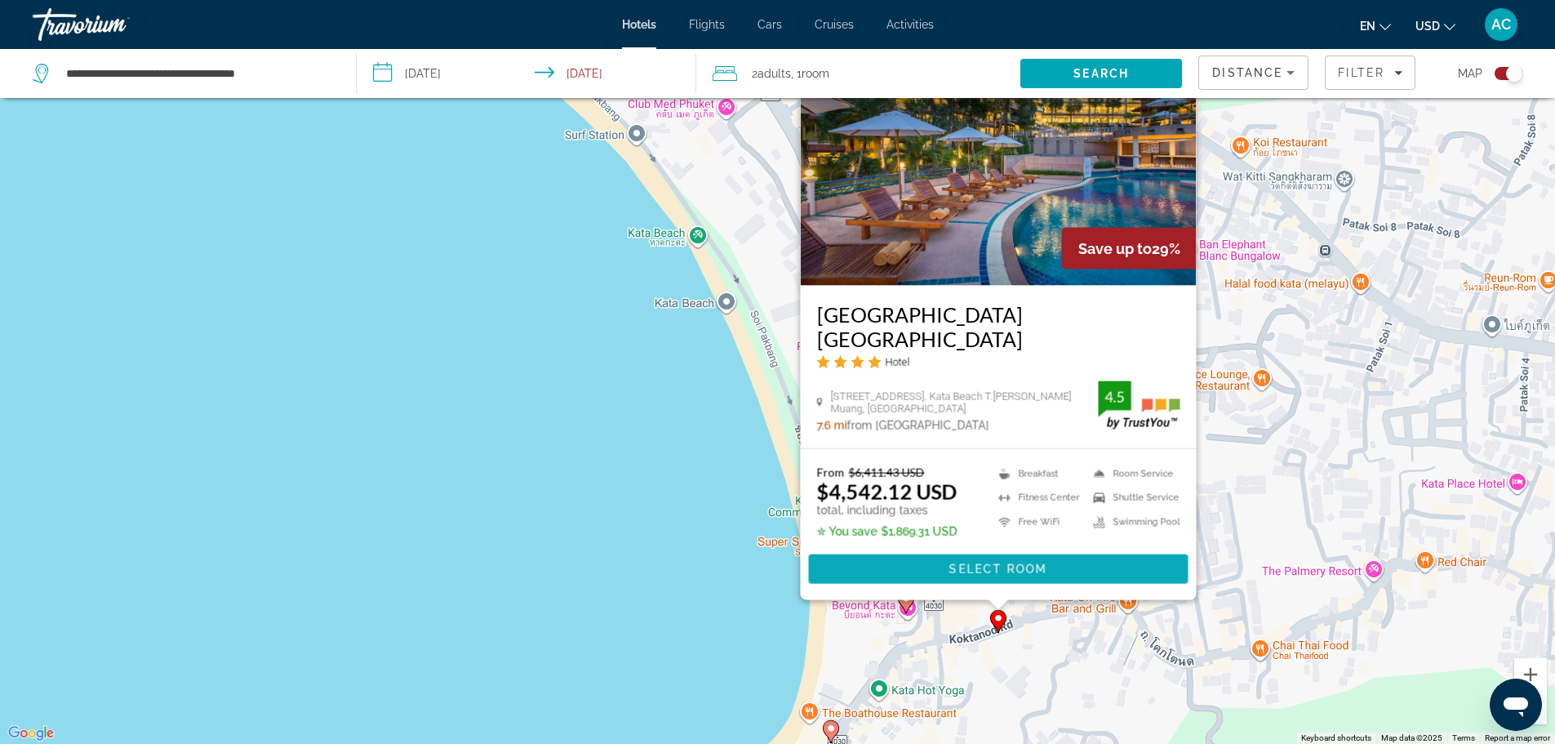
click at [958, 562] on span "Select Room" at bounding box center [997, 568] width 98 height 13
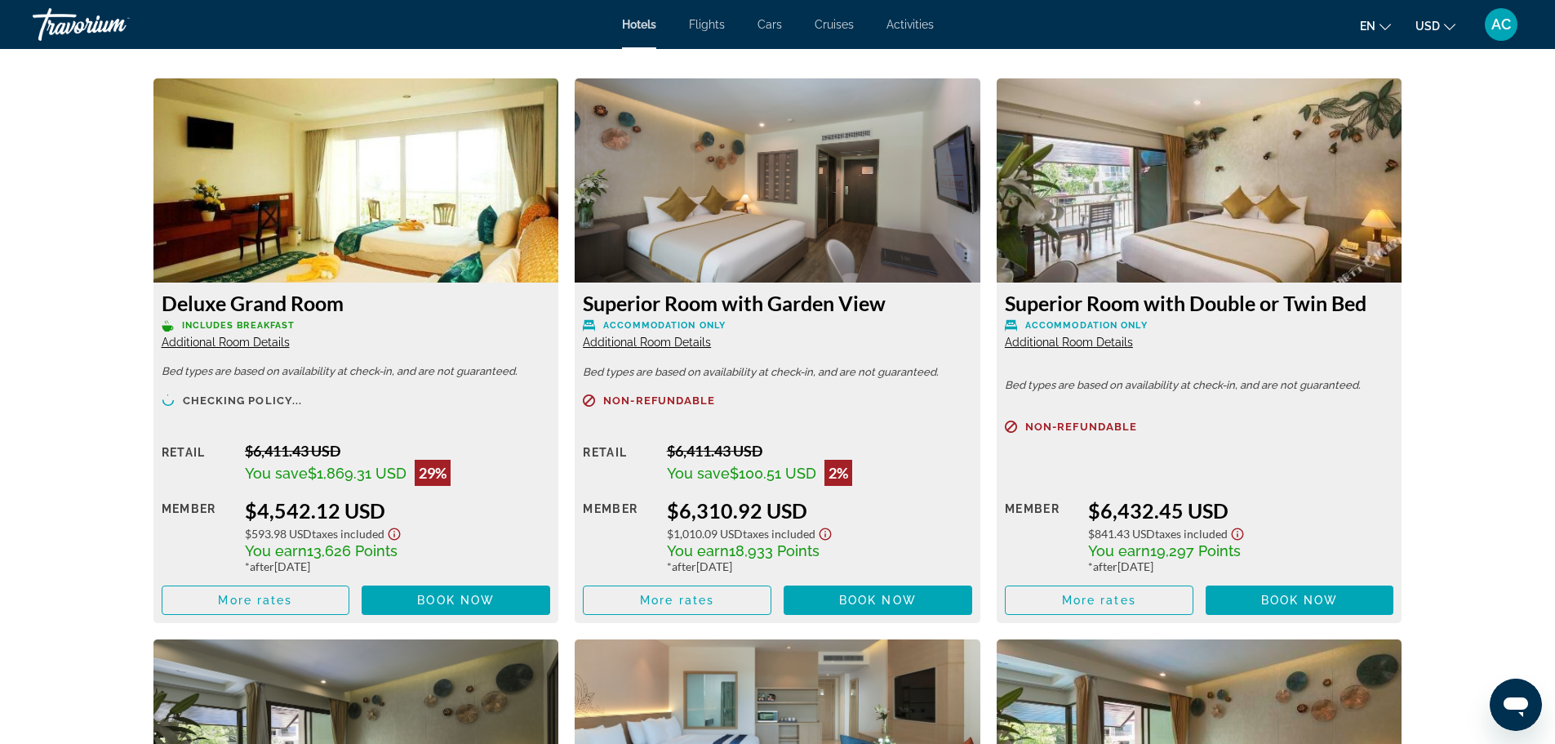
scroll to position [2115, 0]
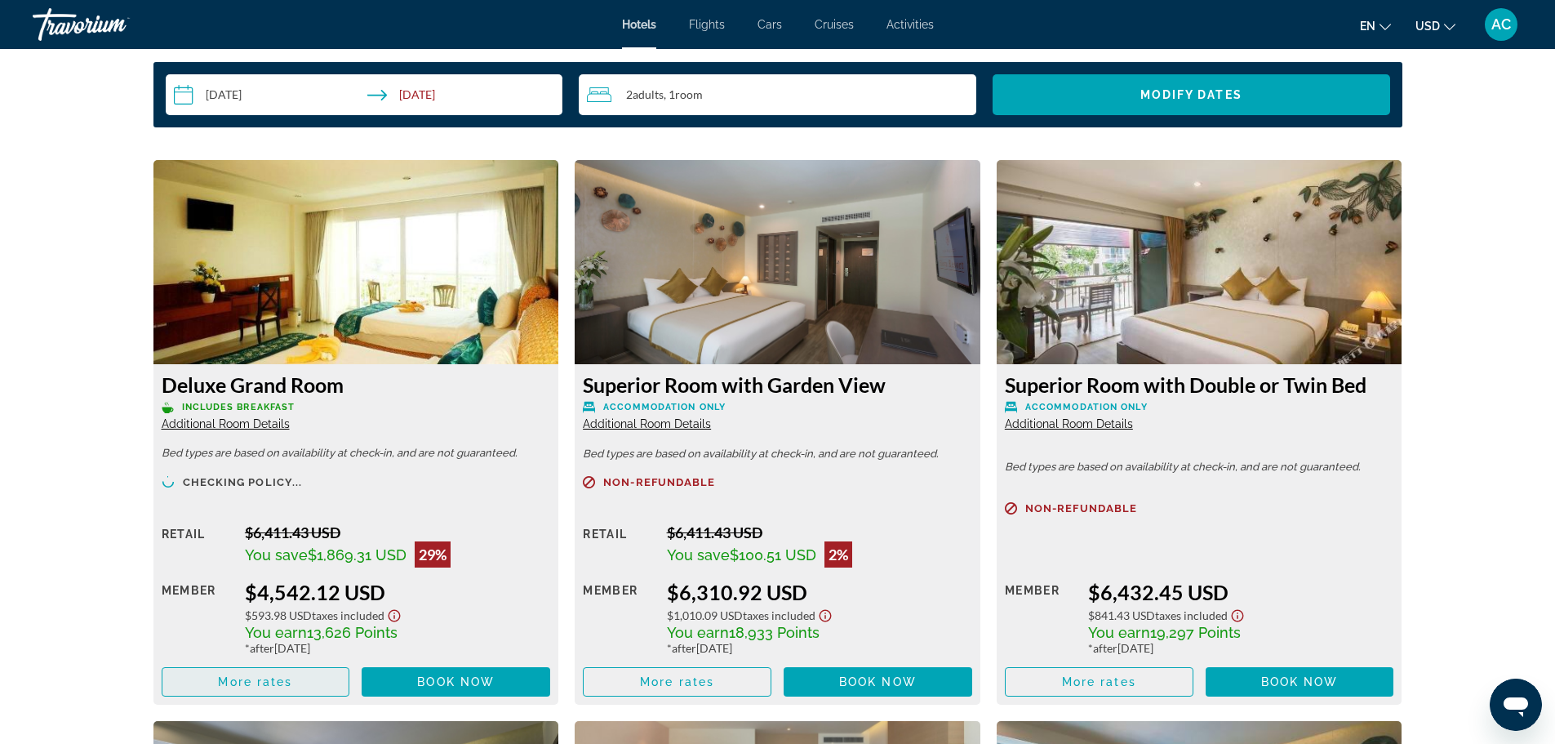
click at [307, 669] on span "Main content" at bounding box center [255, 681] width 187 height 39
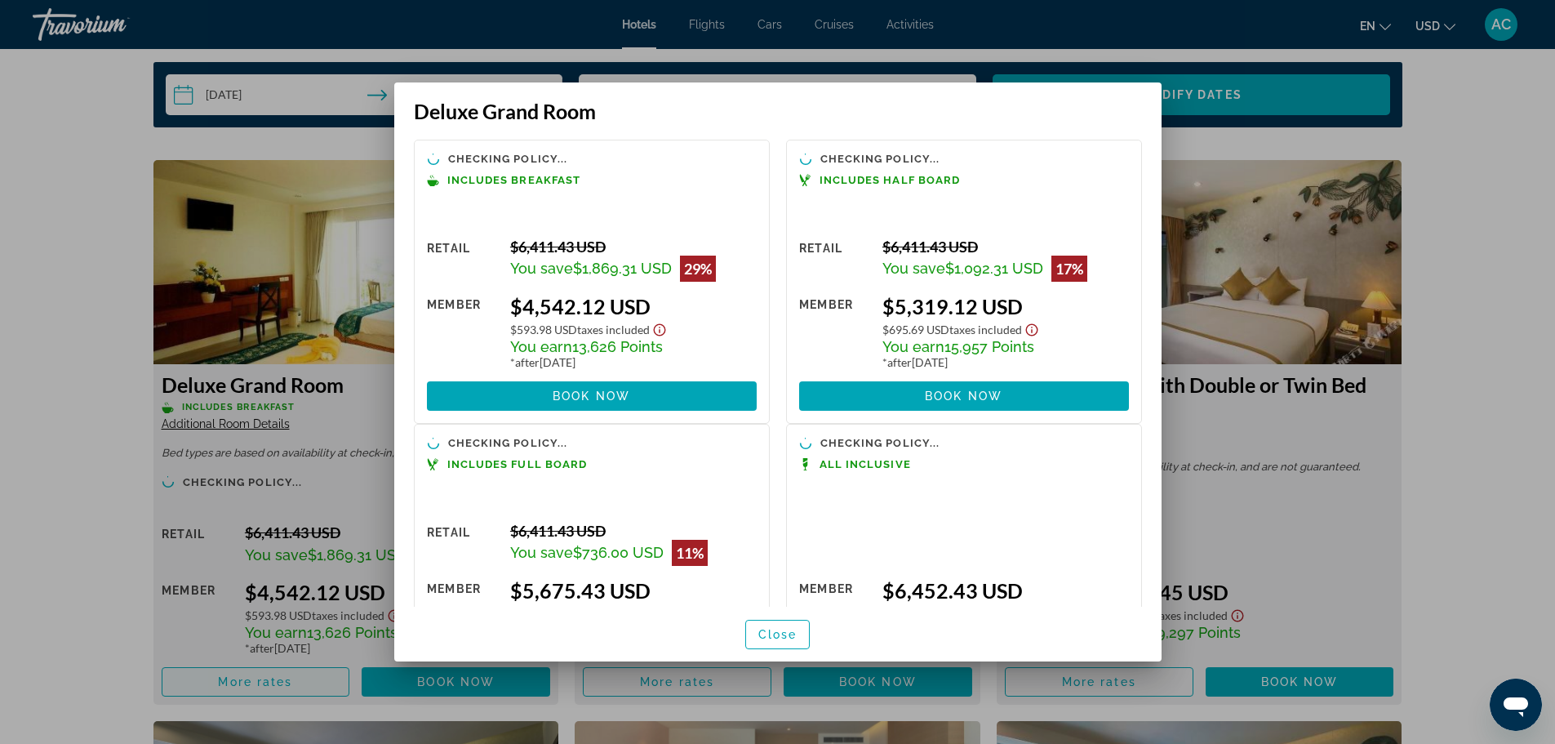
scroll to position [0, 0]
click at [118, 438] on div at bounding box center [777, 372] width 1555 height 744
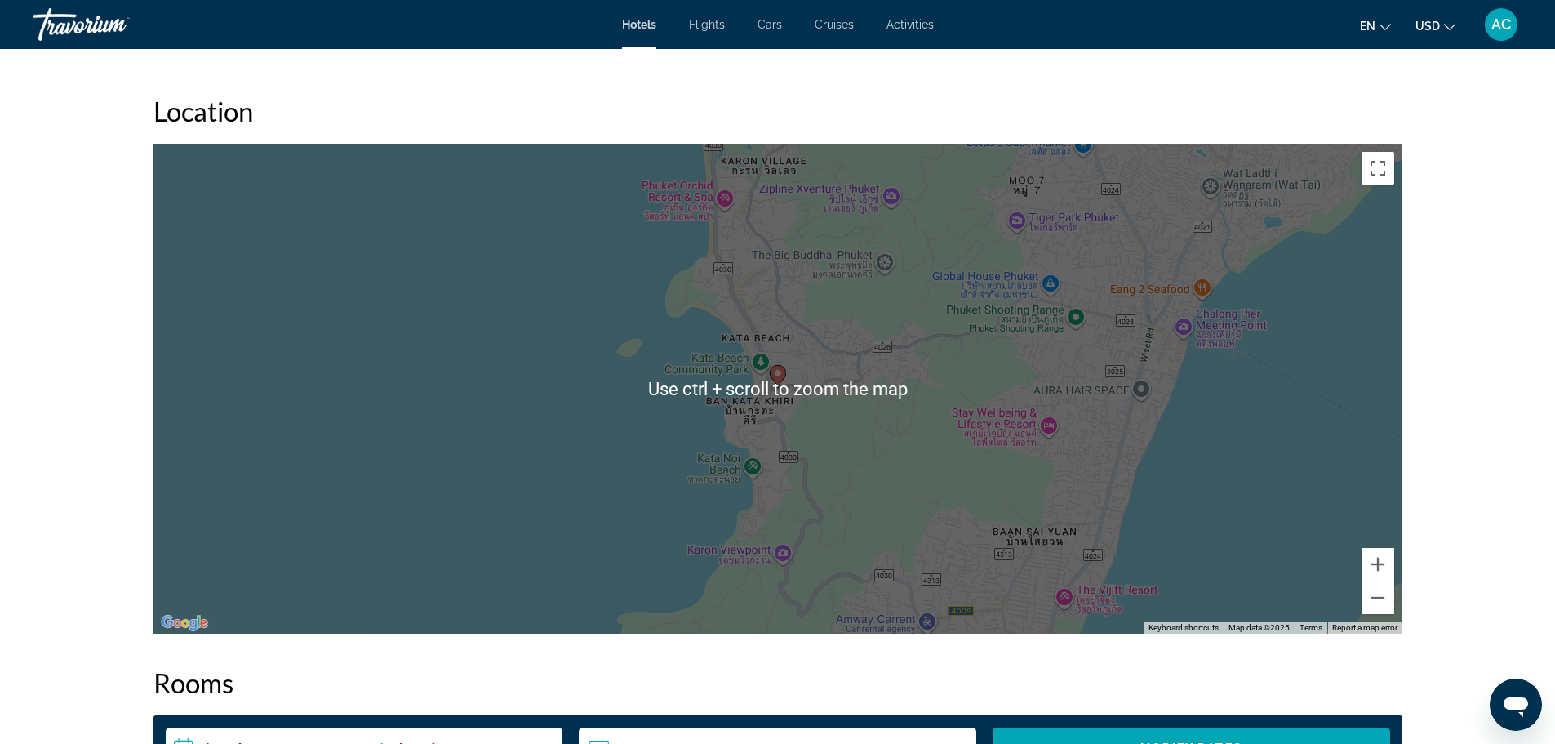
scroll to position [1543, 0]
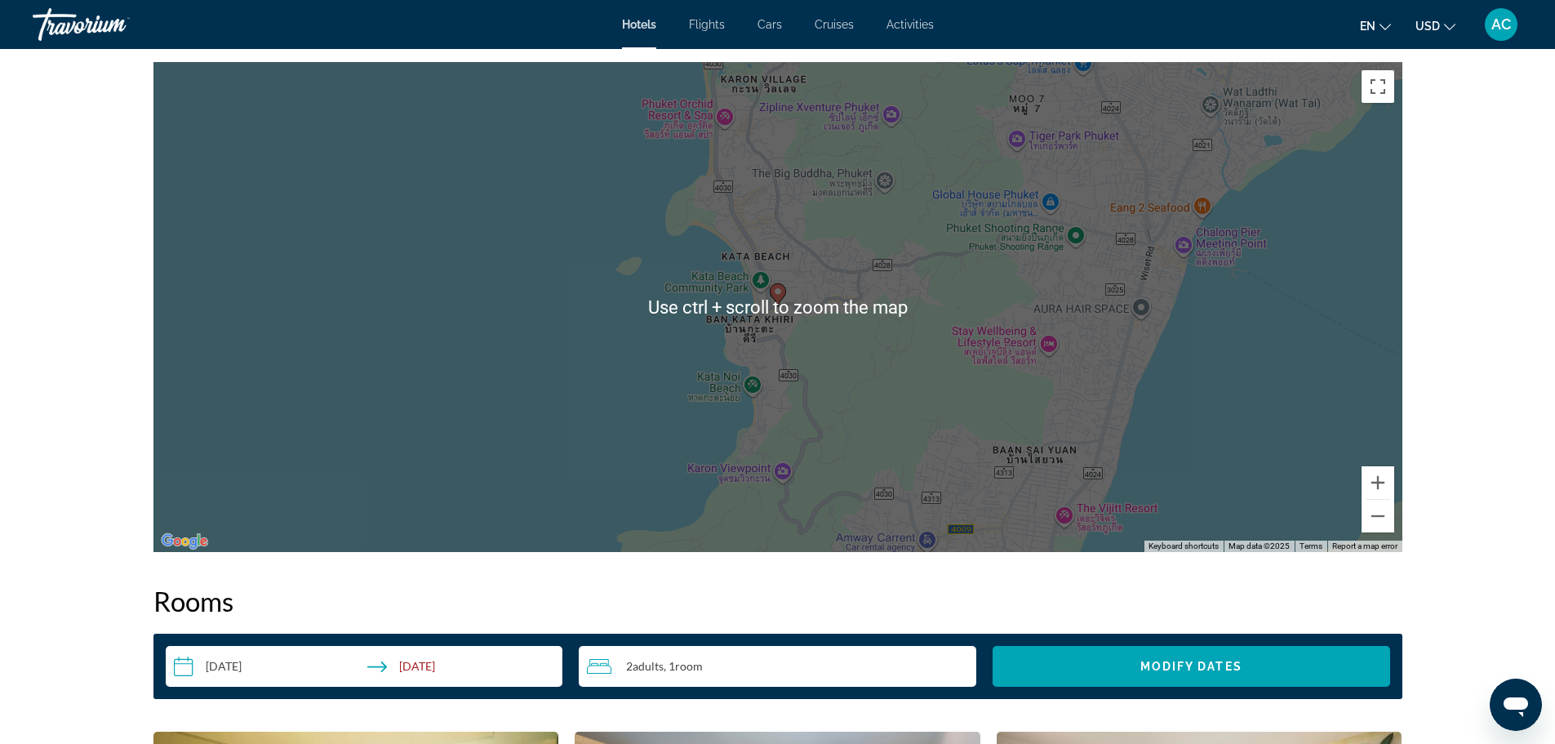
click at [445, 646] on input "**********" at bounding box center [368, 669] width 404 height 46
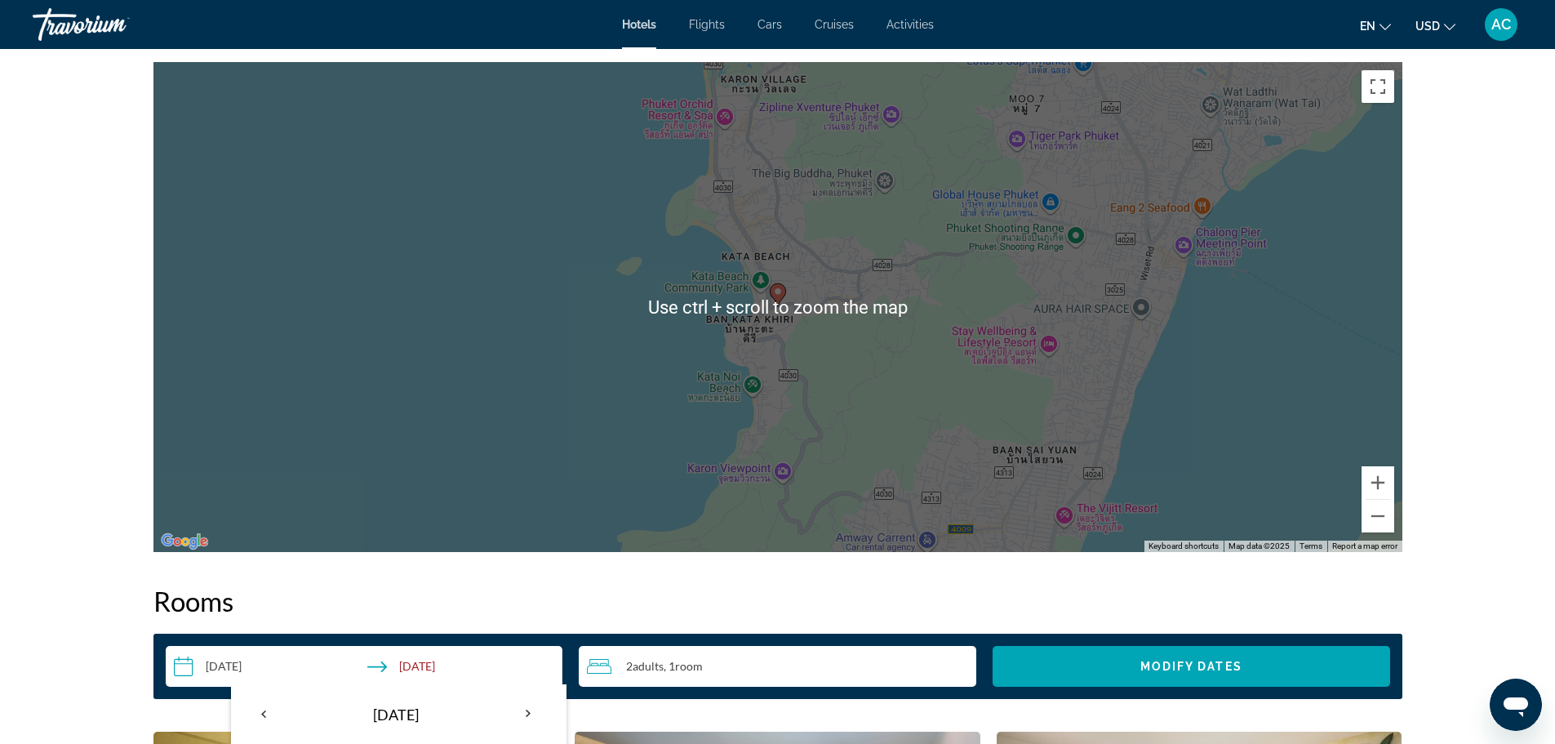
scroll to position [1870, 0]
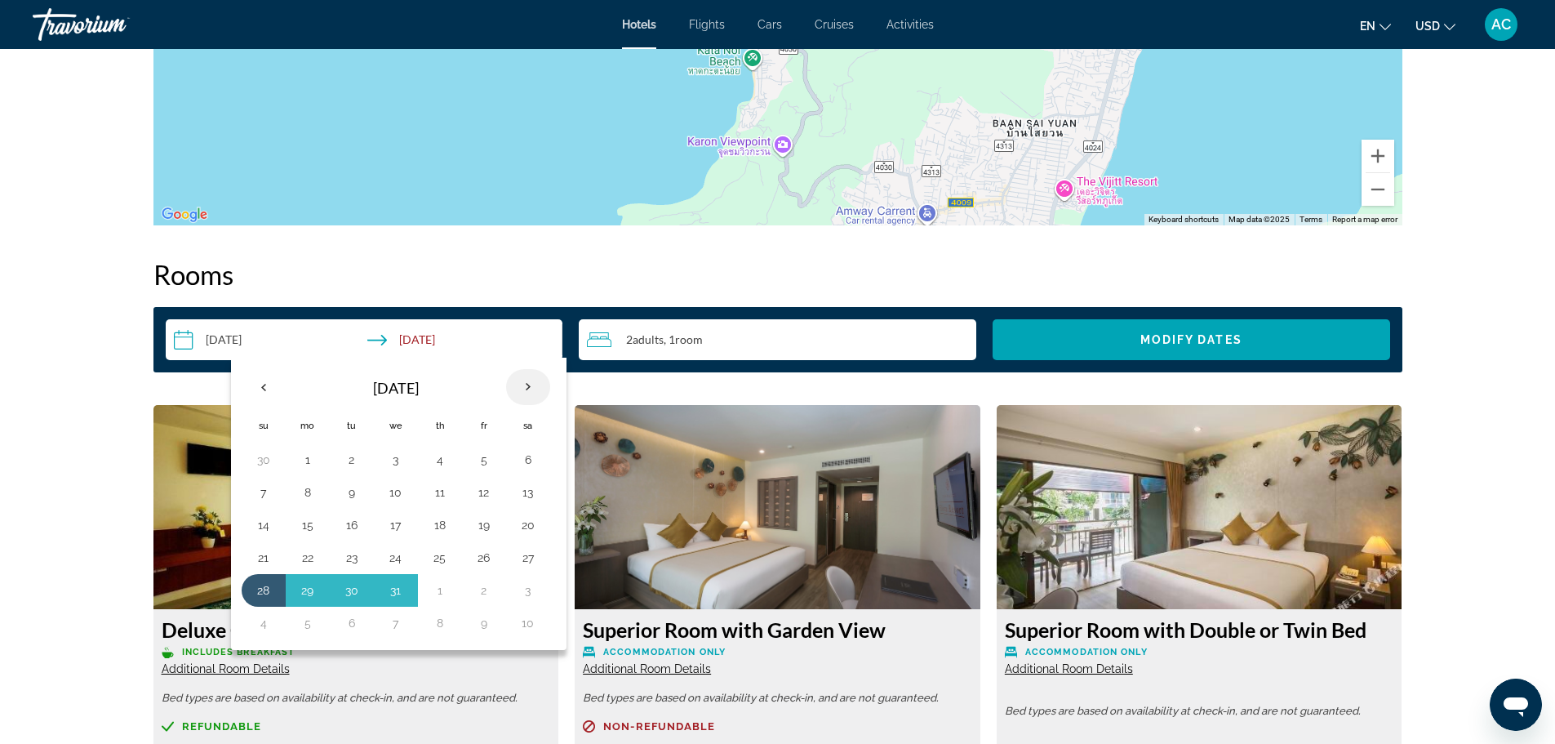
click at [532, 369] on th "Next month" at bounding box center [528, 387] width 44 height 36
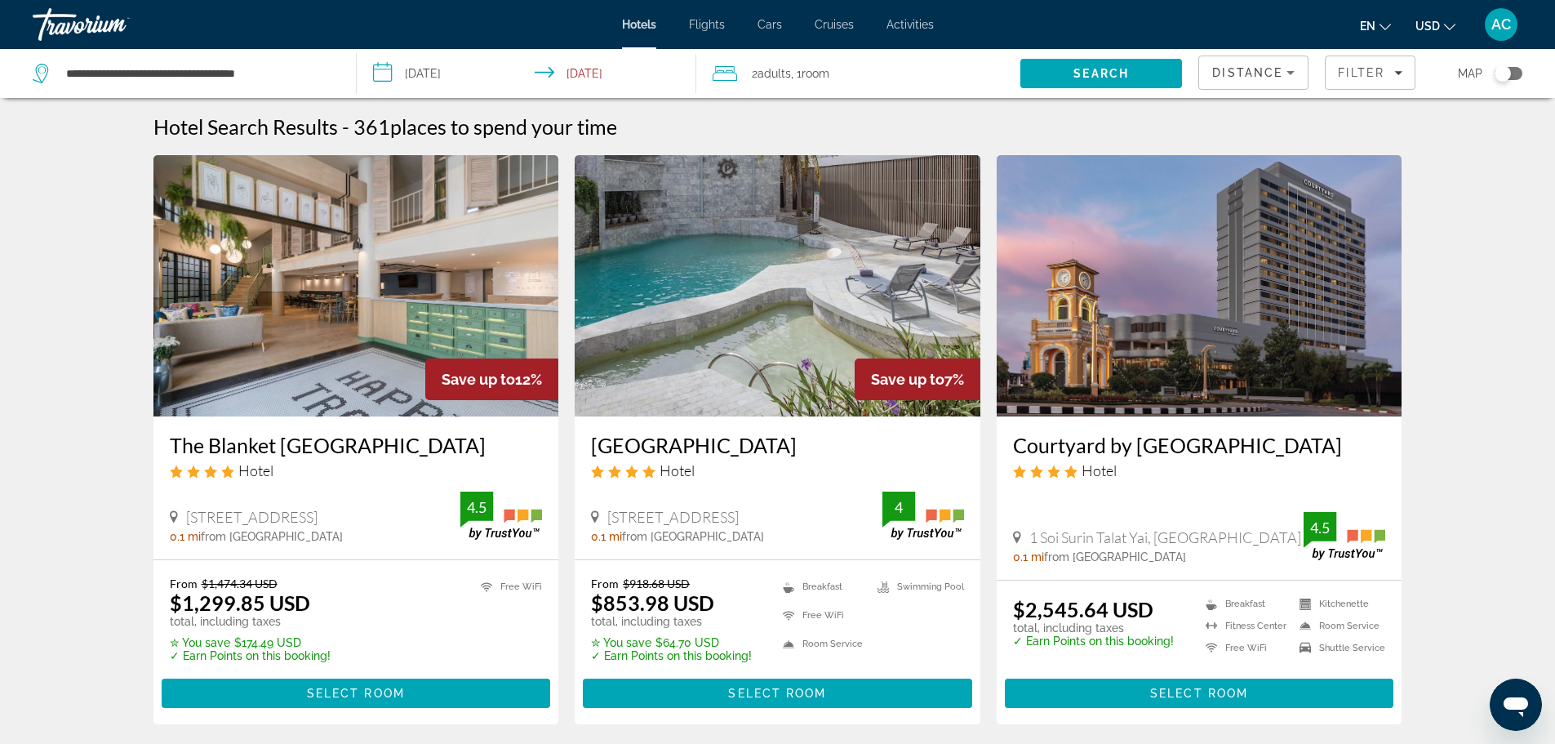
click at [1493, 76] on button "Toggle map" at bounding box center [1502, 73] width 40 height 15
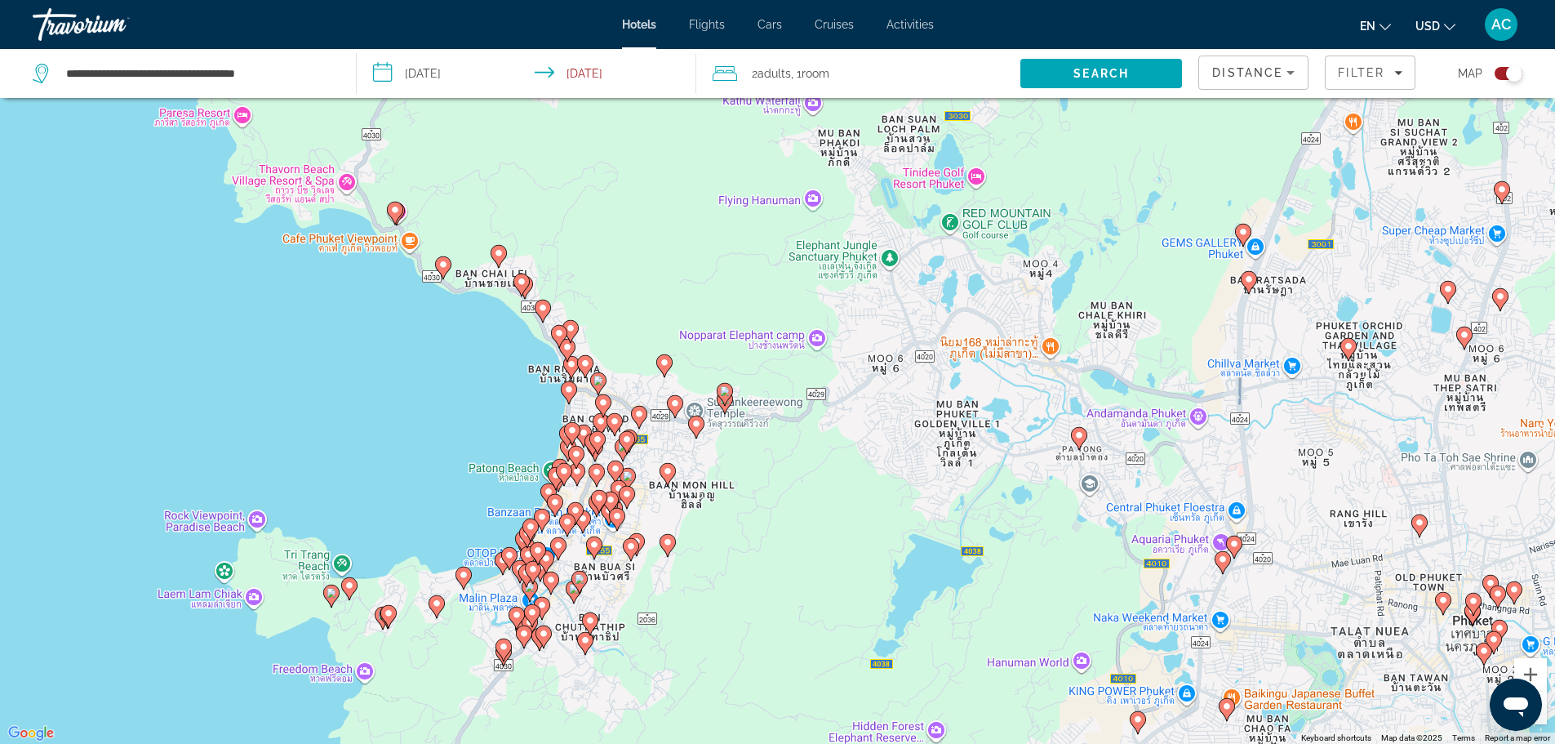
drag, startPoint x: 463, startPoint y: 503, endPoint x: 511, endPoint y: 92, distance: 413.4
click at [512, 101] on div "**********" at bounding box center [777, 421] width 1555 height 842
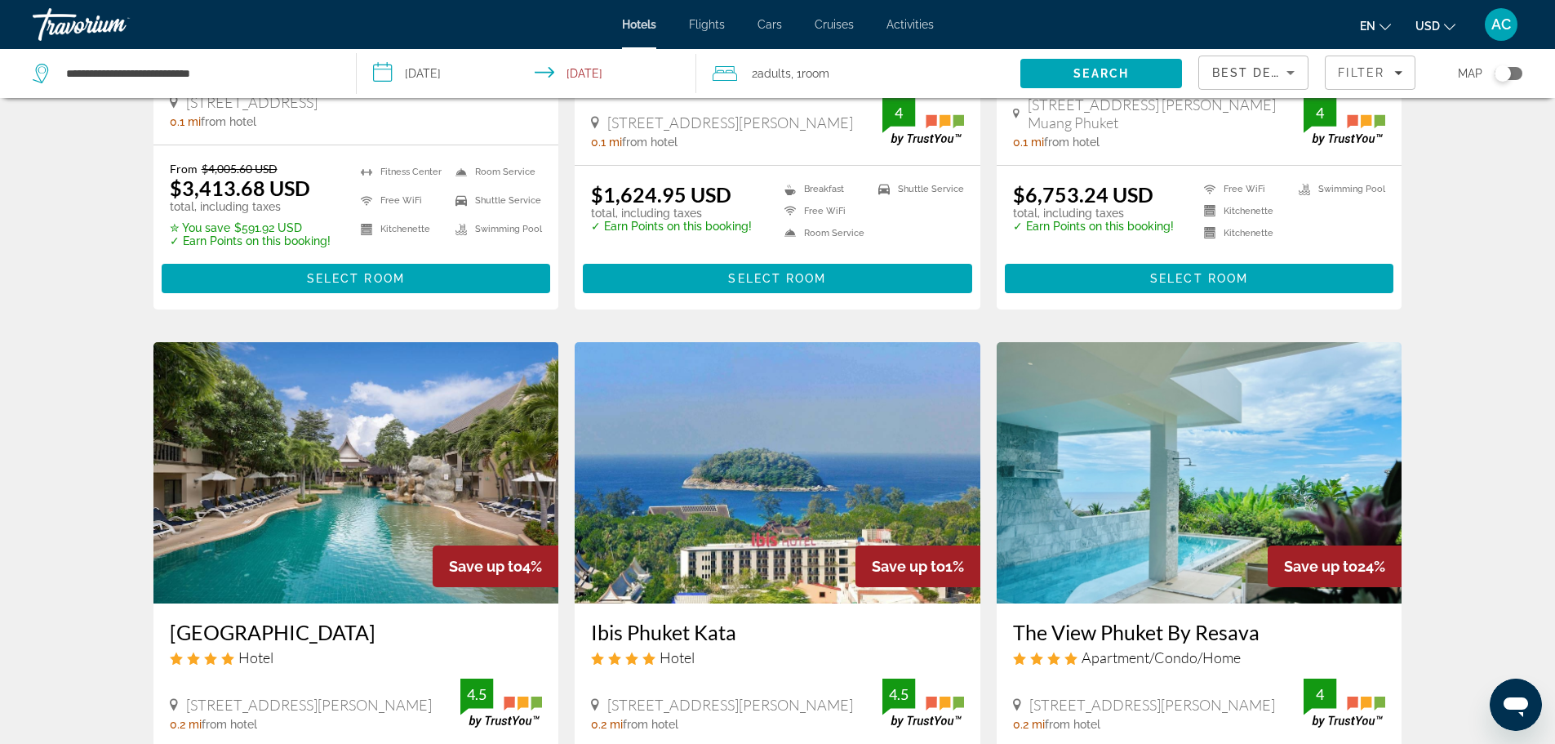
scroll to position [1143, 0]
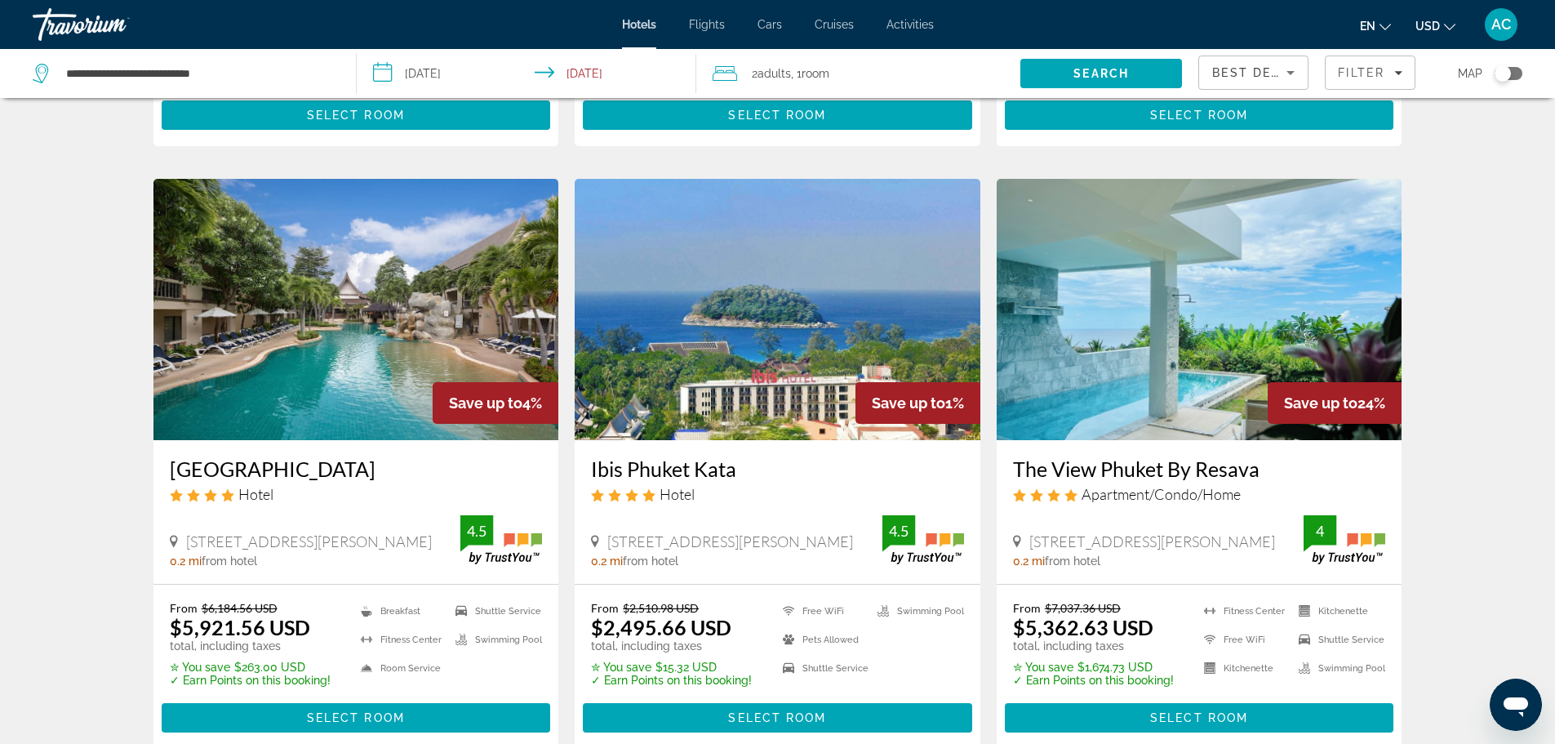
click at [821, 343] on img "Main content" at bounding box center [778, 309] width 406 height 261
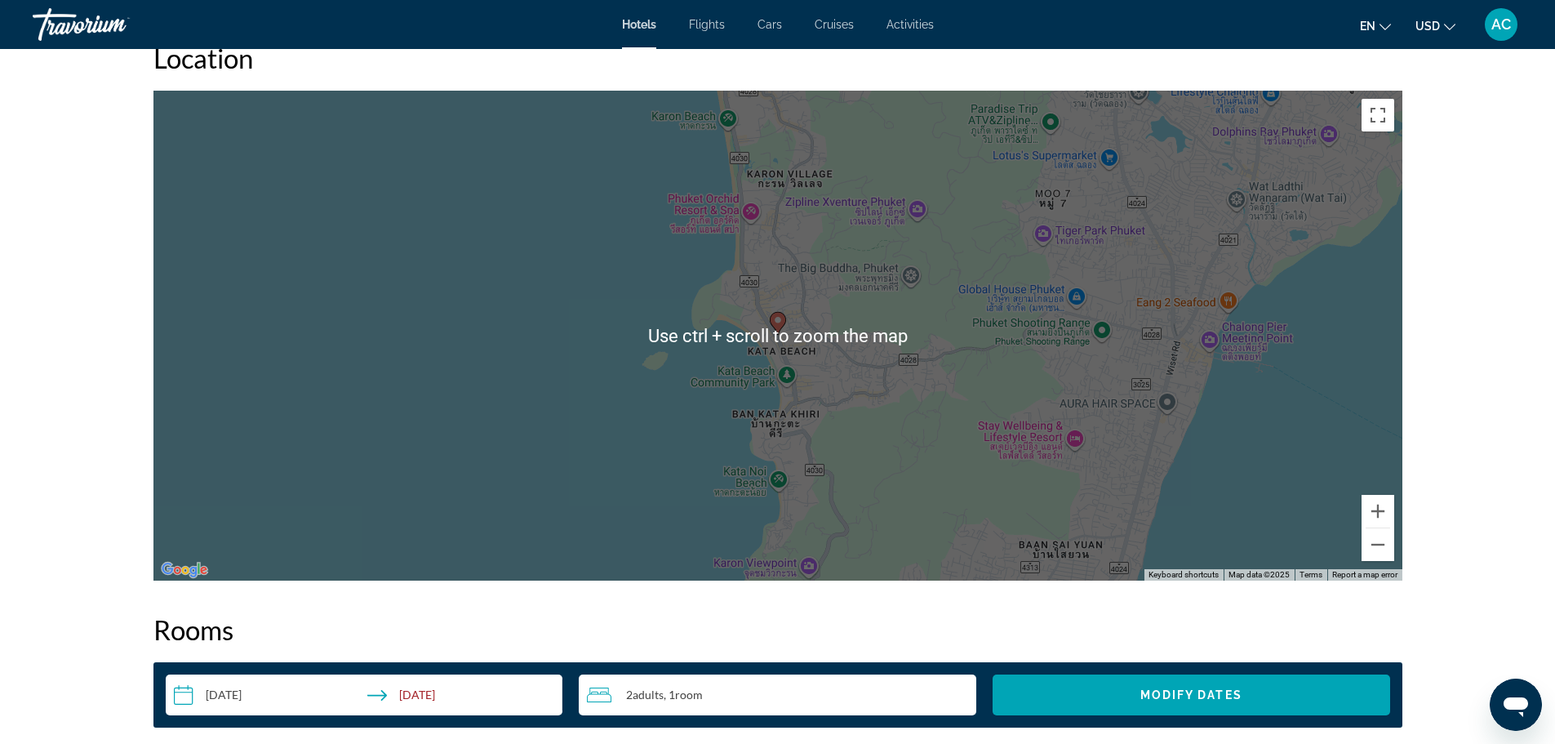
scroll to position [1632, 0]
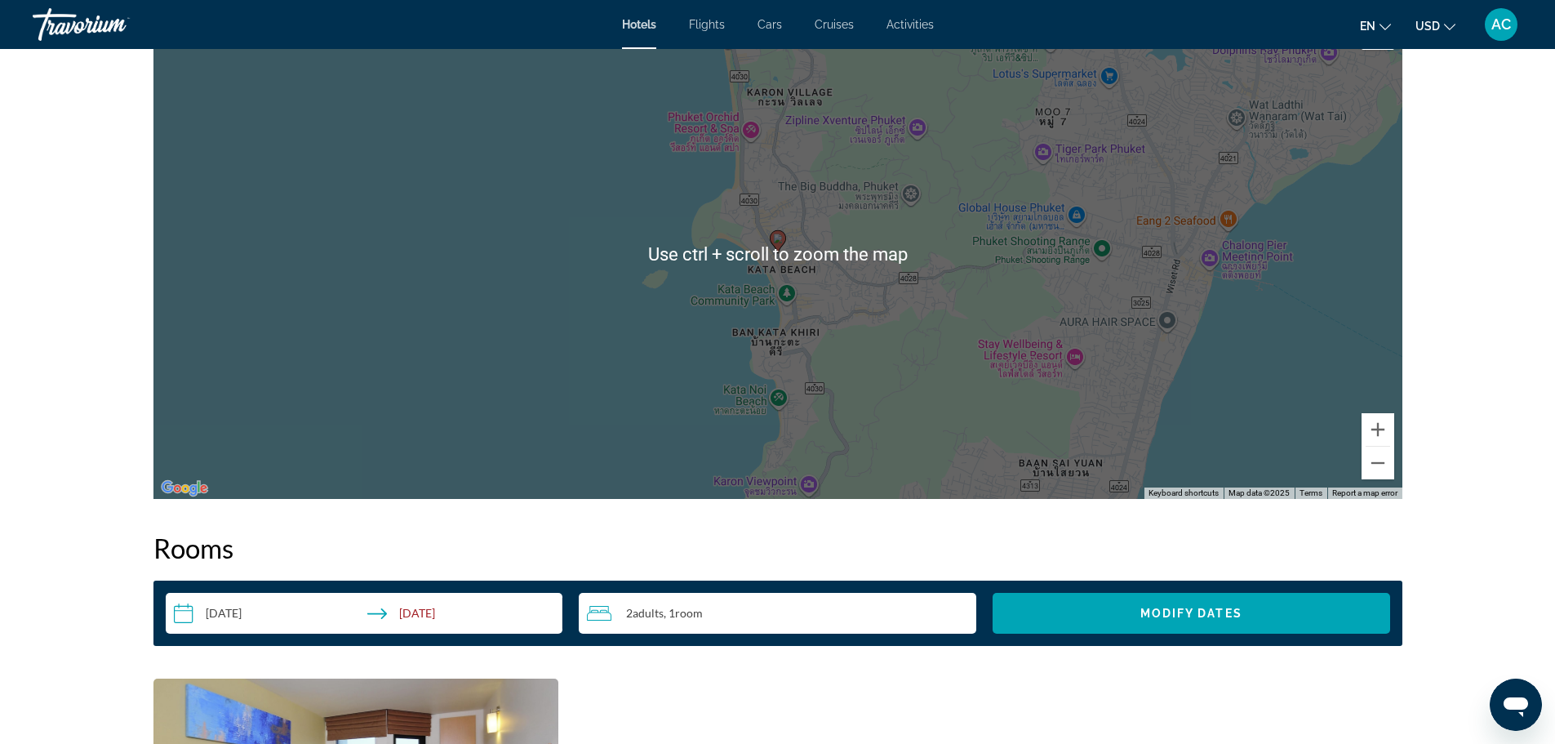
click at [776, 267] on div "To activate drag with keyboard, press Alt + Enter. Once in keyboard drag state,…" at bounding box center [777, 254] width 1249 height 490
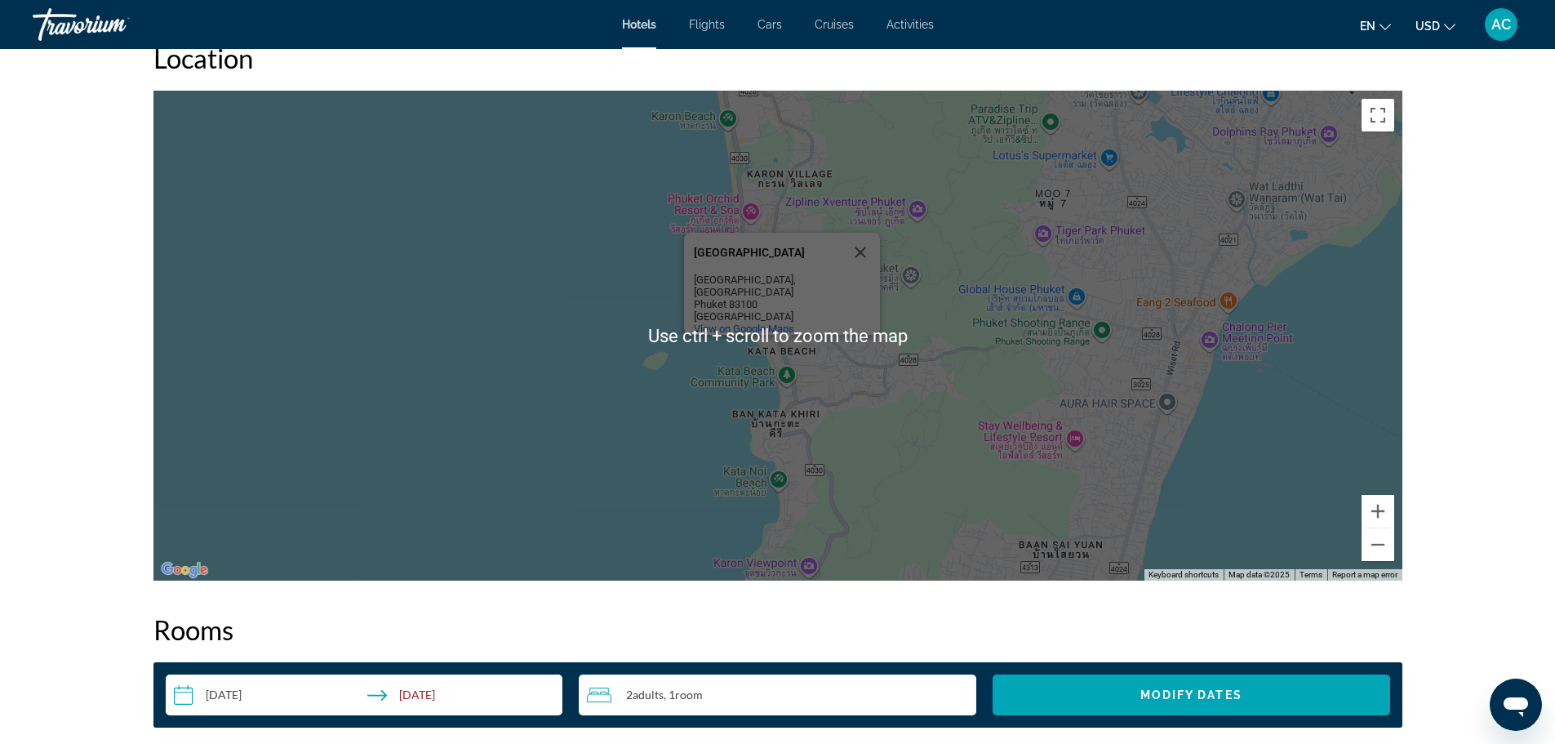
scroll to position [1469, 0]
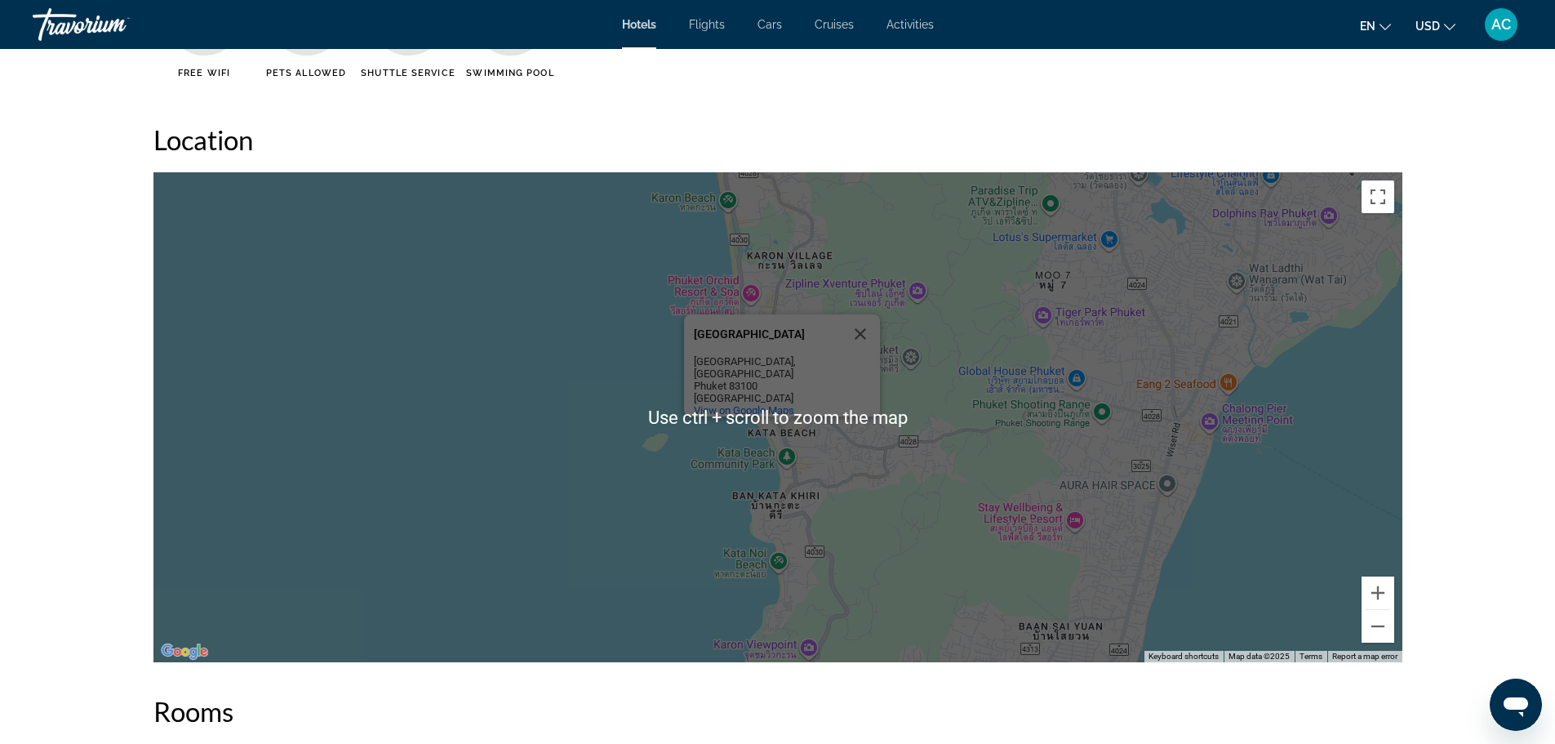
click at [908, 341] on div "To activate drag with keyboard, press Alt + Enter. Once in keyboard drag state,…" at bounding box center [777, 417] width 1249 height 490
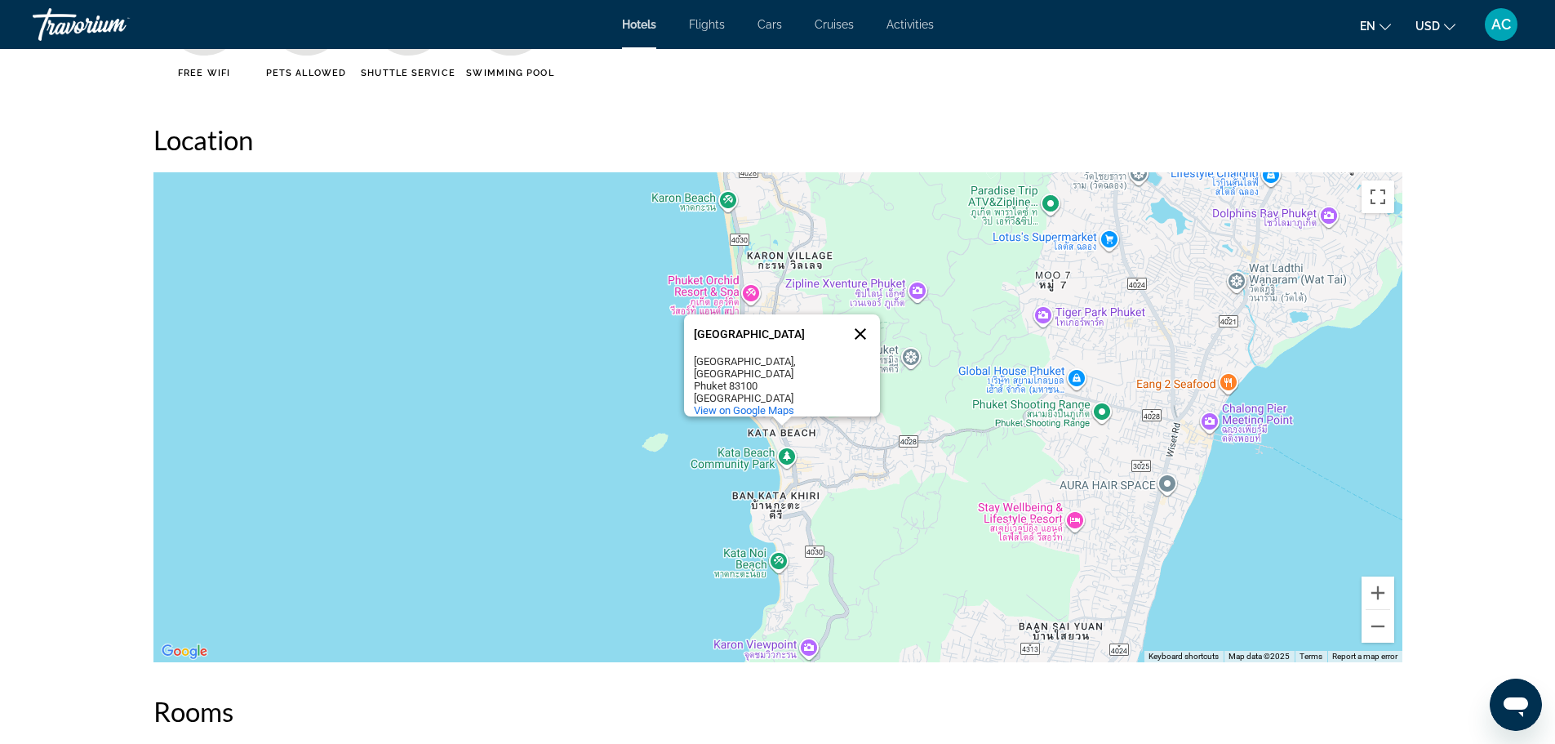
click at [864, 330] on button "Close" at bounding box center [860, 333] width 39 height 39
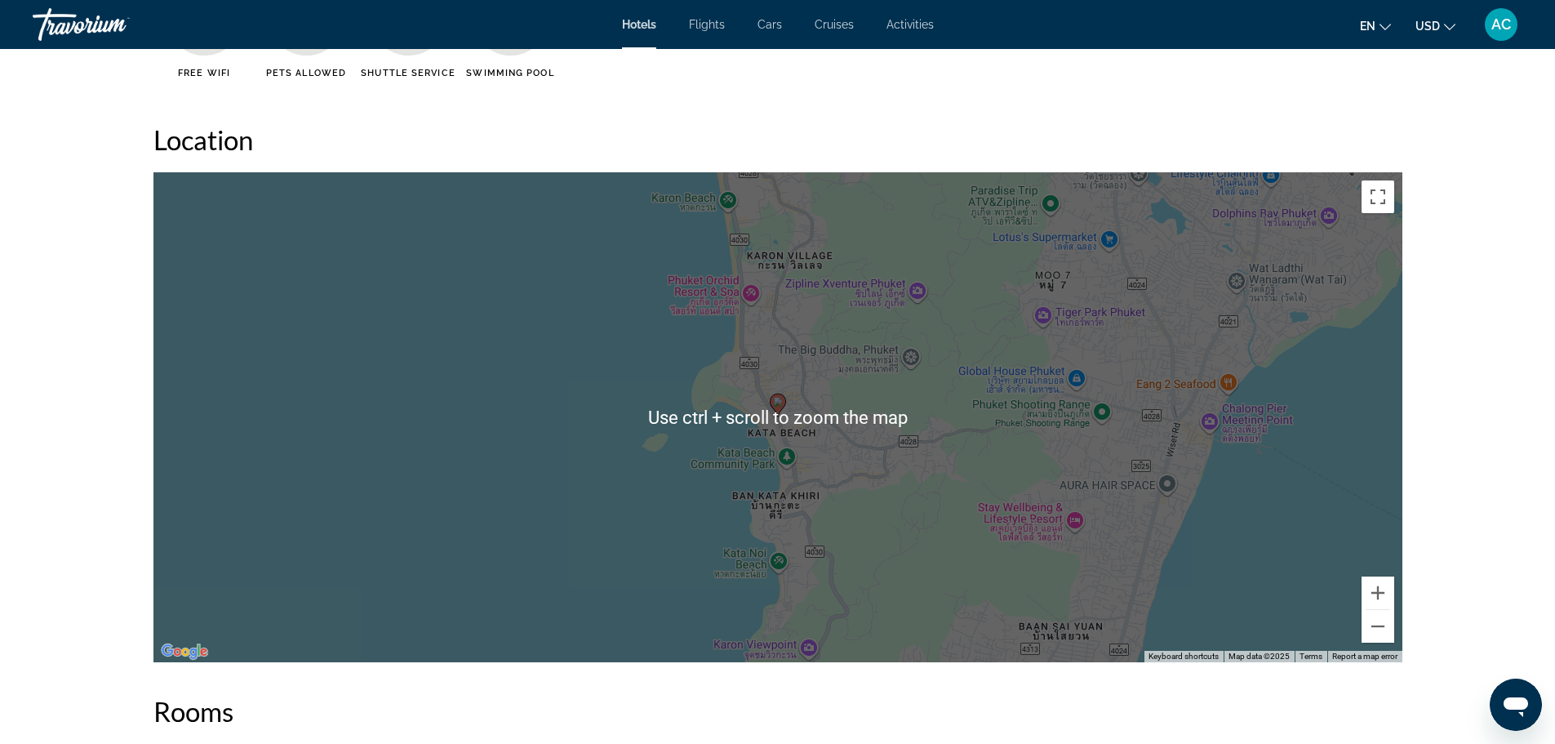
scroll to position [1551, 0]
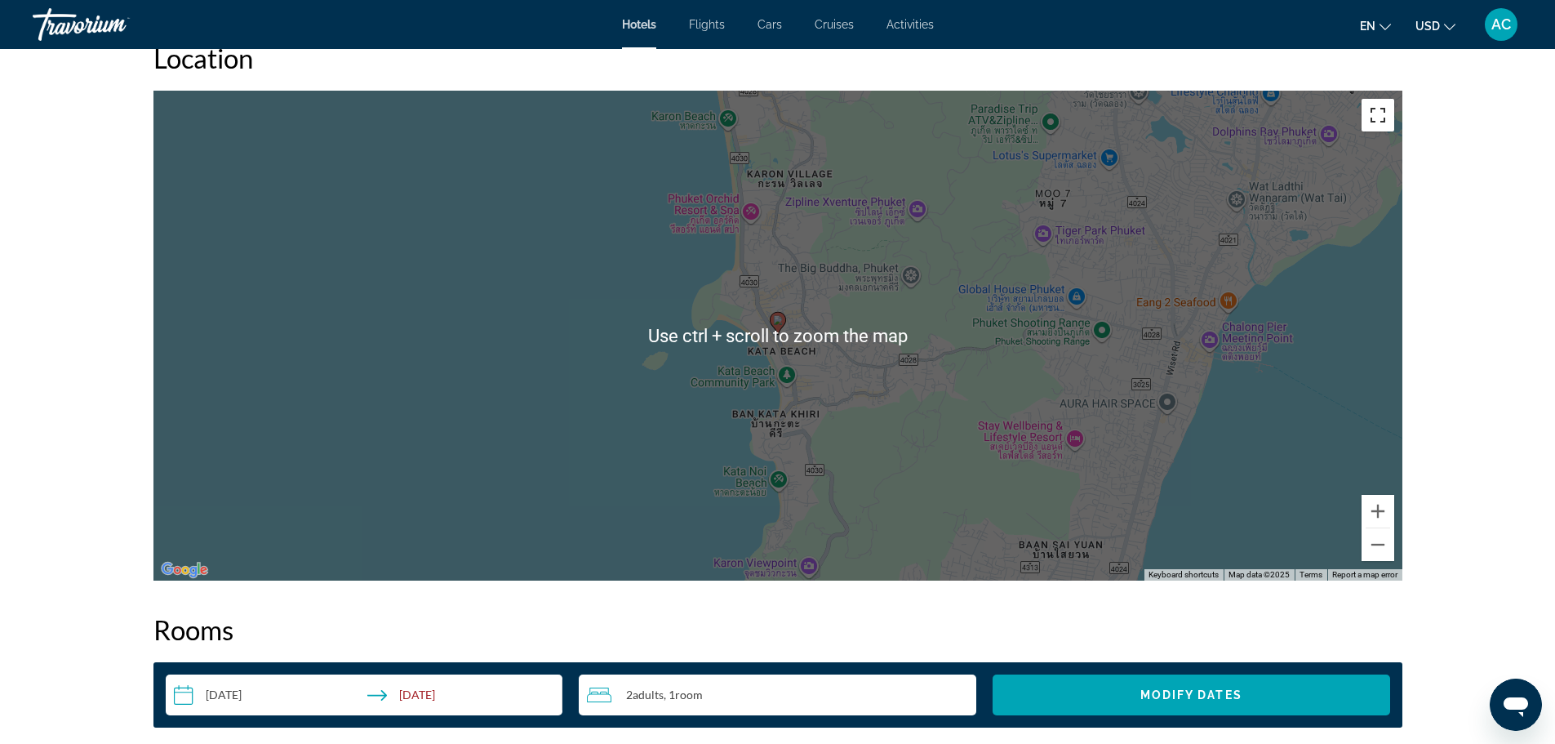
click at [1384, 116] on button "Toggle fullscreen view" at bounding box center [1377, 115] width 33 height 33
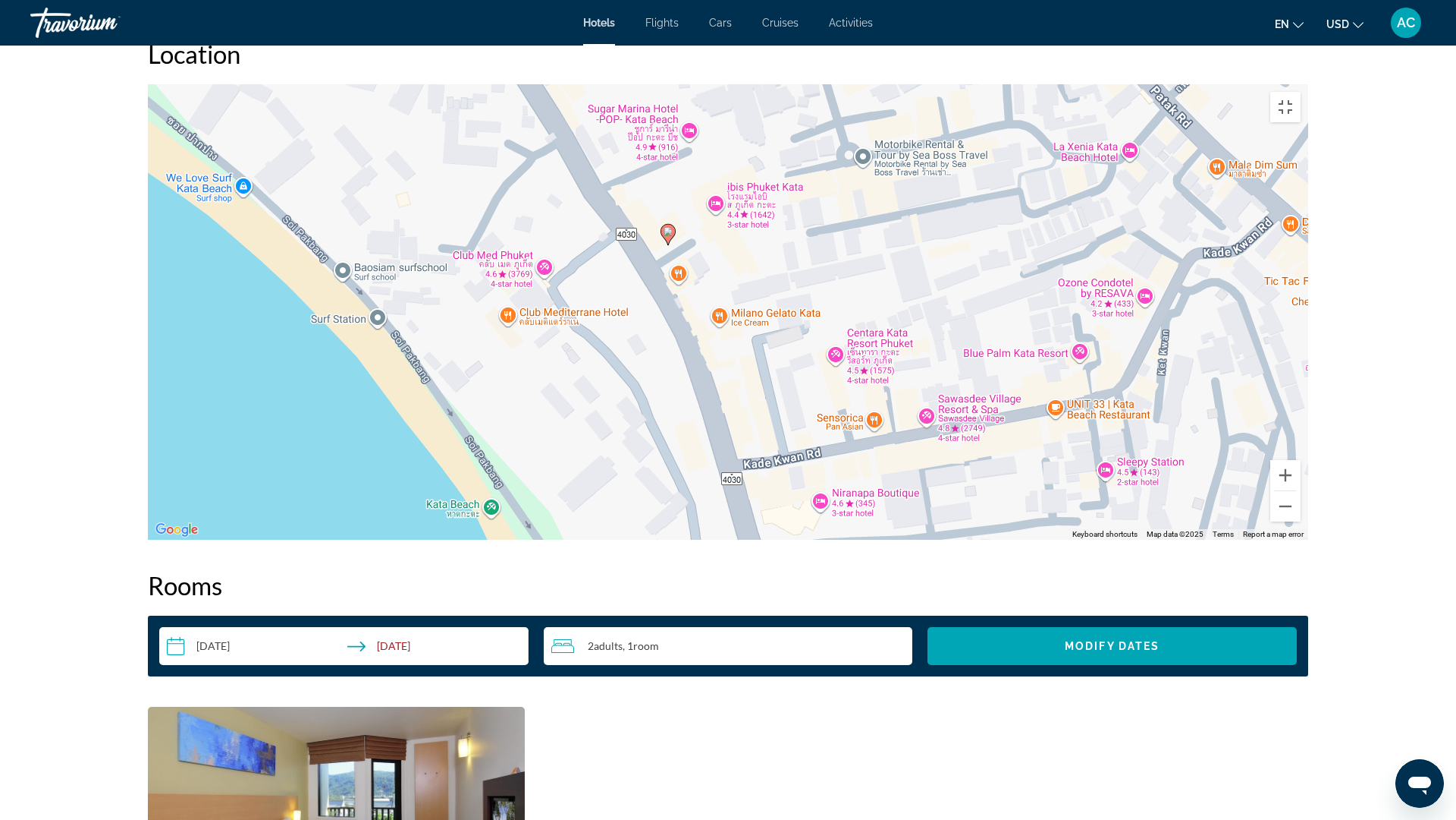
click at [669, 236] on image "Main content" at bounding box center [668, 231] width 9 height 9
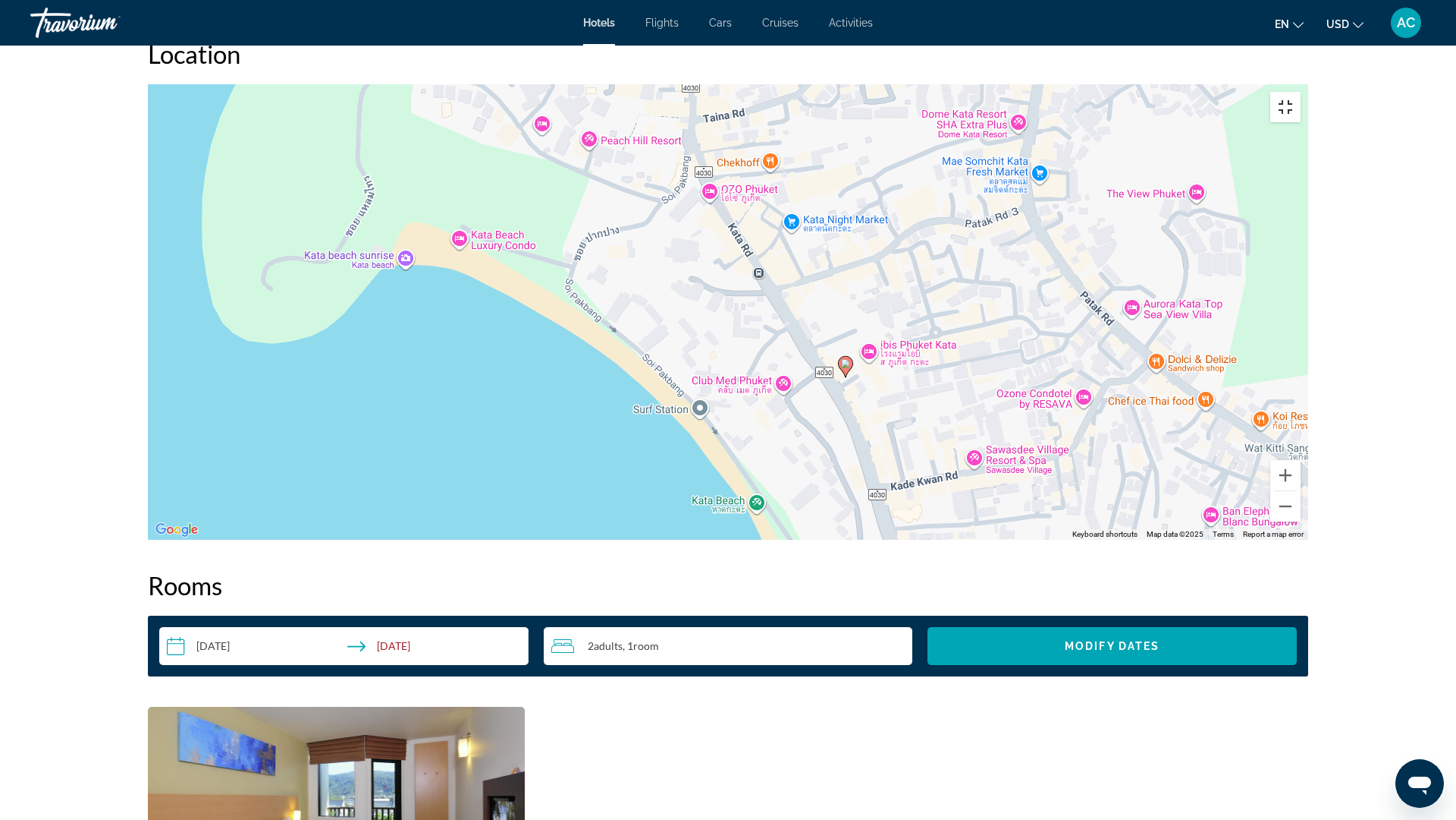
click at [1301, 92] on button "Toggle fullscreen view" at bounding box center [1285, 107] width 31 height 31
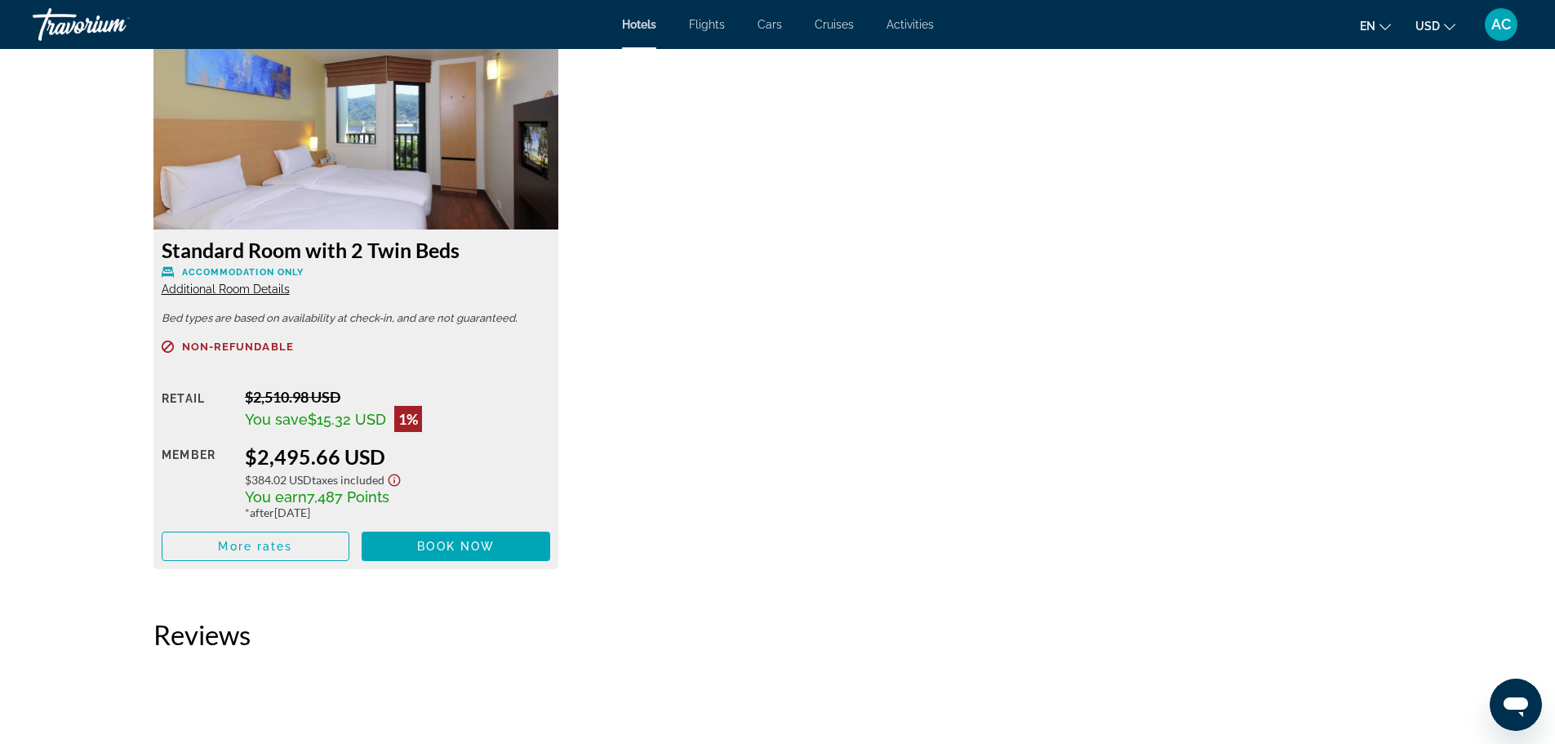
scroll to position [2204, 0]
